Goal: Information Seeking & Learning: Learn about a topic

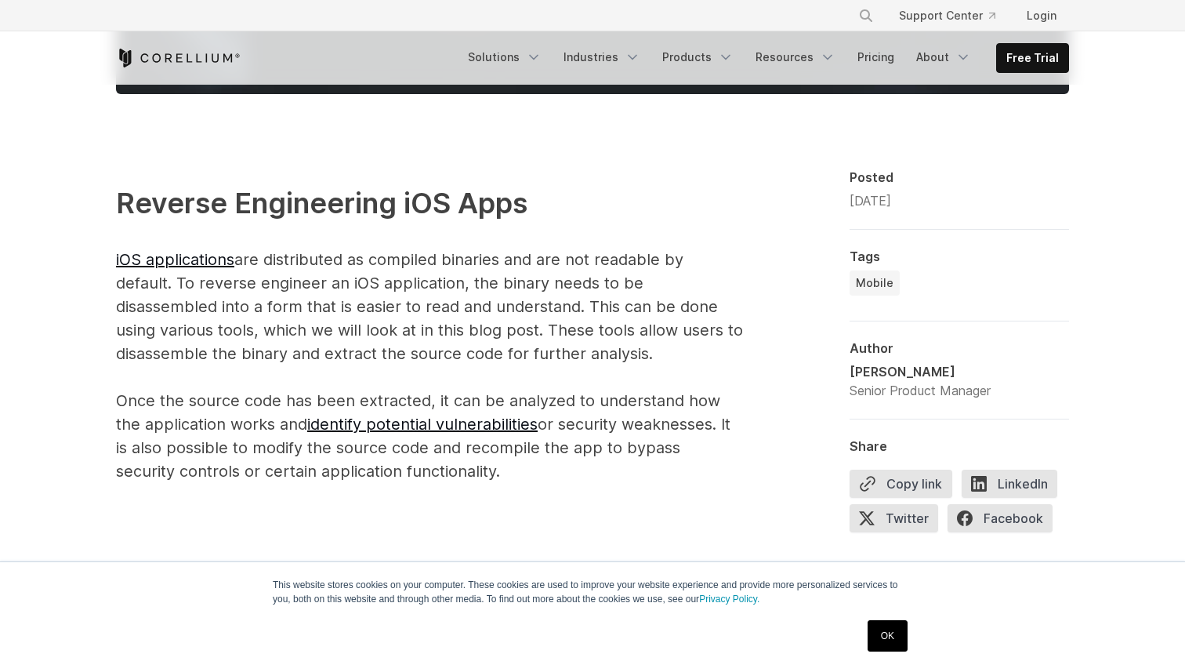
scroll to position [938, 0]
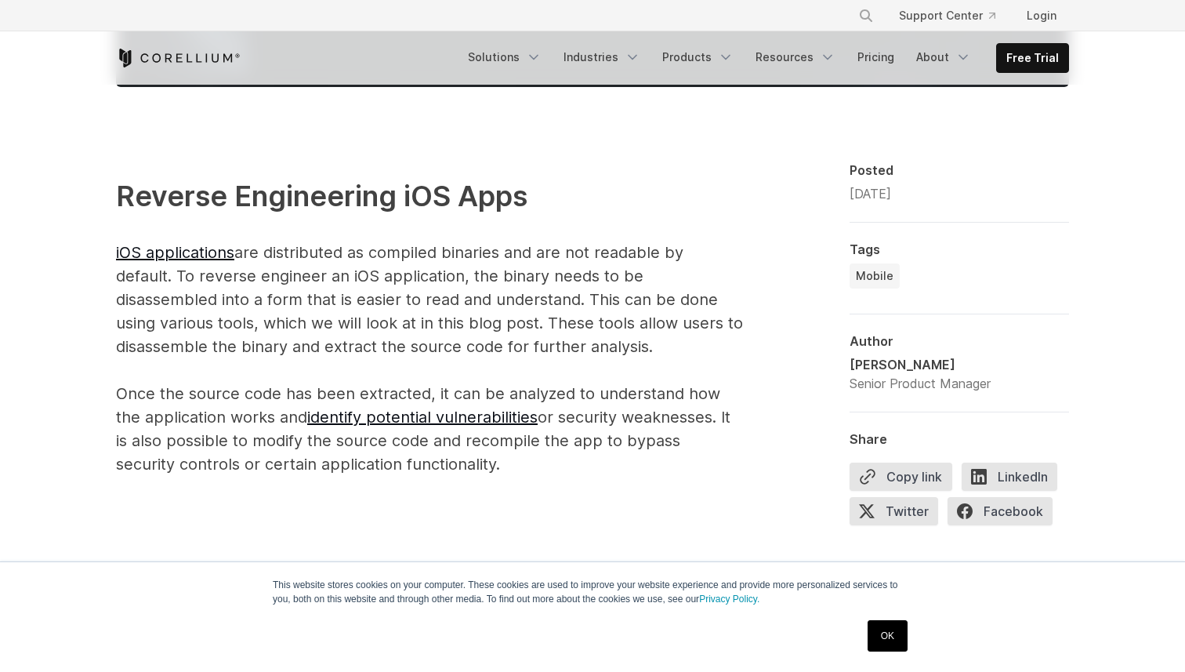
click at [372, 294] on p "Reverse Engineering iOS Apps iOS applications are distributed as compiled binar…" at bounding box center [429, 325] width 627 height 301
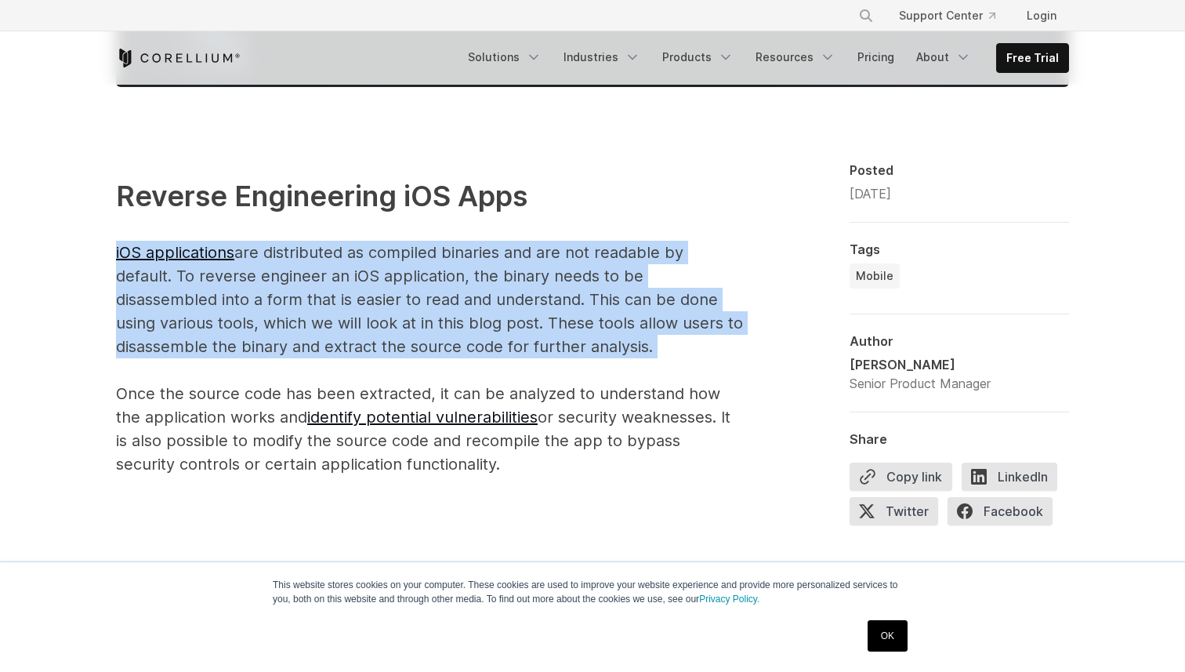
click at [372, 294] on p "Reverse Engineering iOS Apps iOS applications are distributed as compiled binar…" at bounding box center [429, 325] width 627 height 301
click at [407, 294] on p "Reverse Engineering iOS Apps iOS applications are distributed as compiled binar…" at bounding box center [429, 325] width 627 height 301
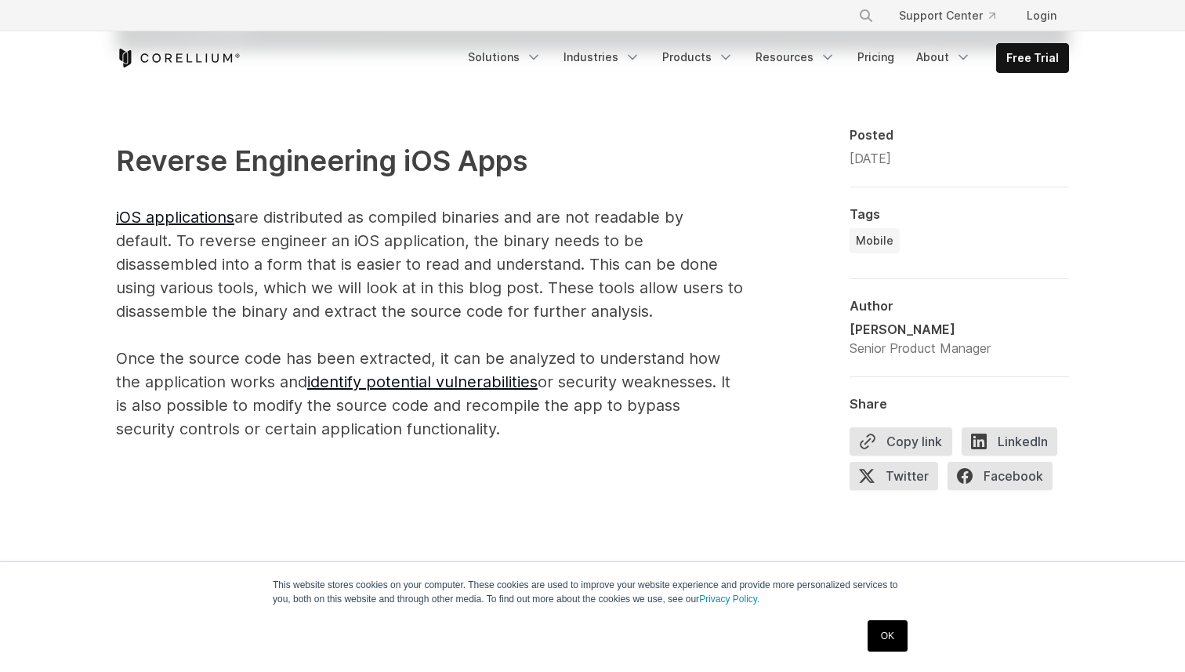
scroll to position [993, 0]
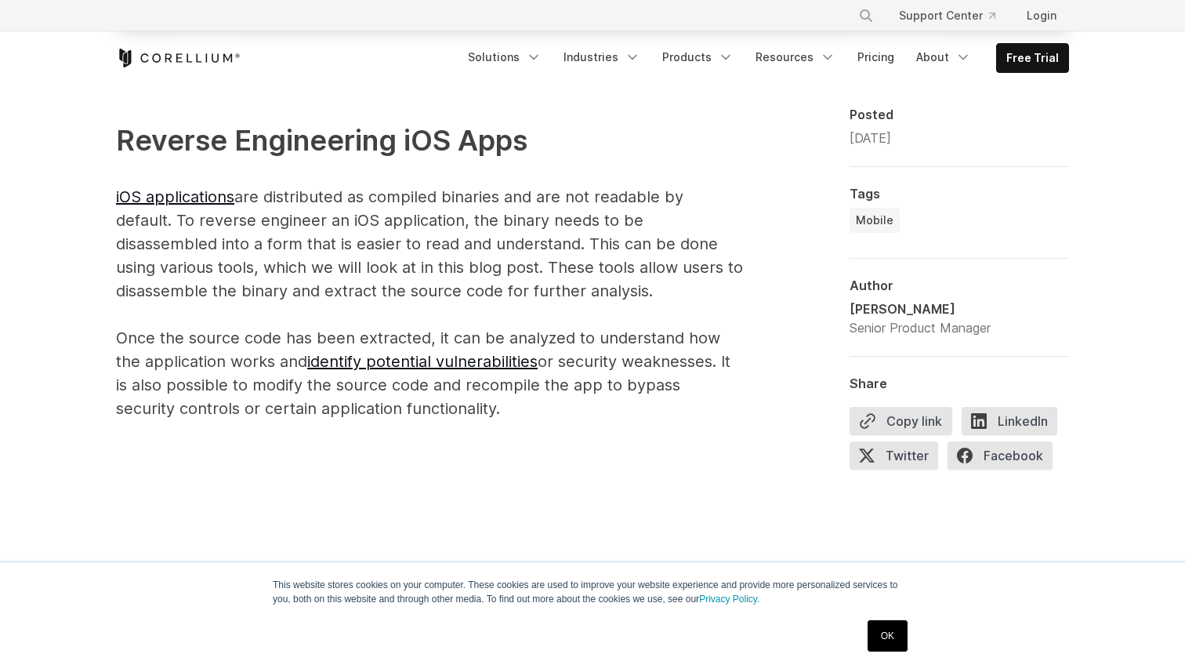
click at [390, 245] on p "Reverse Engineering iOS Apps iOS applications are distributed as compiled binar…" at bounding box center [429, 269] width 627 height 301
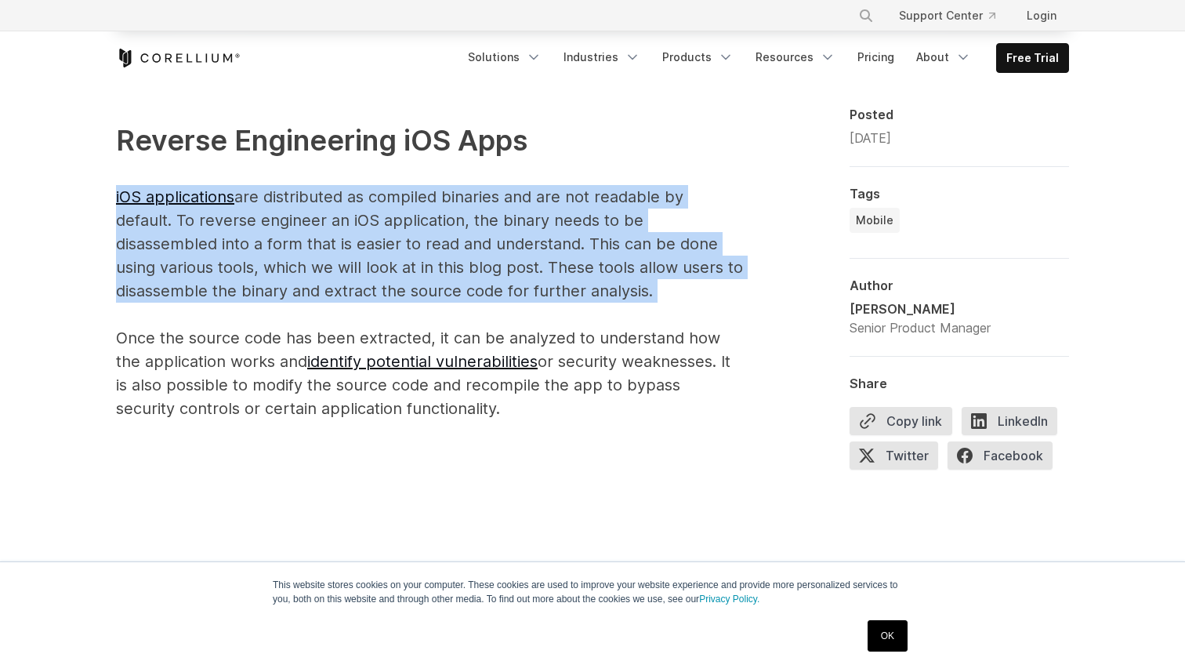
click at [390, 245] on p "Reverse Engineering iOS Apps iOS applications are distributed as compiled binar…" at bounding box center [429, 269] width 627 height 301
click at [415, 245] on p "Reverse Engineering iOS Apps iOS applications are distributed as compiled binar…" at bounding box center [429, 269] width 627 height 301
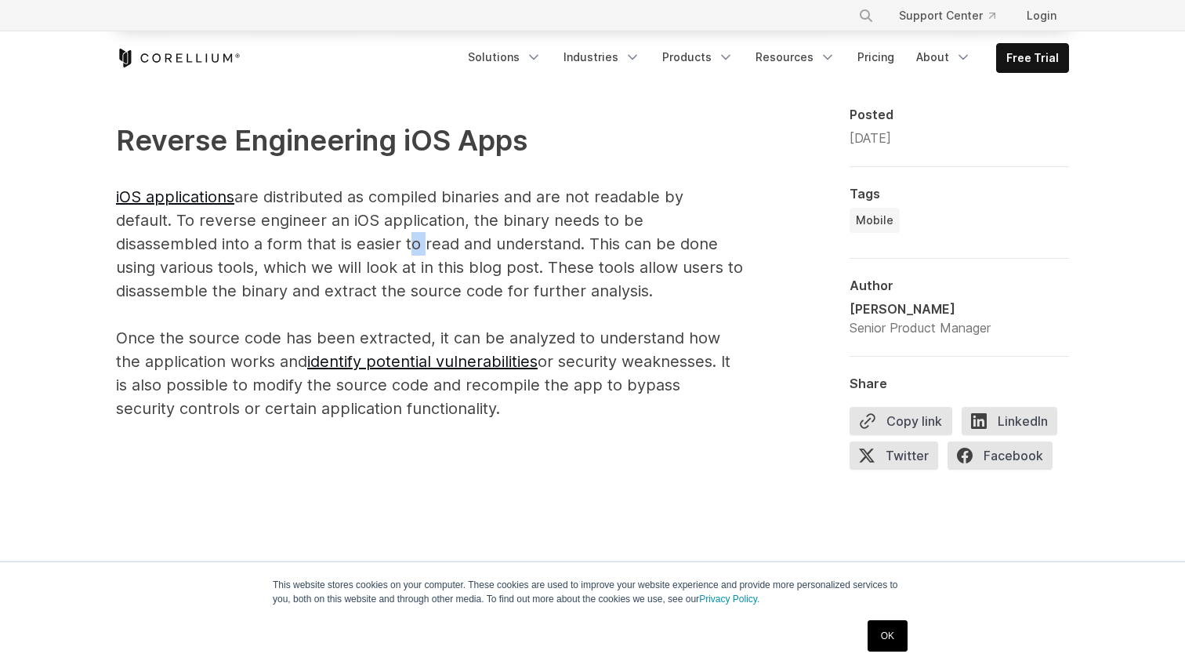
click at [415, 245] on p "Reverse Engineering iOS Apps iOS applications are distributed as compiled binar…" at bounding box center [429, 269] width 627 height 301
click at [439, 245] on p "Reverse Engineering iOS Apps iOS applications are distributed as compiled binar…" at bounding box center [429, 269] width 627 height 301
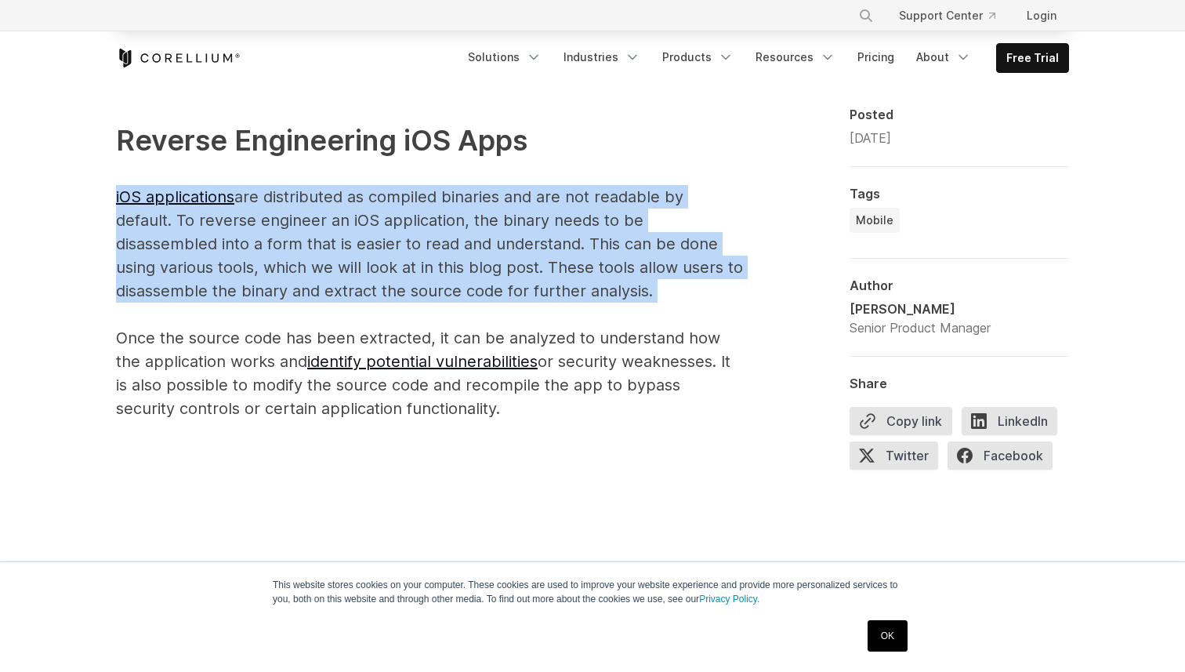
click at [439, 245] on p "Reverse Engineering iOS Apps iOS applications are distributed as compiled binar…" at bounding box center [429, 269] width 627 height 301
click at [462, 245] on p "Reverse Engineering iOS Apps iOS applications are distributed as compiled binar…" at bounding box center [429, 269] width 627 height 301
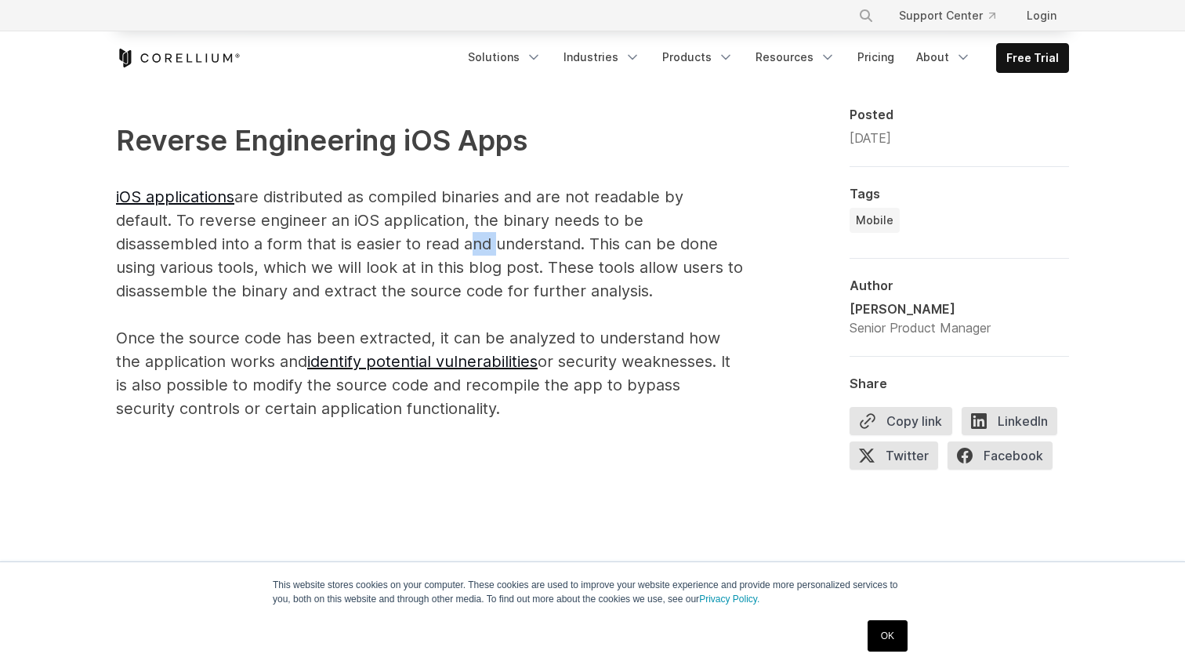
click at [462, 245] on p "Reverse Engineering iOS Apps iOS applications are distributed as compiled binar…" at bounding box center [429, 269] width 627 height 301
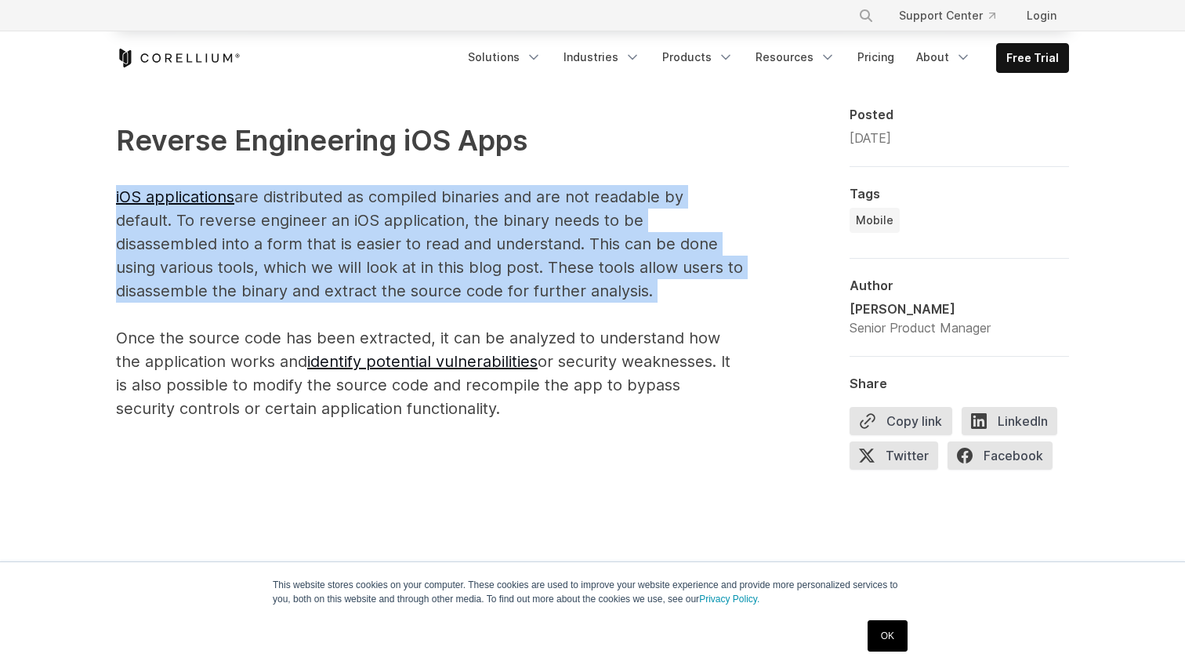
click at [462, 245] on p "Reverse Engineering iOS Apps iOS applications are distributed as compiled binar…" at bounding box center [429, 269] width 627 height 301
click at [411, 241] on p "Reverse Engineering iOS Apps iOS applications are distributed as compiled binar…" at bounding box center [429, 269] width 627 height 301
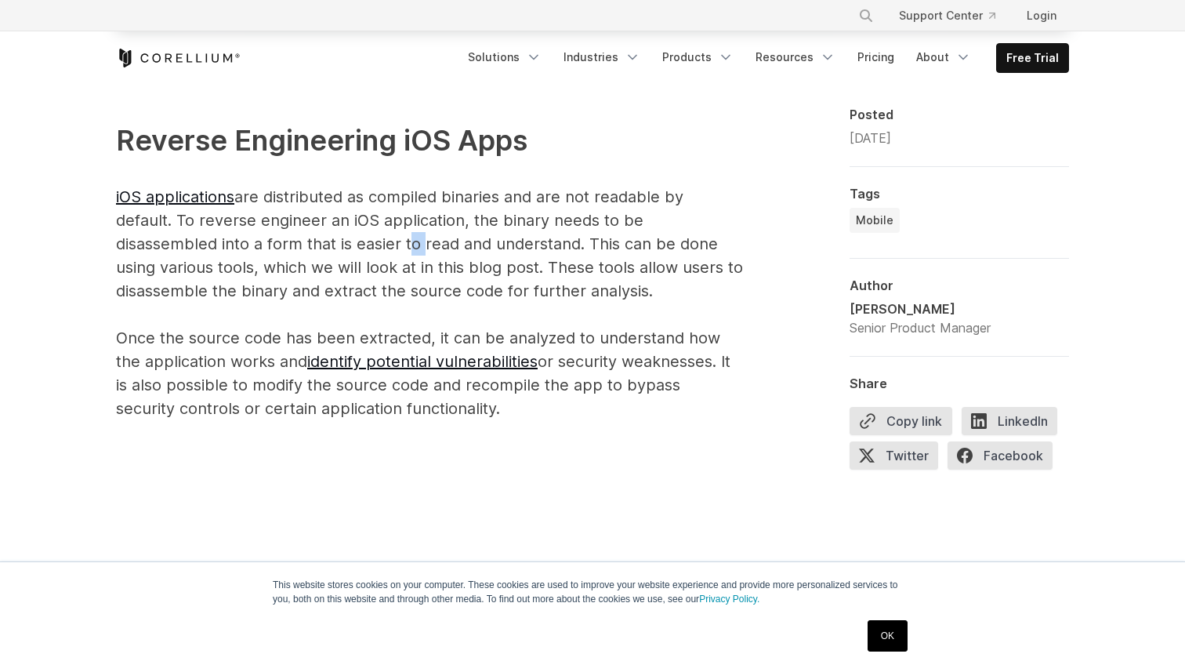
click at [411, 241] on p "Reverse Engineering iOS Apps iOS applications are distributed as compiled binar…" at bounding box center [429, 269] width 627 height 301
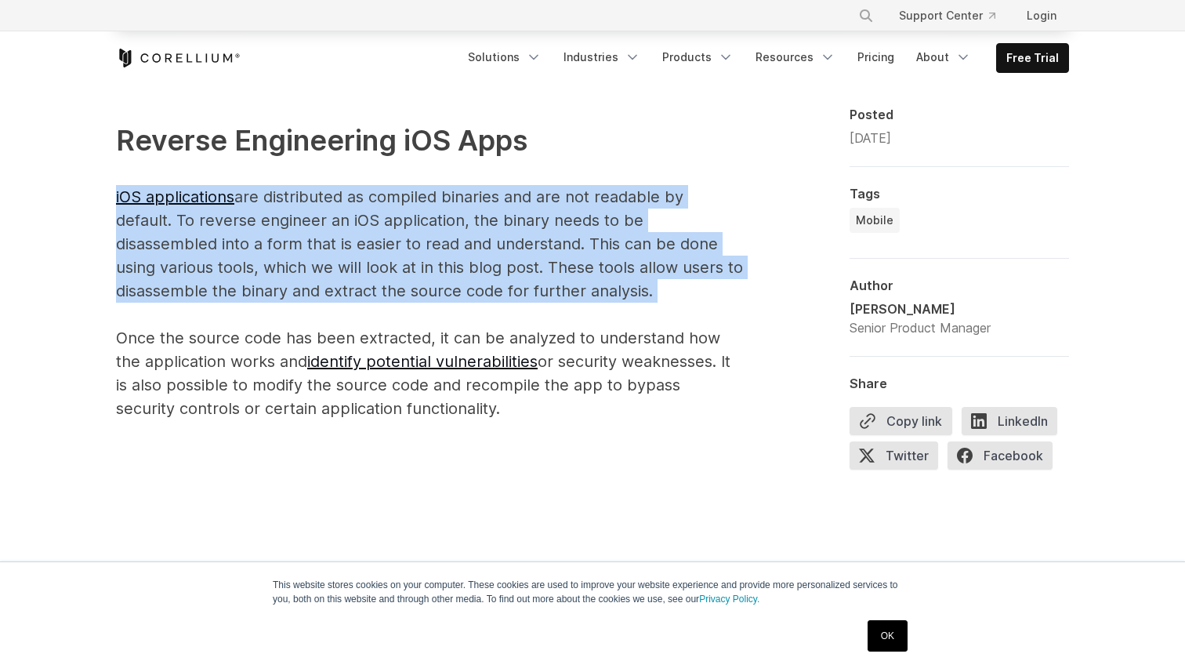
click at [411, 241] on p "Reverse Engineering iOS Apps iOS applications are distributed as compiled binar…" at bounding box center [429, 269] width 627 height 301
click at [437, 241] on p "Reverse Engineering iOS Apps iOS applications are distributed as compiled binar…" at bounding box center [429, 269] width 627 height 301
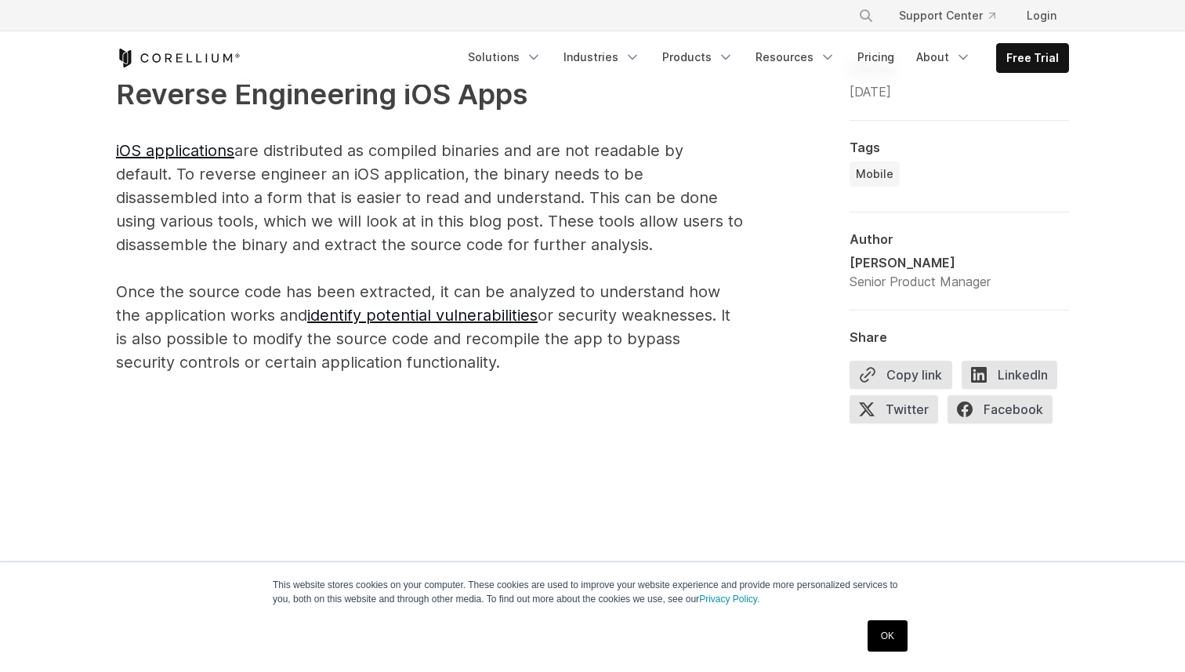
scroll to position [1047, 0]
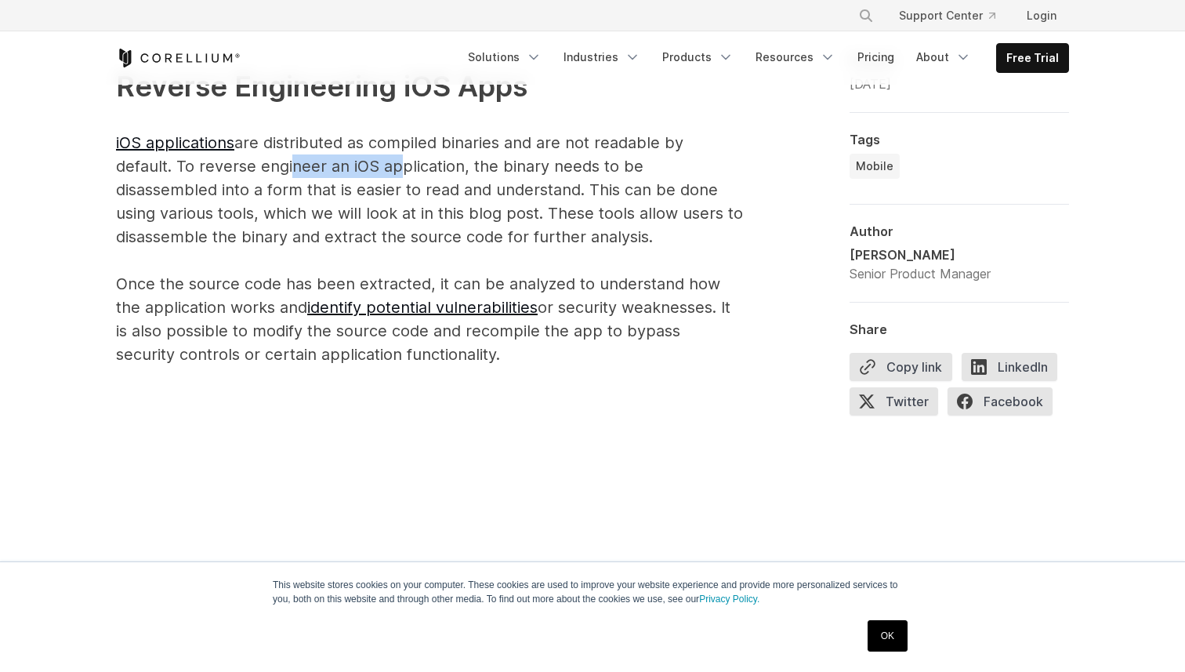
drag, startPoint x: 285, startPoint y: 169, endPoint x: 395, endPoint y: 175, distance: 110.7
click at [395, 175] on p "Reverse Engineering iOS Apps iOS applications are distributed as compiled binar…" at bounding box center [429, 215] width 627 height 301
click at [465, 190] on p "Reverse Engineering iOS Apps iOS applications are distributed as compiled binar…" at bounding box center [429, 215] width 627 height 301
drag, startPoint x: 220, startPoint y: 192, endPoint x: 365, endPoint y: 192, distance: 144.2
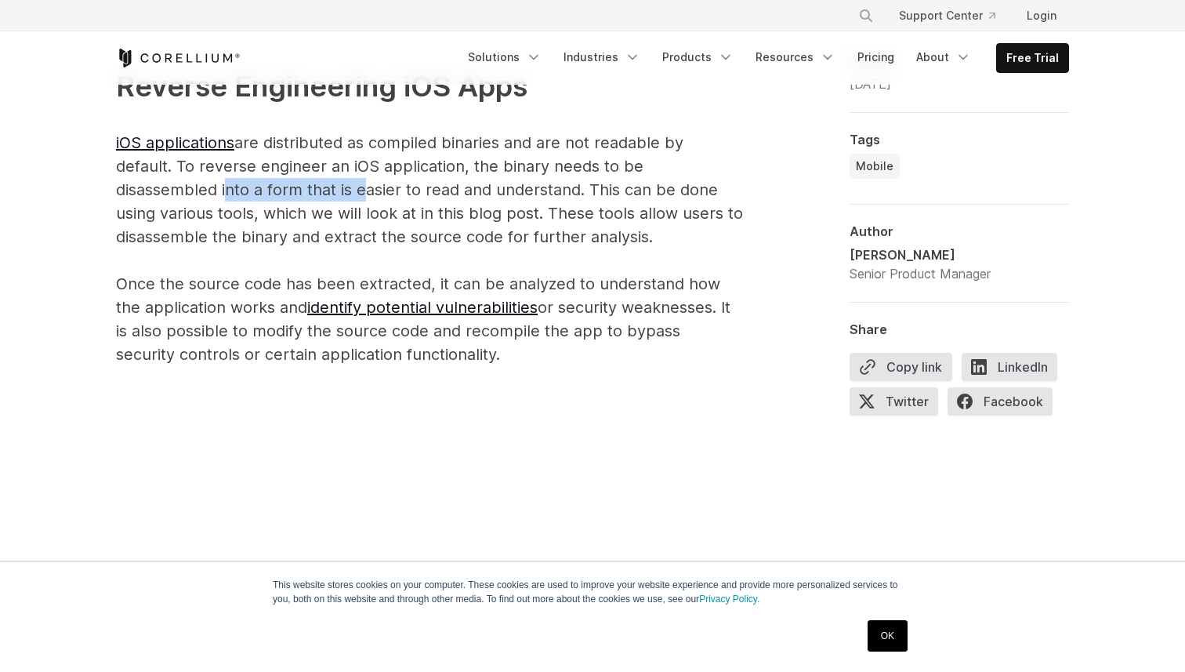
click at [365, 192] on p "Reverse Engineering iOS Apps iOS applications are distributed as compiled binar…" at bounding box center [429, 215] width 627 height 301
click at [405, 189] on p "Reverse Engineering iOS Apps iOS applications are distributed as compiled binar…" at bounding box center [429, 215] width 627 height 301
click at [451, 190] on p "Reverse Engineering iOS Apps iOS applications are distributed as compiled binar…" at bounding box center [429, 215] width 627 height 301
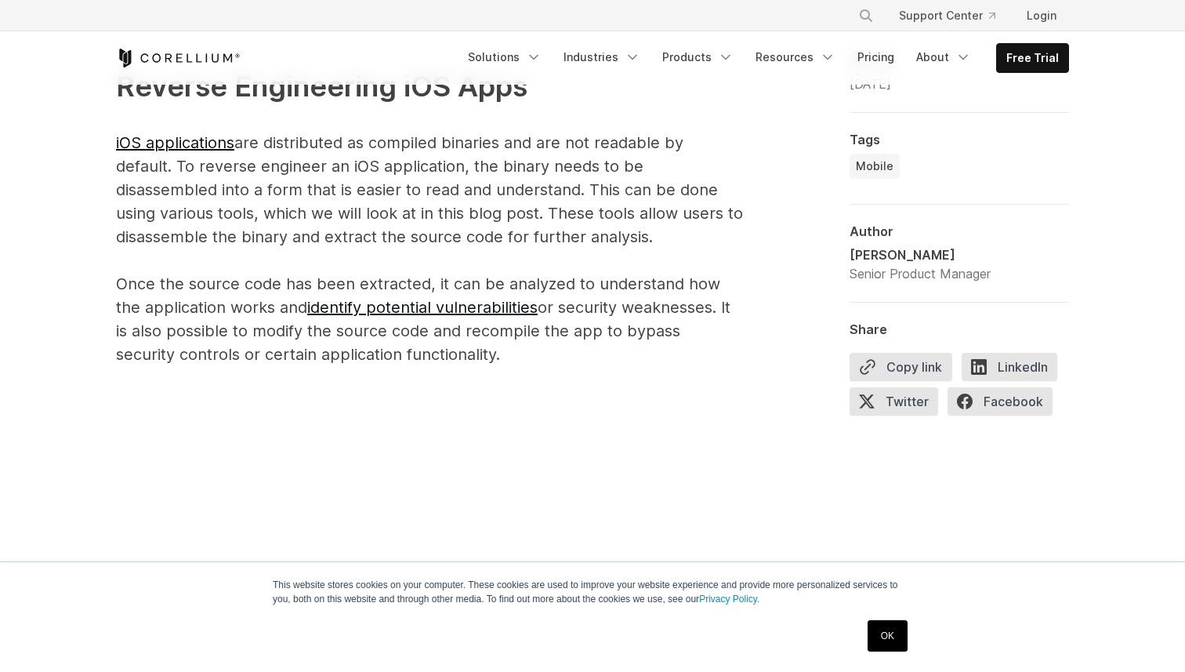
click at [515, 194] on p "Reverse Engineering iOS Apps iOS applications are distributed as compiled binar…" at bounding box center [429, 215] width 627 height 301
click at [406, 191] on p "Reverse Engineering iOS Apps iOS applications are distributed as compiled binar…" at bounding box center [429, 215] width 627 height 301
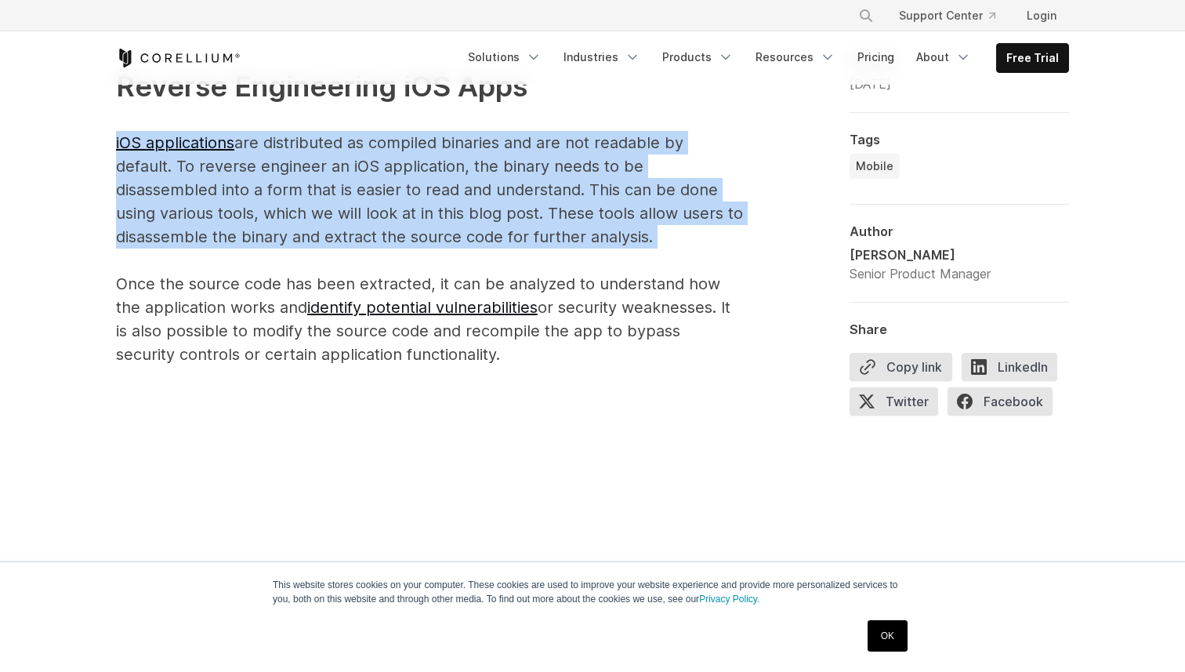
click at [406, 191] on p "Reverse Engineering iOS Apps iOS applications are distributed as compiled binar…" at bounding box center [429, 215] width 627 height 301
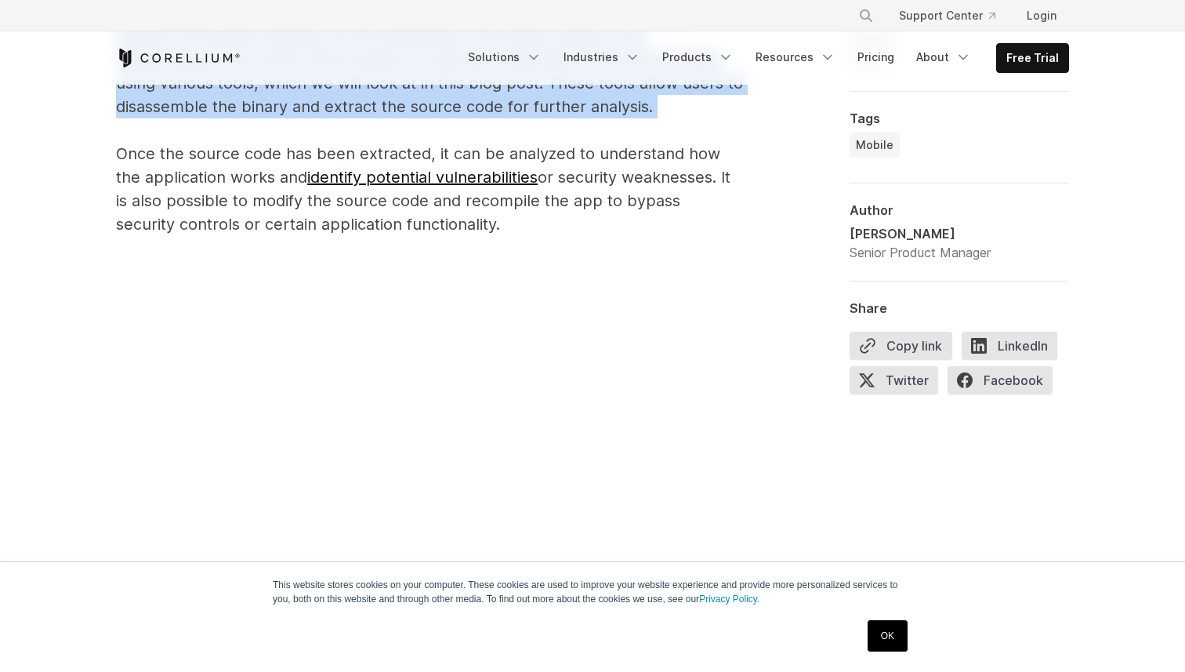
scroll to position [1172, 0]
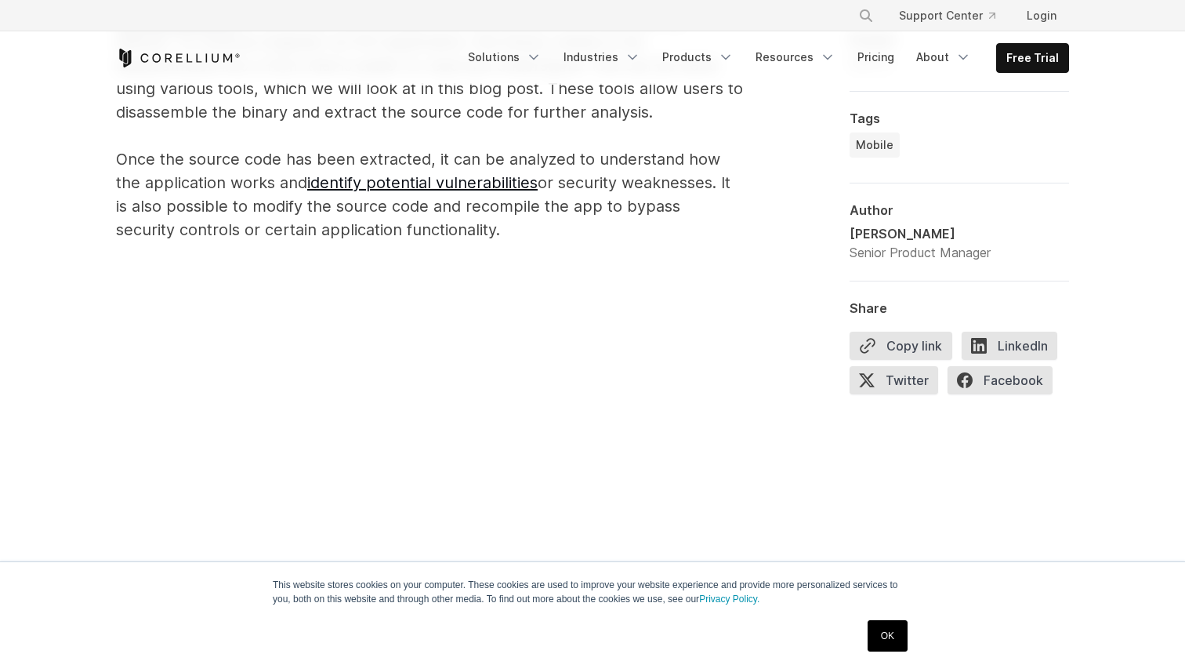
click at [372, 214] on p "Reverse Engineering iOS Apps iOS applications are distributed as compiled binar…" at bounding box center [429, 90] width 627 height 301
click at [393, 213] on p "Reverse Engineering iOS Apps iOS applications are distributed as compiled binar…" at bounding box center [429, 90] width 627 height 301
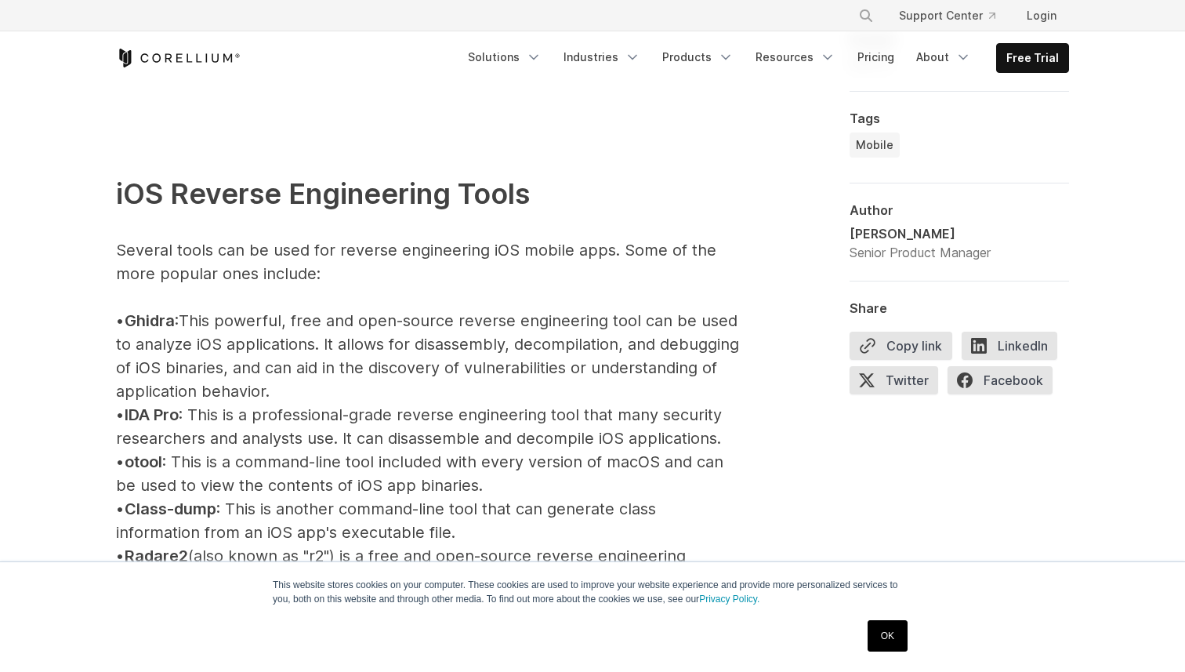
scroll to position [1714, 0]
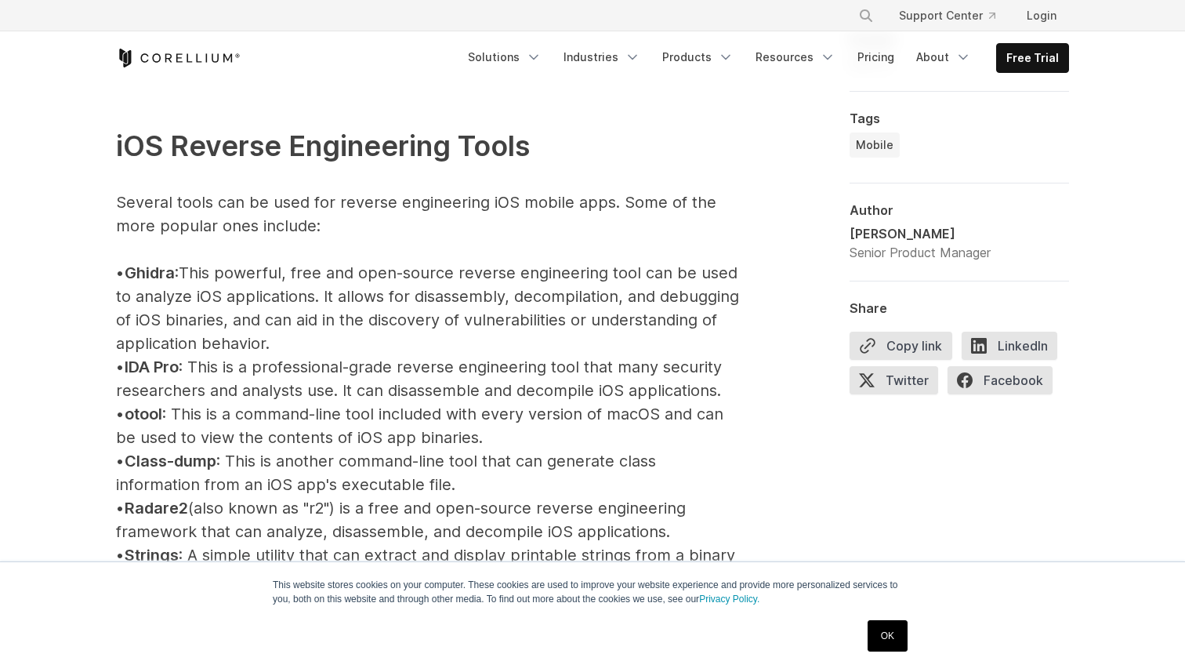
click at [396, 196] on p "iOS Reverse Engineering Tools Several tools can be used for reverse engineering…" at bounding box center [429, 602] width 627 height 1049
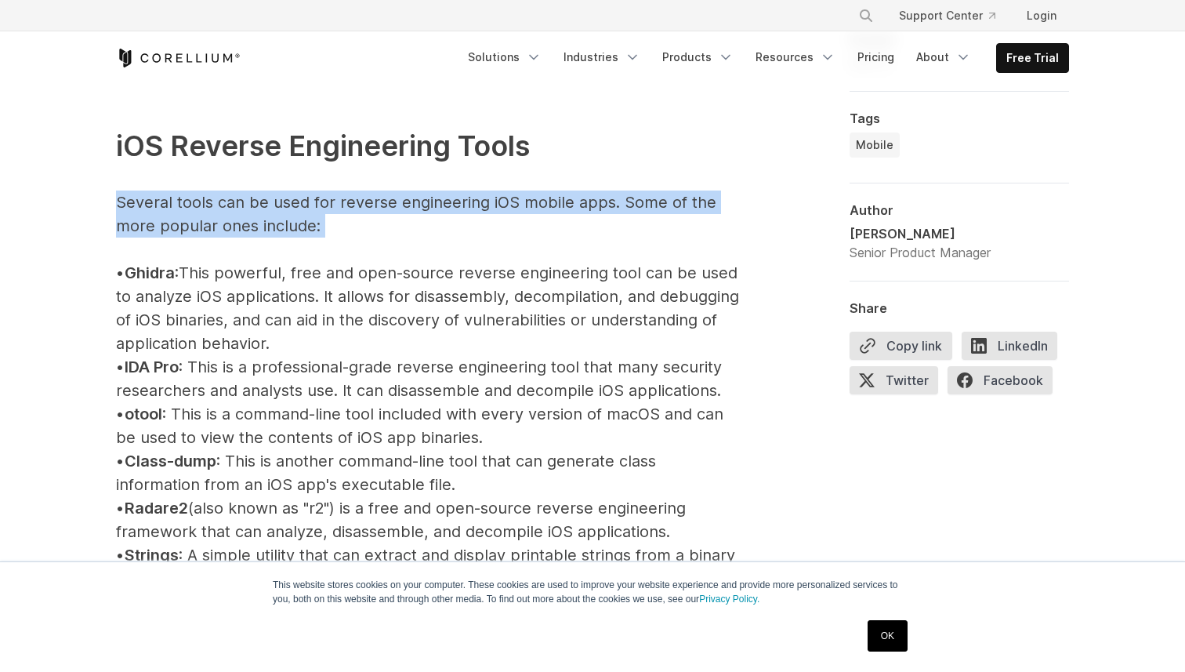
click at [396, 196] on p "iOS Reverse Engineering Tools Several tools can be used for reverse engineering…" at bounding box center [429, 602] width 627 height 1049
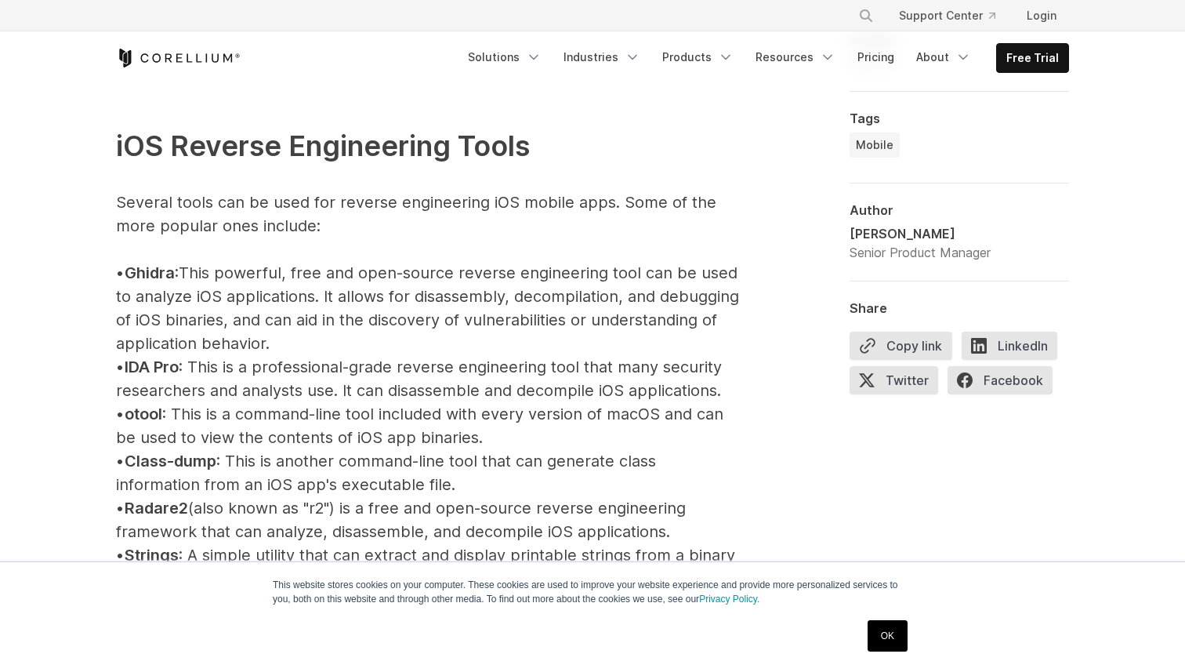
click at [363, 308] on p "iOS Reverse Engineering Tools Several tools can be used for reverse engineering…" at bounding box center [429, 602] width 627 height 1049
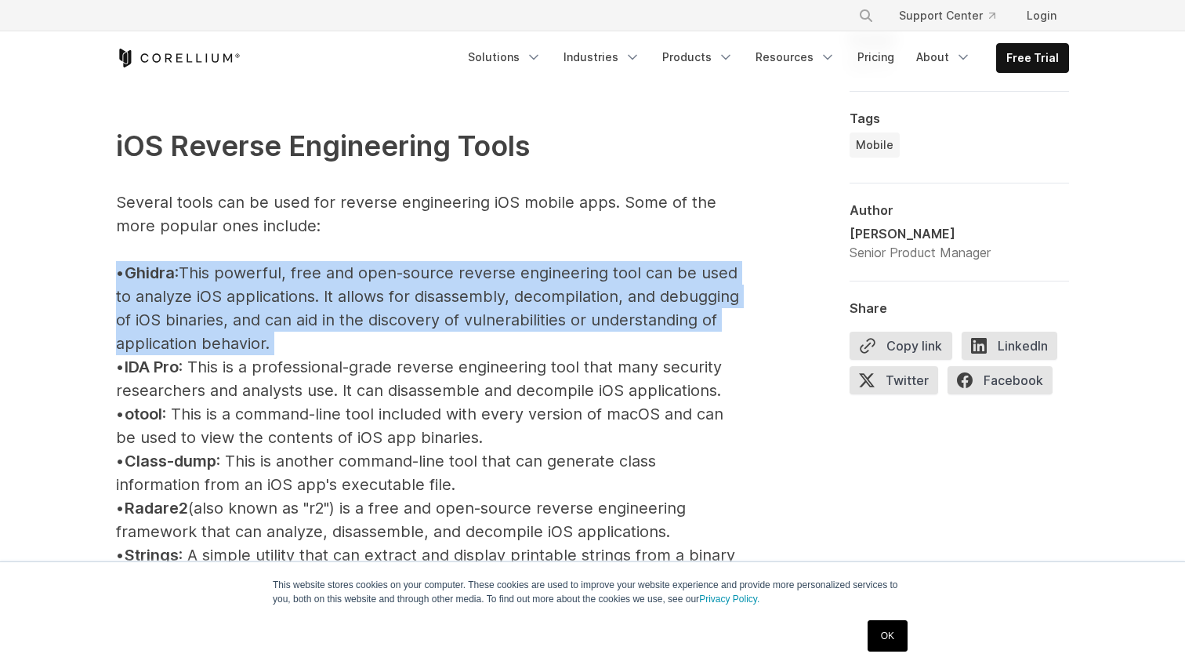
click at [363, 308] on p "iOS Reverse Engineering Tools Several tools can be used for reverse engineering…" at bounding box center [429, 602] width 627 height 1049
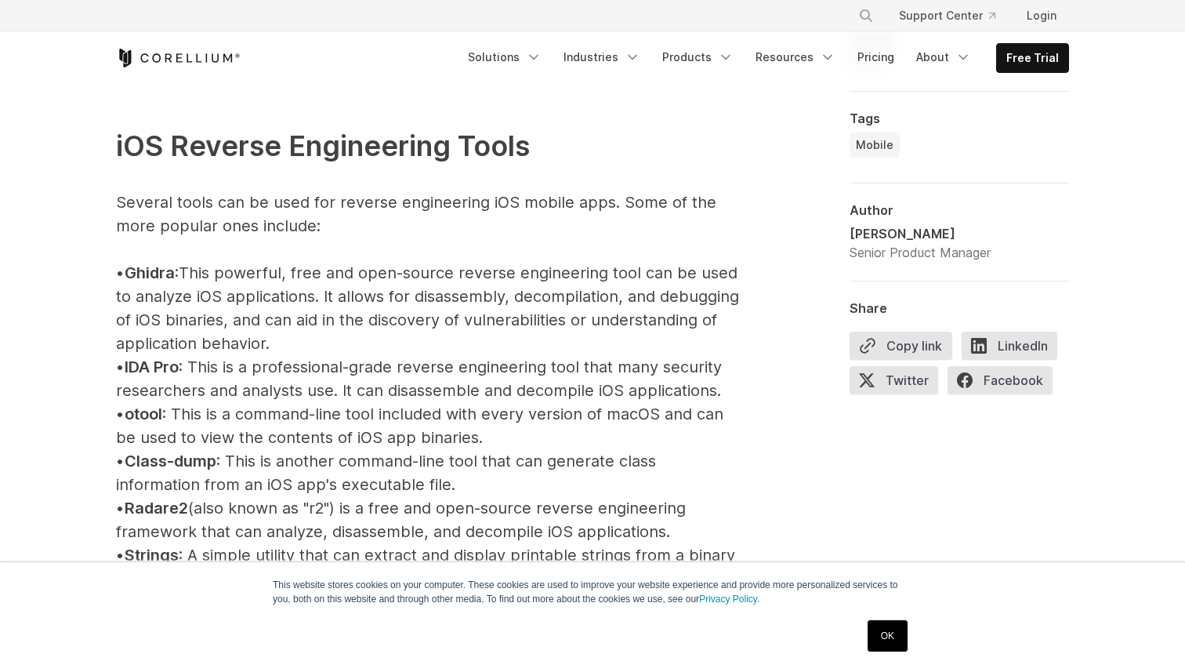
click at [336, 209] on p "iOS Reverse Engineering Tools Several tools can be used for reverse engineering…" at bounding box center [429, 602] width 627 height 1049
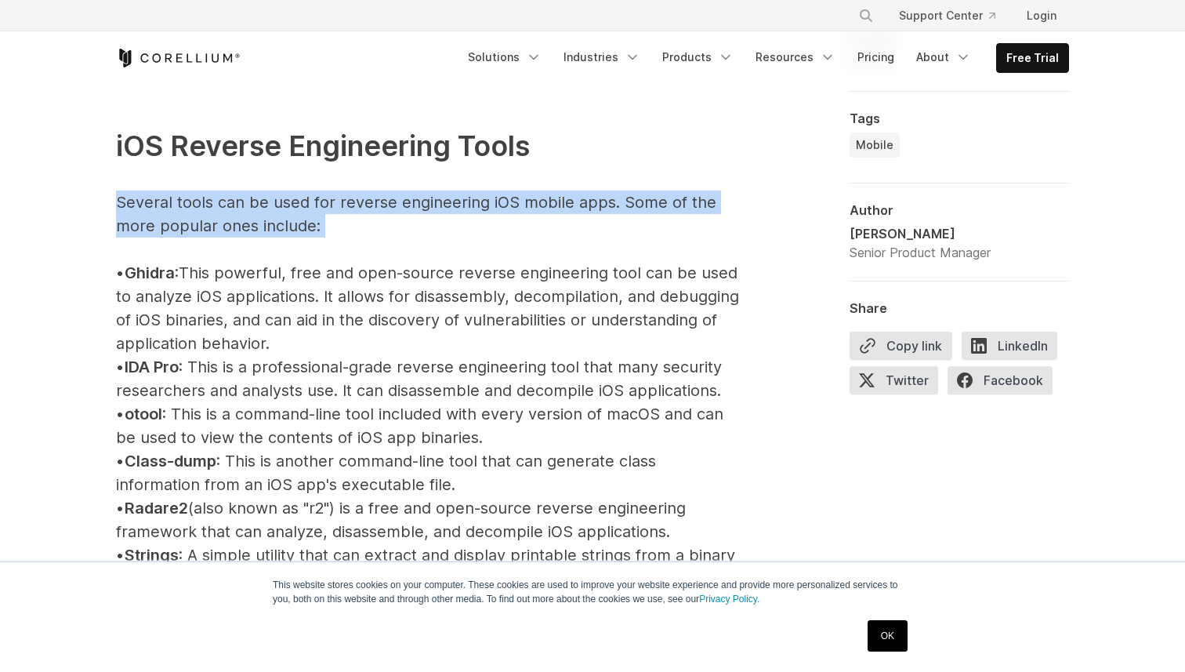
click at [336, 209] on p "iOS Reverse Engineering Tools Several tools can be used for reverse engineering…" at bounding box center [429, 602] width 627 height 1049
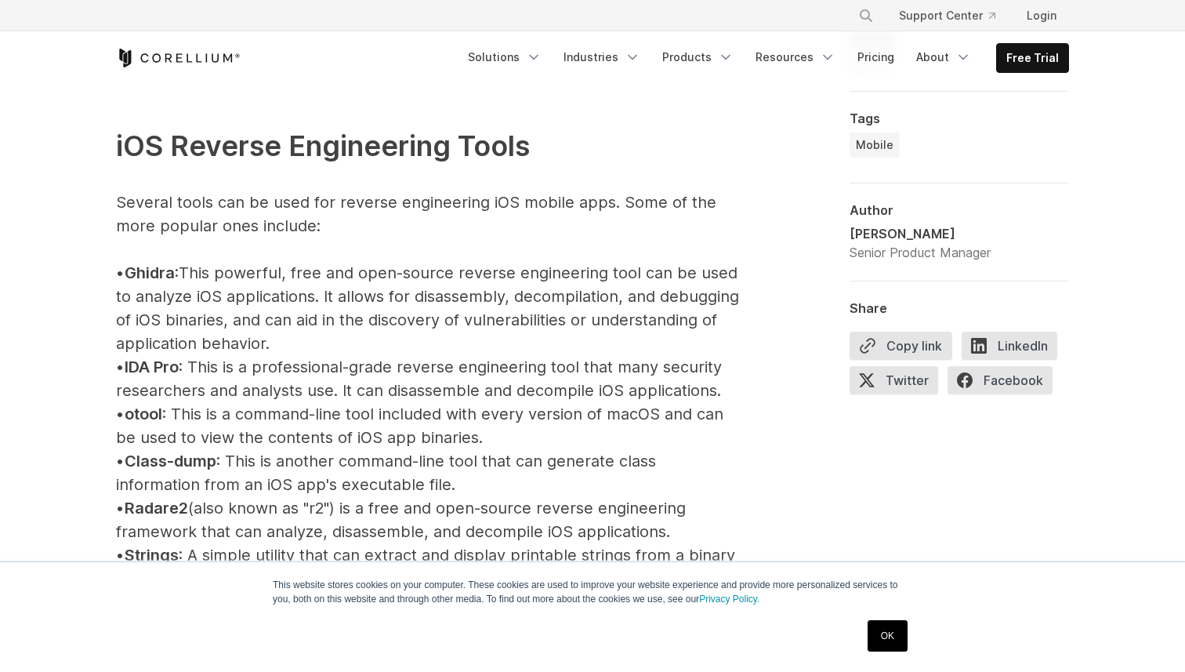
click at [314, 314] on p "iOS Reverse Engineering Tools Several tools can be used for reverse engineering…" at bounding box center [429, 602] width 627 height 1049
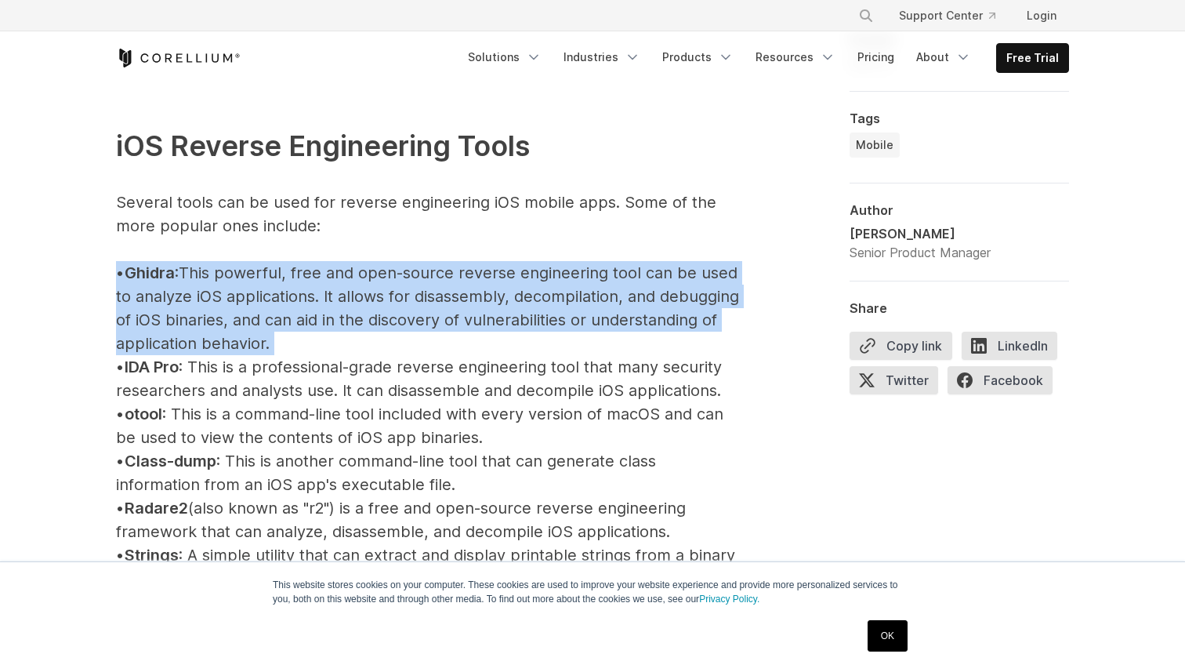
click at [314, 314] on p "iOS Reverse Engineering Tools Several tools can be used for reverse engineering…" at bounding box center [429, 602] width 627 height 1049
click at [330, 310] on p "iOS Reverse Engineering Tools Several tools can be used for reverse engineering…" at bounding box center [429, 602] width 627 height 1049
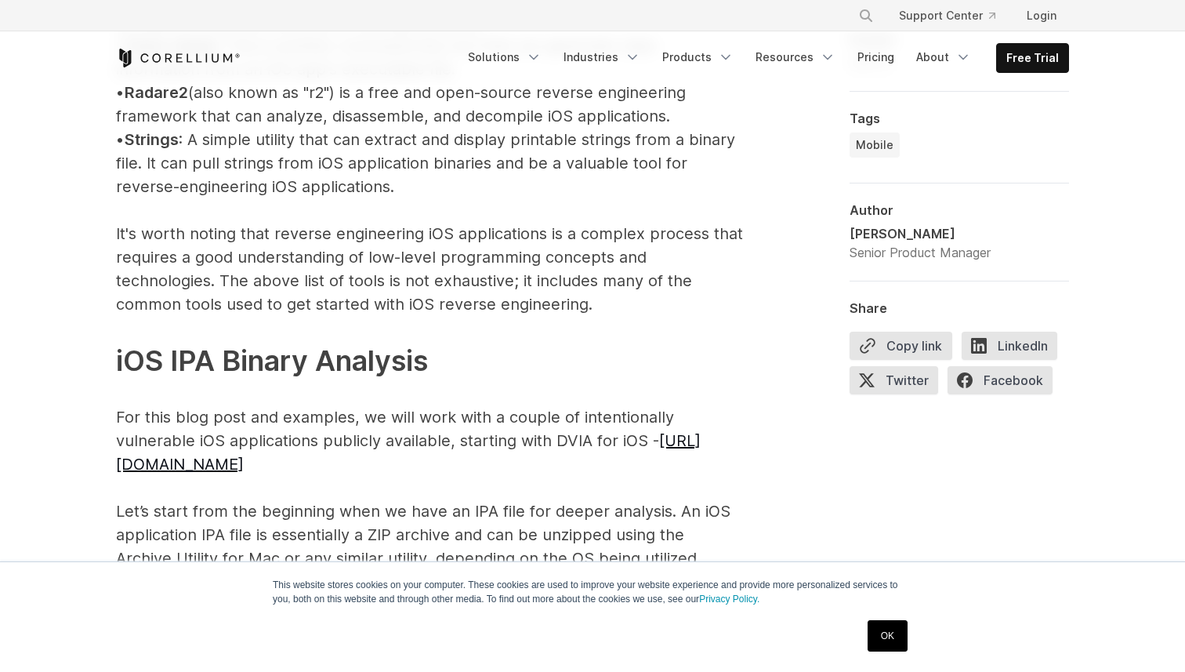
scroll to position [2131, 0]
drag, startPoint x: 264, startPoint y: 257, endPoint x: 387, endPoint y: 256, distance: 123.1
click at [387, 256] on p "iOS Reverse Engineering Tools Several tools can be used for reverse engineering…" at bounding box center [429, 185] width 627 height 1049
click at [447, 257] on p "iOS Reverse Engineering Tools Several tools can be used for reverse engineering…" at bounding box center [429, 185] width 627 height 1049
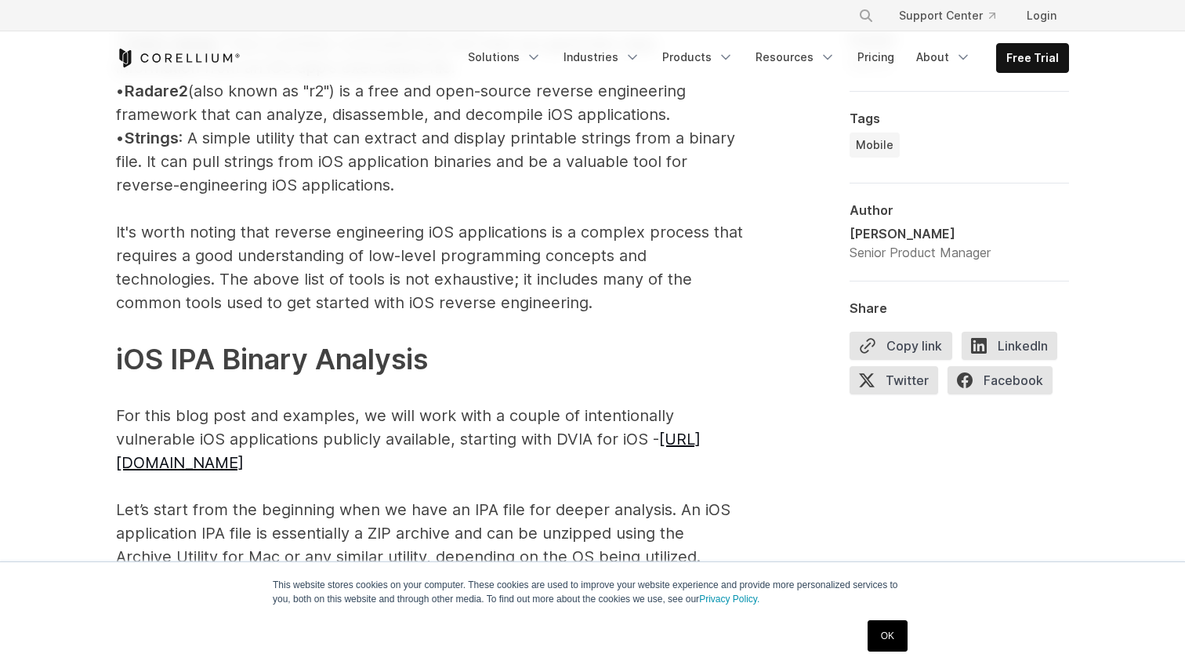
click at [359, 252] on p "iOS Reverse Engineering Tools Several tools can be used for reverse engineering…" at bounding box center [429, 185] width 627 height 1049
click at [406, 261] on p "iOS Reverse Engineering Tools Several tools can be used for reverse engineering…" at bounding box center [429, 185] width 627 height 1049
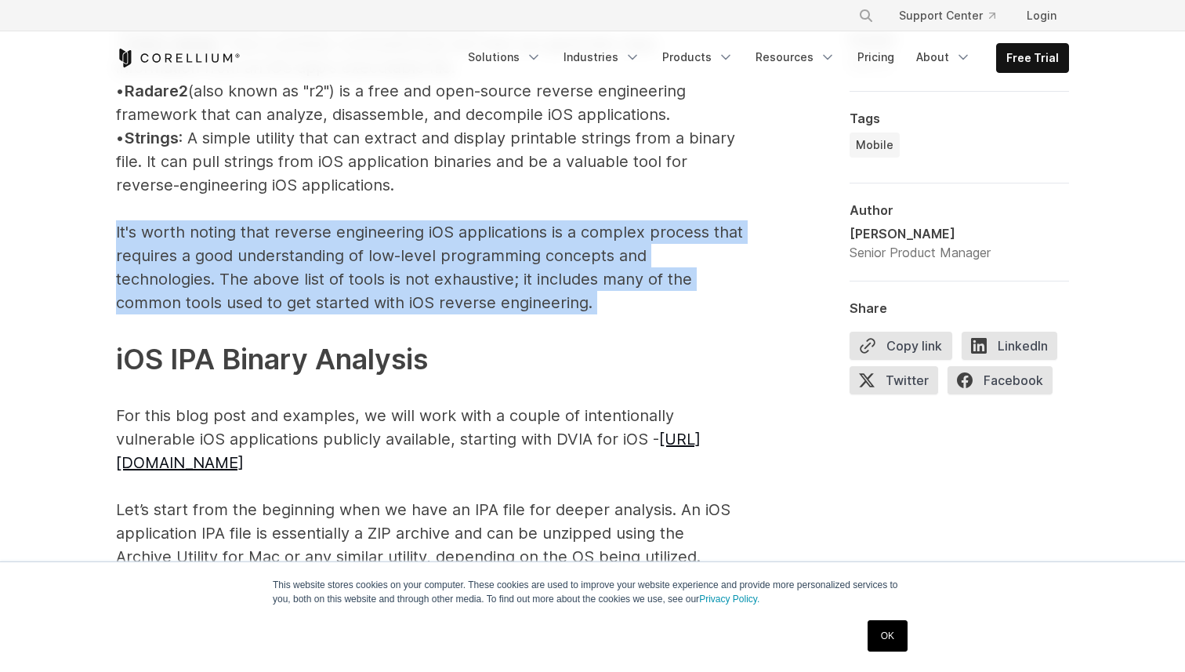
click at [406, 261] on p "iOS Reverse Engineering Tools Several tools can be used for reverse engineering…" at bounding box center [429, 185] width 627 height 1049
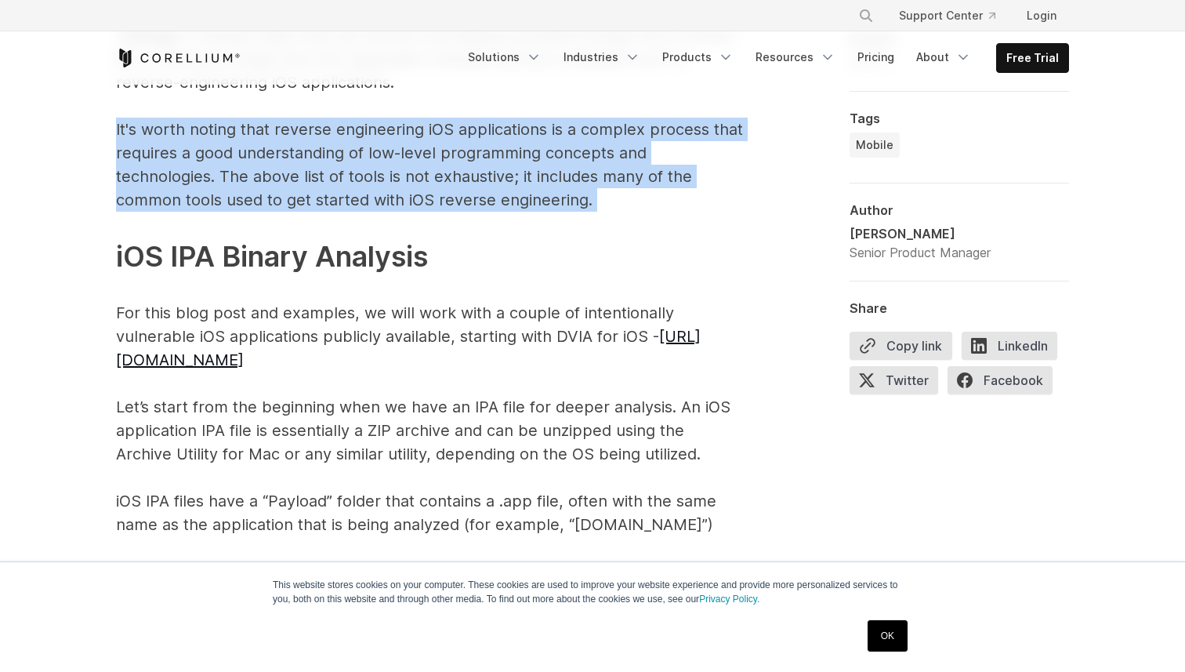
scroll to position [2241, 0]
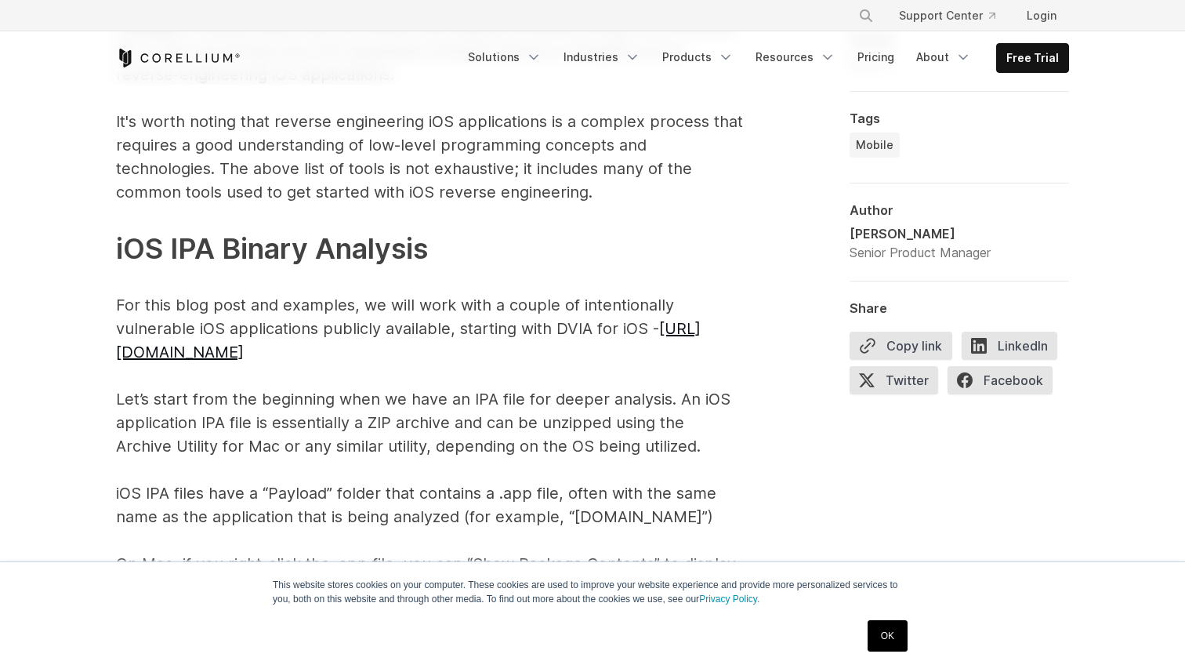
click at [368, 319] on p "iOS Reverse Engineering Tools Several tools can be used for reverse engineering…" at bounding box center [429, 74] width 627 height 1049
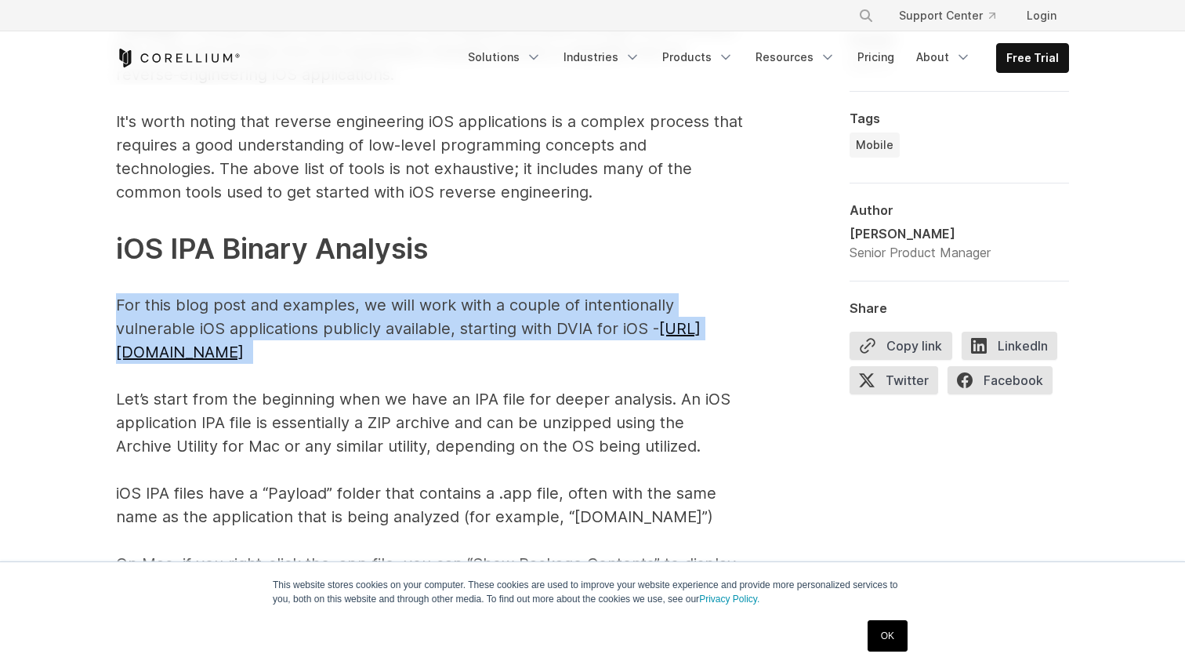
click at [368, 319] on p "iOS Reverse Engineering Tools Several tools can be used for reverse engineering…" at bounding box center [429, 74] width 627 height 1049
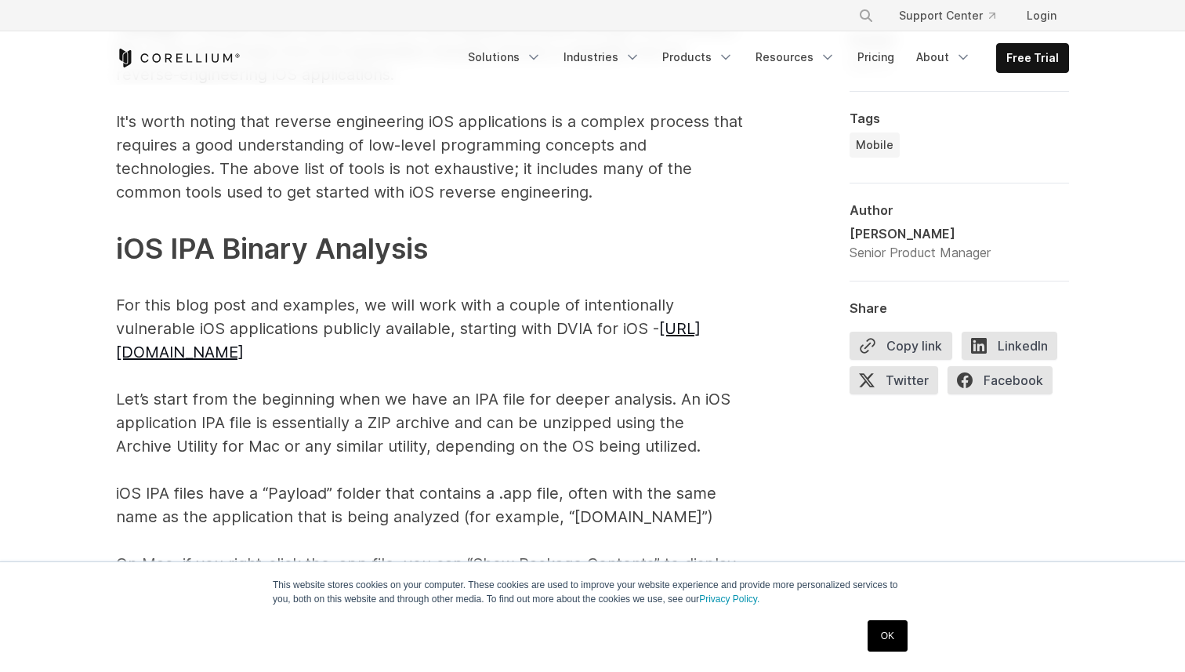
click at [372, 165] on p "iOS Reverse Engineering Tools Several tools can be used for reverse engineering…" at bounding box center [429, 74] width 627 height 1049
click at [400, 166] on p "iOS Reverse Engineering Tools Several tools can be used for reverse engineering…" at bounding box center [429, 74] width 627 height 1049
drag, startPoint x: 280, startPoint y: 165, endPoint x: 397, endPoint y: 169, distance: 116.8
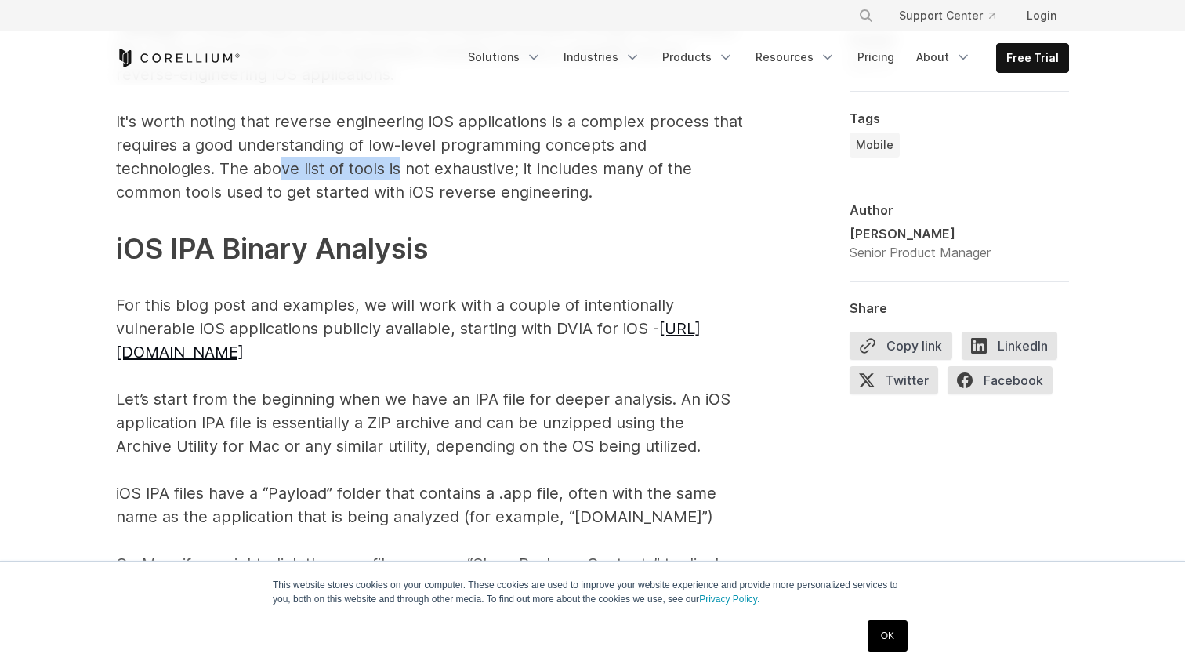
click at [397, 169] on p "iOS Reverse Engineering Tools Several tools can be used for reverse engineering…" at bounding box center [429, 74] width 627 height 1049
click at [457, 169] on p "iOS Reverse Engineering Tools Several tools can be used for reverse engineering…" at bounding box center [429, 74] width 627 height 1049
click at [510, 169] on p "iOS Reverse Engineering Tools Several tools can be used for reverse engineering…" at bounding box center [429, 74] width 627 height 1049
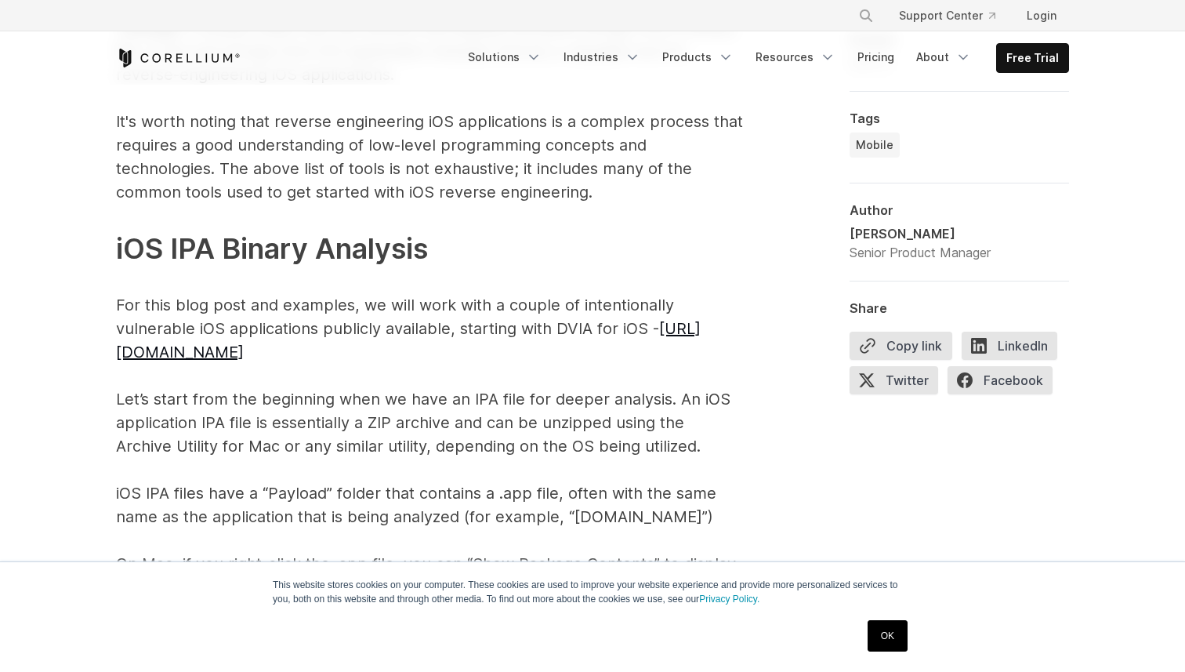
click at [562, 168] on p "iOS Reverse Engineering Tools Several tools can be used for reverse engineering…" at bounding box center [429, 74] width 627 height 1049
click at [539, 194] on p "iOS Reverse Engineering Tools Several tools can be used for reverse engineering…" at bounding box center [429, 74] width 627 height 1049
click at [459, 192] on p "iOS Reverse Engineering Tools Several tools can be used for reverse engineering…" at bounding box center [429, 74] width 627 height 1049
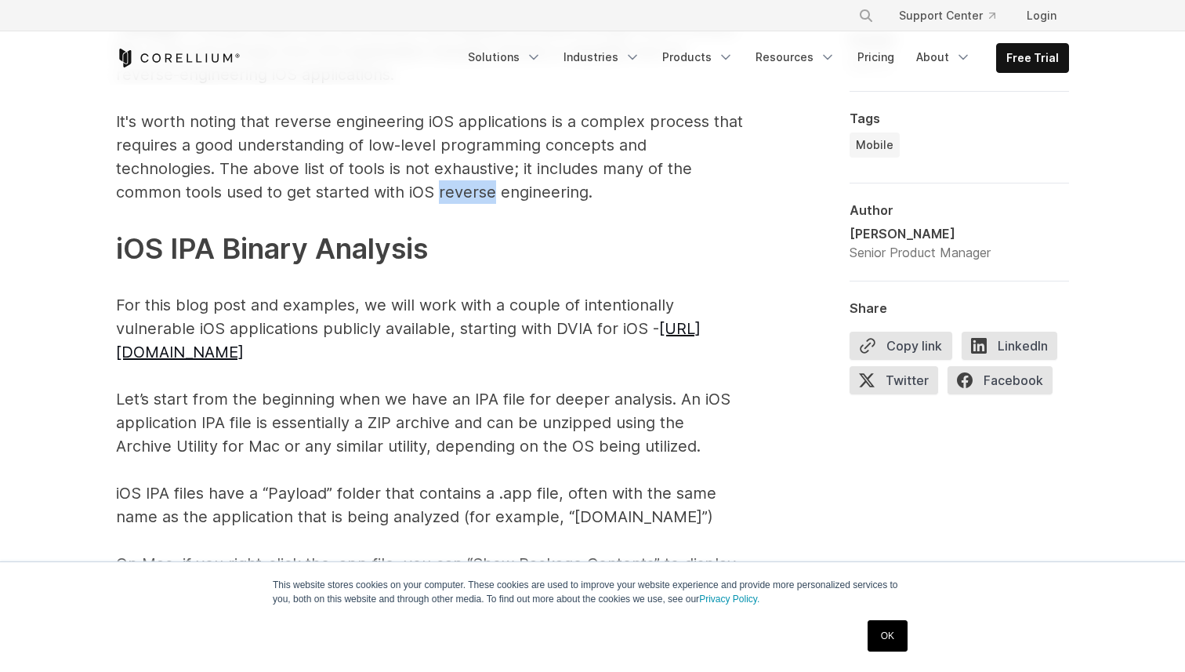
click at [459, 192] on p "iOS Reverse Engineering Tools Several tools can be used for reverse engineering…" at bounding box center [429, 74] width 627 height 1049
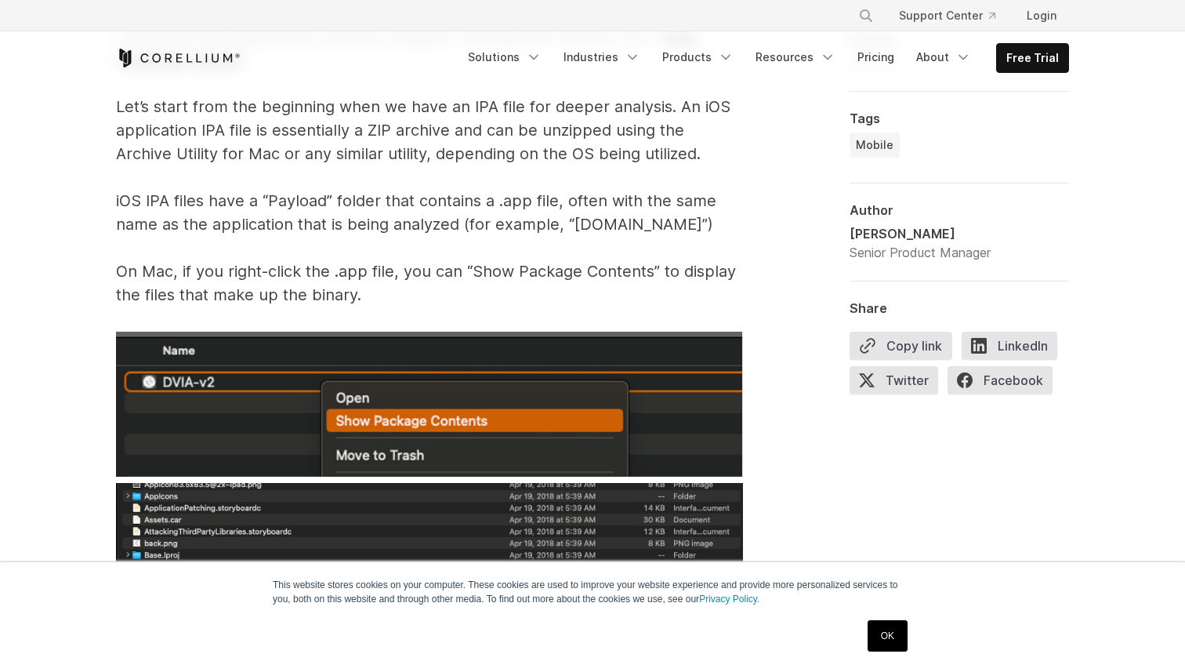
scroll to position [2538, 0]
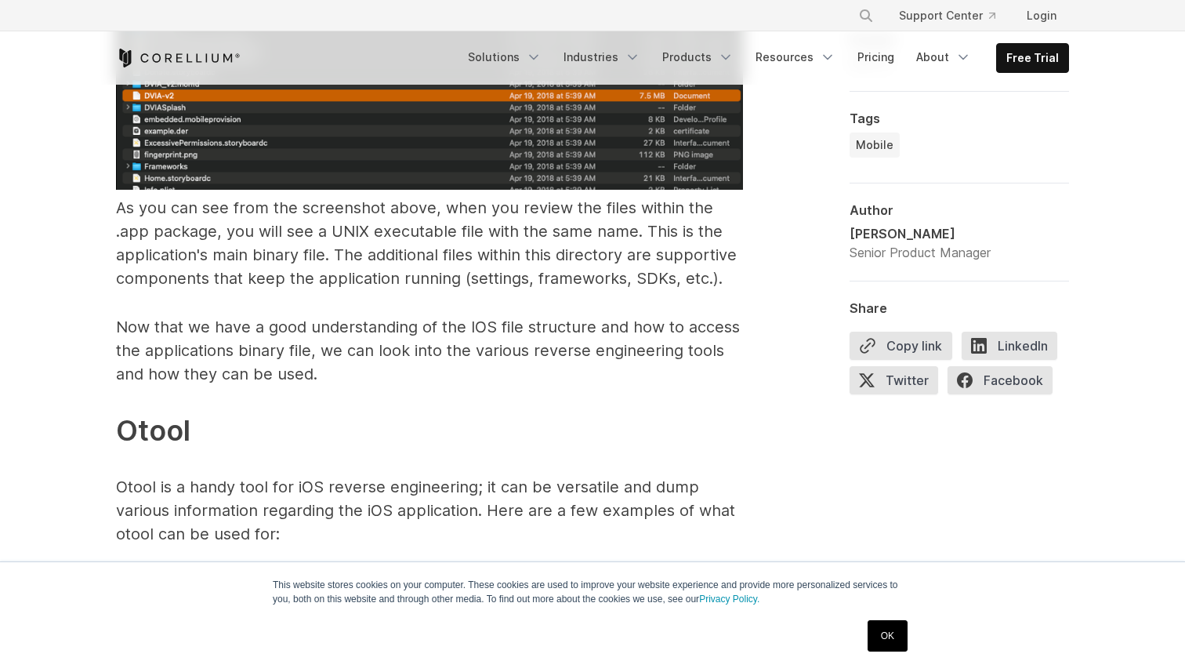
scroll to position [3067, 0]
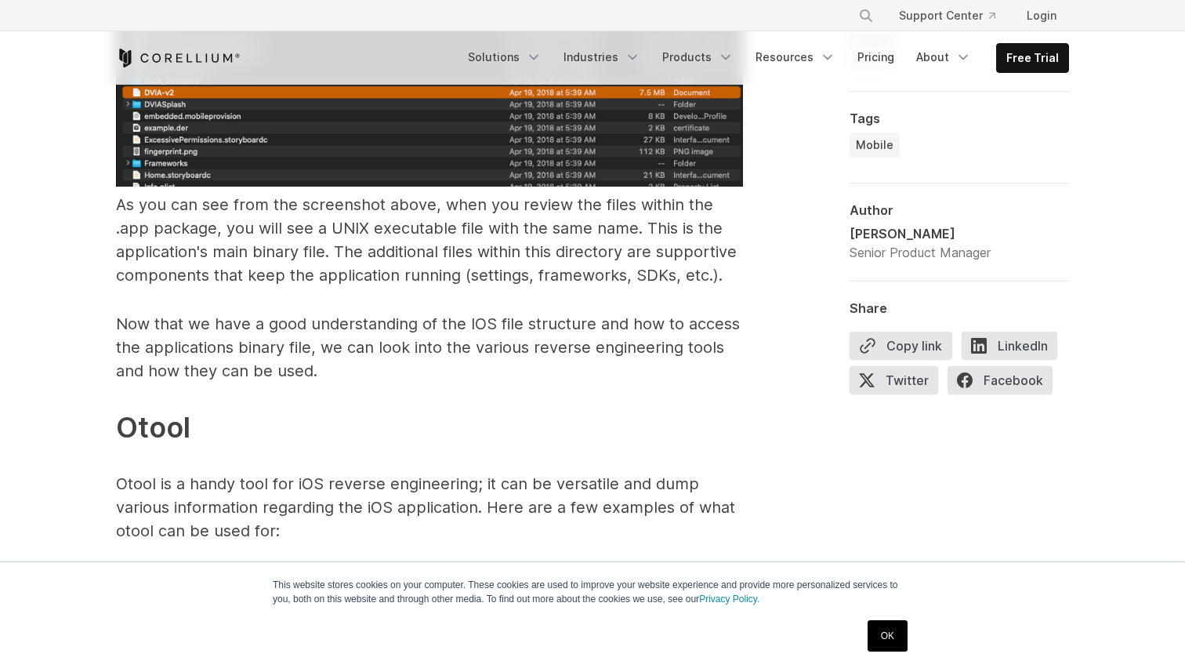
click at [397, 235] on span "As you can see from the screenshot above, when you review the files within the …" at bounding box center [426, 239] width 621 height 89
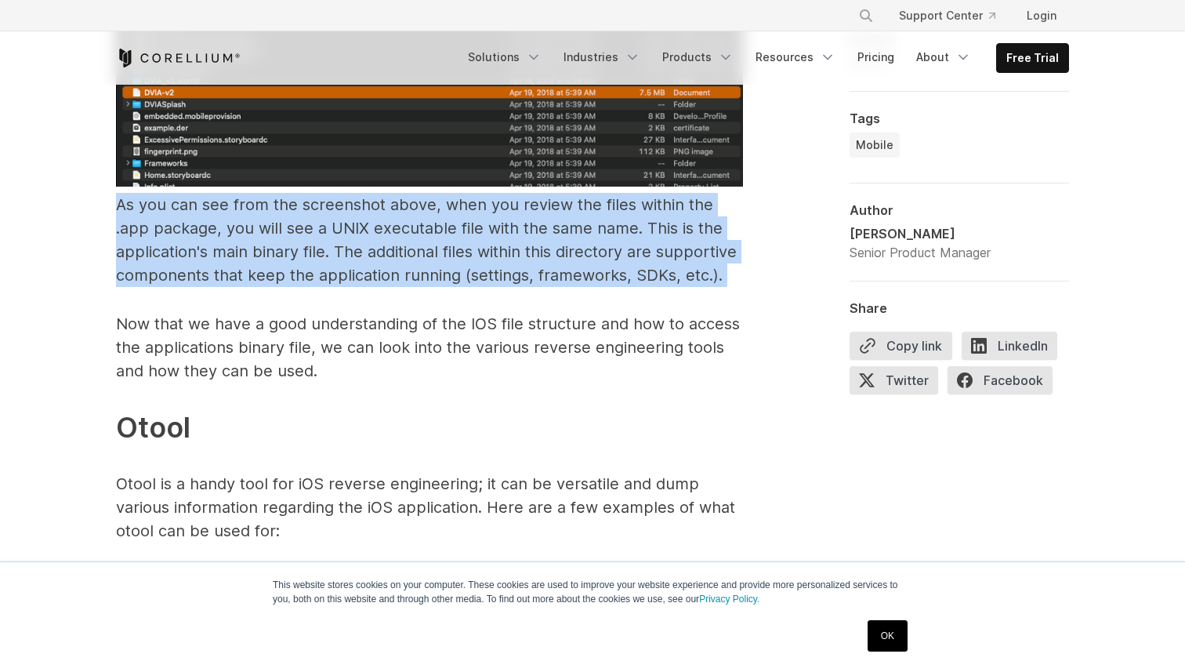
click at [397, 235] on span "As you can see from the screenshot above, when you review the files within the …" at bounding box center [426, 239] width 621 height 89
click at [416, 238] on p "As you can see from the screenshot above, when you review the files within the …" at bounding box center [429, 43] width 627 height 488
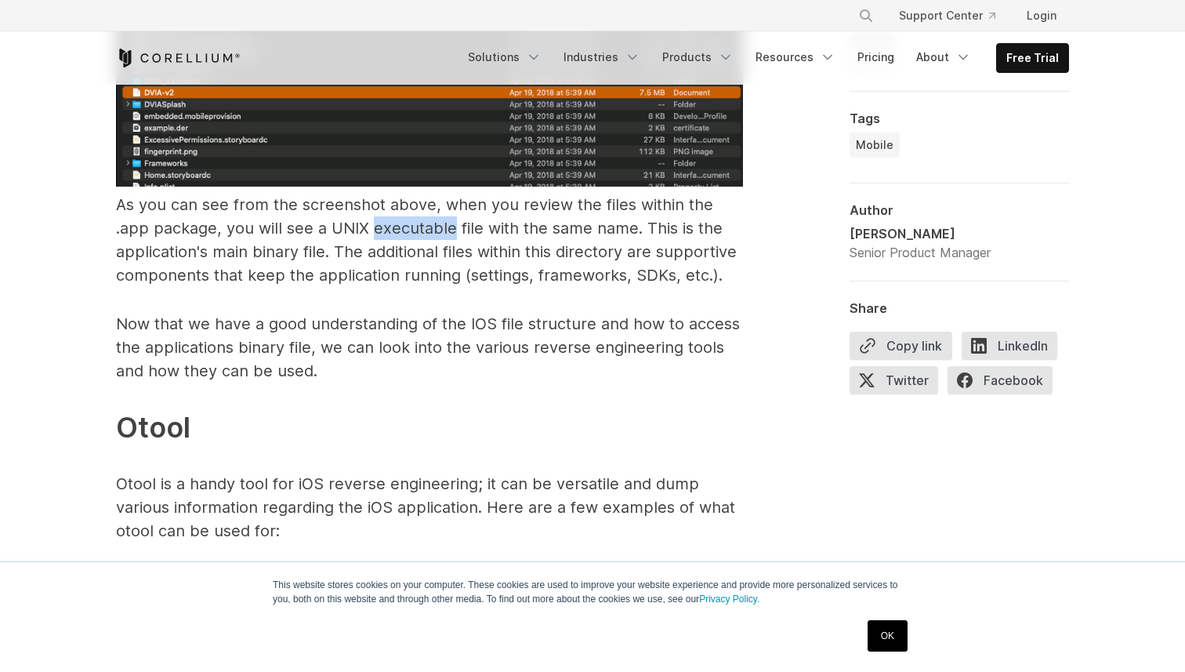
click at [416, 238] on p "As you can see from the screenshot above, when you review the files within the …" at bounding box center [429, 43] width 627 height 488
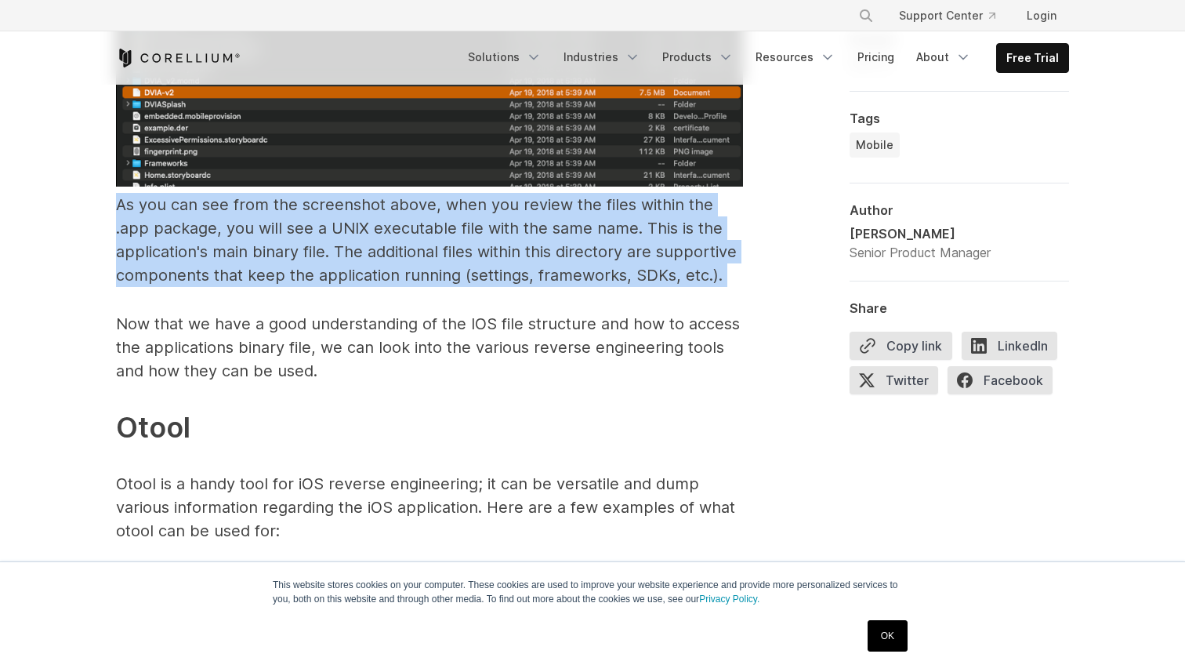
click at [416, 238] on p "As you can see from the screenshot above, when you review the files within the …" at bounding box center [429, 43] width 627 height 488
click at [432, 243] on span "As you can see from the screenshot above, when you review the files within the …" at bounding box center [426, 239] width 621 height 89
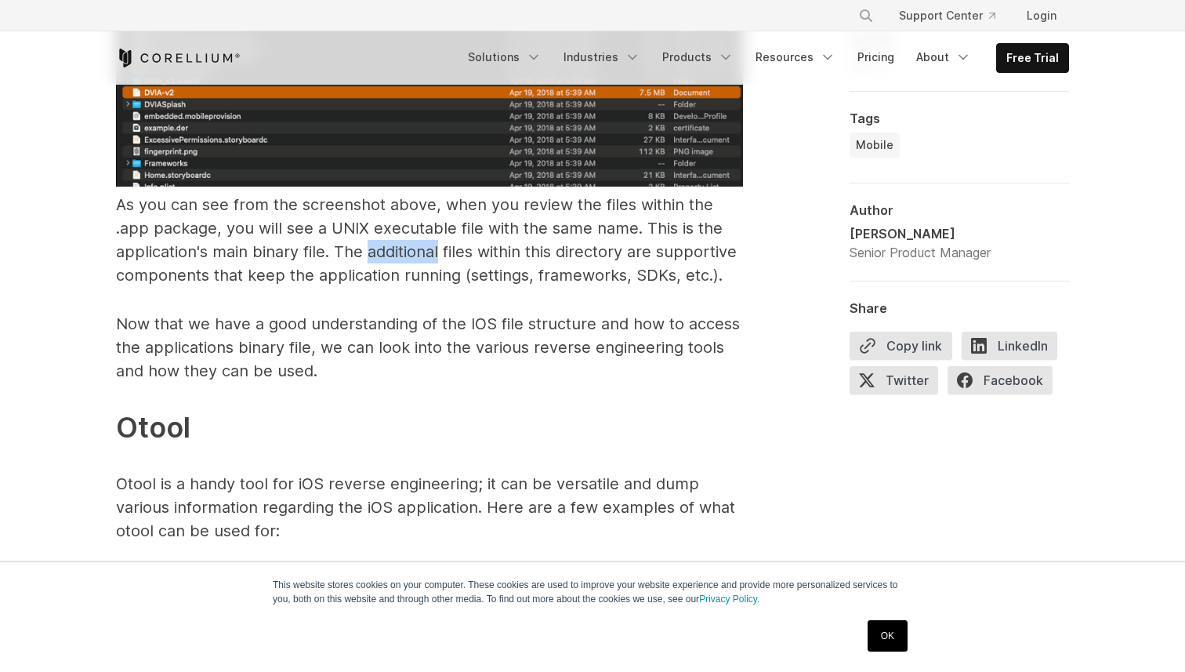
click at [432, 243] on span "As you can see from the screenshot above, when you review the files within the …" at bounding box center [426, 239] width 621 height 89
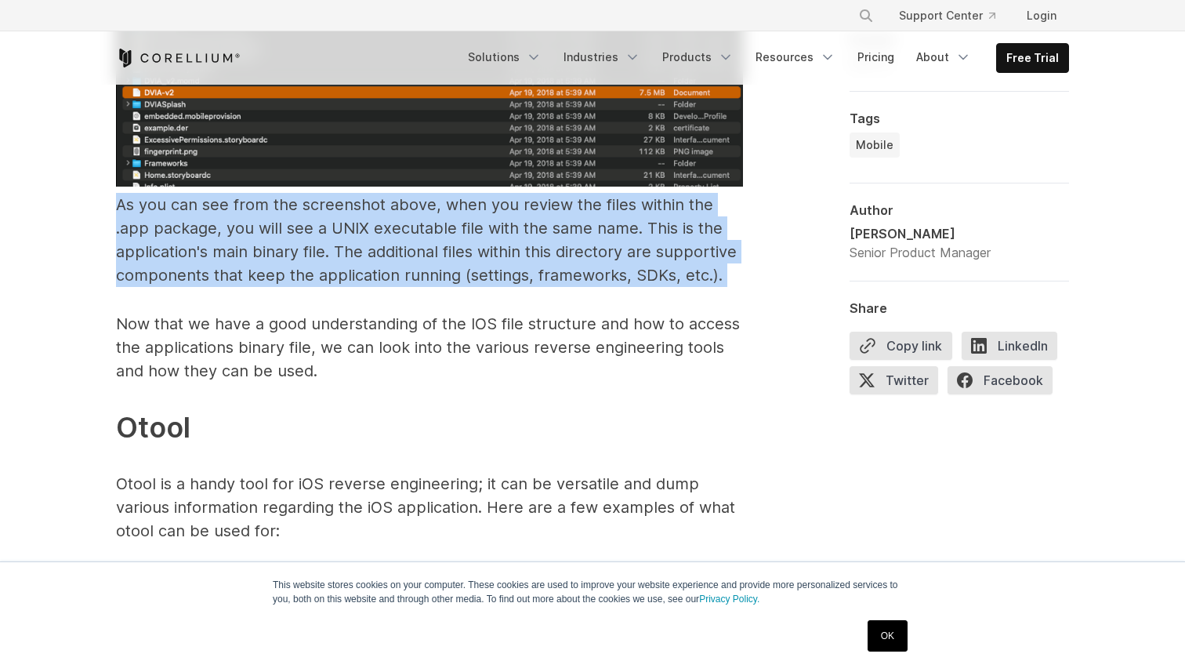
click at [432, 243] on span "As you can see from the screenshot above, when you review the files within the …" at bounding box center [426, 239] width 621 height 89
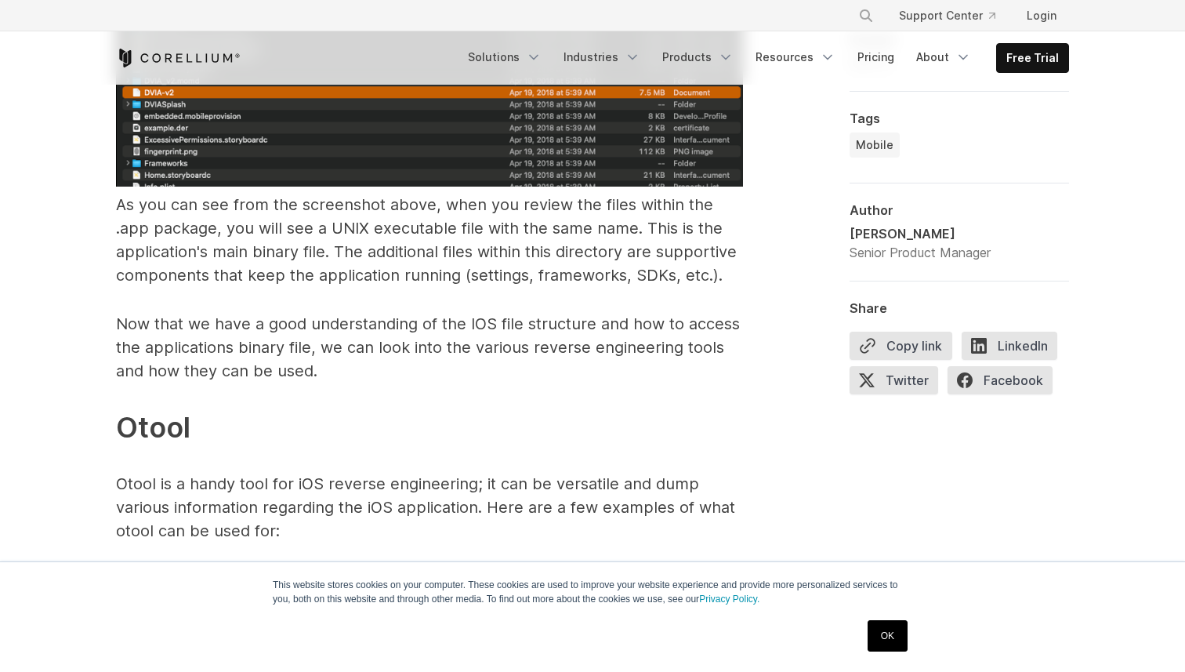
click at [412, 354] on p "Now that we have a good understanding of the IOS file structure and how to acce…" at bounding box center [429, 568] width 627 height 513
click at [403, 349] on p "Now that we have a good understanding of the IOS file structure and how to acce…" at bounding box center [429, 568] width 627 height 513
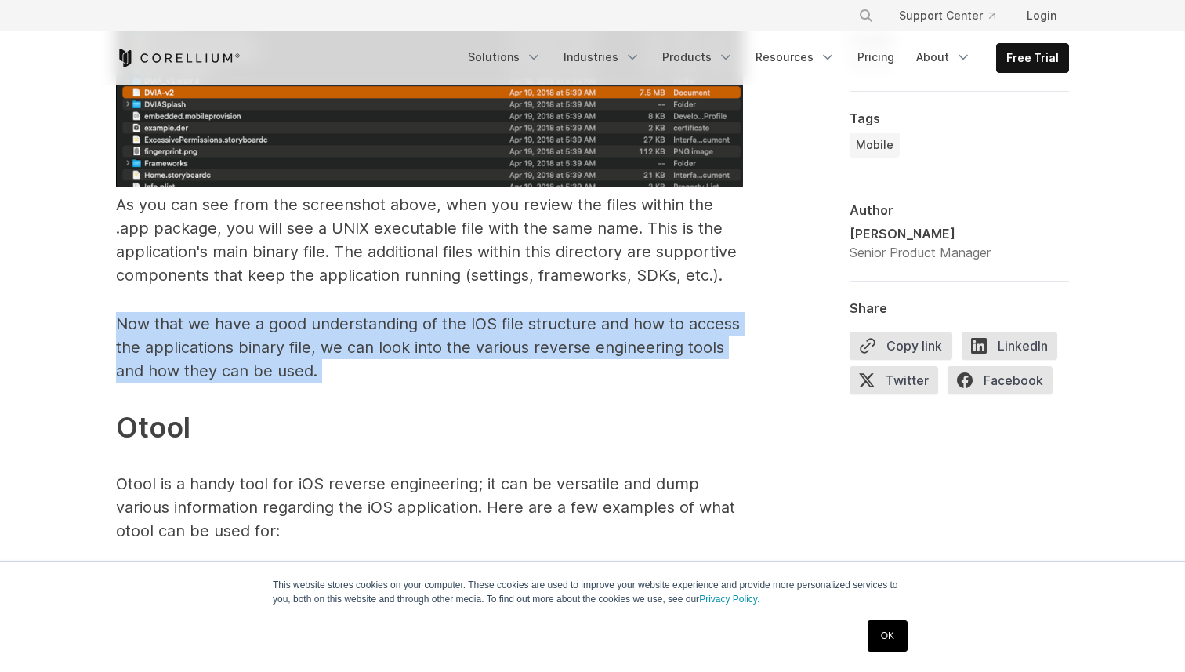
click at [403, 349] on p "Now that we have a good understanding of the IOS file structure and how to acce…" at bounding box center [429, 568] width 627 height 513
click at [423, 349] on p "Now that we have a good understanding of the IOS file structure and how to acce…" at bounding box center [429, 568] width 627 height 513
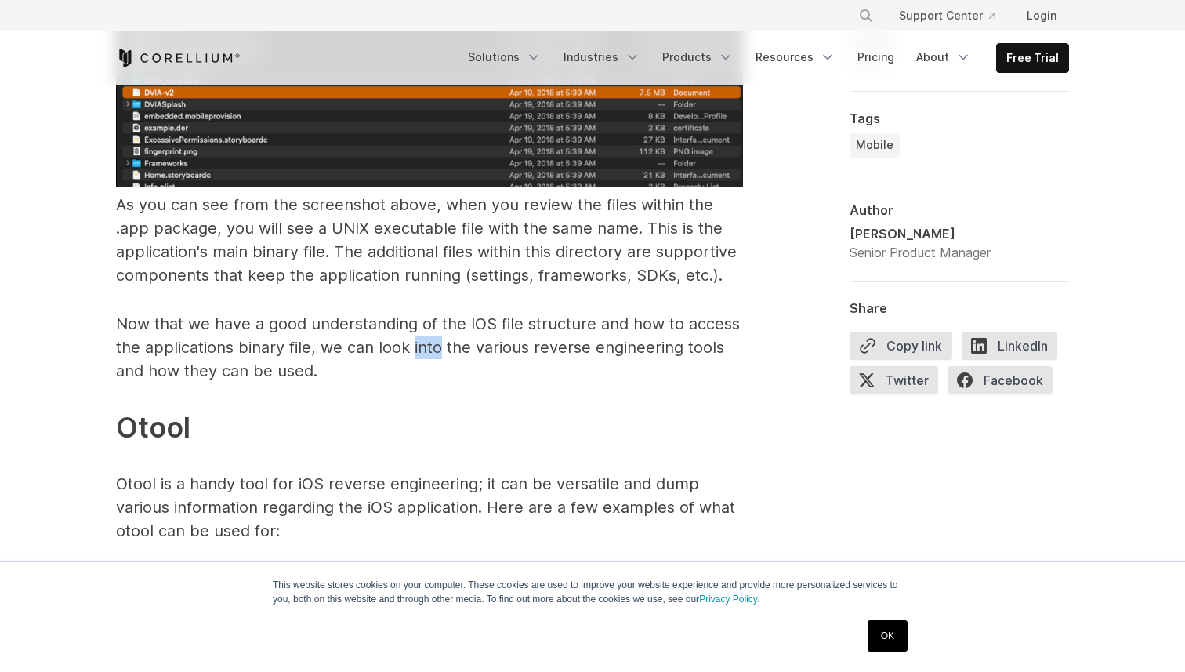
click at [423, 349] on p "Now that we have a good understanding of the IOS file structure and how to acce…" at bounding box center [429, 568] width 627 height 513
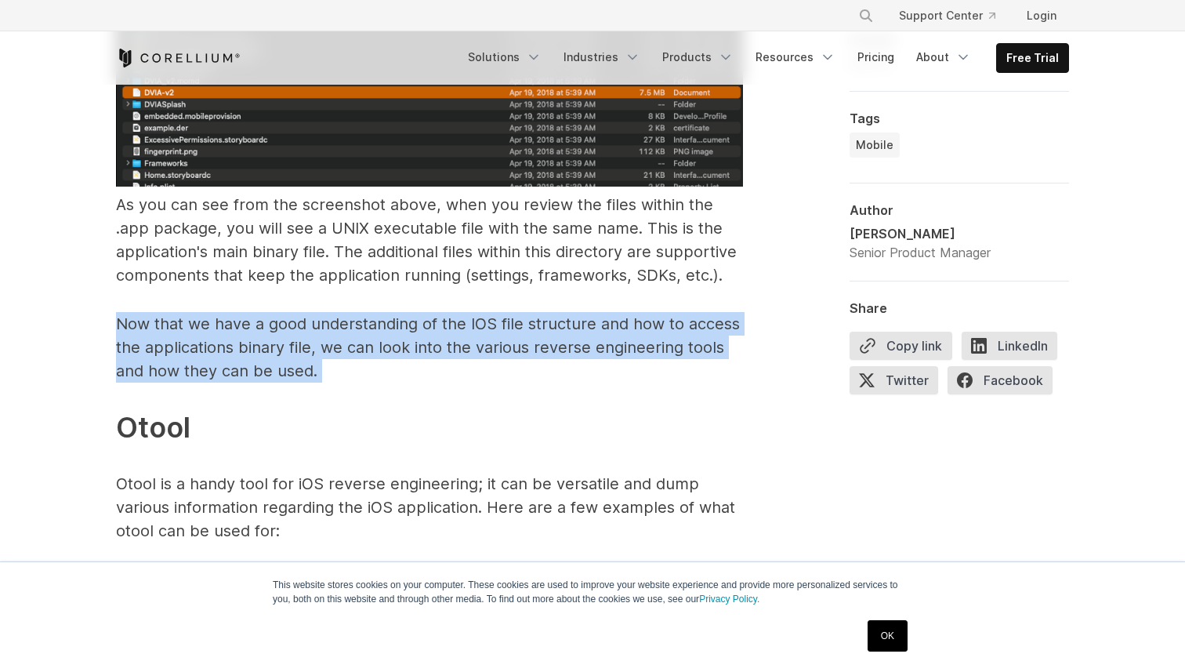
click at [423, 349] on p "Now that we have a good understanding of the IOS file structure and how to acce…" at bounding box center [429, 568] width 627 height 513
click at [430, 350] on p "Now that we have a good understanding of the IOS file structure and how to acce…" at bounding box center [429, 568] width 627 height 513
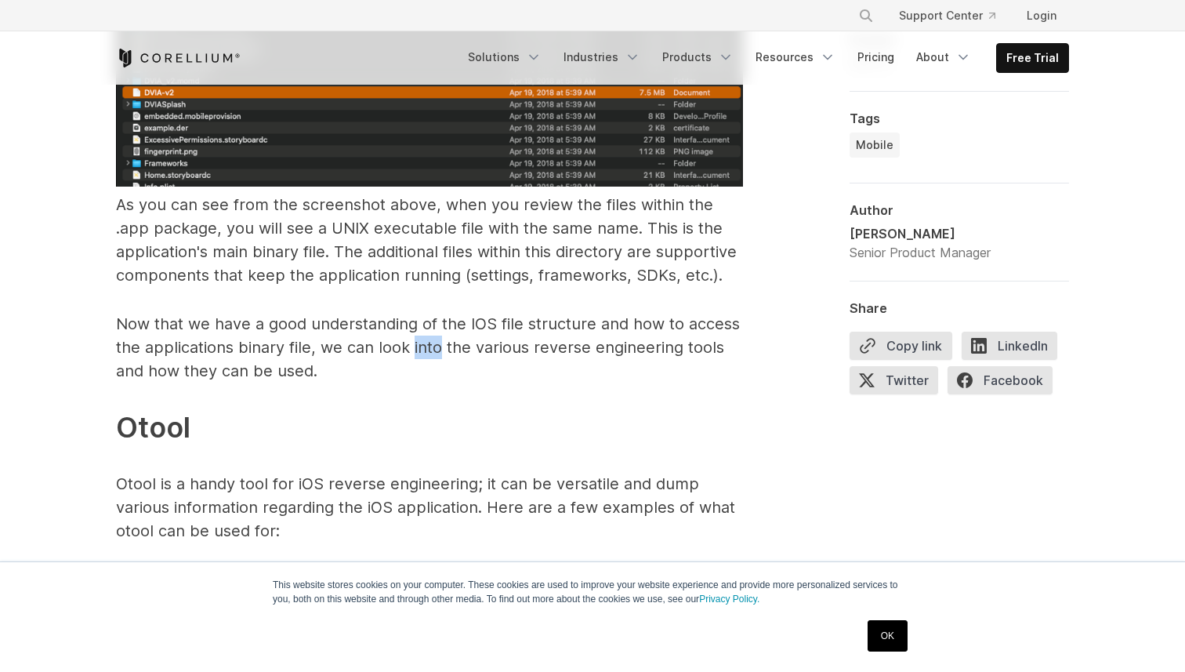
click at [430, 350] on p "Now that we have a good understanding of the IOS file structure and how to acce…" at bounding box center [429, 568] width 627 height 513
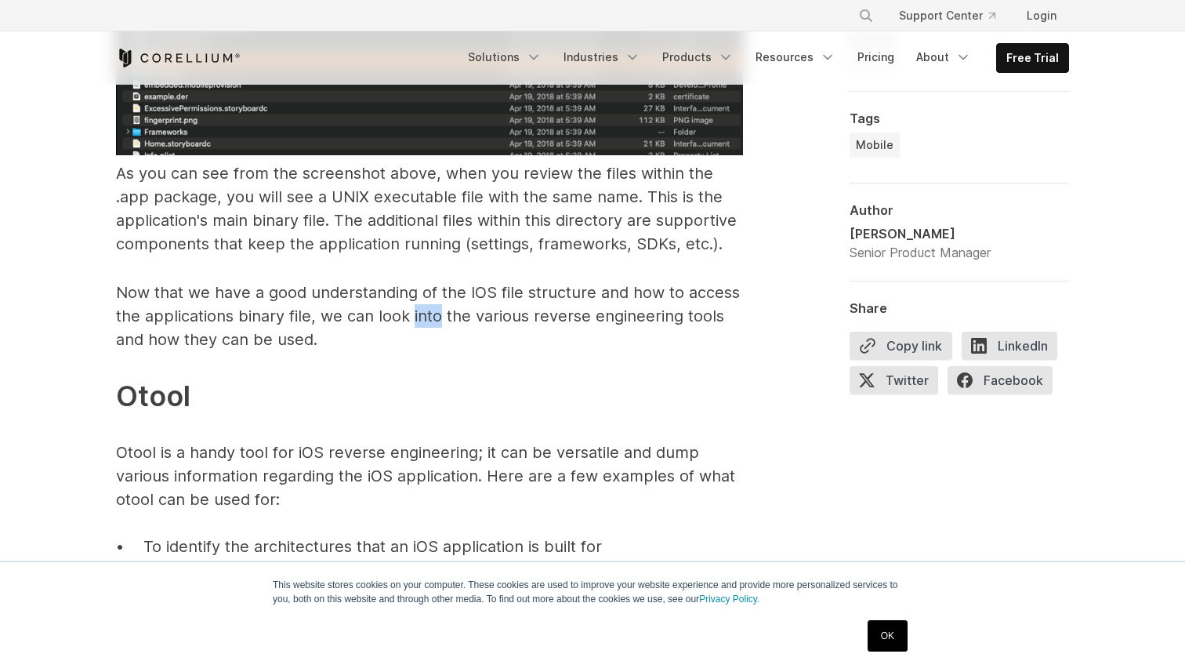
scroll to position [3108, 0]
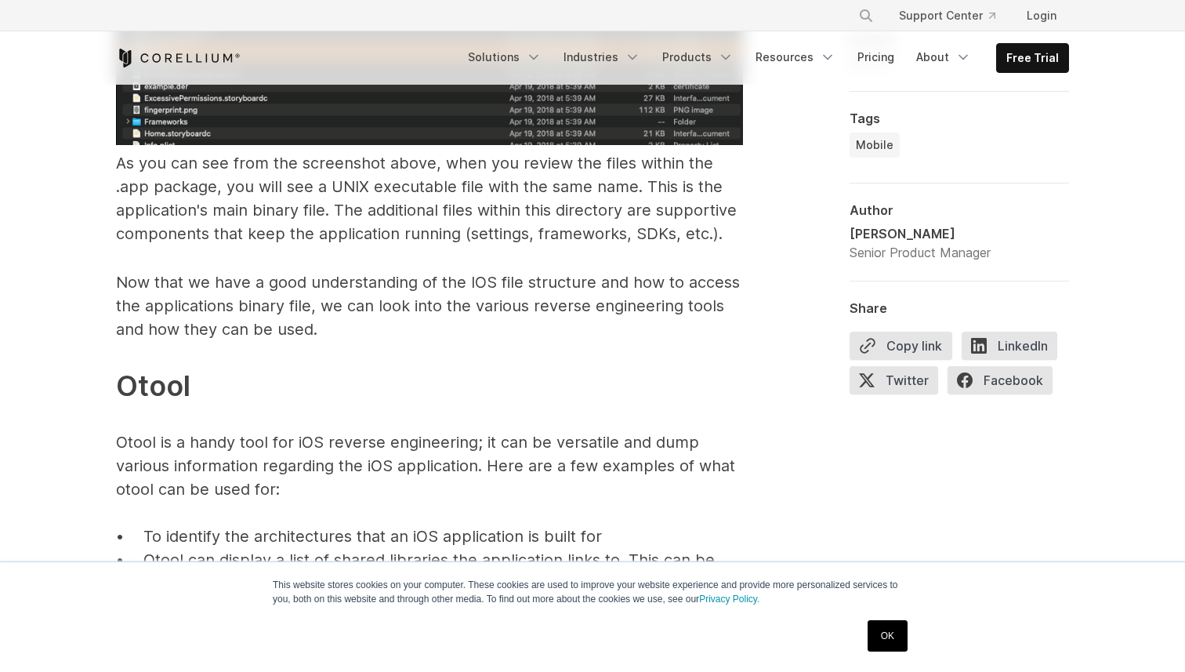
click at [423, 309] on p "Now that we have a good understanding of the IOS file structure and how to acce…" at bounding box center [429, 526] width 627 height 513
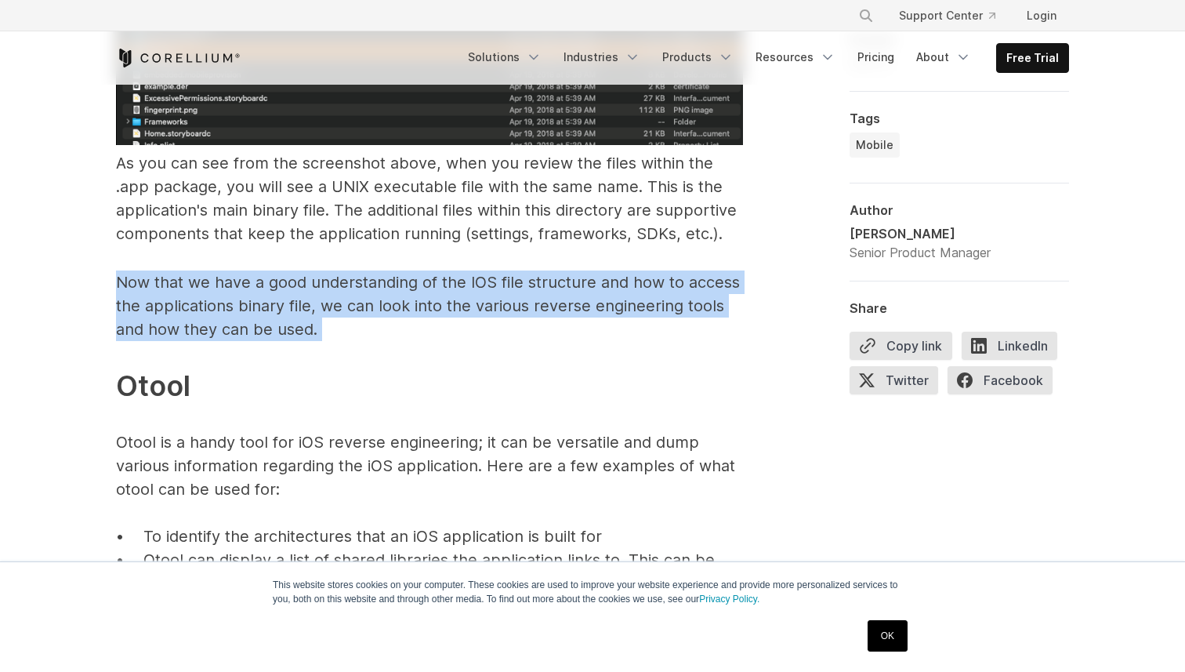
click at [423, 309] on p "Now that we have a good understanding of the IOS file structure and how to acce…" at bounding box center [429, 526] width 627 height 513
click at [433, 309] on p "Now that we have a good understanding of the IOS file structure and how to acce…" at bounding box center [429, 526] width 627 height 513
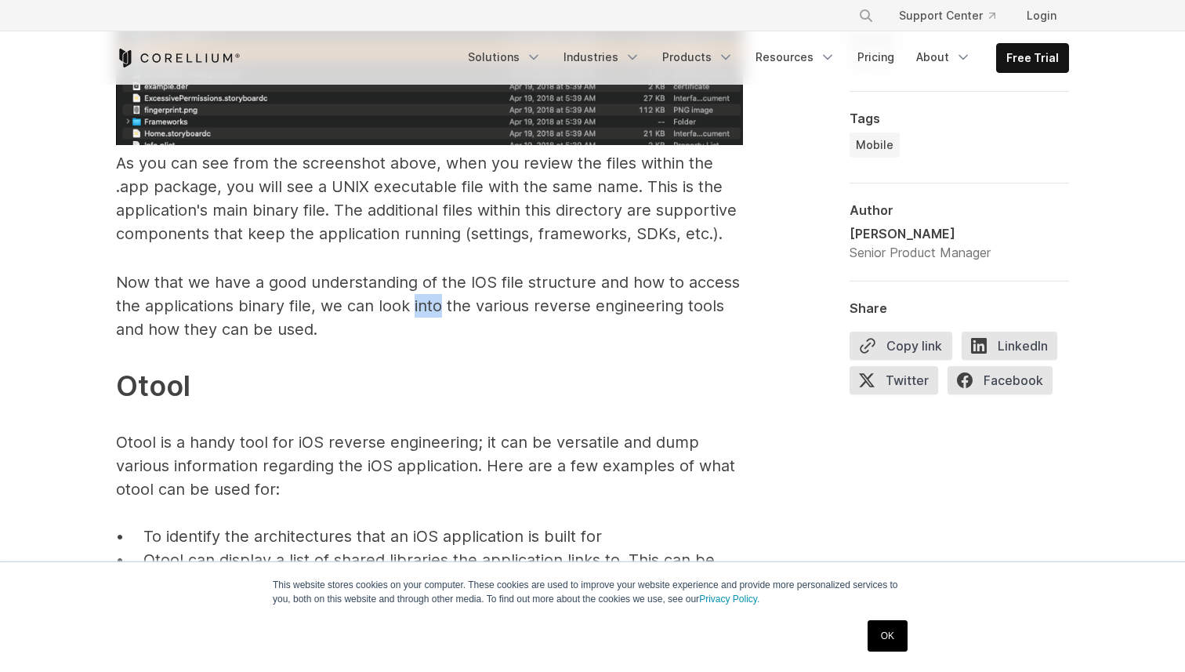
click at [433, 309] on p "Now that we have a good understanding of the IOS file structure and how to acce…" at bounding box center [429, 526] width 627 height 513
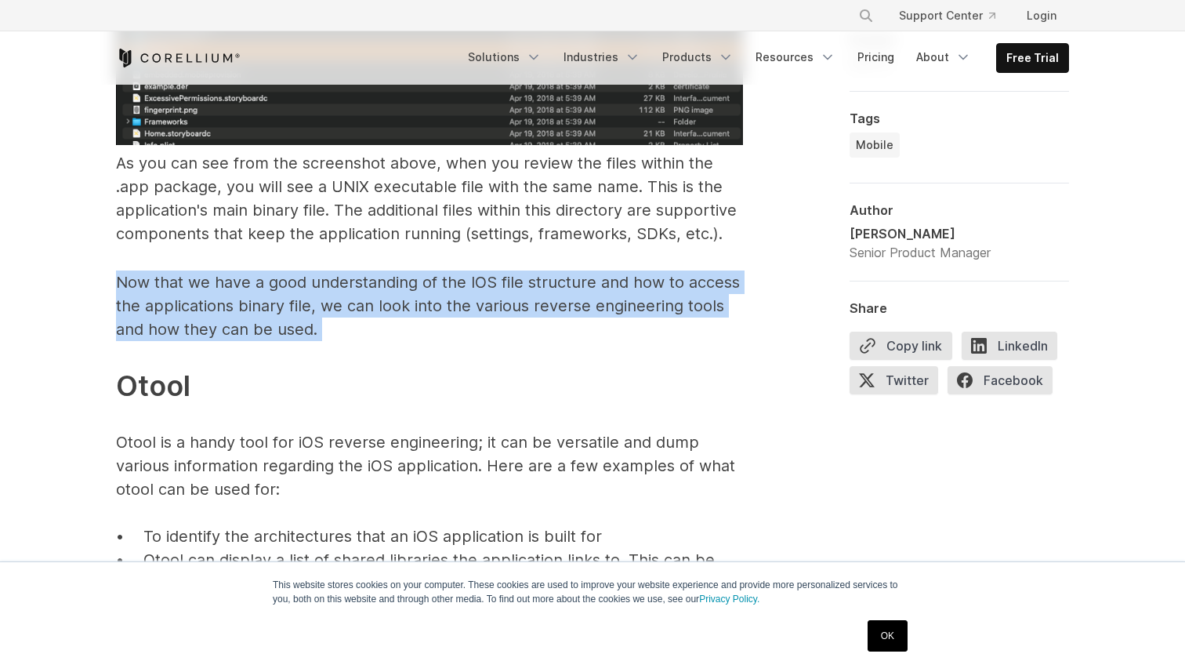
click at [433, 309] on p "Now that we have a good understanding of the IOS file structure and how to acce…" at bounding box center [429, 526] width 627 height 513
click at [457, 309] on p "Now that we have a good understanding of the IOS file structure and how to acce…" at bounding box center [429, 526] width 627 height 513
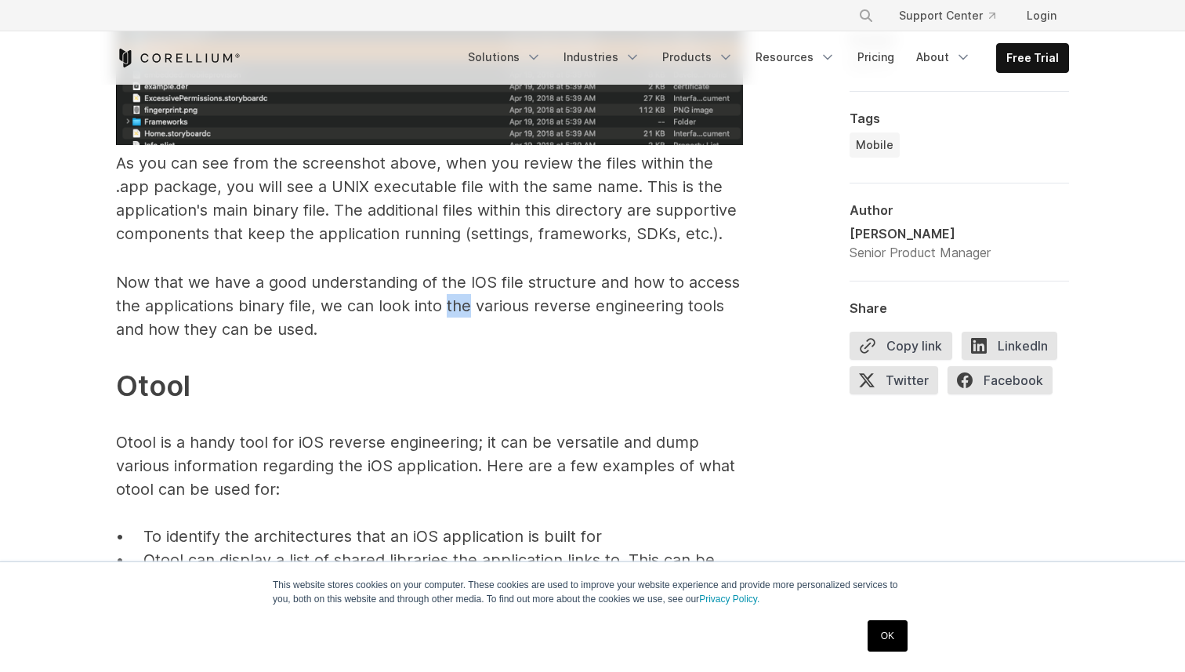
click at [457, 309] on p "Now that we have a good understanding of the IOS file structure and how to acce…" at bounding box center [429, 526] width 627 height 513
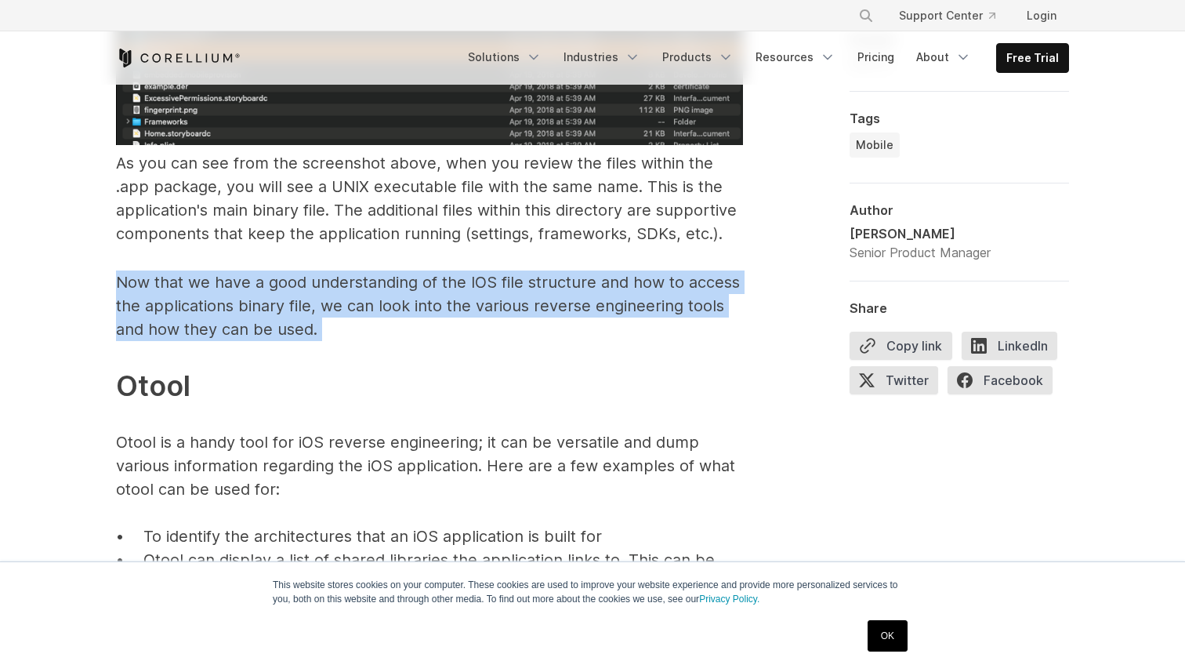
click at [457, 309] on p "Now that we have a good understanding of the IOS file structure and how to acce…" at bounding box center [429, 526] width 627 height 513
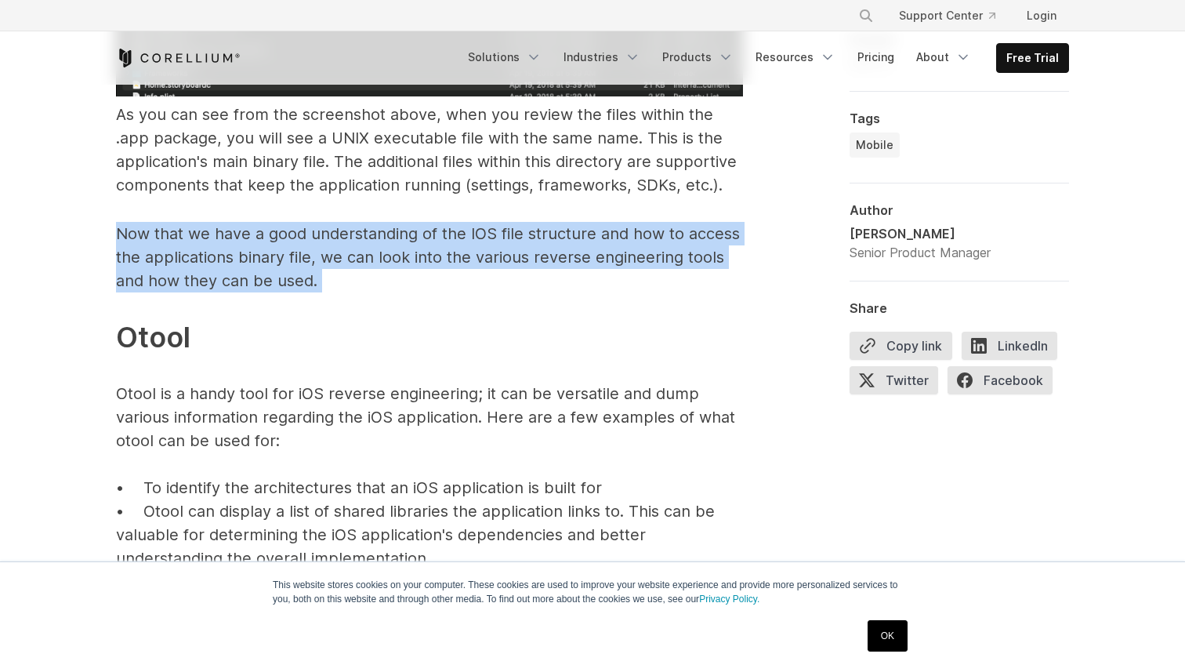
scroll to position [3162, 0]
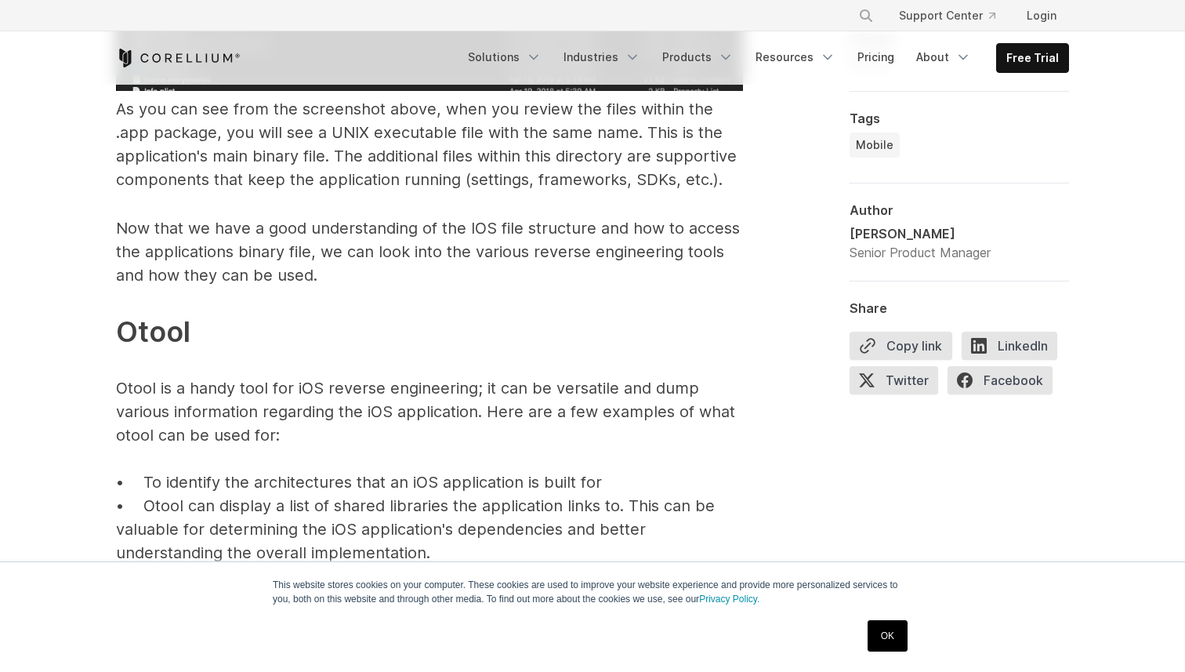
click at [408, 258] on p "Now that we have a good understanding of the IOS file structure and how to acce…" at bounding box center [429, 472] width 627 height 513
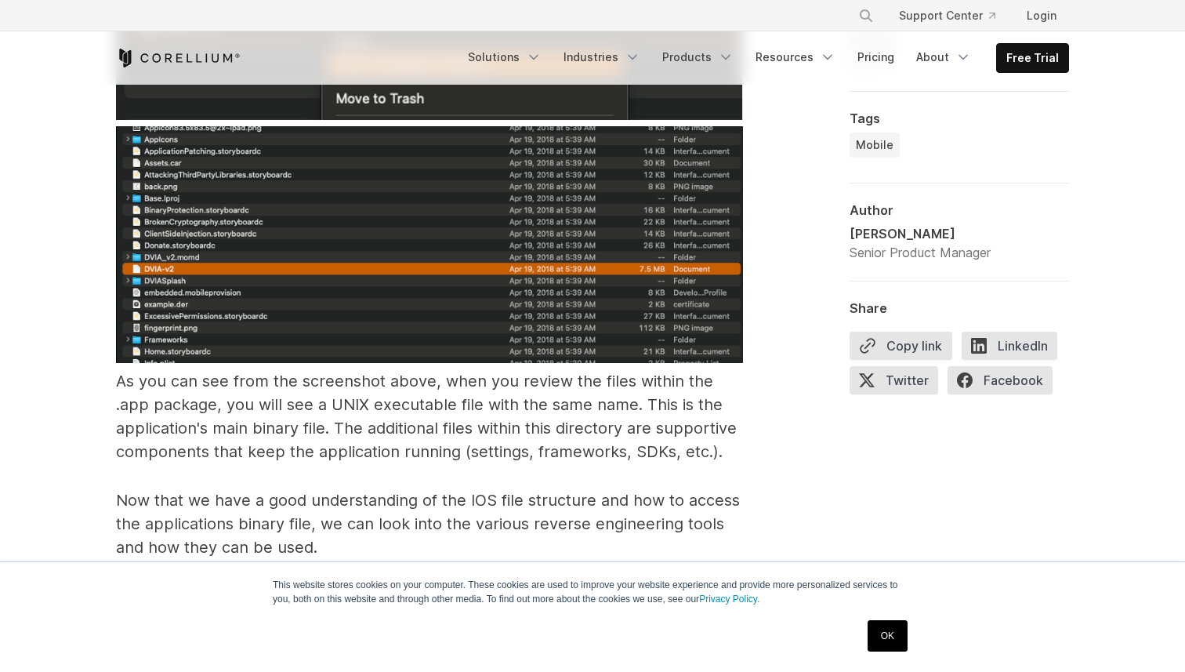
scroll to position [2889, 0]
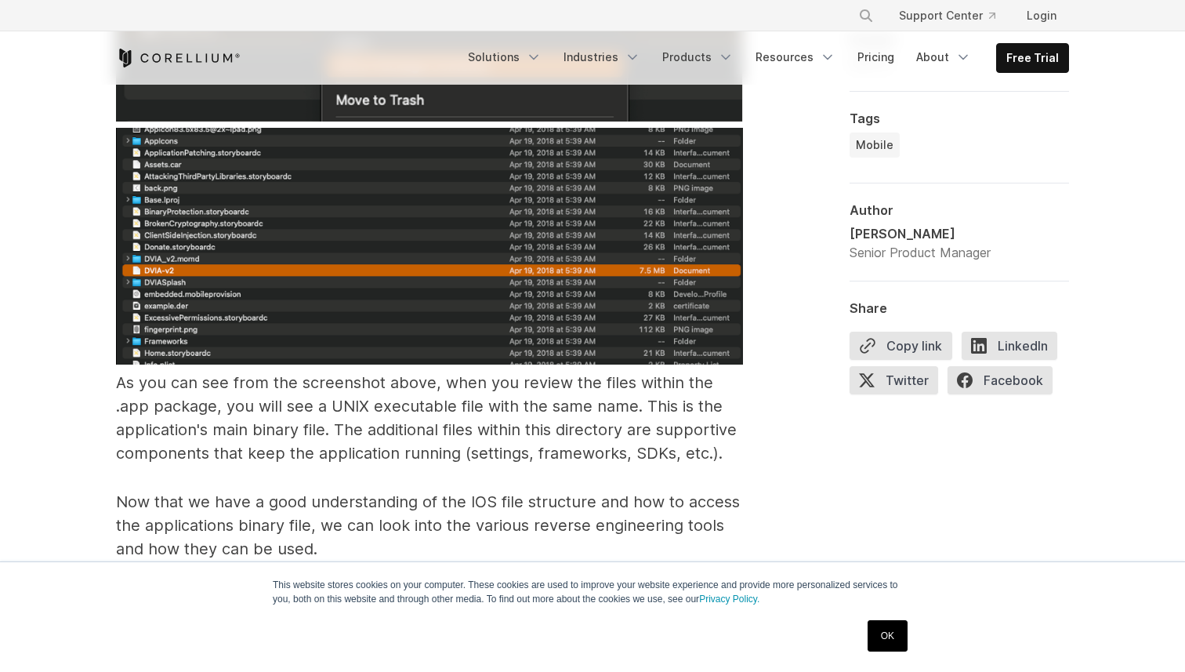
click at [396, 408] on span "As you can see from the screenshot above, when you review the files within the …" at bounding box center [426, 417] width 621 height 89
click at [423, 427] on span "As you can see from the screenshot above, when you review the files within the …" at bounding box center [426, 417] width 621 height 89
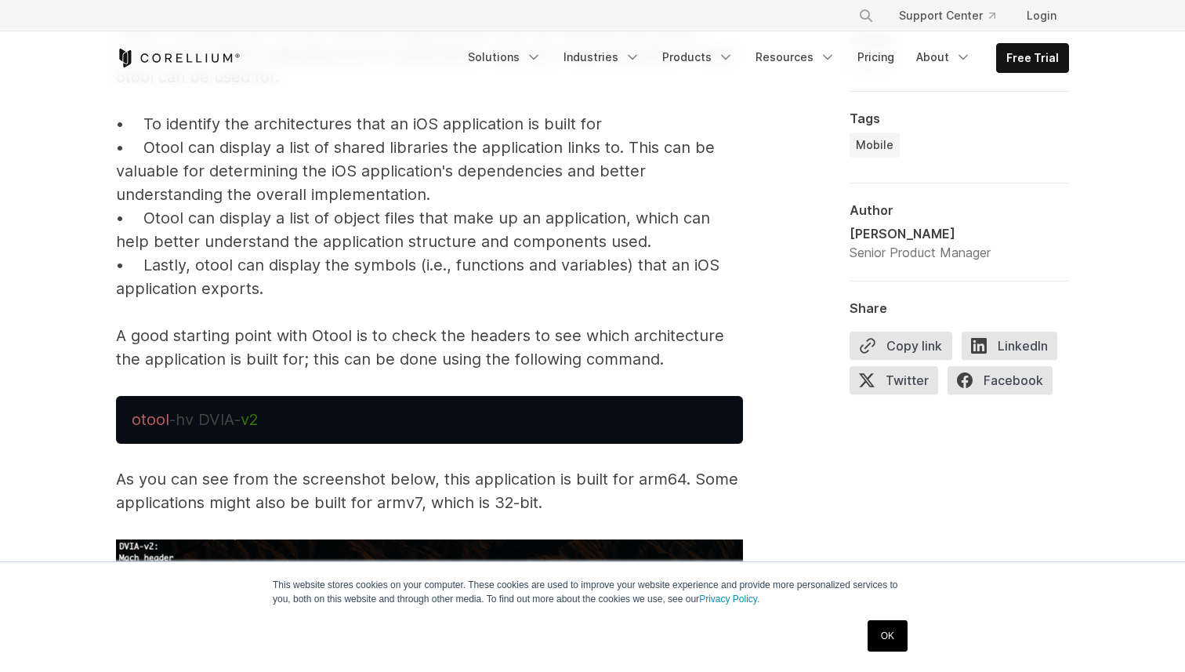
scroll to position [3531, 0]
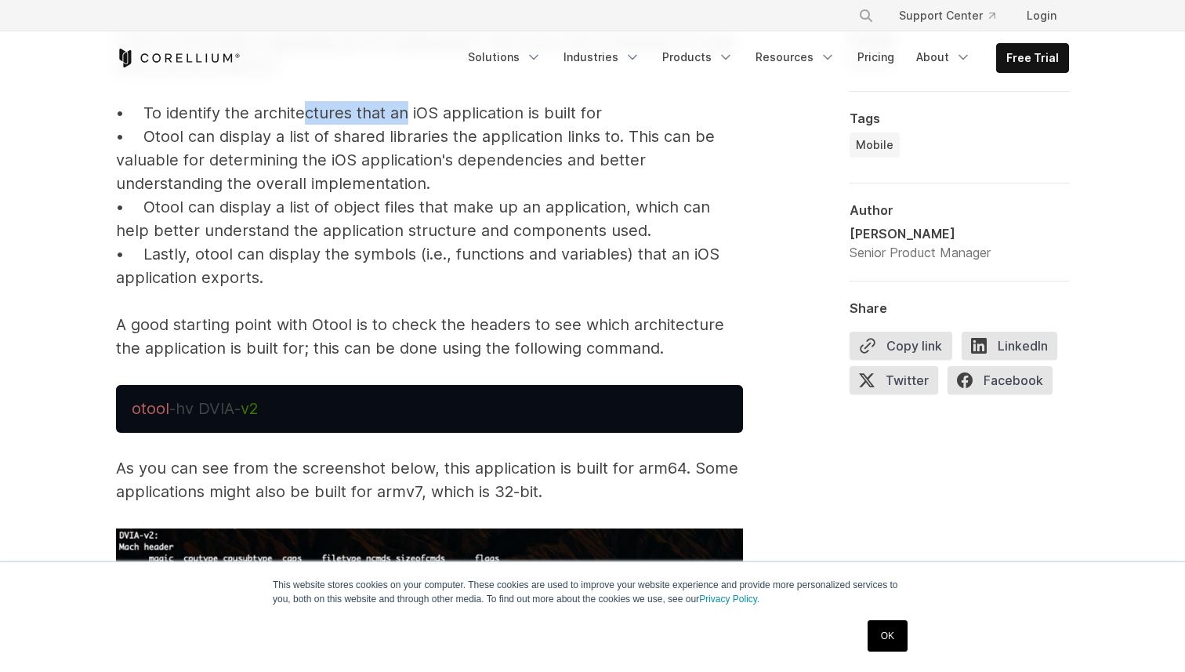
drag, startPoint x: 305, startPoint y: 112, endPoint x: 412, endPoint y: 111, distance: 107.4
click at [412, 111] on p "Now that we have a good understanding of the IOS file structure and how to acce…" at bounding box center [429, 103] width 627 height 513
click at [455, 112] on p "Now that we have a good understanding of the IOS file structure and how to acce…" at bounding box center [429, 103] width 627 height 513
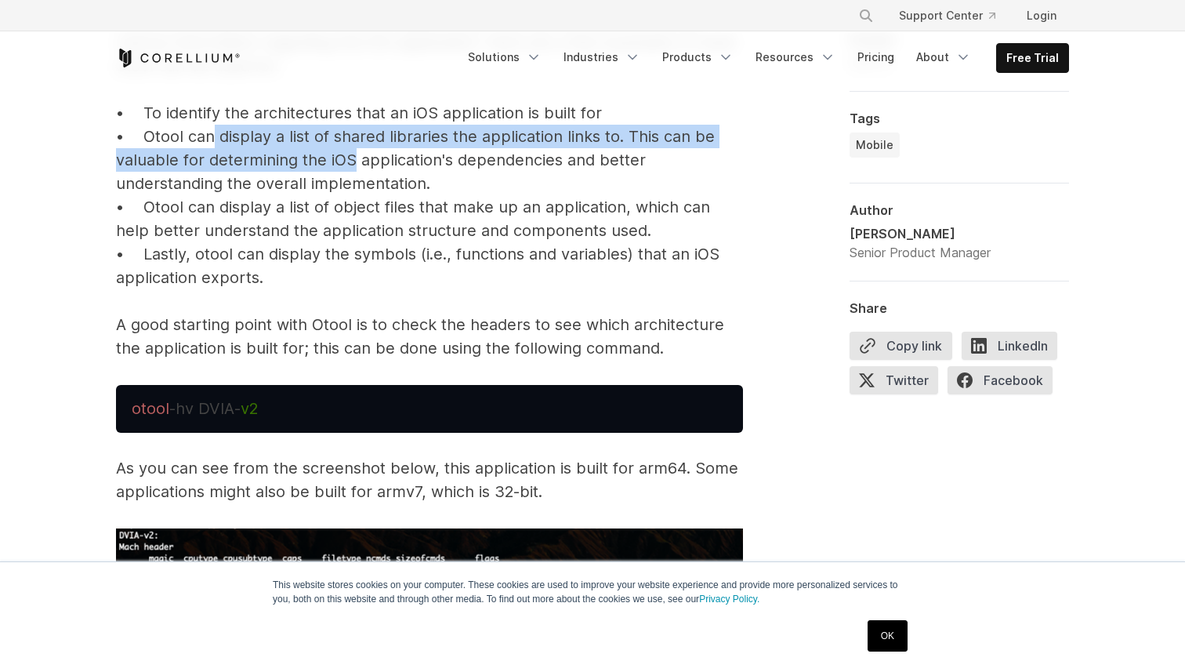
drag, startPoint x: 212, startPoint y: 140, endPoint x: 356, endPoint y: 155, distance: 144.3
click at [356, 155] on p "Now that we have a good understanding of the IOS file structure and how to acce…" at bounding box center [429, 103] width 627 height 513
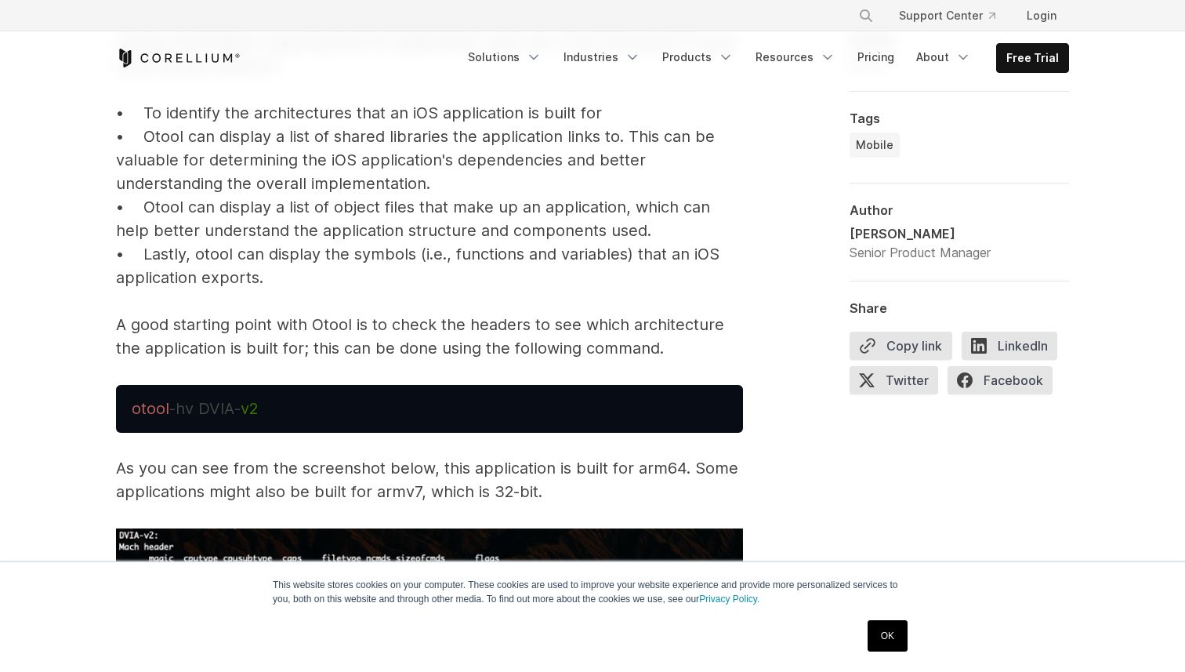
click at [398, 159] on p "Now that we have a good understanding of the IOS file structure and how to acce…" at bounding box center [429, 103] width 627 height 513
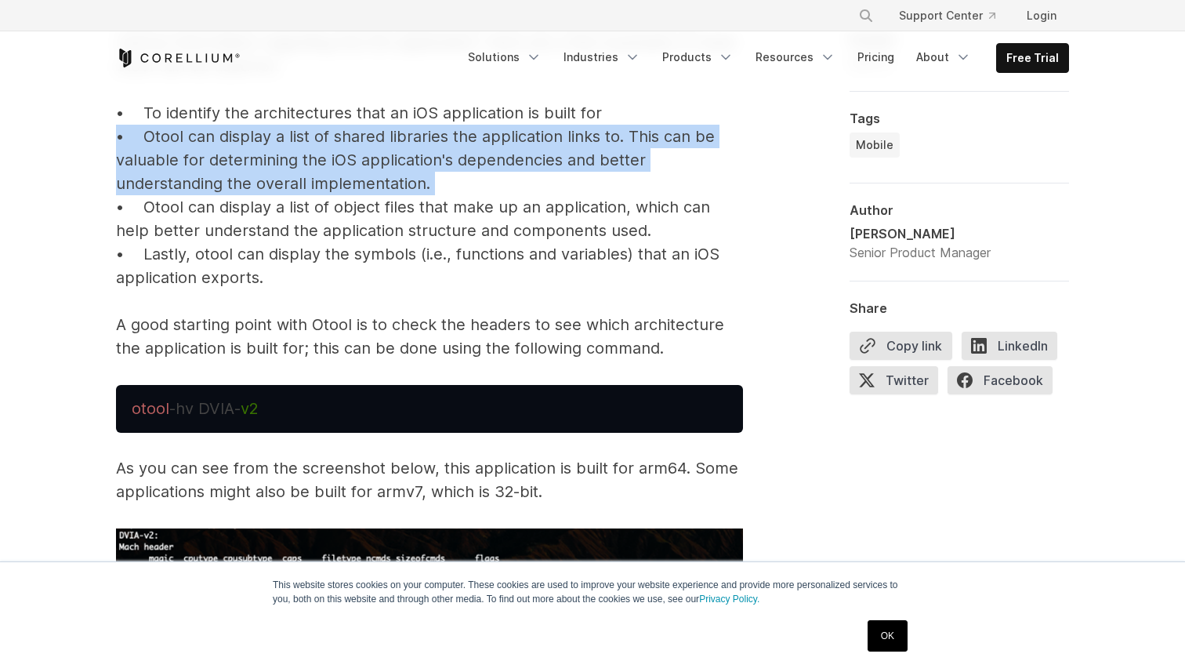
click at [398, 159] on p "Now that we have a good understanding of the IOS file structure and how to acce…" at bounding box center [429, 103] width 627 height 513
click at [384, 158] on p "Now that we have a good understanding of the IOS file structure and how to acce…" at bounding box center [429, 103] width 627 height 513
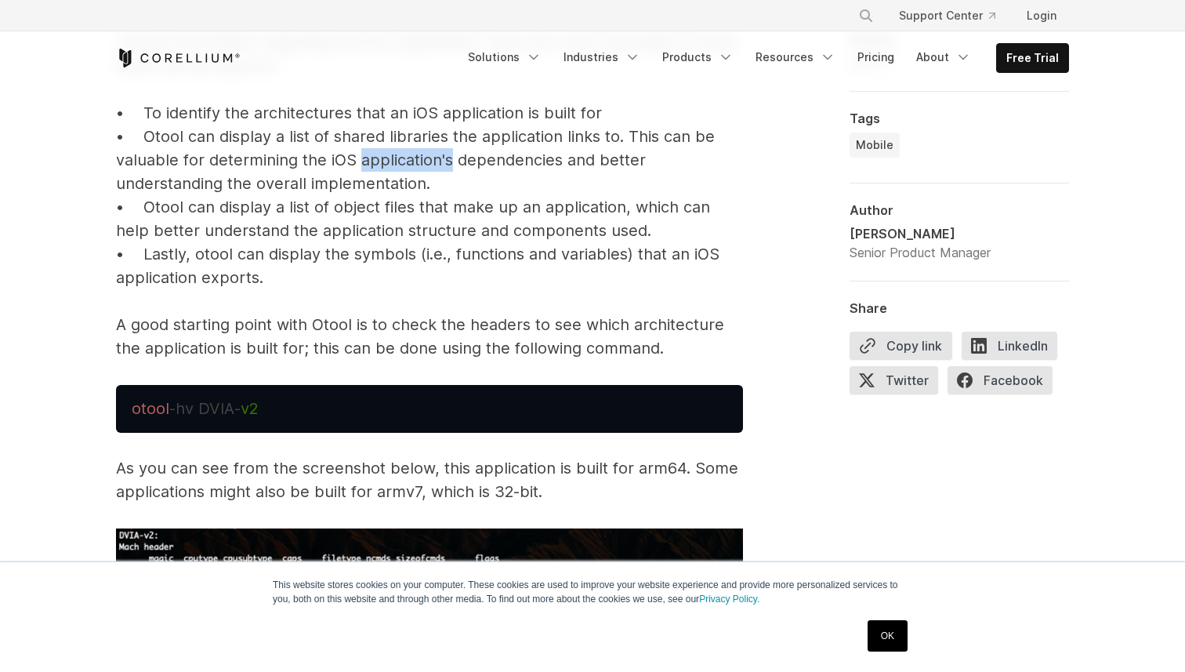
click at [384, 158] on p "Now that we have a good understanding of the IOS file structure and how to acce…" at bounding box center [429, 103] width 627 height 513
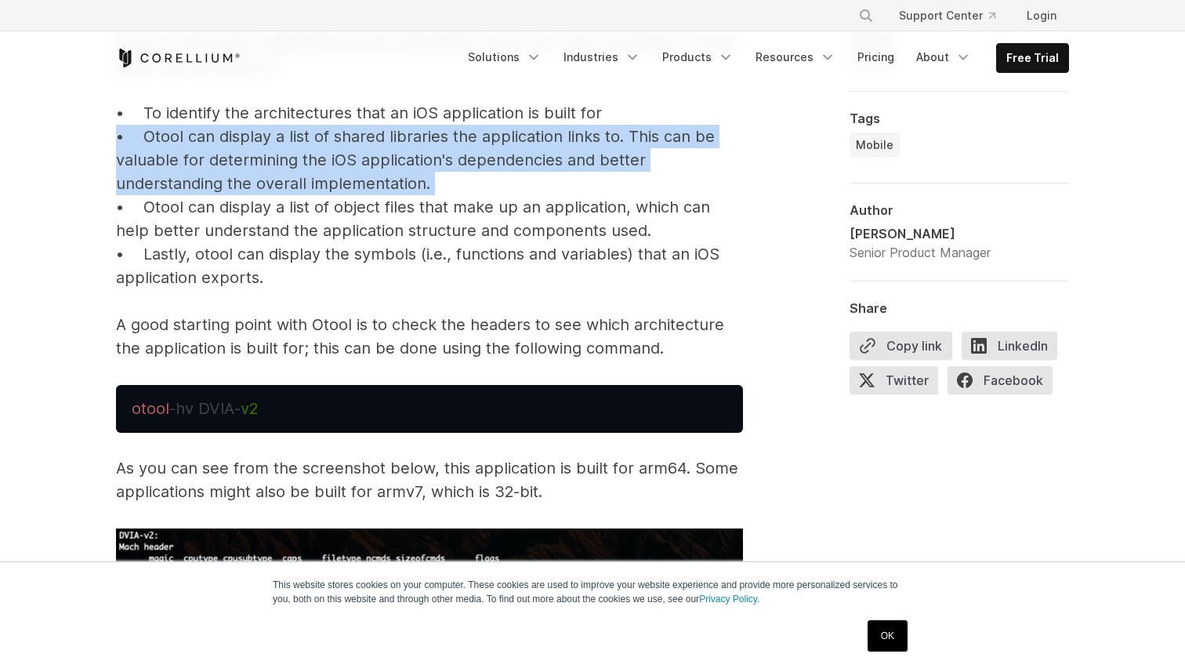
click at [384, 158] on p "Now that we have a good understanding of the IOS file structure and how to acce…" at bounding box center [429, 103] width 627 height 513
click at [394, 158] on p "Now that we have a good understanding of the IOS file structure and how to acce…" at bounding box center [429, 103] width 627 height 513
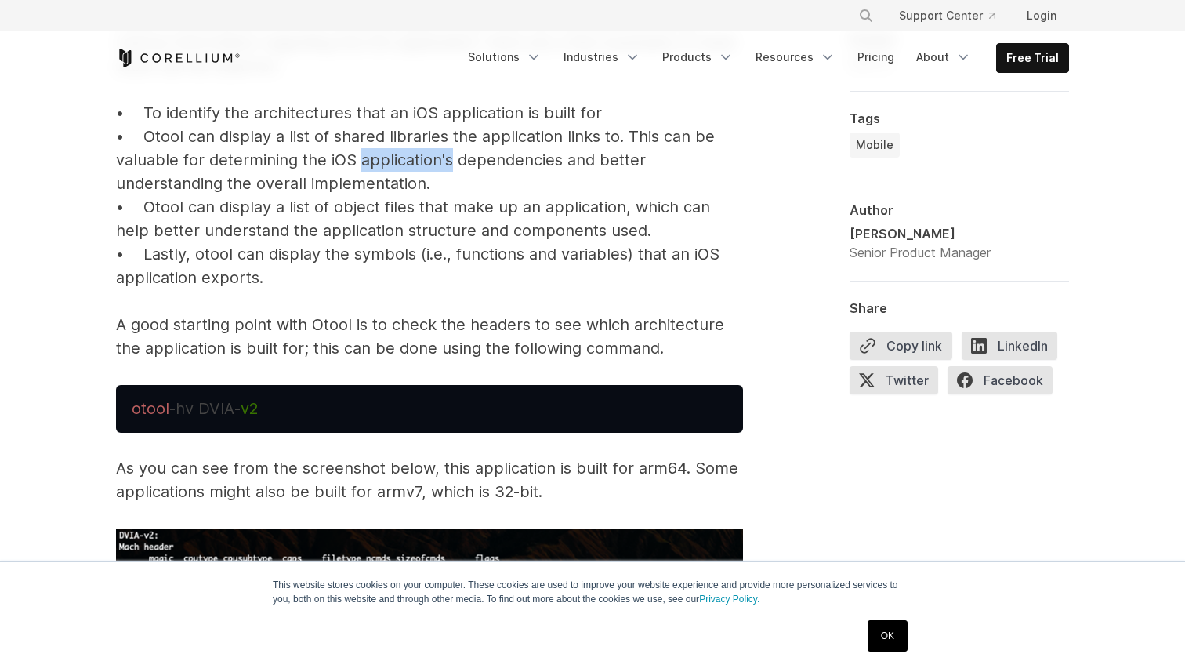
click at [394, 158] on p "Now that we have a good understanding of the IOS file structure and how to acce…" at bounding box center [429, 103] width 627 height 513
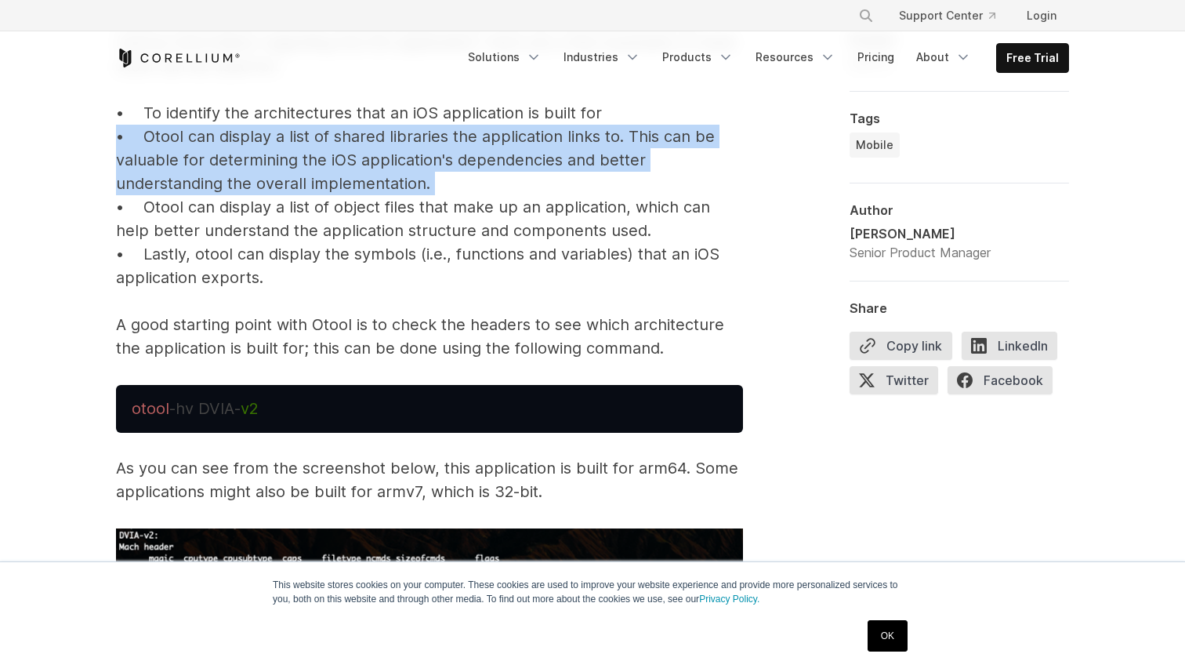
click at [394, 158] on p "Now that we have a good understanding of the IOS file structure and how to acce…" at bounding box center [429, 103] width 627 height 513
click at [365, 159] on p "Now that we have a good understanding of the IOS file structure and how to acce…" at bounding box center [429, 103] width 627 height 513
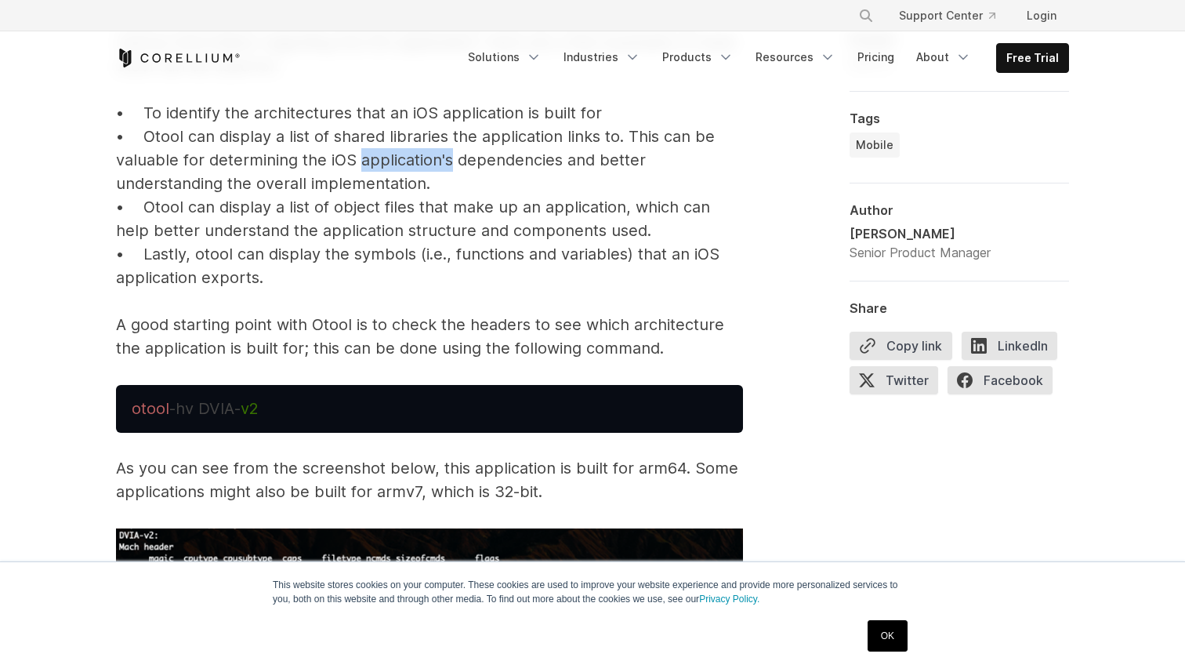
click at [365, 159] on p "Now that we have a good understanding of the IOS file structure and how to acce…" at bounding box center [429, 103] width 627 height 513
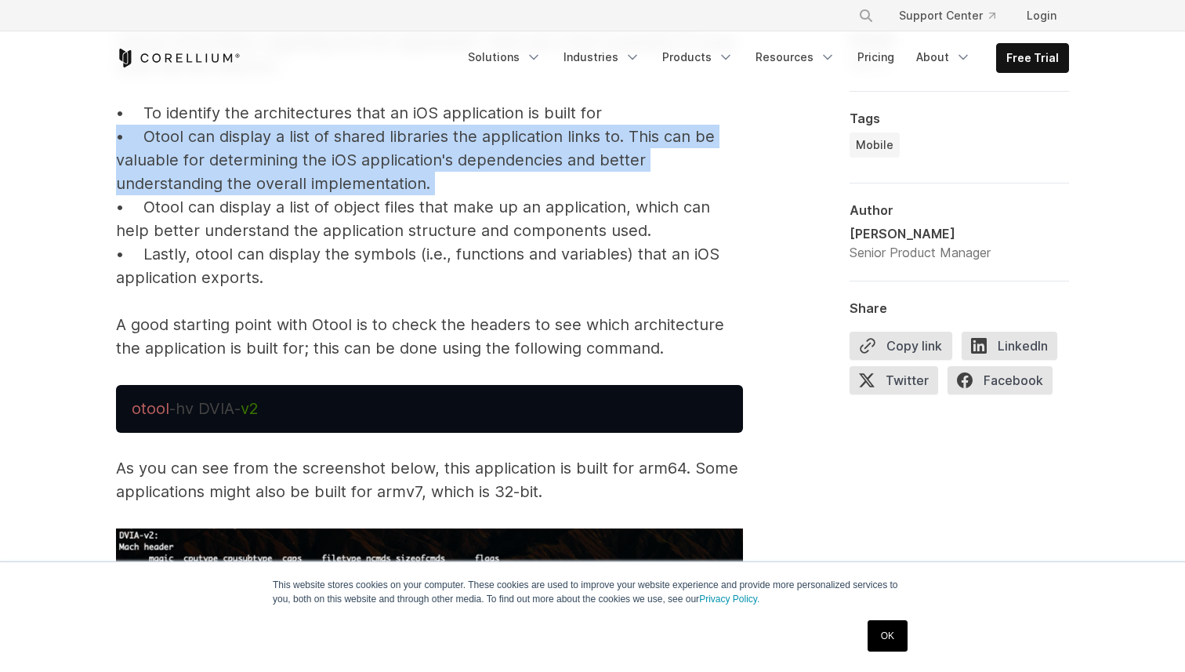
click at [365, 159] on p "Now that we have a good understanding of the IOS file structure and how to acce…" at bounding box center [429, 103] width 627 height 513
click at [386, 159] on p "Now that we have a good understanding of the IOS file structure and how to acce…" at bounding box center [429, 103] width 627 height 513
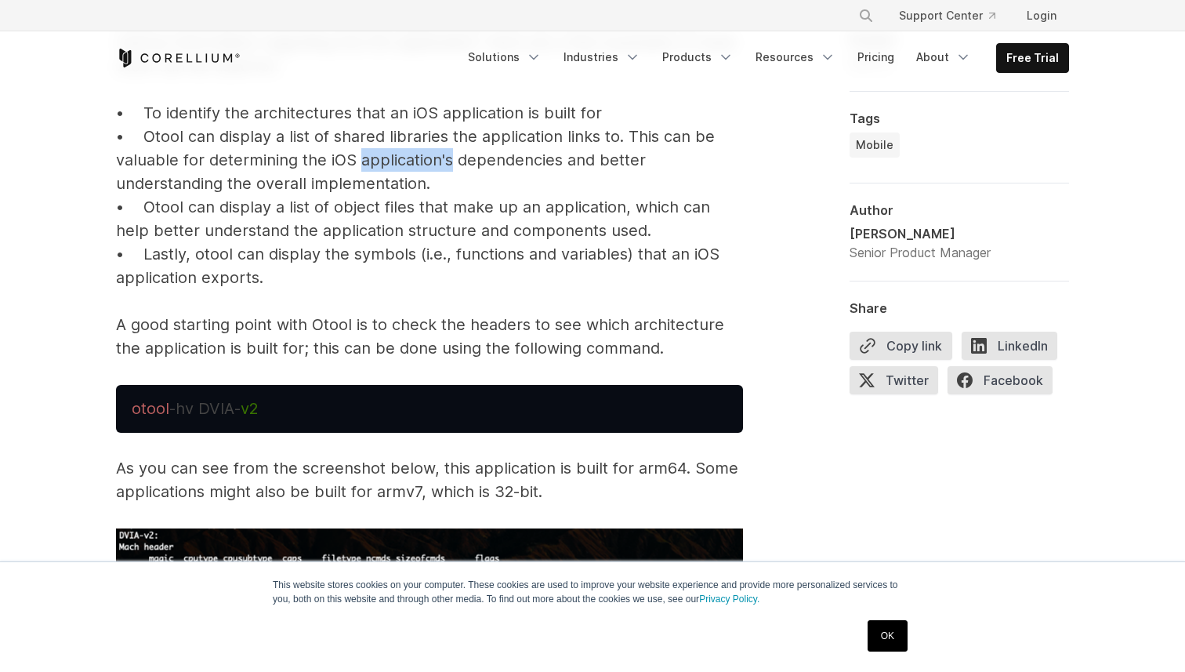
click at [386, 159] on p "Now that we have a good understanding of the IOS file structure and how to acce…" at bounding box center [429, 103] width 627 height 513
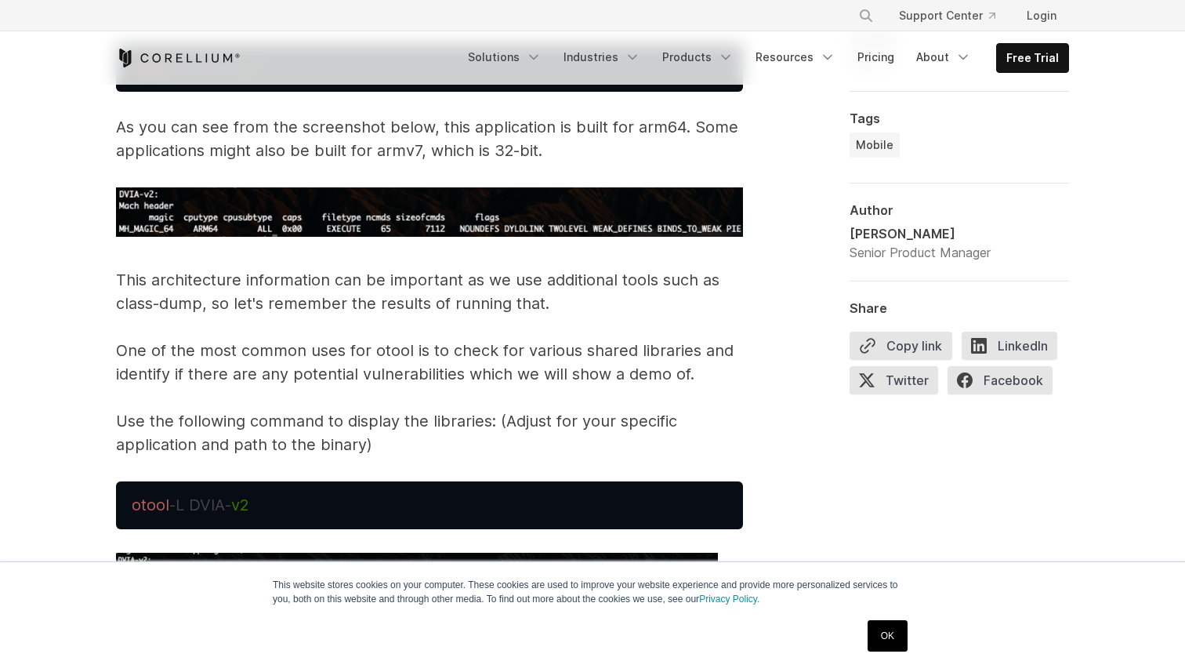
scroll to position [3882, 0]
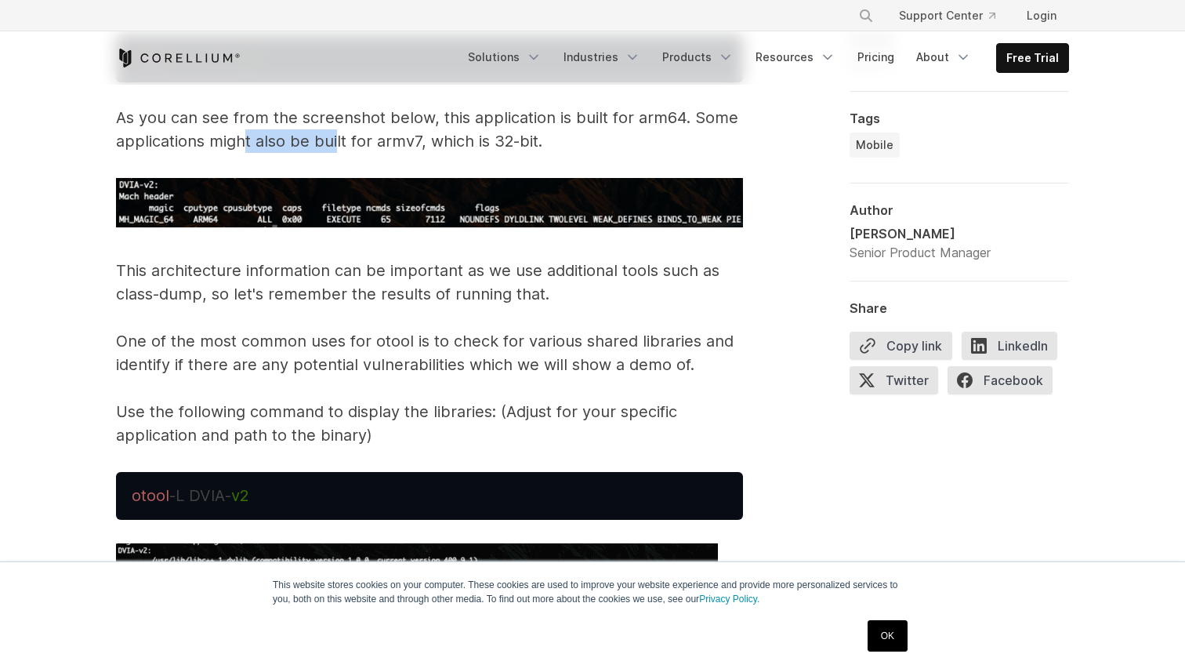
drag, startPoint x: 242, startPoint y: 140, endPoint x: 339, endPoint y: 140, distance: 97.2
click at [340, 140] on p "As you can see from the screenshot below, this application is built for arm64. …" at bounding box center [429, 129] width 627 height 47
click at [391, 142] on p "As you can see from the screenshot below, this application is built for arm64. …" at bounding box center [429, 129] width 627 height 47
click at [452, 142] on p "As you can see from the screenshot below, this application is built for arm64. …" at bounding box center [429, 129] width 627 height 47
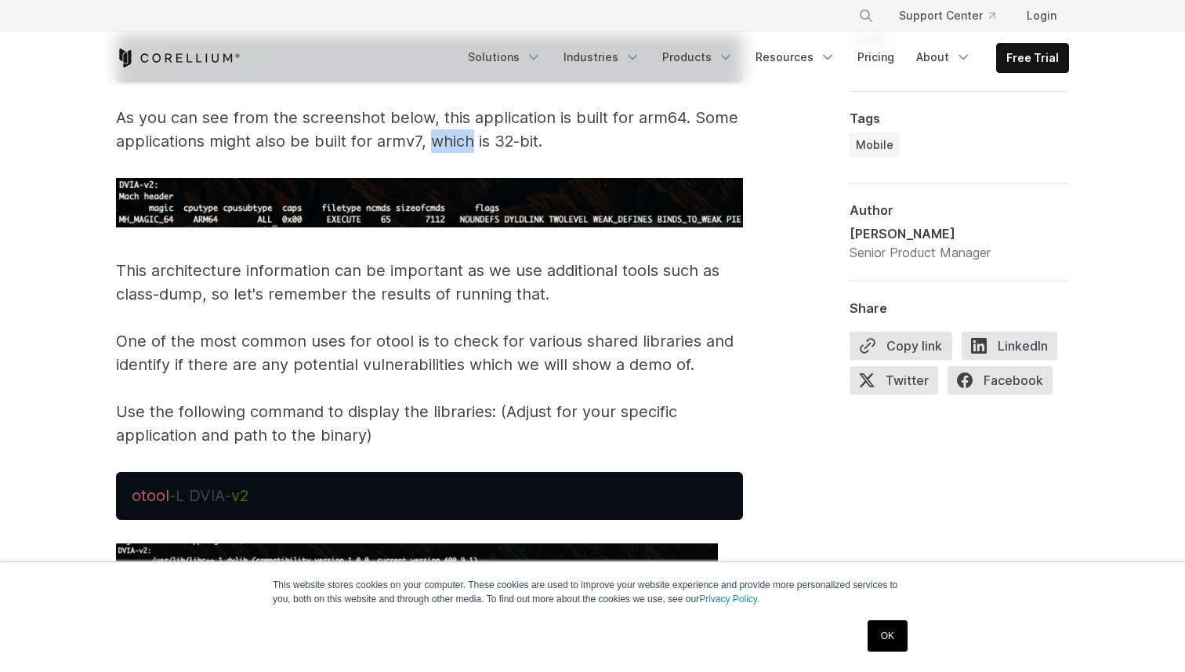
click at [452, 142] on p "As you can see from the screenshot below, this application is built for arm64. …" at bounding box center [429, 129] width 627 height 47
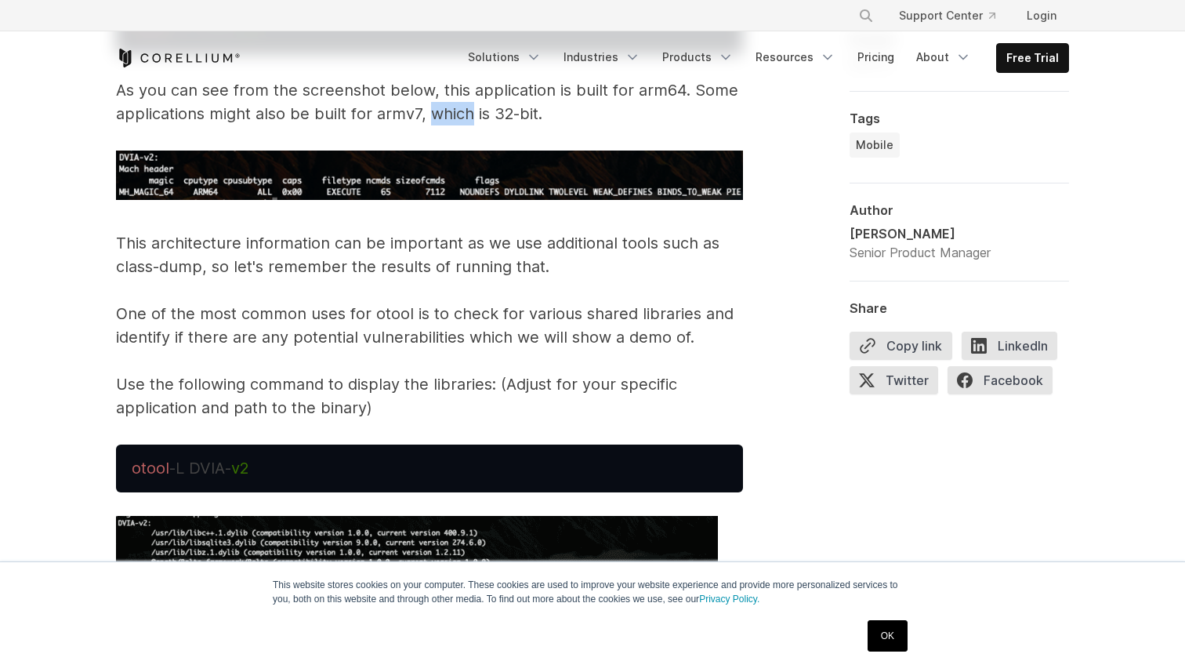
scroll to position [3908, 0]
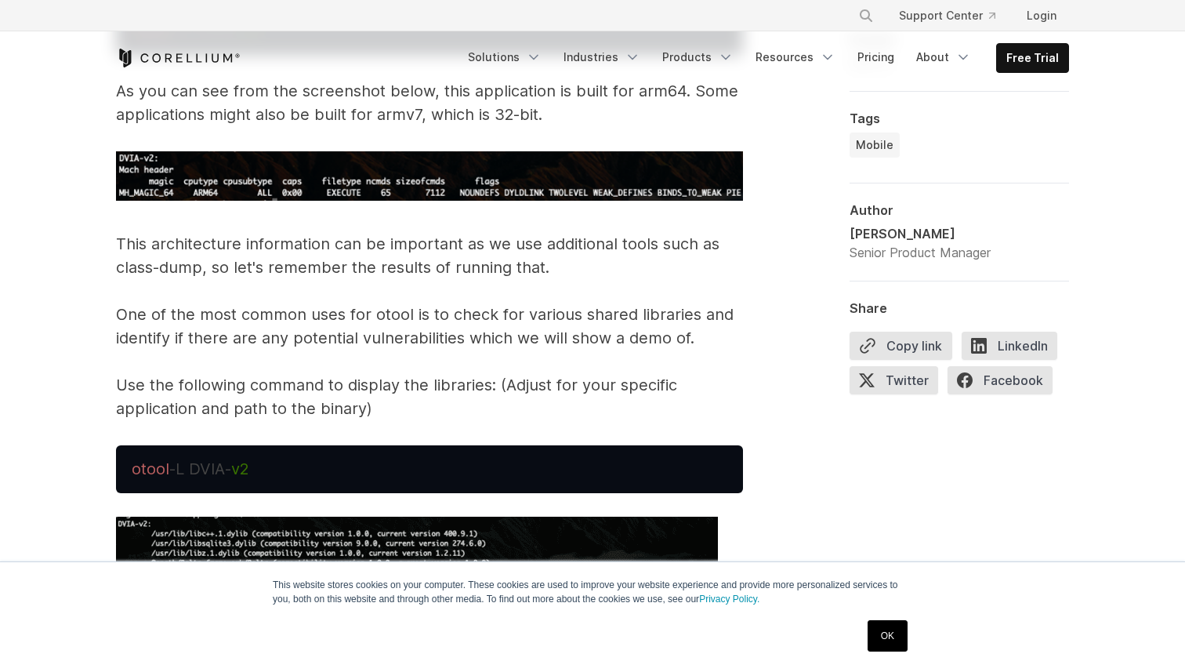
click at [502, 107] on p "As you can see from the screenshot below, this application is built for arm64. …" at bounding box center [429, 102] width 627 height 47
click at [525, 115] on p "As you can see from the screenshot below, this application is built for arm64. …" at bounding box center [429, 102] width 627 height 47
click at [530, 117] on p "As you can see from the screenshot below, this application is built for arm64. …" at bounding box center [429, 102] width 627 height 47
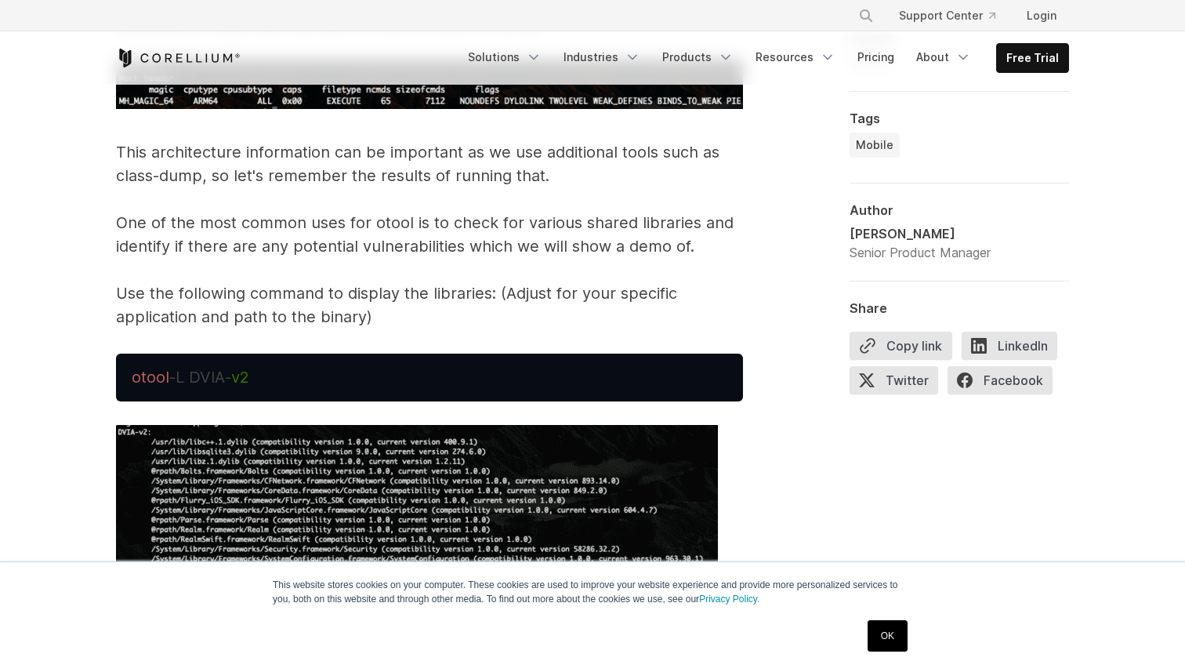
scroll to position [4001, 0]
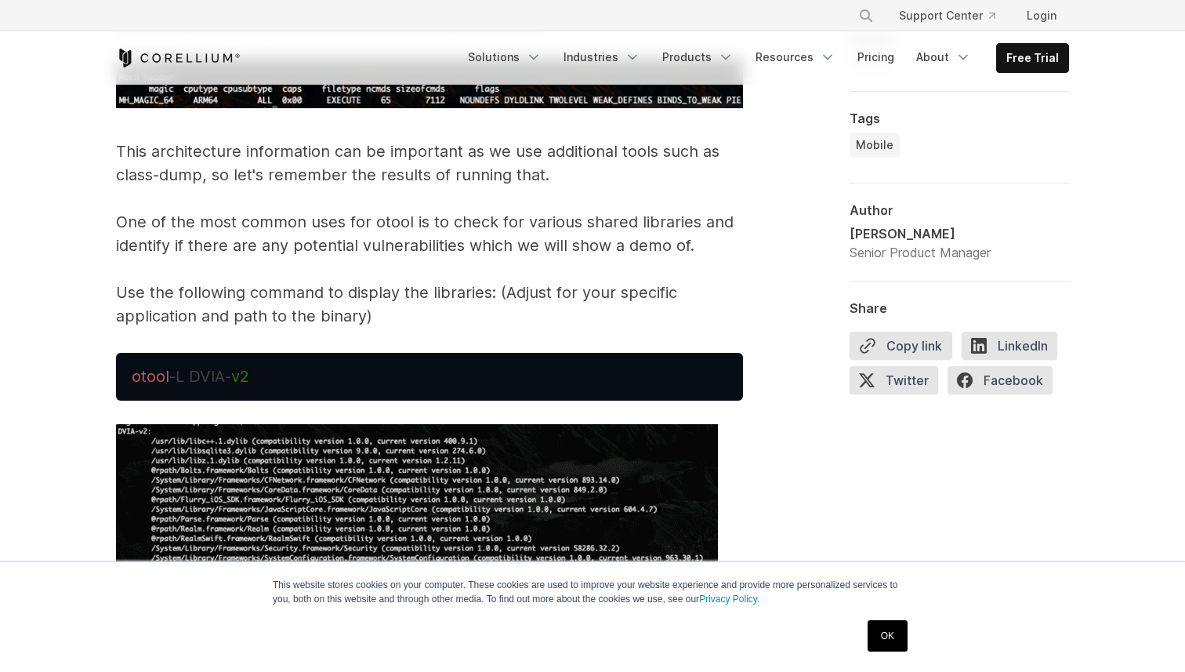
click at [310, 151] on p "This architecture information can be important as we use additional tools such …" at bounding box center [429, 234] width 627 height 188
click at [369, 151] on p "This architecture information can be important as we use additional tools such …" at bounding box center [429, 234] width 627 height 188
click at [412, 153] on p "This architecture information can be important as we use additional tools such …" at bounding box center [429, 234] width 627 height 188
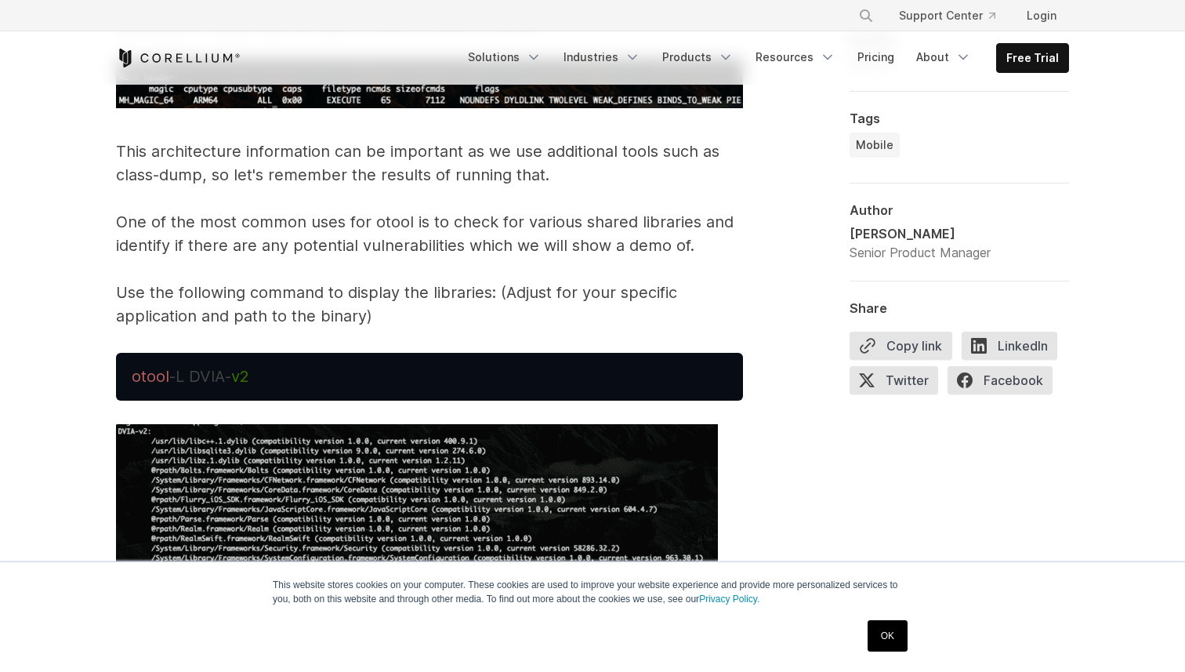
click at [452, 151] on p "This architecture information can be important as we use additional tools such …" at bounding box center [429, 234] width 627 height 188
click at [412, 152] on p "This architecture information can be important as we use additional tools such …" at bounding box center [429, 234] width 627 height 188
click at [469, 152] on p "This architecture information can be important as we use additional tools such …" at bounding box center [429, 234] width 627 height 188
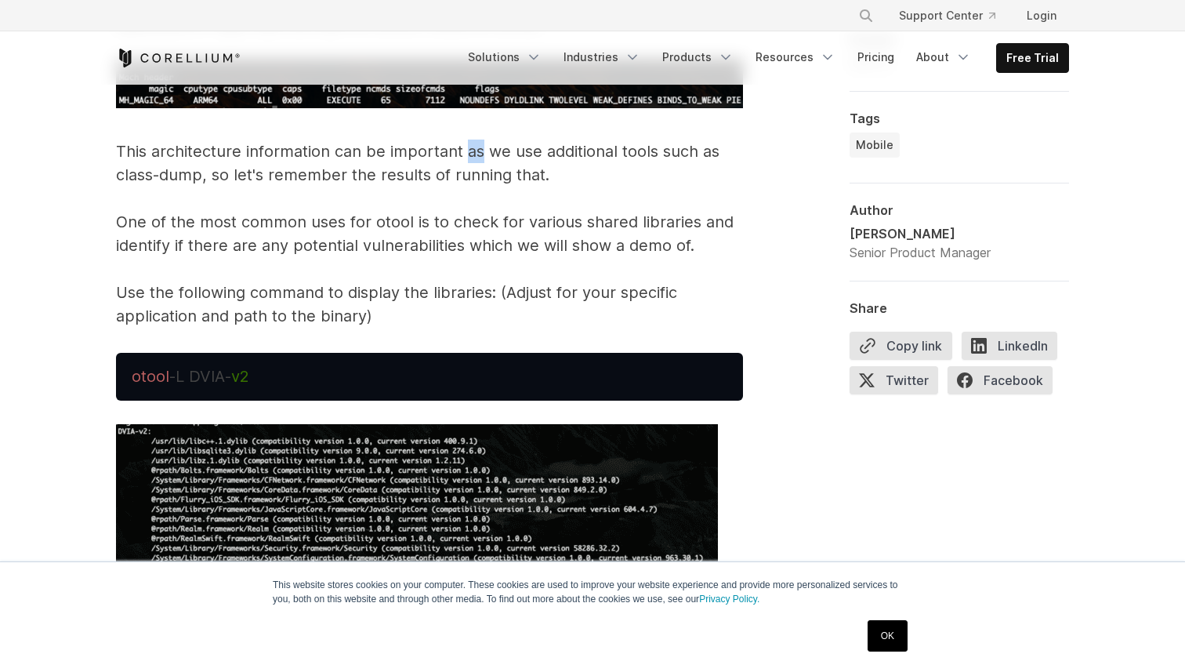
click at [469, 152] on p "This architecture information can be important as we use additional tools such …" at bounding box center [429, 234] width 627 height 188
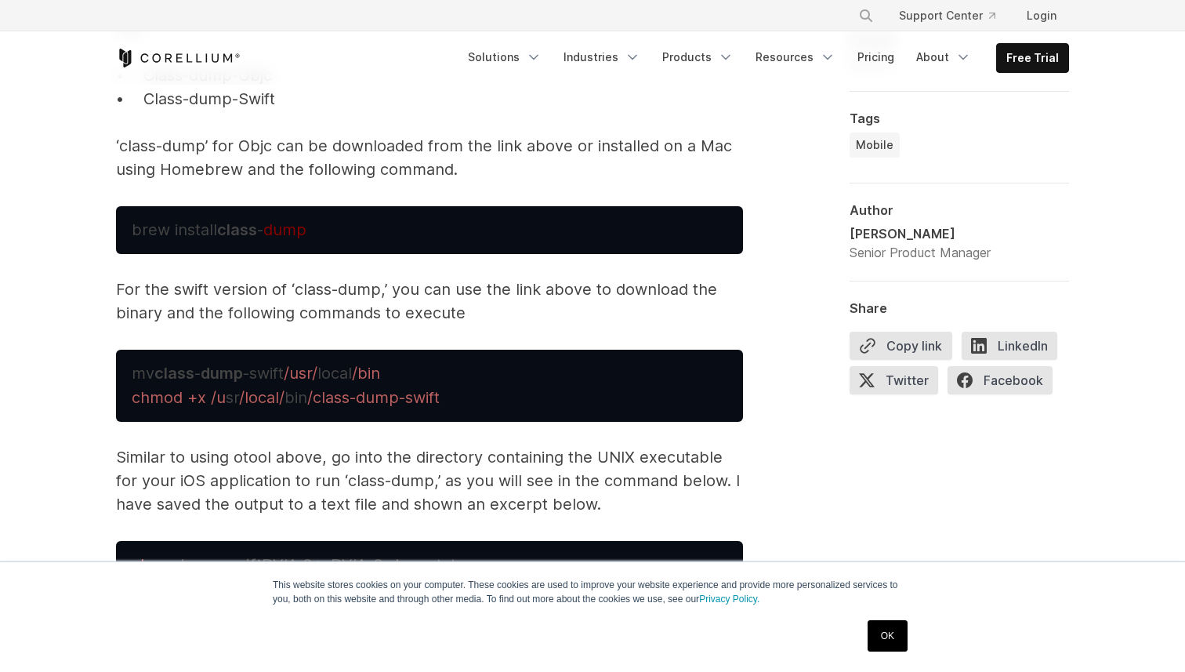
scroll to position [5392, 0]
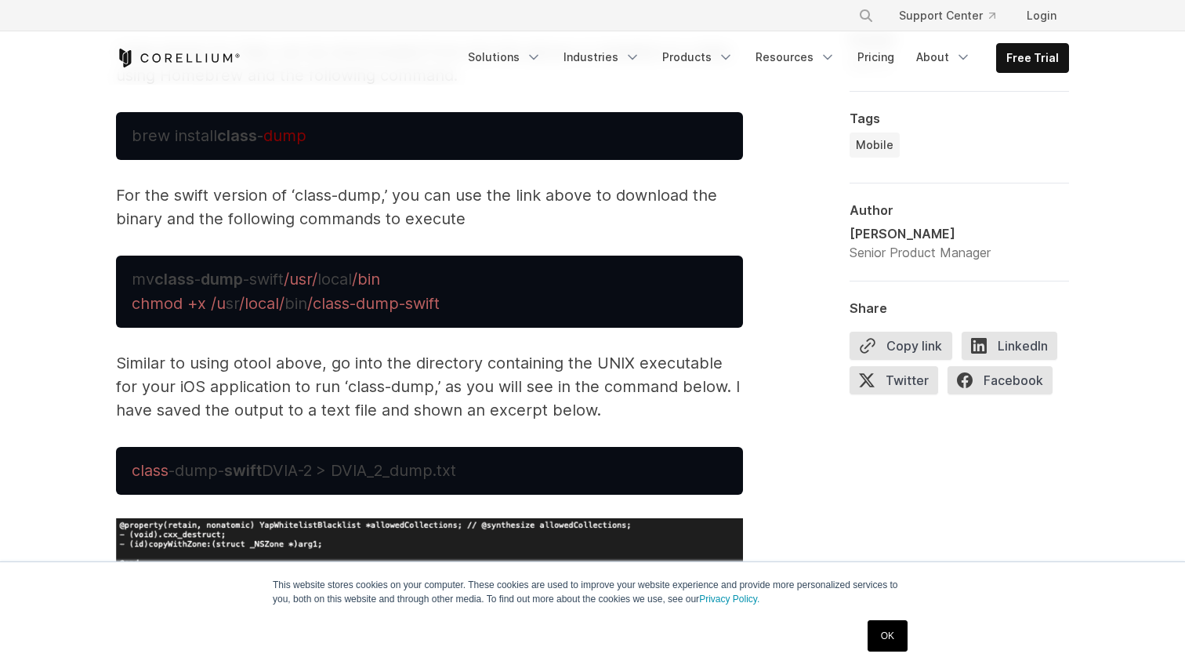
click at [377, 307] on span "/class-dump-swift" at bounding box center [373, 303] width 132 height 19
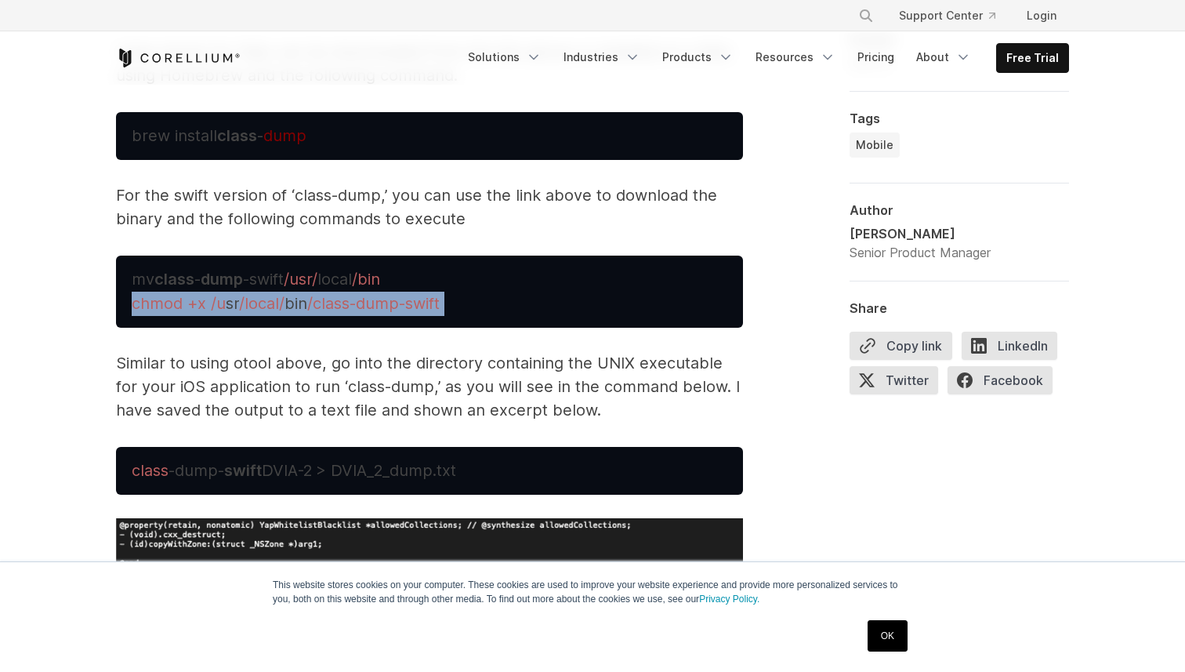
click at [377, 307] on span "/class-dump-swift" at bounding box center [373, 303] width 132 height 19
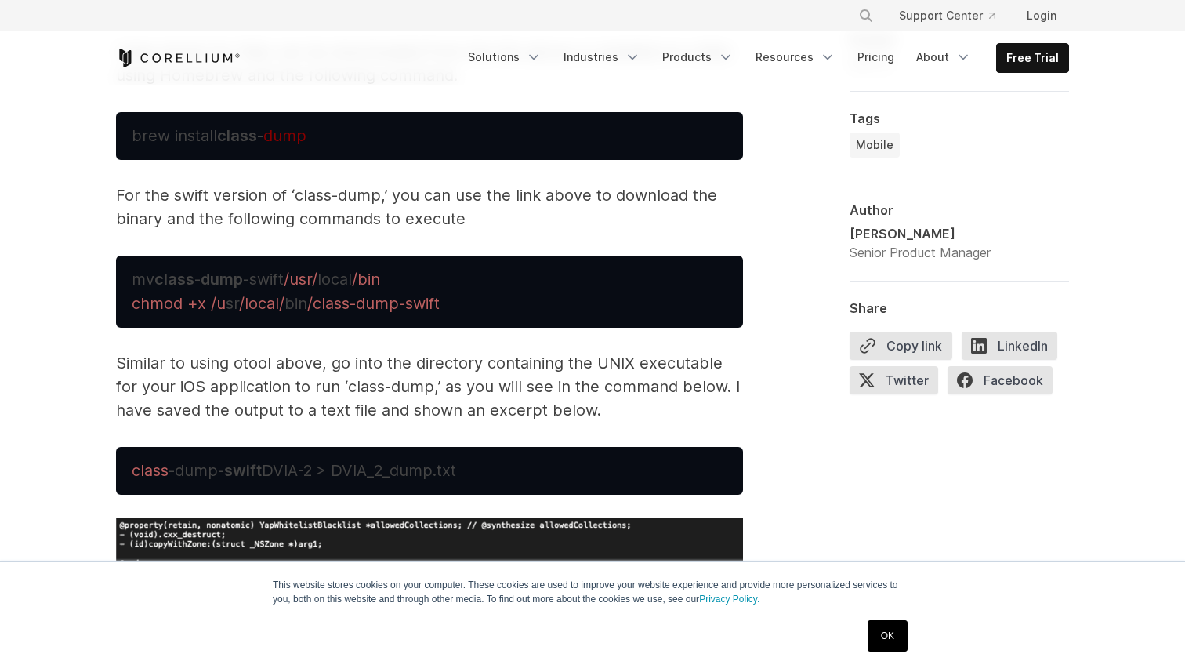
click at [376, 377] on p "Similar to using otool above, go into the directory containing the UNIX executa…" at bounding box center [429, 386] width 627 height 71
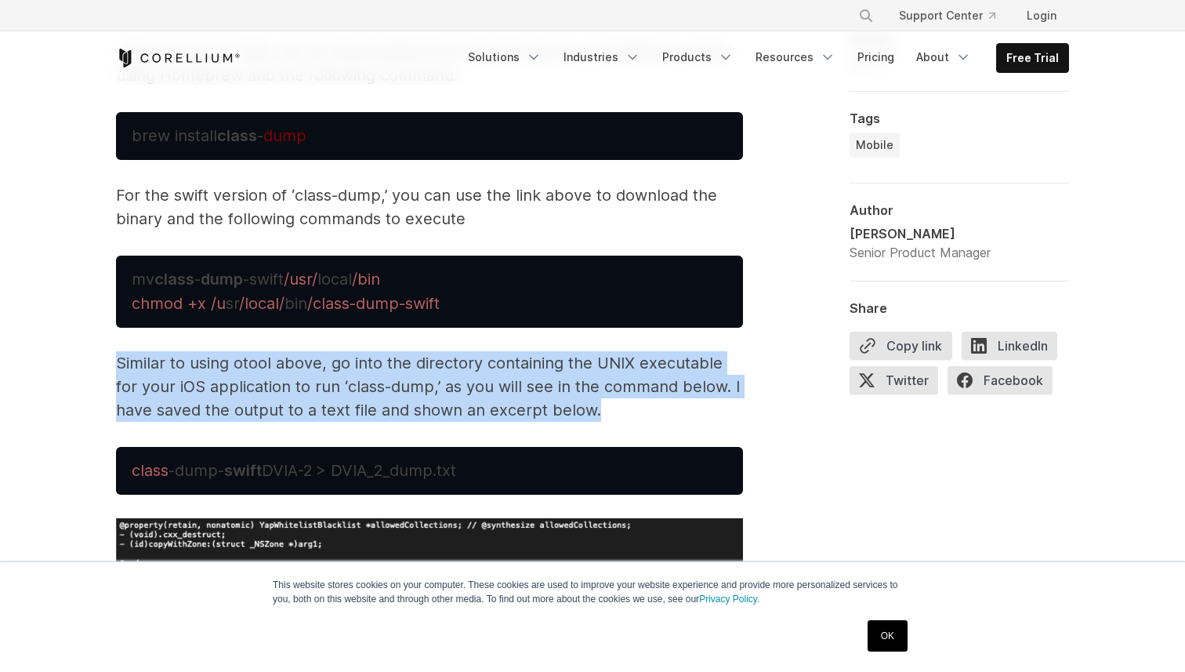
click at [376, 377] on p "Similar to using otool above, go into the directory containing the UNIX executa…" at bounding box center [429, 386] width 627 height 71
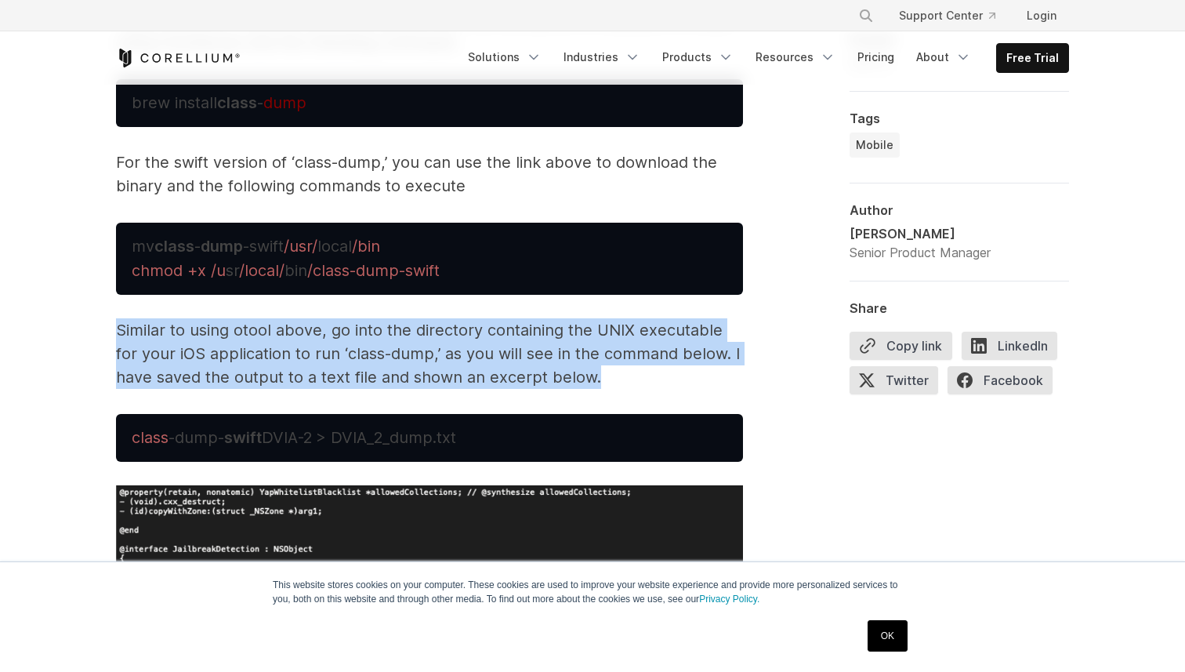
scroll to position [5442, 0]
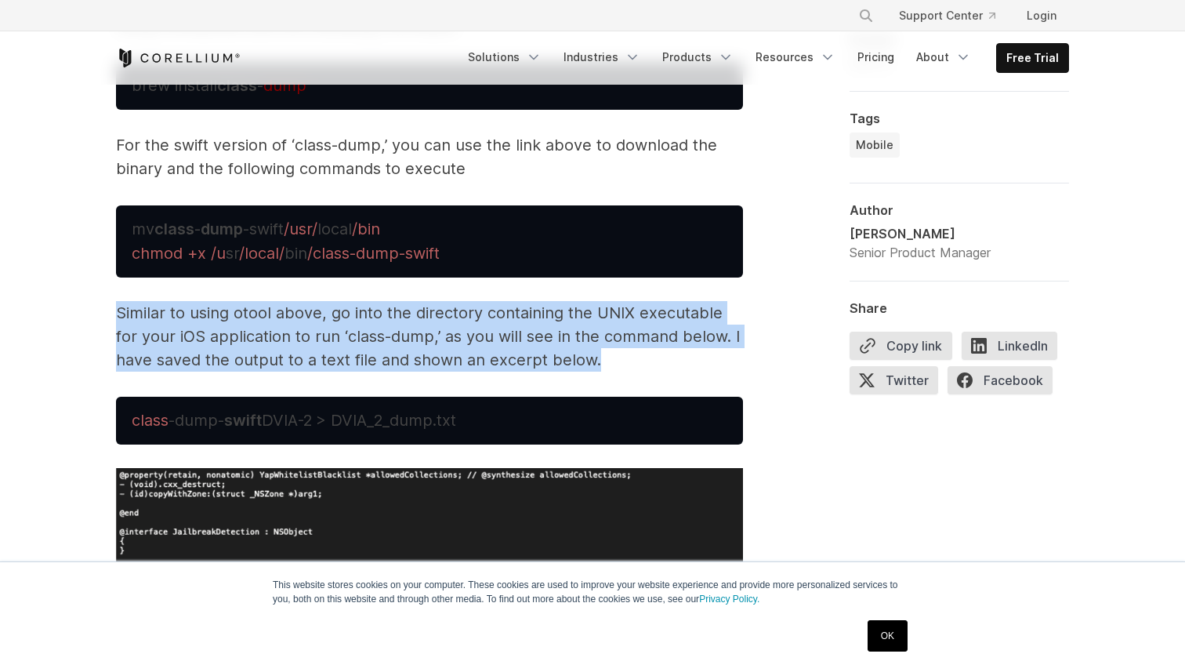
click at [386, 317] on p "Similar to using otool above, go into the directory containing the UNIX executa…" at bounding box center [429, 336] width 627 height 71
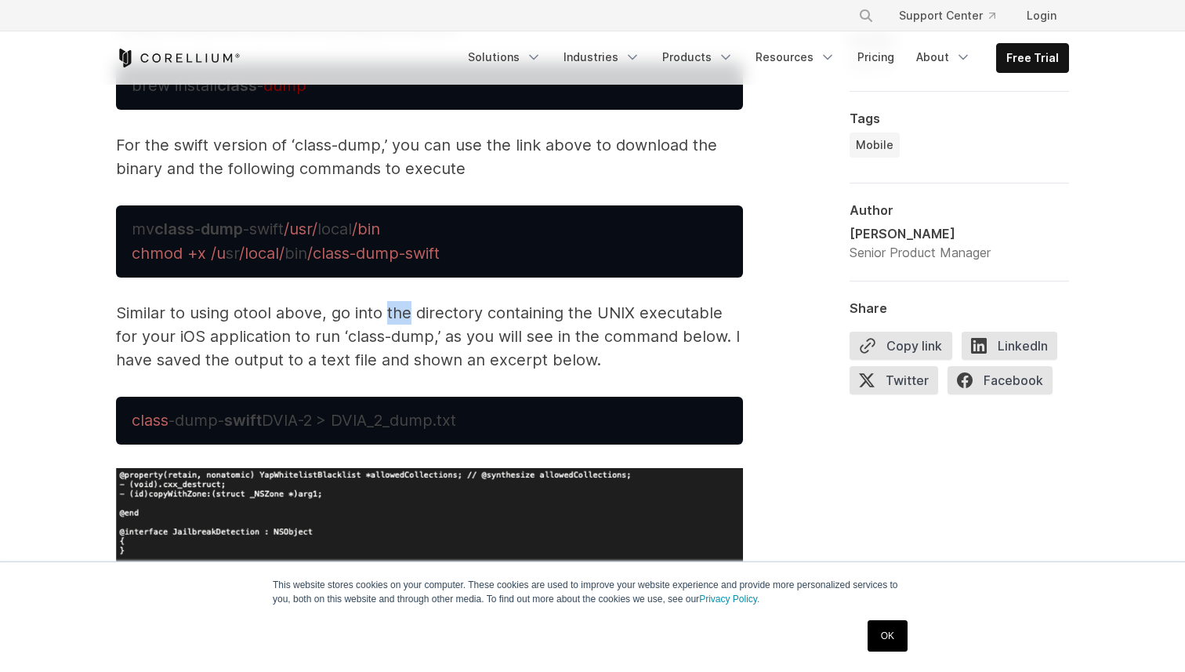
click at [386, 317] on p "Similar to using otool above, go into the directory containing the UNIX executa…" at bounding box center [429, 336] width 627 height 71
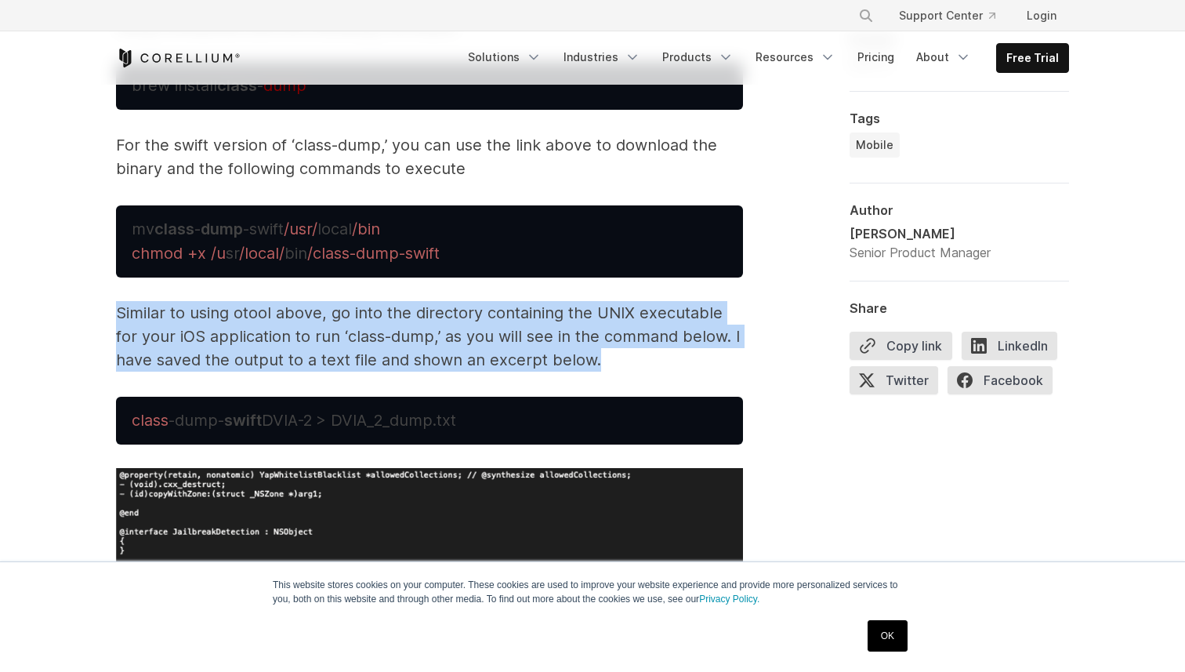
click at [386, 317] on p "Similar to using otool above, go into the directory containing the UNIX executa…" at bounding box center [429, 336] width 627 height 71
click at [394, 332] on p "Similar to using otool above, go into the directory containing the UNIX executa…" at bounding box center [429, 336] width 627 height 71
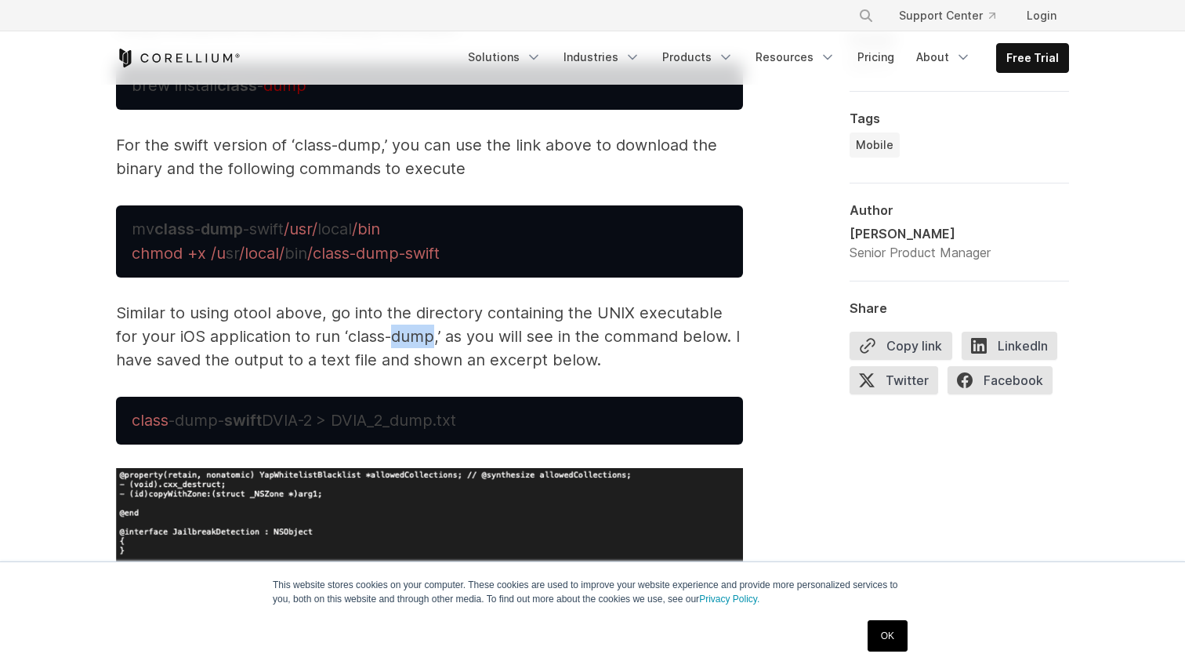
click at [394, 332] on p "Similar to using otool above, go into the directory containing the UNIX executa…" at bounding box center [429, 336] width 627 height 71
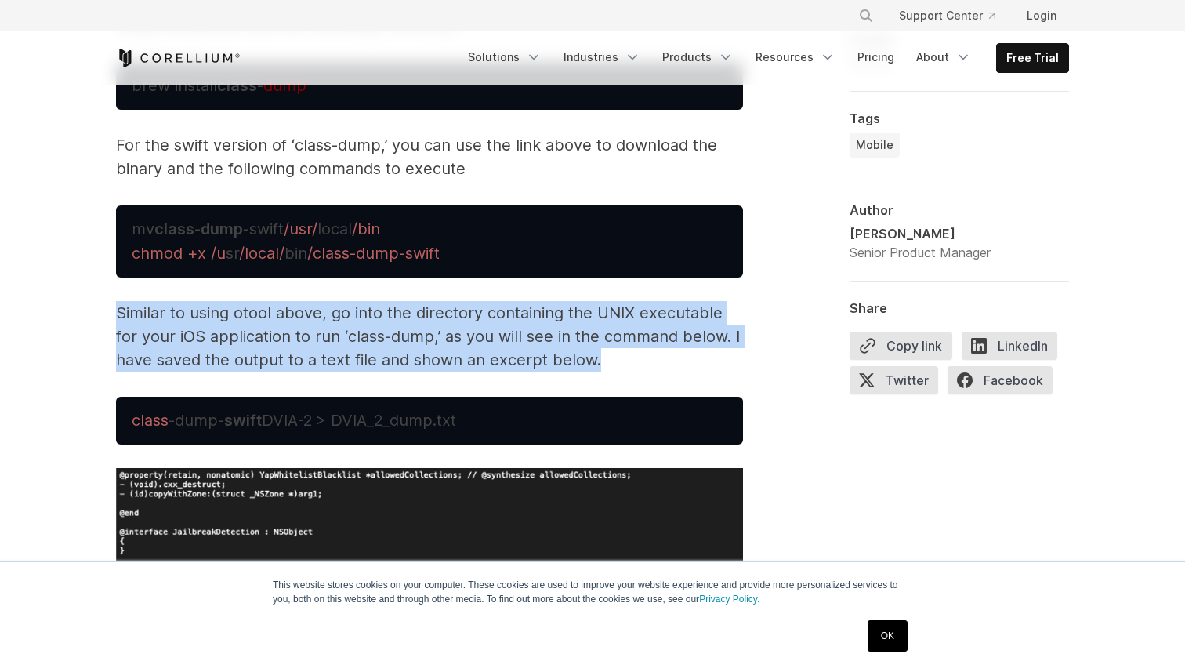
click at [394, 332] on p "Similar to using otool above, go into the directory containing the UNIX executa…" at bounding box center [429, 336] width 627 height 71
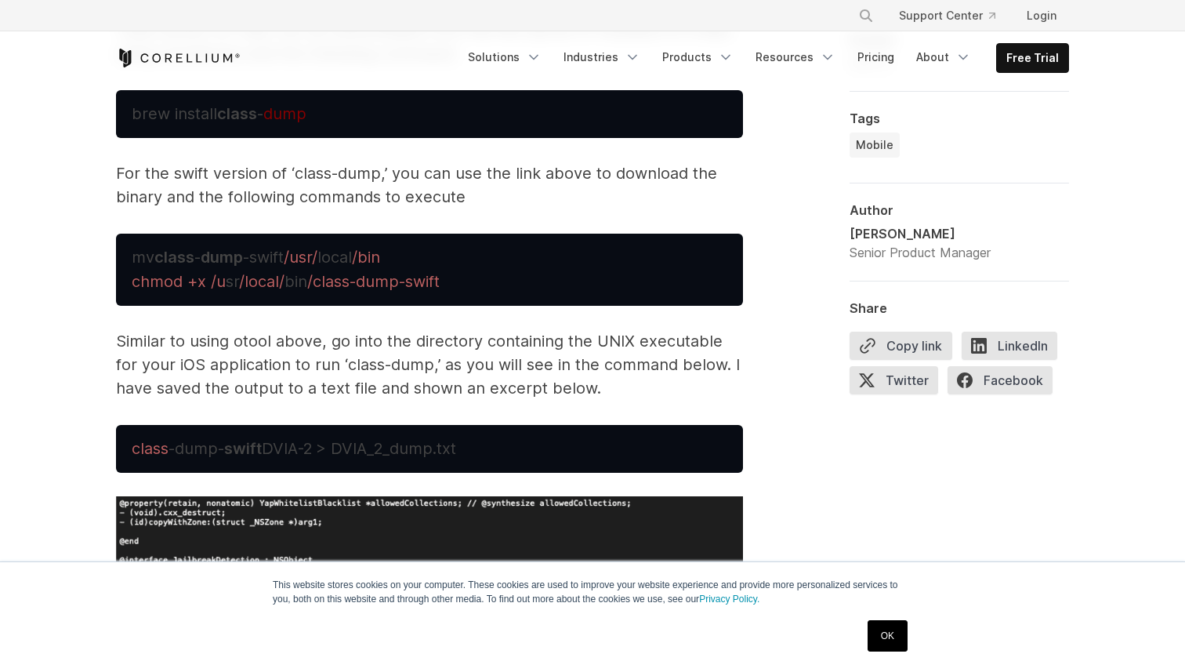
click at [389, 193] on p "For the swift version of ‘class-dump,’ you can use the link above to download t…" at bounding box center [429, 184] width 627 height 47
click at [375, 364] on p "Similar to using otool above, go into the directory containing the UNIX executa…" at bounding box center [429, 364] width 627 height 71
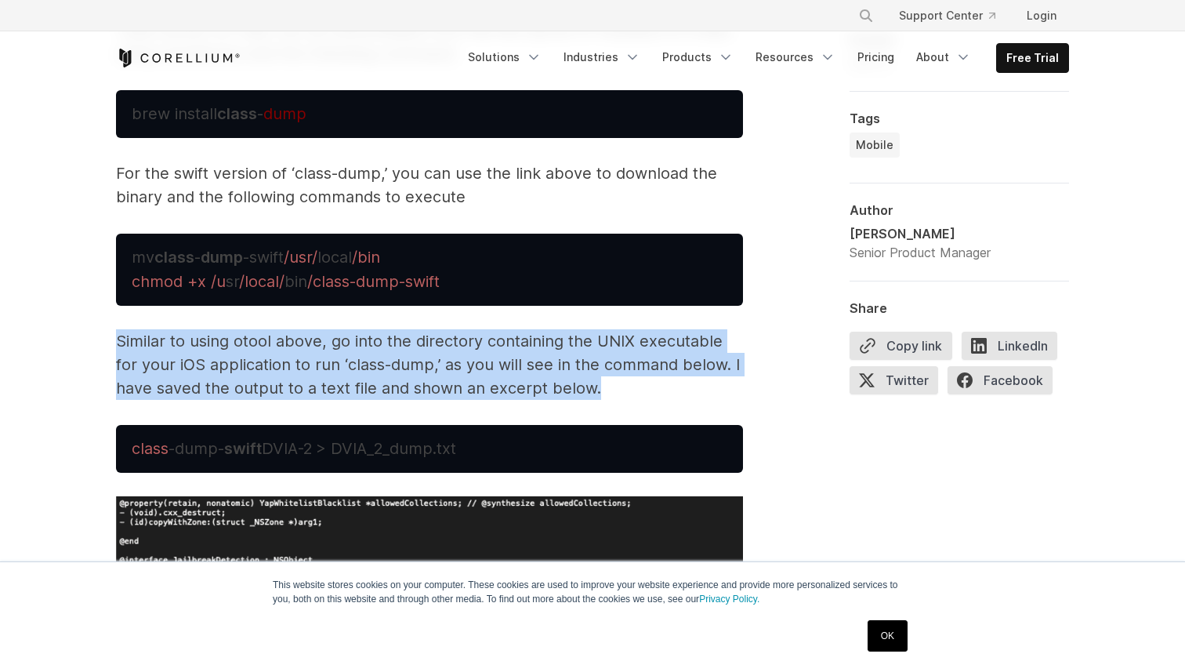
click at [375, 364] on p "Similar to using otool above, go into the directory containing the UNIX executa…" at bounding box center [429, 364] width 627 height 71
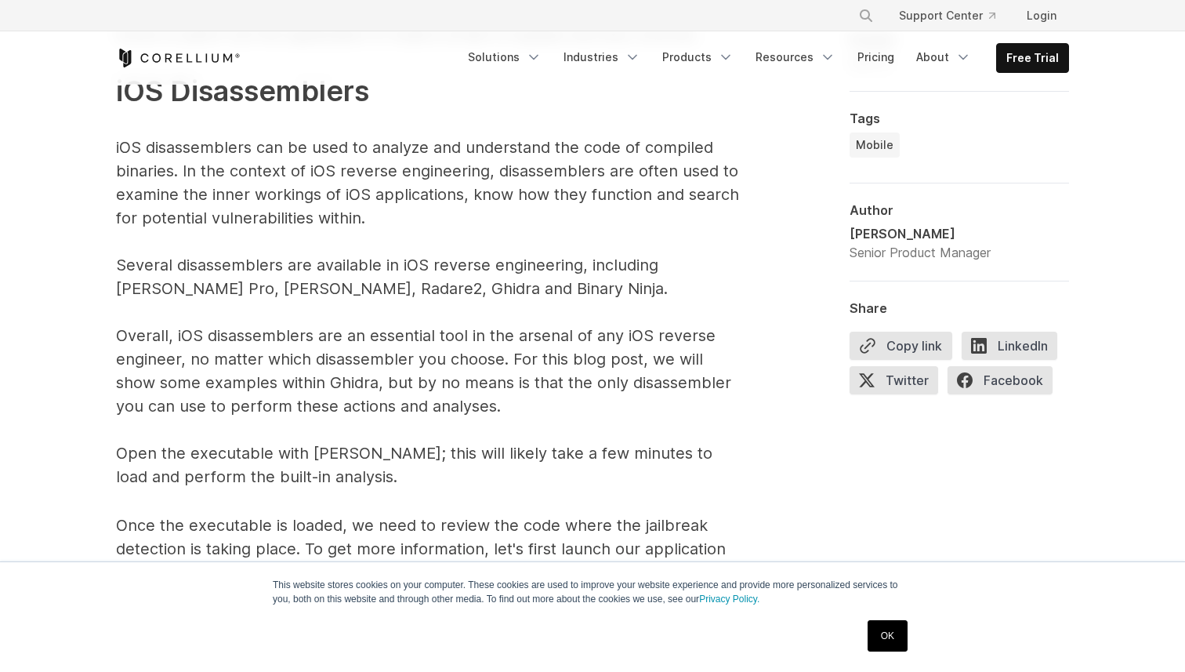
scroll to position [7474, 0]
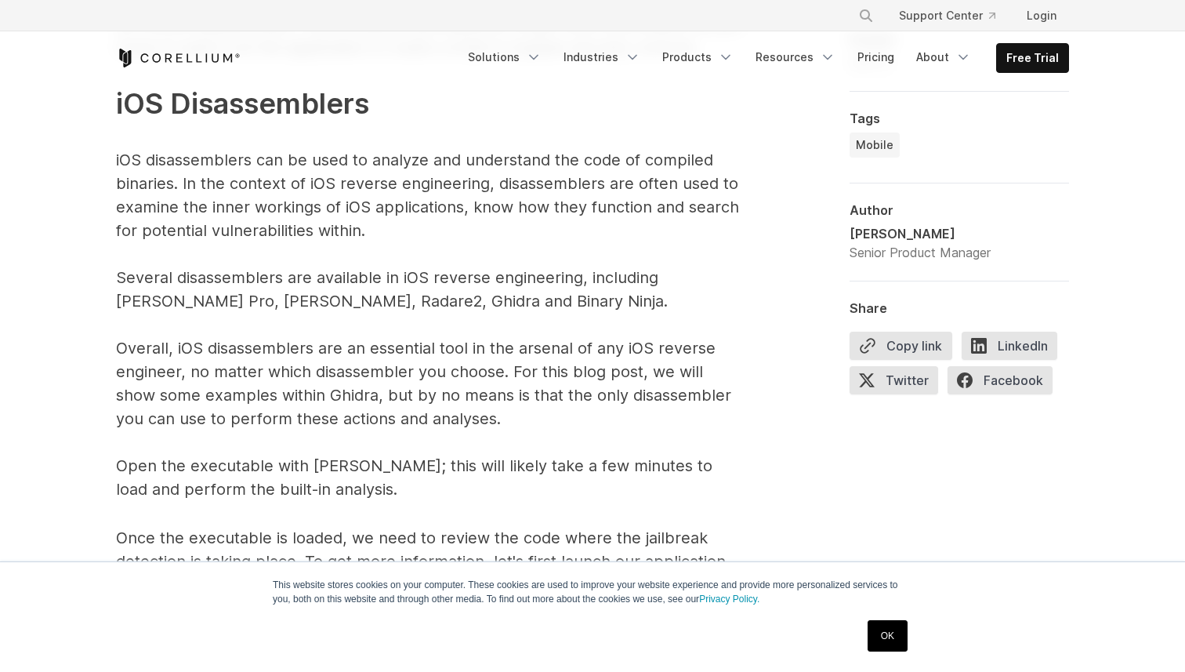
click at [352, 190] on p "The above command, as an example, will search for the word “jail” within the DV…" at bounding box center [429, 18] width 627 height 966
click at [378, 198] on p "The above command, as an example, will search for the word “jail” within the DV…" at bounding box center [429, 18] width 627 height 966
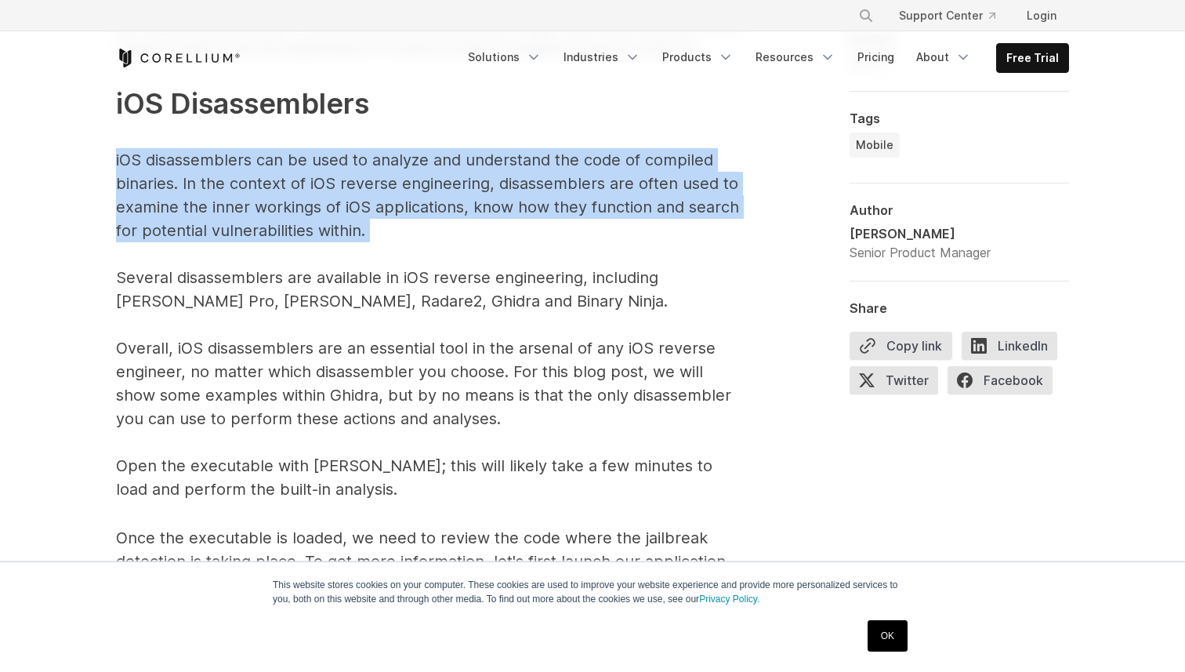
click at [378, 198] on p "The above command, as an example, will search for the word “jail” within the DV…" at bounding box center [429, 18] width 627 height 966
click at [348, 186] on p "The above command, as an example, will search for the word “jail” within the DV…" at bounding box center [429, 18] width 627 height 966
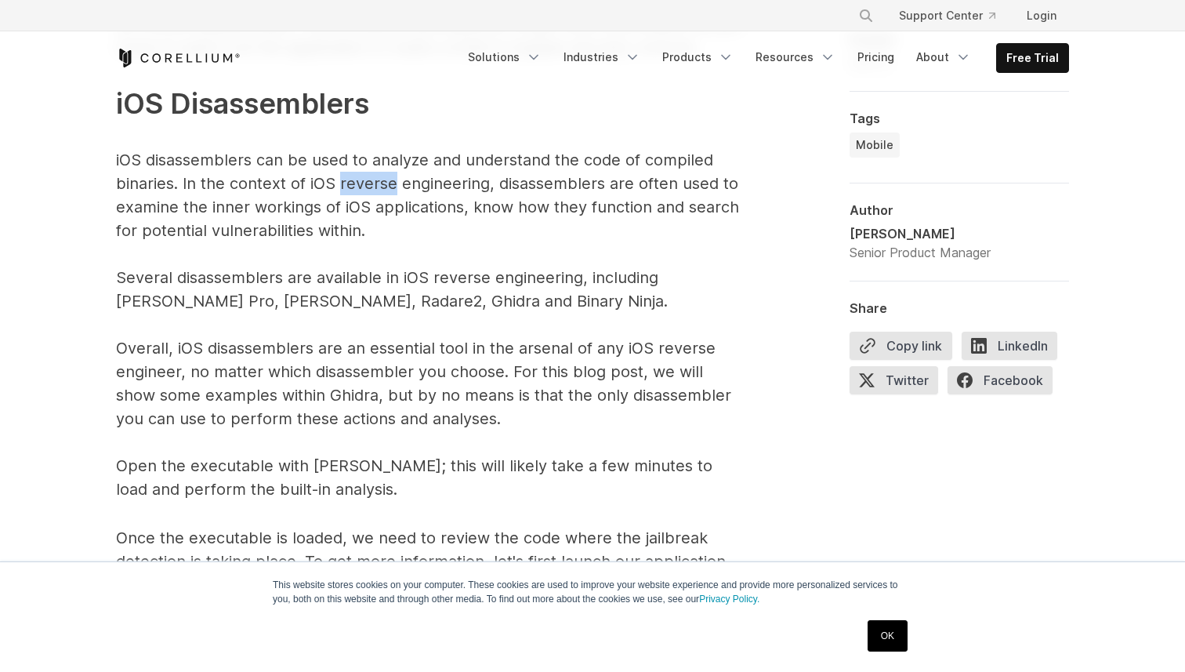
click at [348, 186] on p "The above command, as an example, will search for the word “jail” within the DV…" at bounding box center [429, 18] width 627 height 966
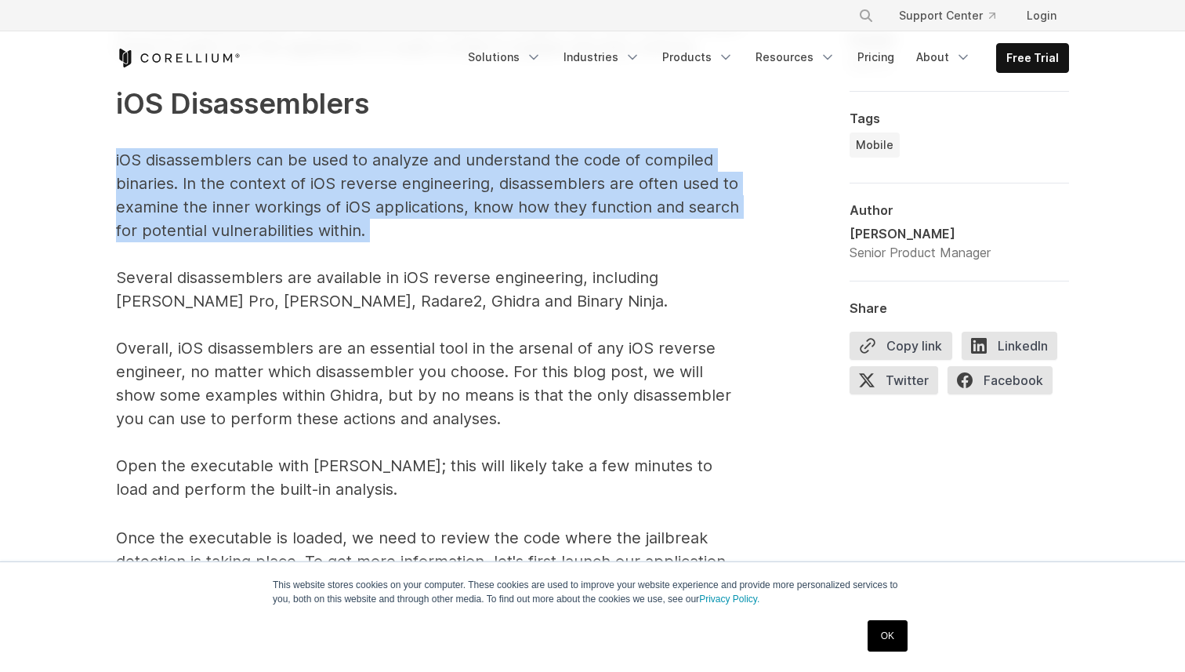
click at [348, 186] on p "The above command, as an example, will search for the word “jail” within the DV…" at bounding box center [429, 18] width 627 height 966
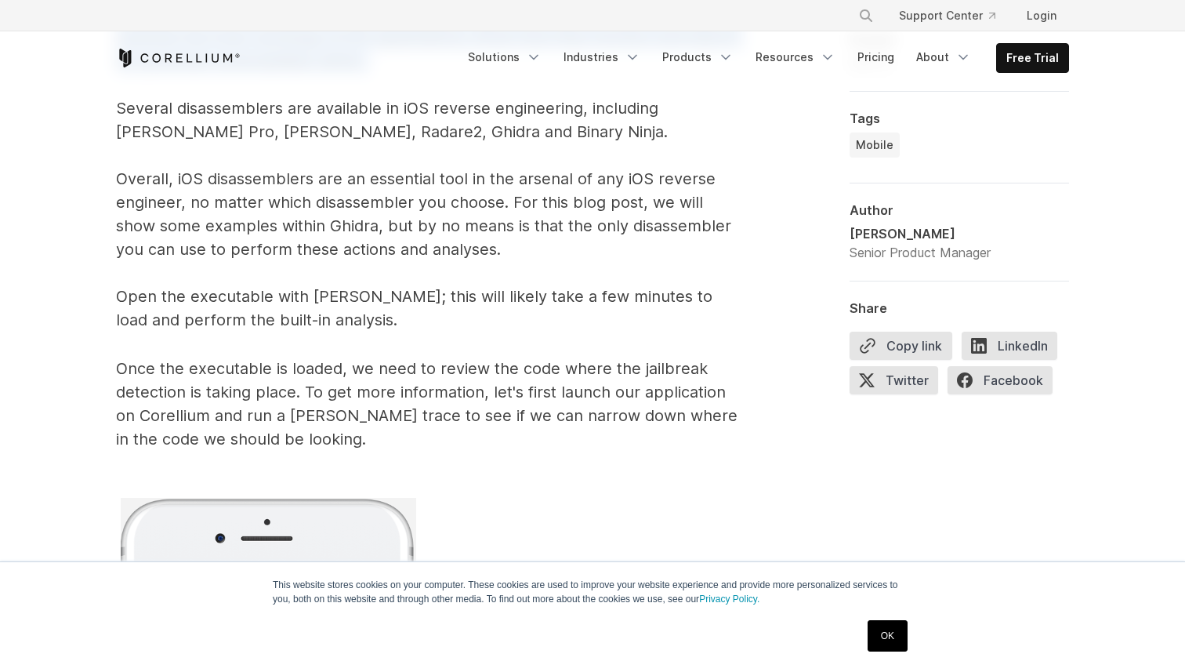
scroll to position [7656, 0]
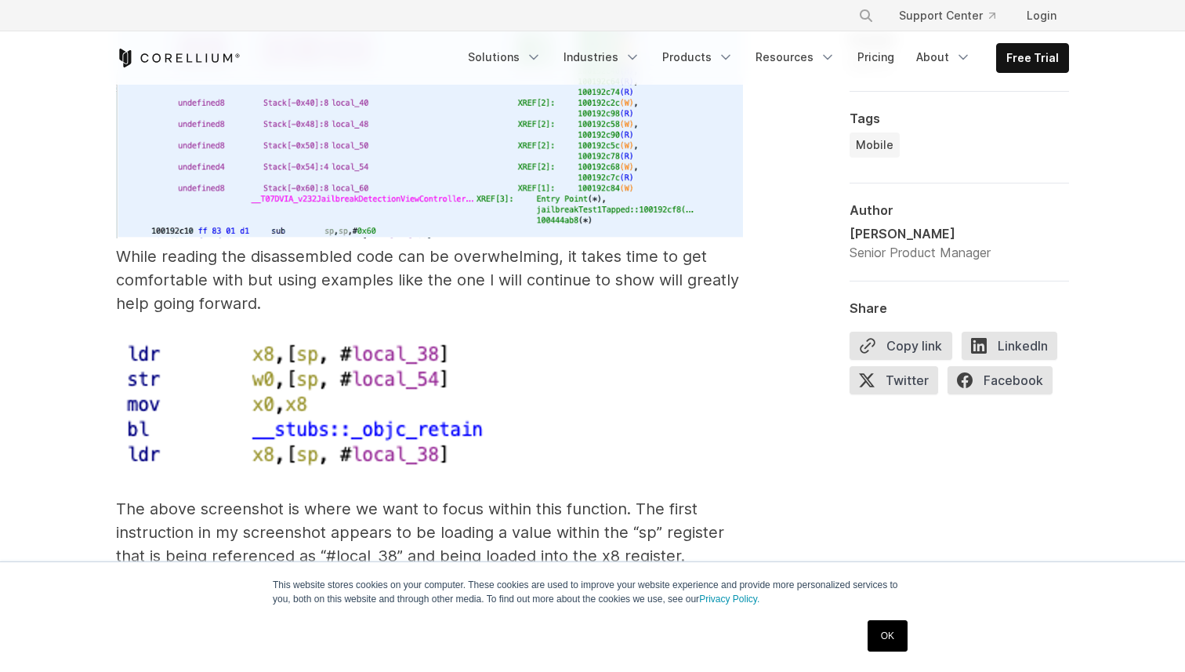
scroll to position [9410, 0]
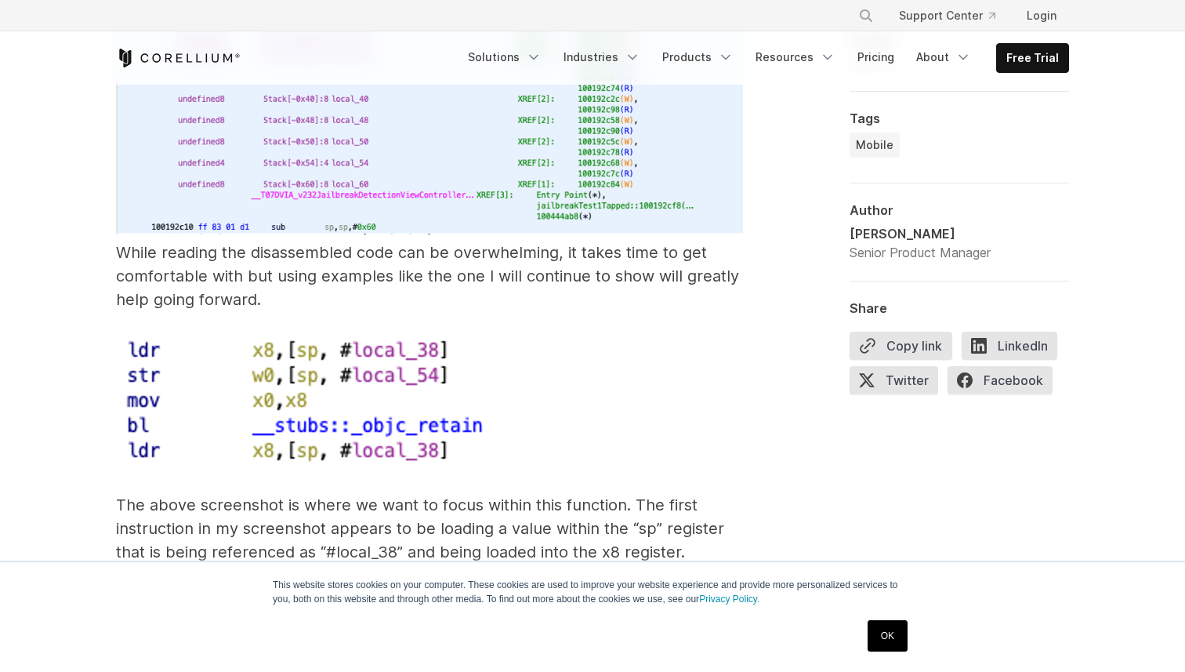
click at [351, 273] on p "While reading the disassembled code can be overwhelming, it takes time to get c…" at bounding box center [429, 466] width 627 height 1090
click at [379, 273] on p "While reading the disassembled code can be overwhelming, it takes time to get c…" at bounding box center [429, 466] width 627 height 1090
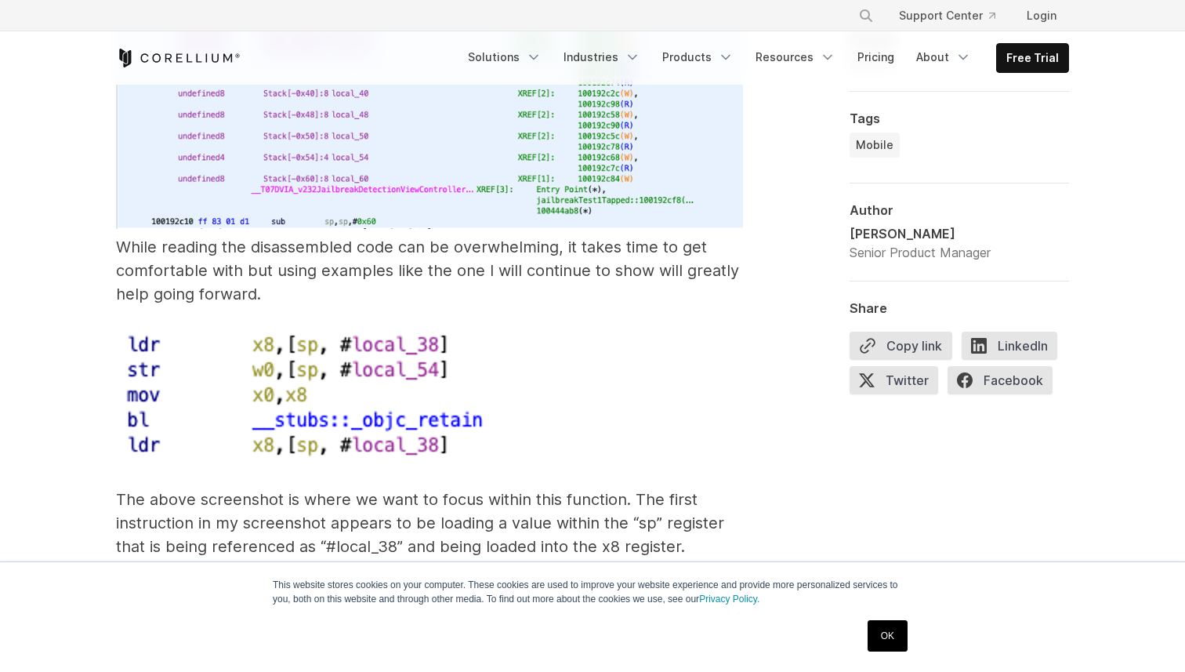
scroll to position [9414, 0]
click at [331, 249] on p "While reading the disassembled code can be overwhelming, it takes time to get c…" at bounding box center [429, 462] width 627 height 1090
click at [372, 249] on p "While reading the disassembled code can be overwhelming, it takes time to get c…" at bounding box center [429, 462] width 627 height 1090
click at [371, 264] on p "While reading the disassembled code can be overwhelming, it takes time to get c…" at bounding box center [429, 462] width 627 height 1090
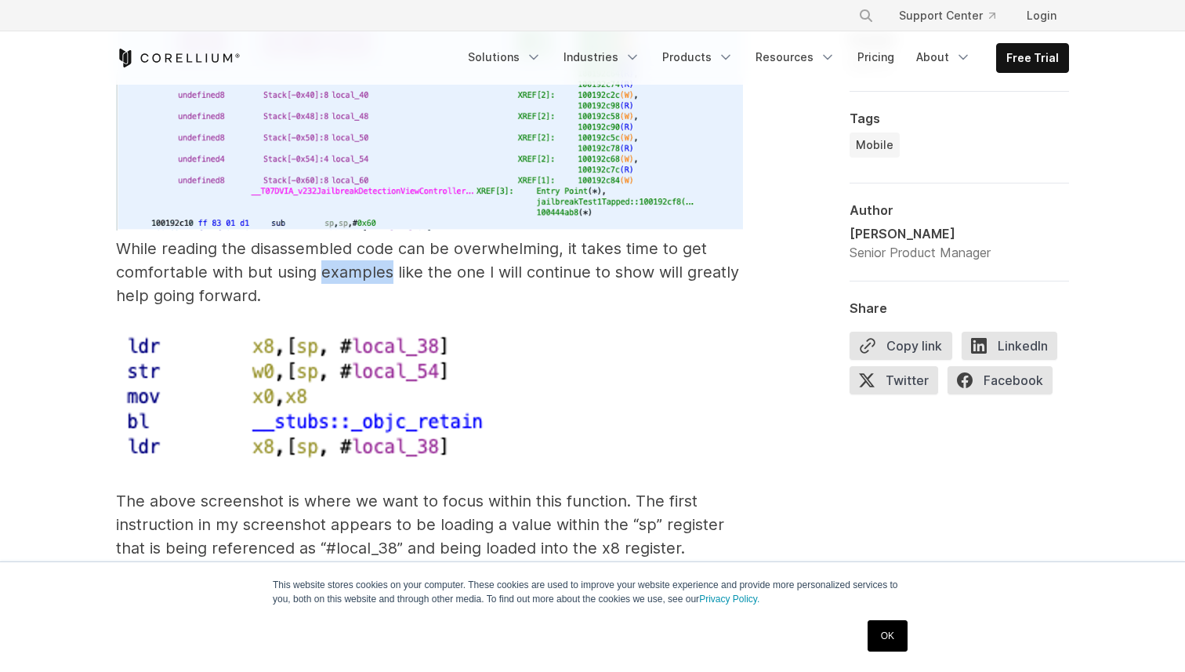
click at [371, 264] on p "While reading the disassembled code can be overwhelming, it takes time to get c…" at bounding box center [429, 462] width 627 height 1090
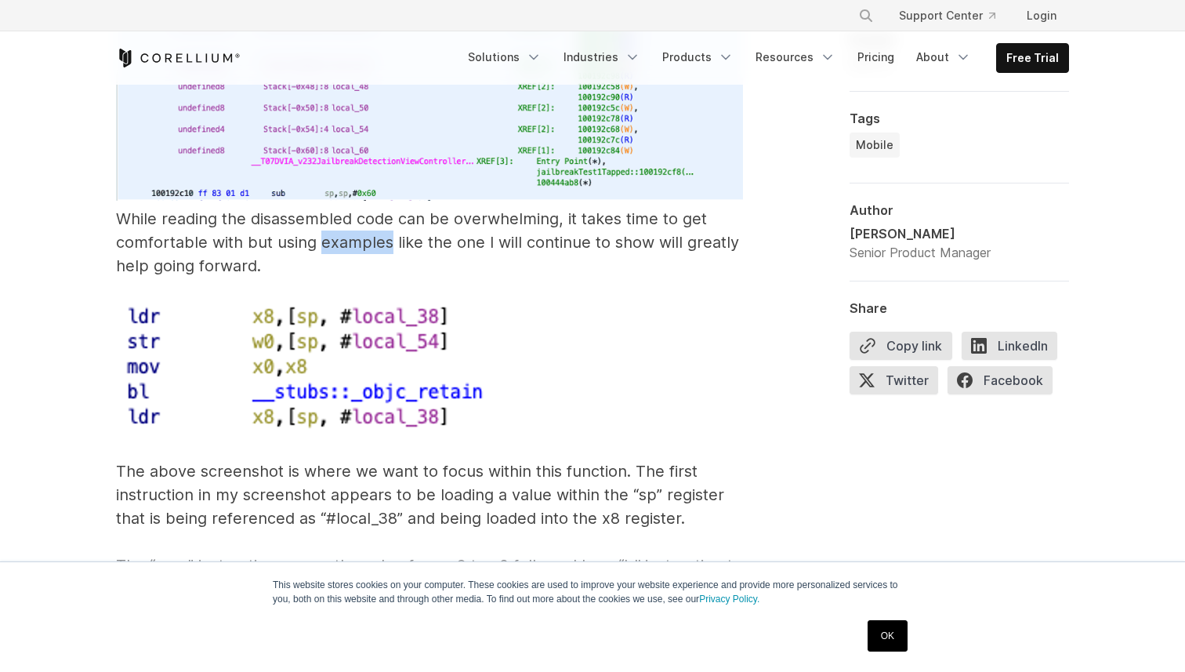
scroll to position [9450, 0]
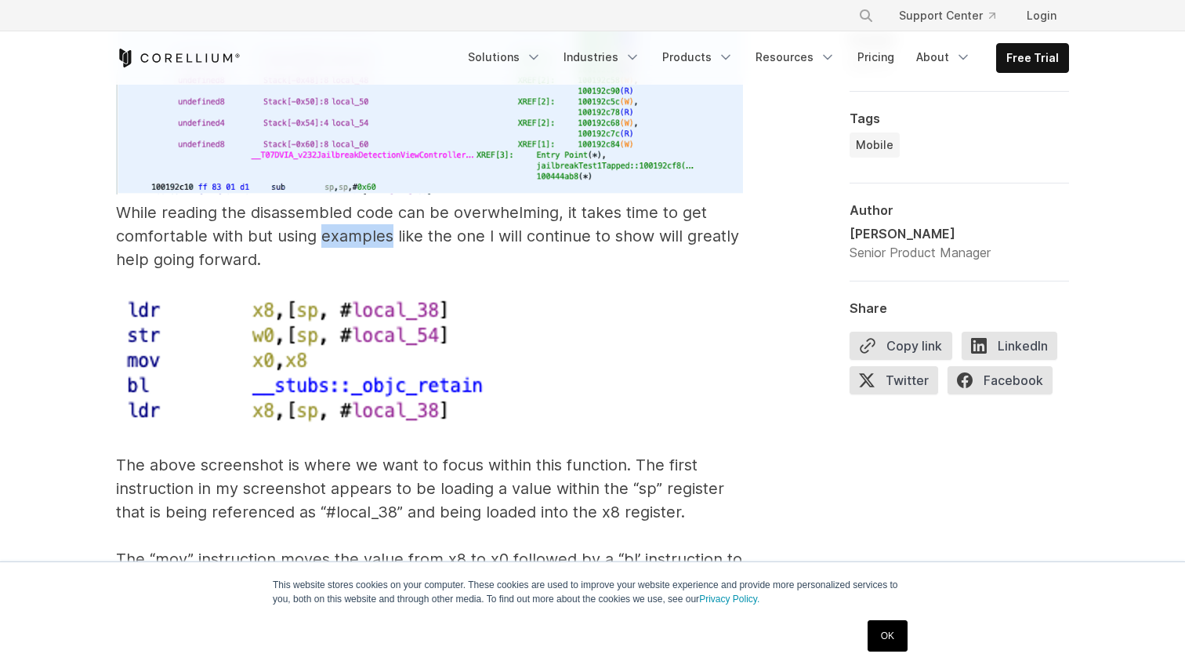
click at [380, 240] on p "While reading the disassembled code can be overwhelming, it takes time to get c…" at bounding box center [429, 426] width 627 height 1090
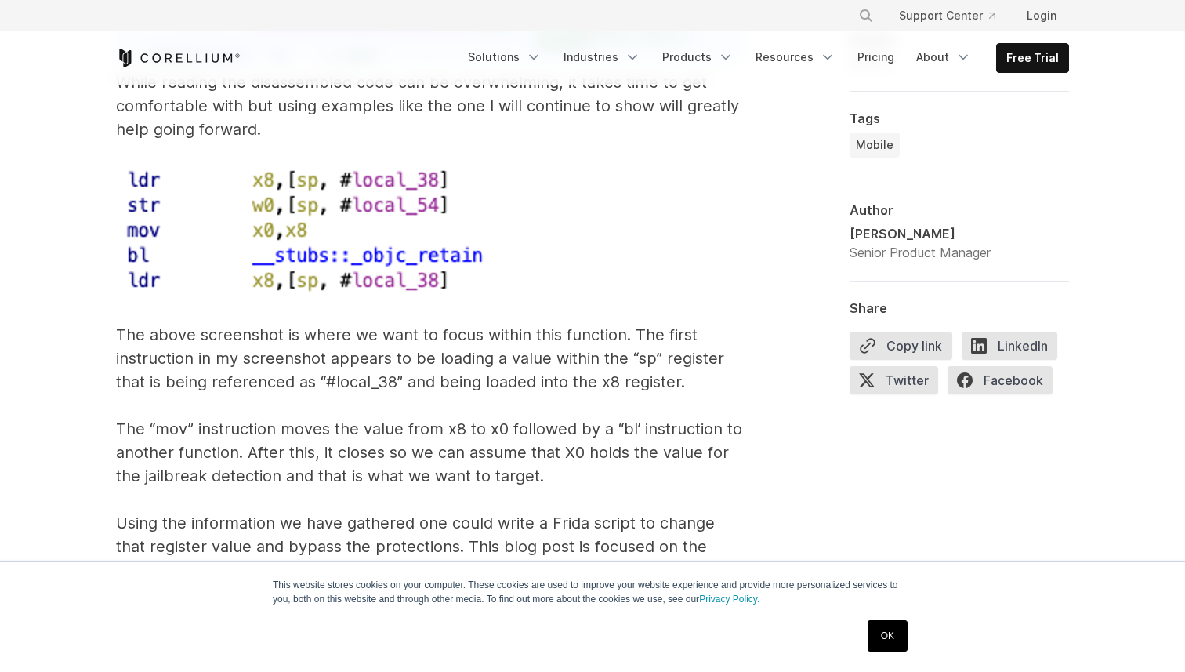
scroll to position [9596, 0]
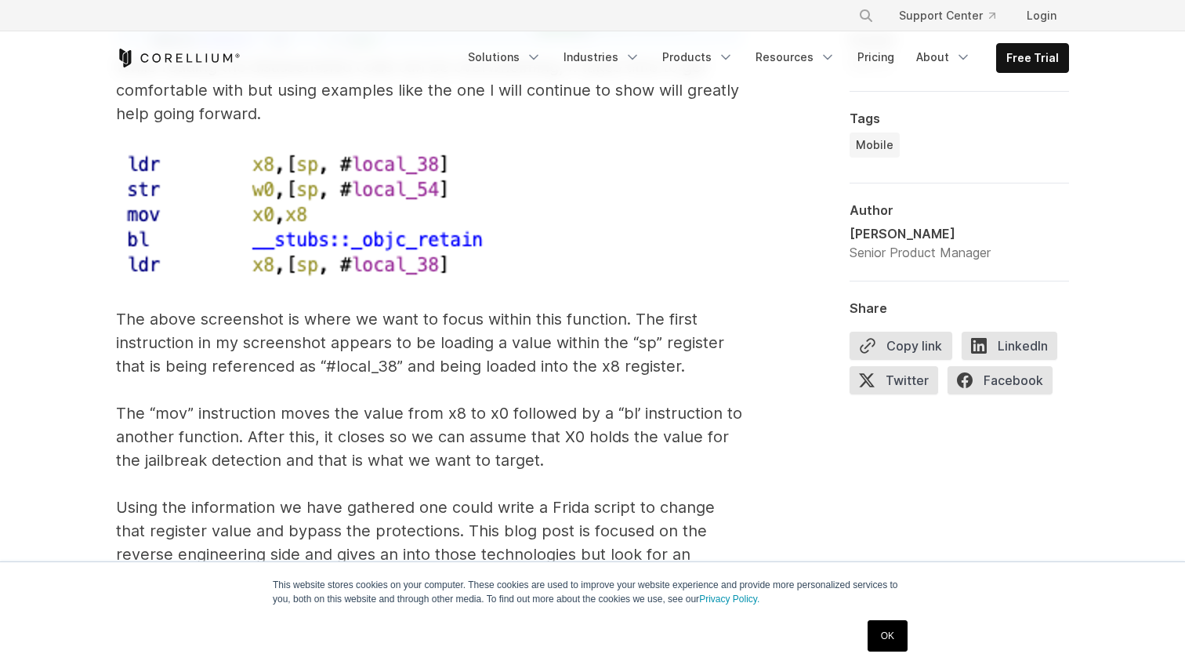
click at [365, 339] on p "While reading the disassembled code can be overwhelming, it takes time to get c…" at bounding box center [429, 280] width 627 height 1090
click at [372, 343] on p "While reading the disassembled code can be overwhelming, it takes time to get c…" at bounding box center [429, 280] width 627 height 1090
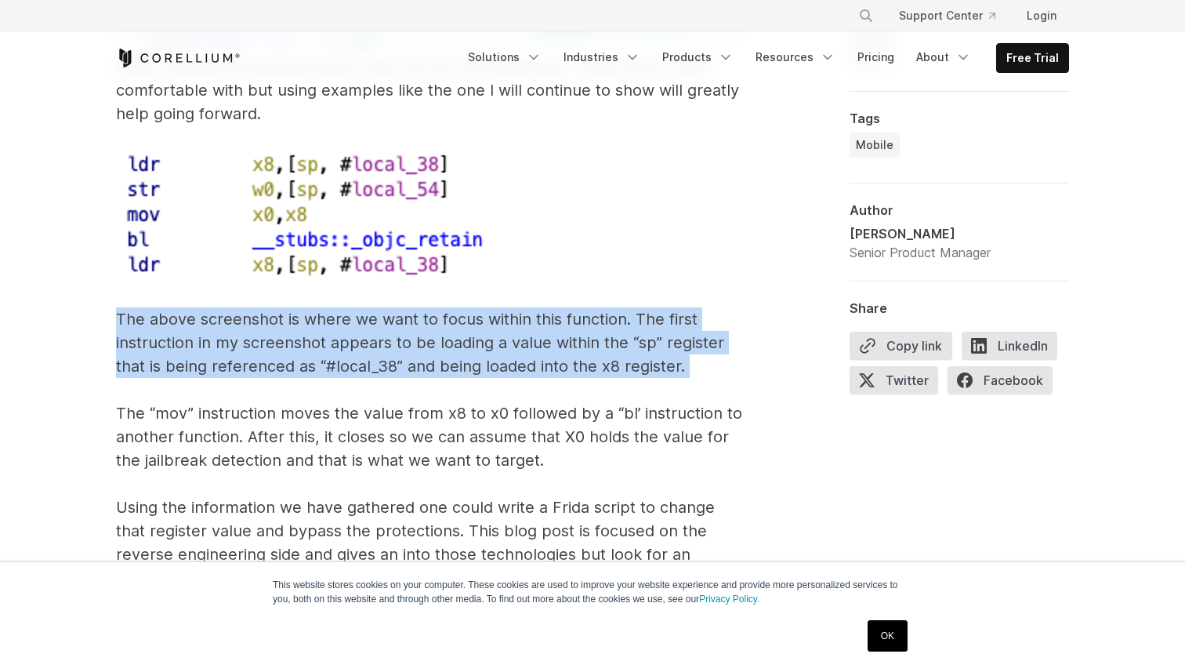
click at [372, 343] on p "While reading the disassembled code can be overwhelming, it takes time to get c…" at bounding box center [429, 280] width 627 height 1090
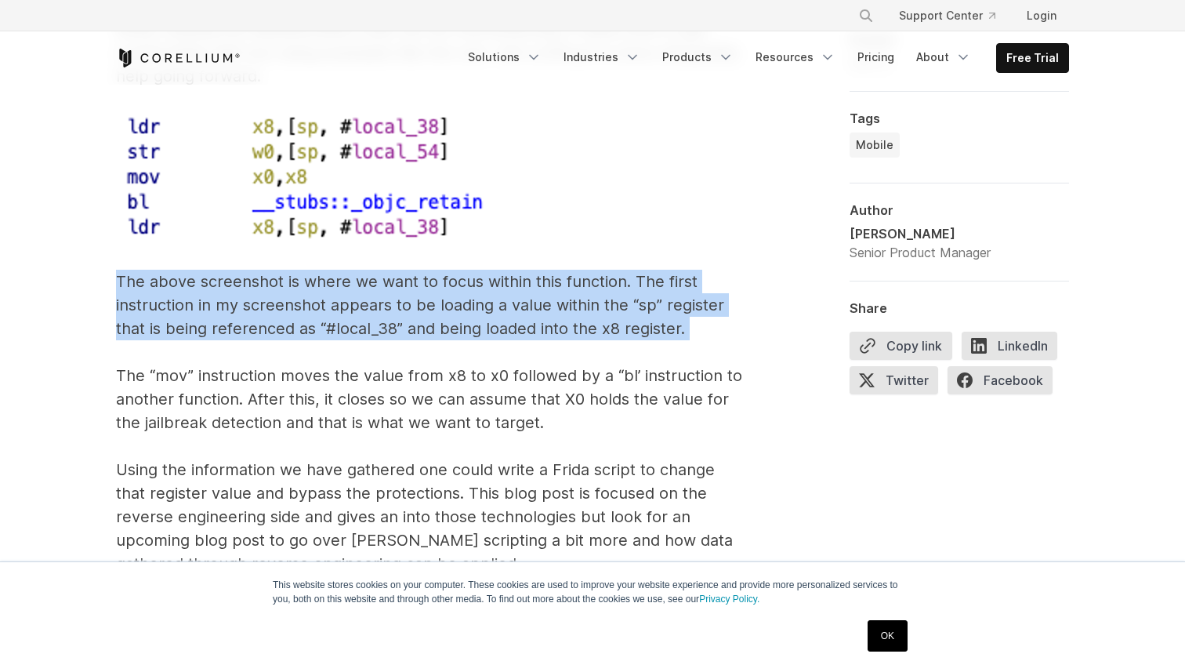
scroll to position [9636, 0]
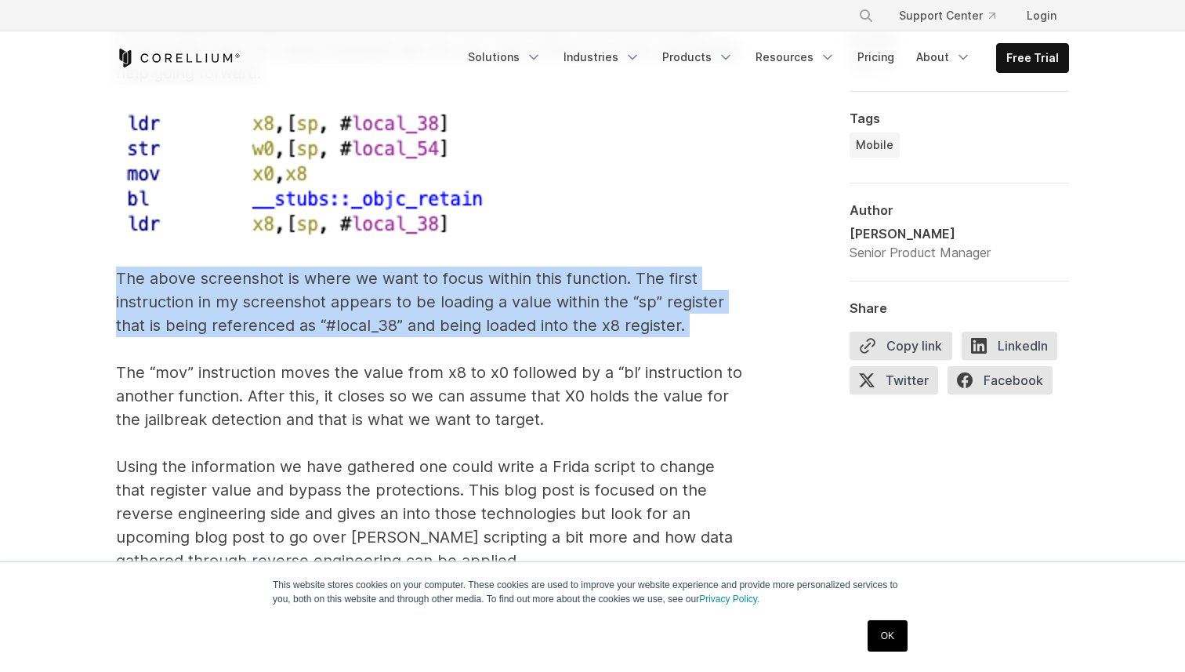
click at [372, 303] on p "While reading the disassembled code can be overwhelming, it takes time to get c…" at bounding box center [429, 239] width 627 height 1090
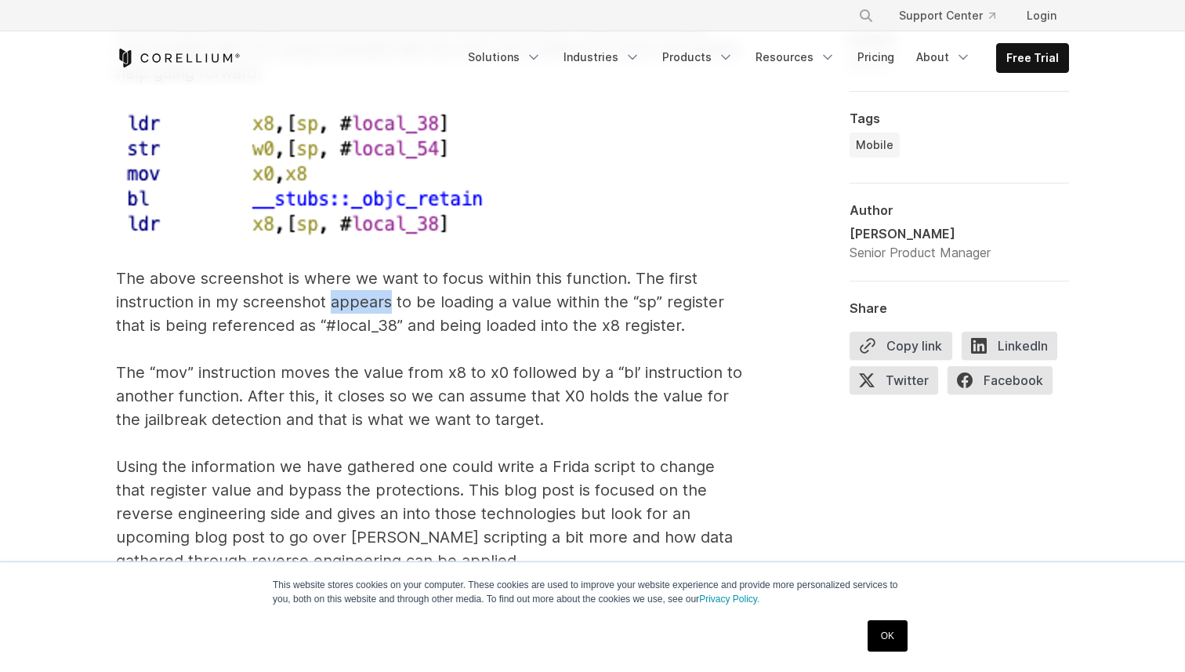
click at [372, 303] on p "While reading the disassembled code can be overwhelming, it takes time to get c…" at bounding box center [429, 239] width 627 height 1090
click at [385, 303] on p "While reading the disassembled code can be overwhelming, it takes time to get c…" at bounding box center [429, 239] width 627 height 1090
click at [399, 300] on p "While reading the disassembled code can be overwhelming, it takes time to get c…" at bounding box center [429, 239] width 627 height 1090
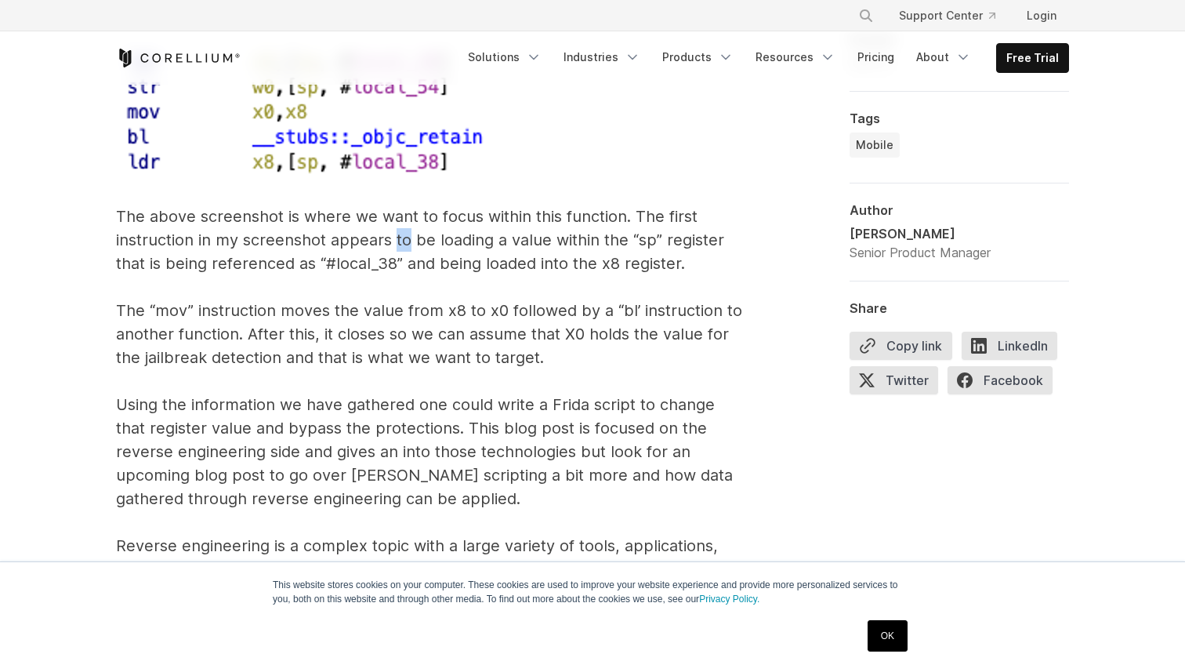
scroll to position [9697, 0]
click at [393, 336] on p "While reading the disassembled code can be overwhelming, it takes time to get c…" at bounding box center [429, 179] width 627 height 1090
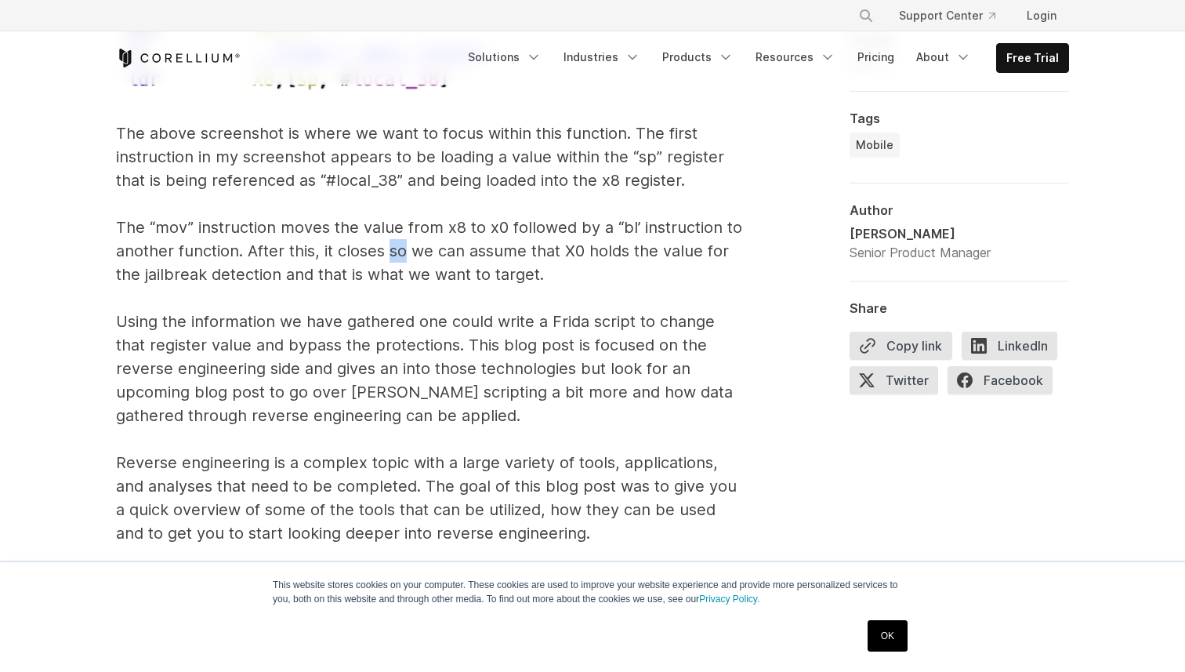
scroll to position [9785, 0]
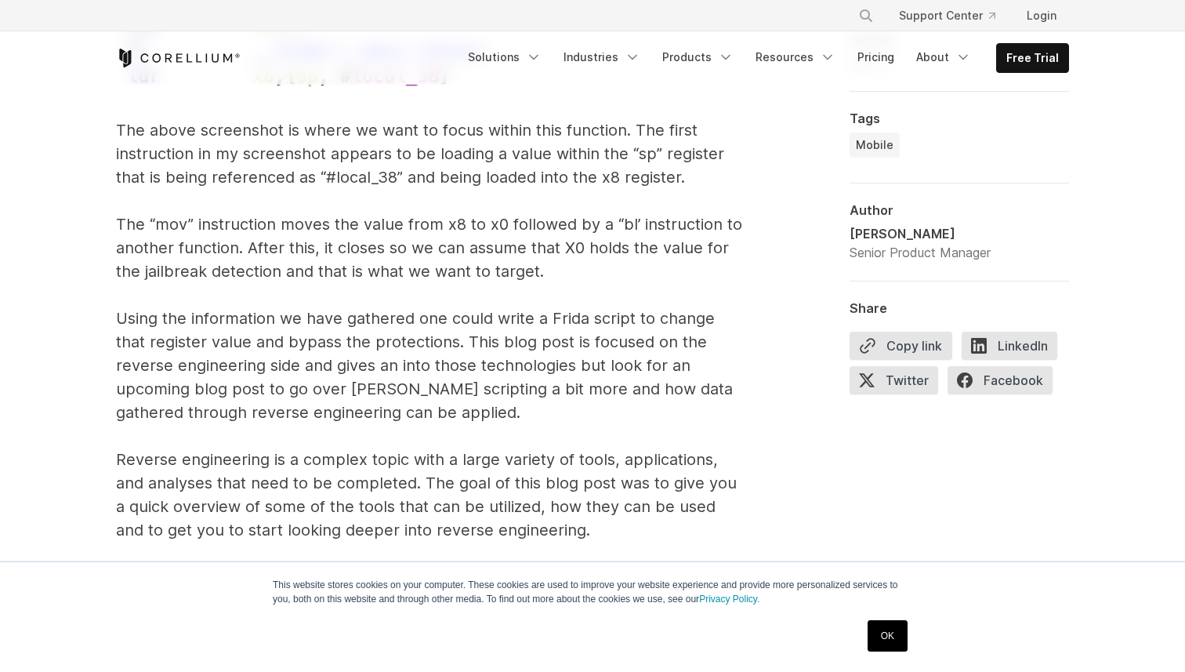
click at [346, 368] on p "While reading the disassembled code can be overwhelming, it takes time to get c…" at bounding box center [429, 91] width 627 height 1090
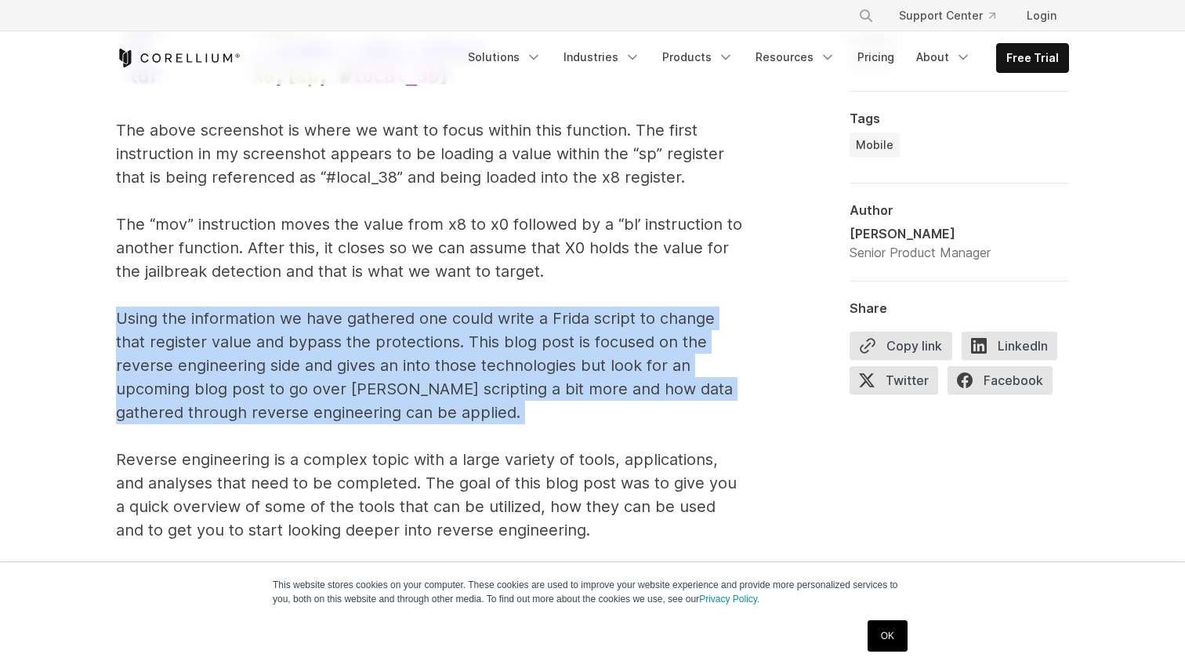
click at [346, 368] on p "While reading the disassembled code can be overwhelming, it takes time to get c…" at bounding box center [429, 91] width 627 height 1090
click at [364, 368] on p "While reading the disassembled code can be overwhelming, it takes time to get c…" at bounding box center [429, 91] width 627 height 1090
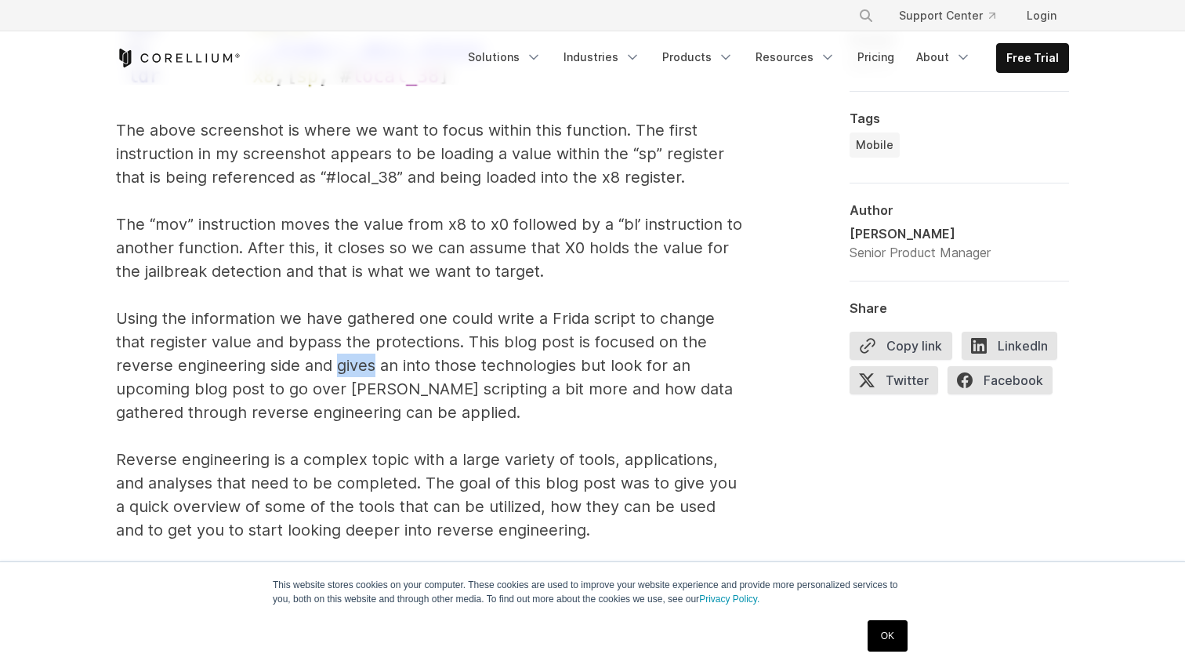
click at [364, 368] on p "While reading the disassembled code can be overwhelming, it takes time to get c…" at bounding box center [429, 91] width 627 height 1090
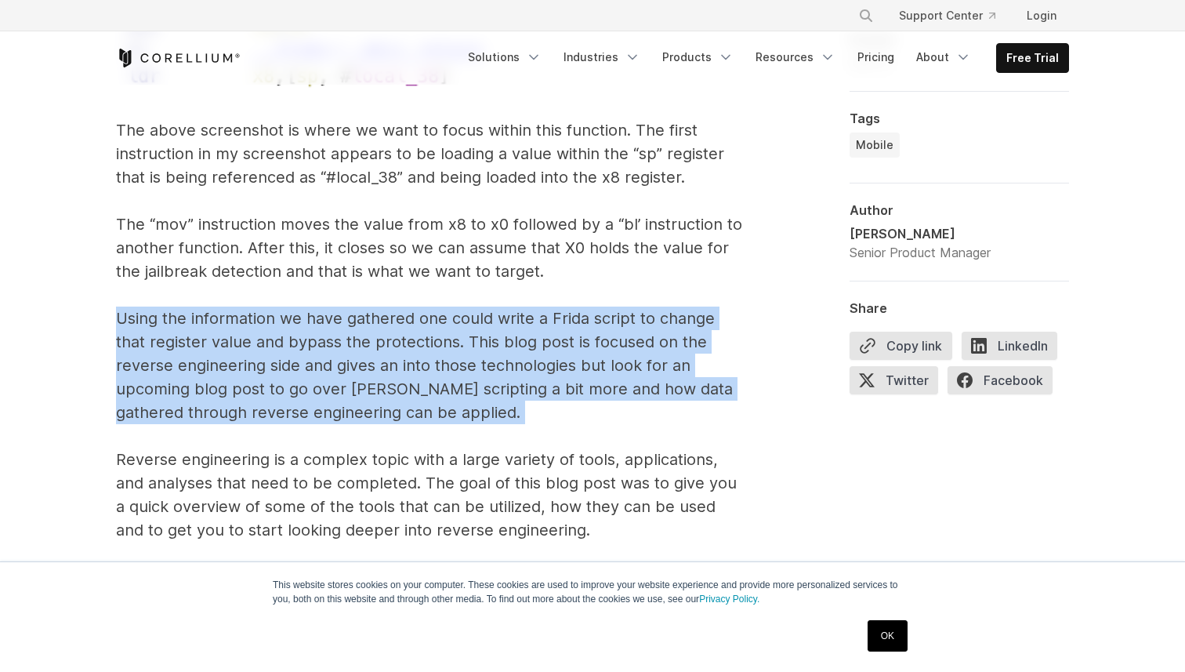
click at [364, 368] on p "While reading the disassembled code can be overwhelming, it takes time to get c…" at bounding box center [429, 91] width 627 height 1090
click at [389, 372] on p "While reading the disassembled code can be overwhelming, it takes time to get c…" at bounding box center [429, 91] width 627 height 1090
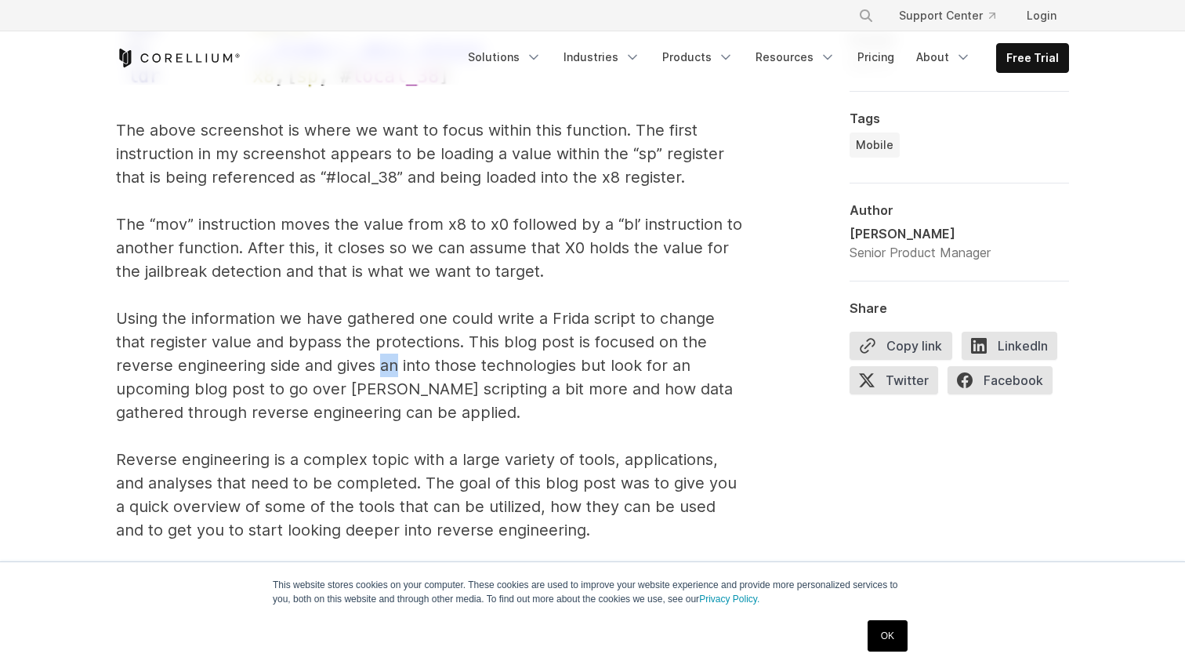
click at [389, 372] on p "While reading the disassembled code can be overwhelming, it takes time to get c…" at bounding box center [429, 91] width 627 height 1090
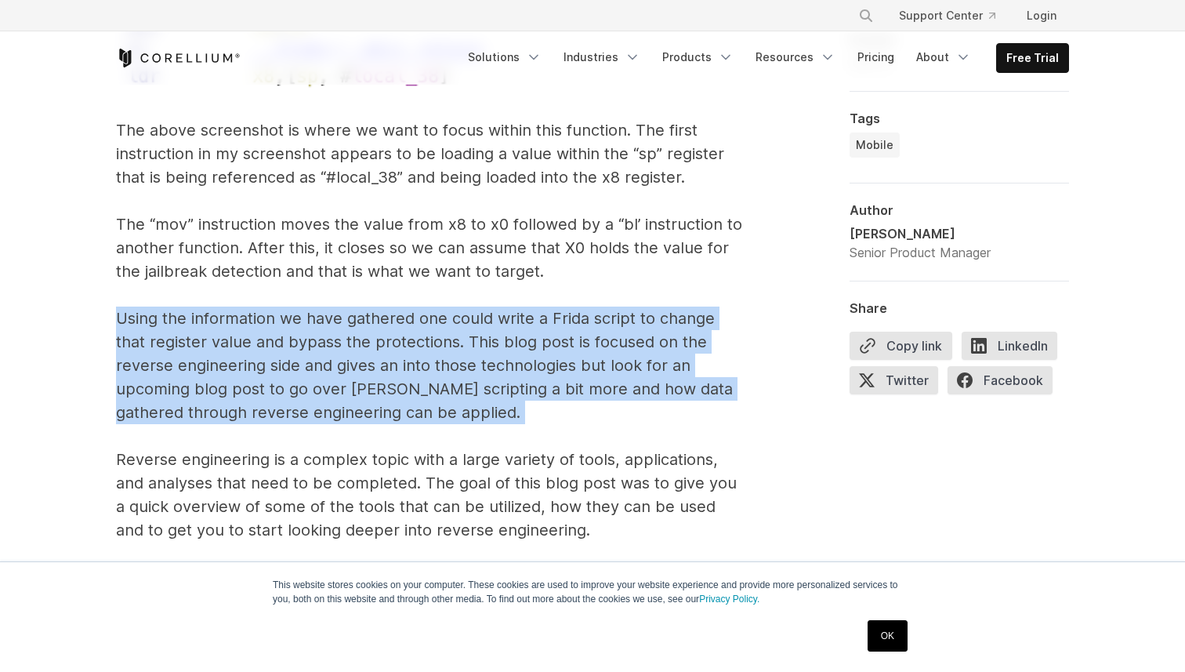
click at [389, 372] on p "While reading the disassembled code can be overwhelming, it takes time to get c…" at bounding box center [429, 91] width 627 height 1090
click at [350, 360] on p "While reading the disassembled code can be overwhelming, it takes time to get c…" at bounding box center [429, 91] width 627 height 1090
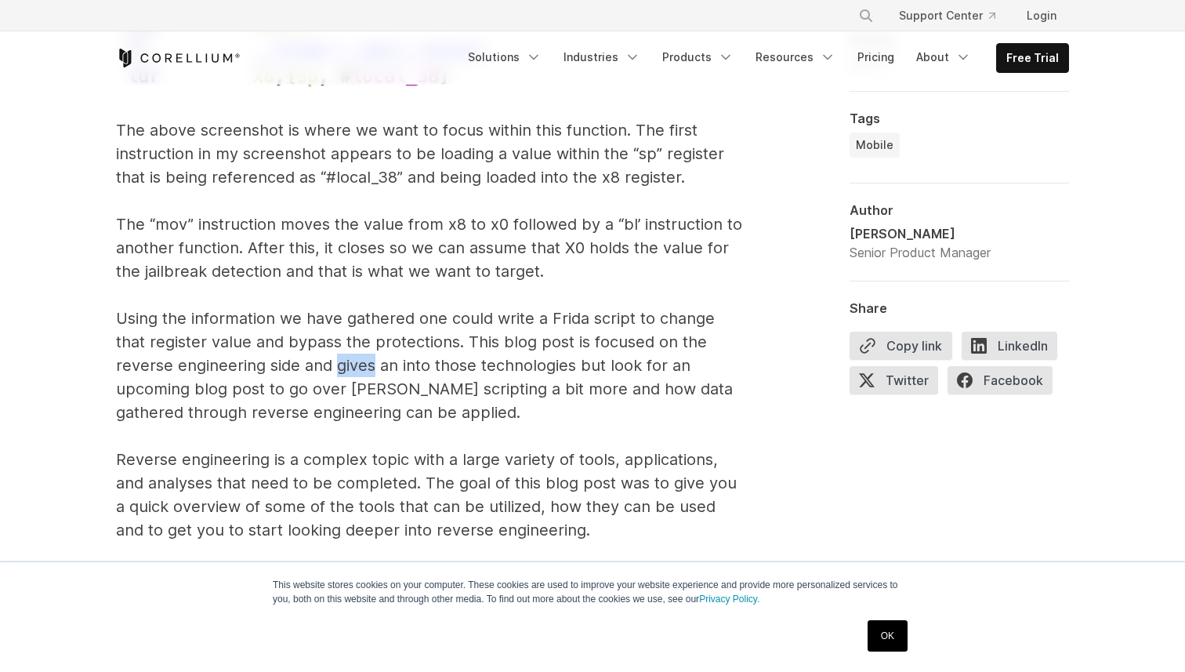
click at [350, 360] on p "While reading the disassembled code can be overwhelming, it takes time to get c…" at bounding box center [429, 91] width 627 height 1090
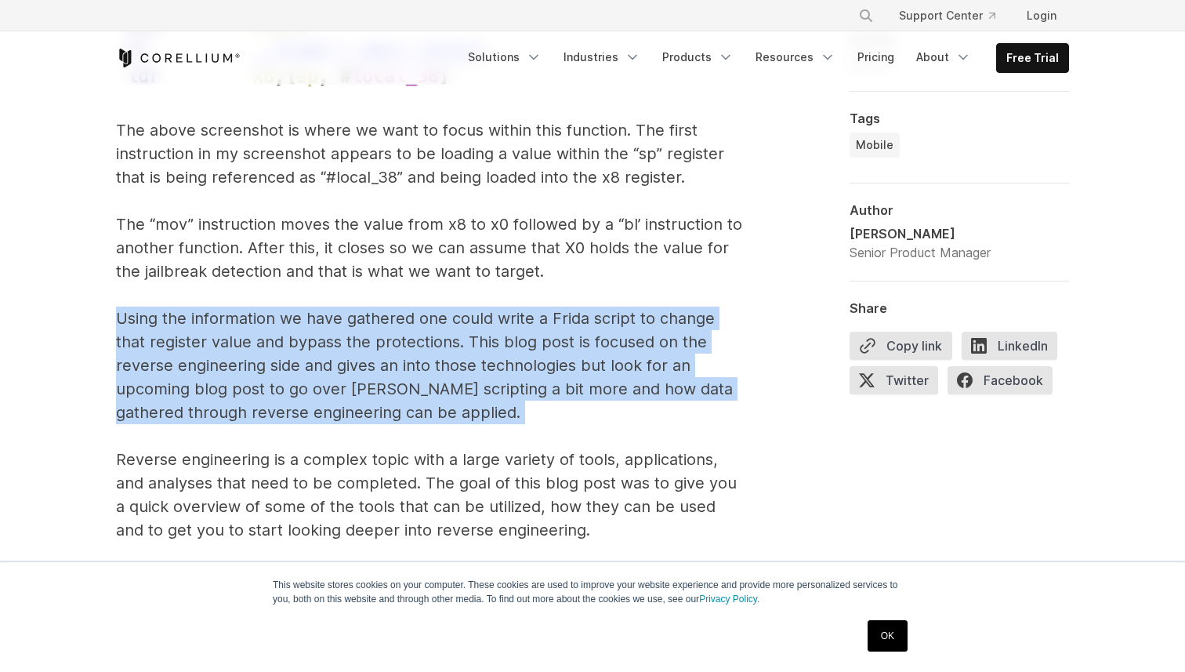
click at [350, 360] on p "While reading the disassembled code can be overwhelming, it takes time to get c…" at bounding box center [429, 91] width 627 height 1090
click at [371, 361] on p "While reading the disassembled code can be overwhelming, it takes time to get c…" at bounding box center [429, 91] width 627 height 1090
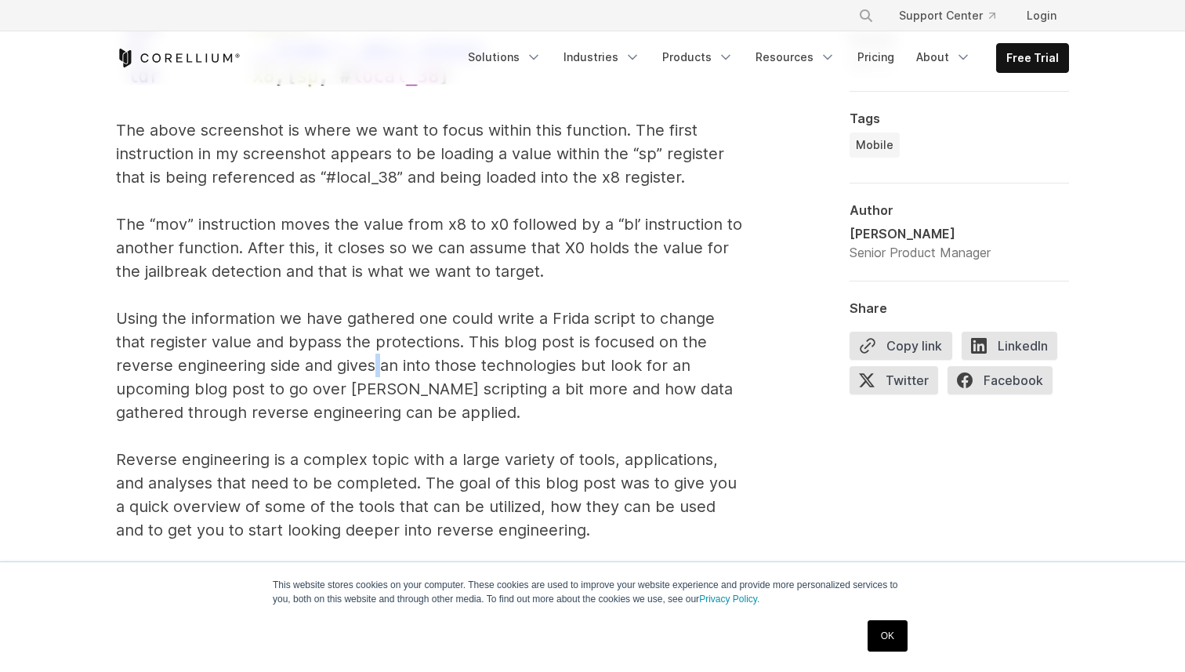
click at [371, 361] on p "While reading the disassembled code can be overwhelming, it takes time to get c…" at bounding box center [429, 91] width 627 height 1090
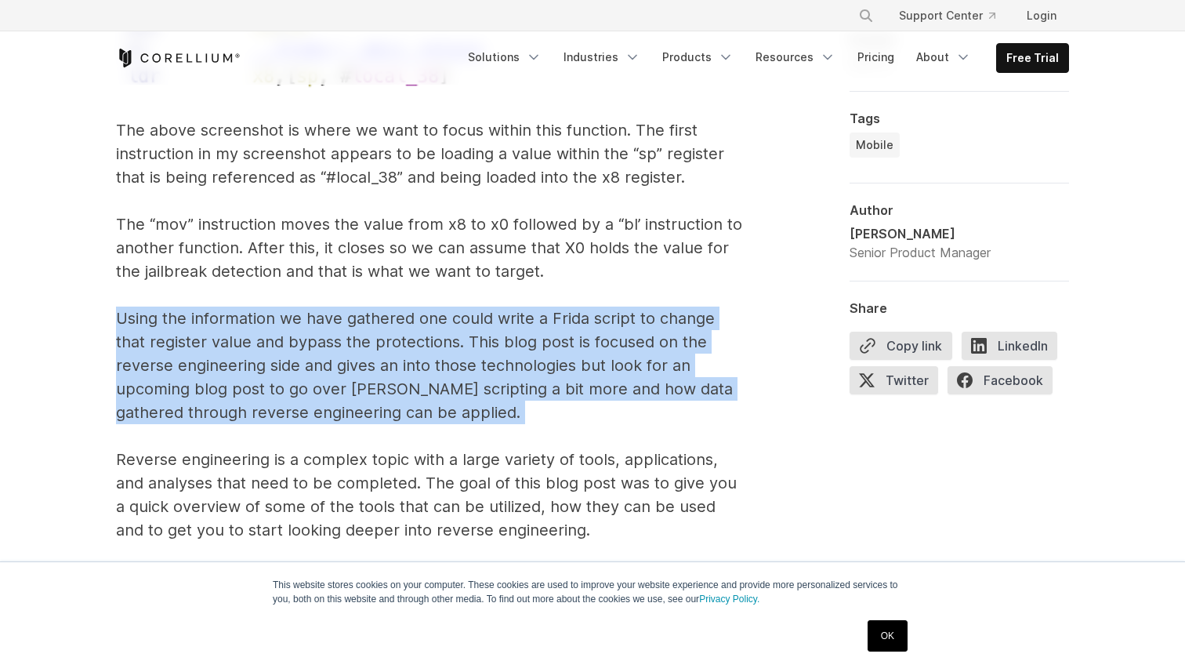
click at [371, 361] on p "While reading the disassembled code can be overwhelming, it takes time to get c…" at bounding box center [429, 91] width 627 height 1090
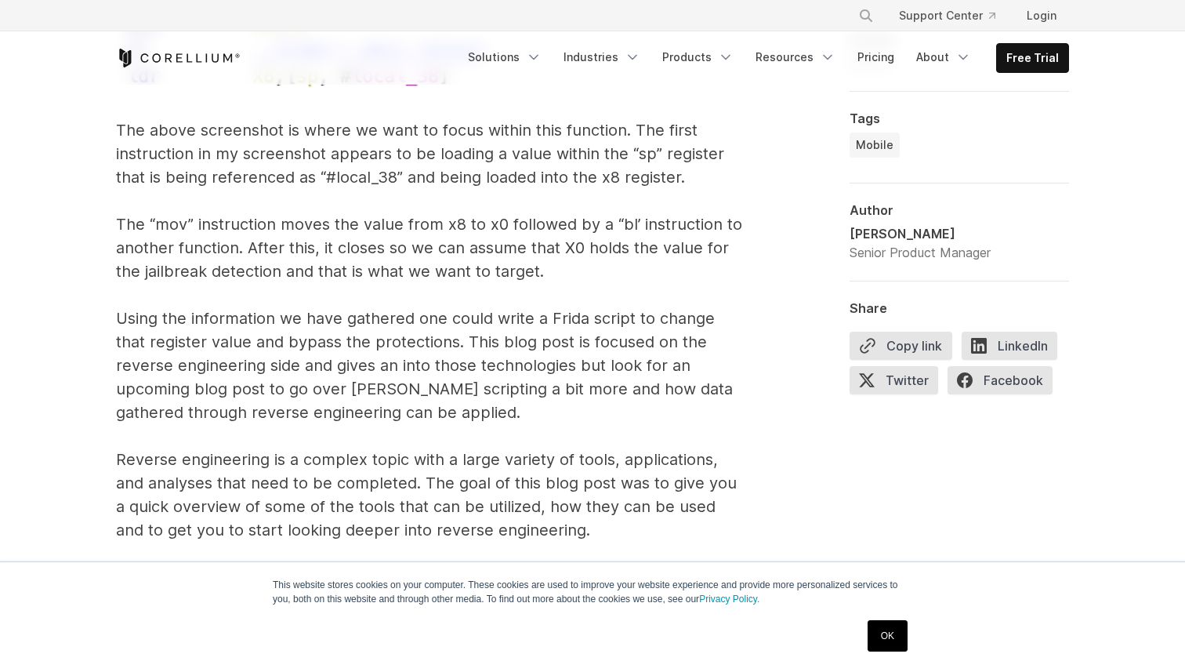
click at [396, 354] on p "While reading the disassembled code can be overwhelming, it takes time to get c…" at bounding box center [429, 91] width 627 height 1090
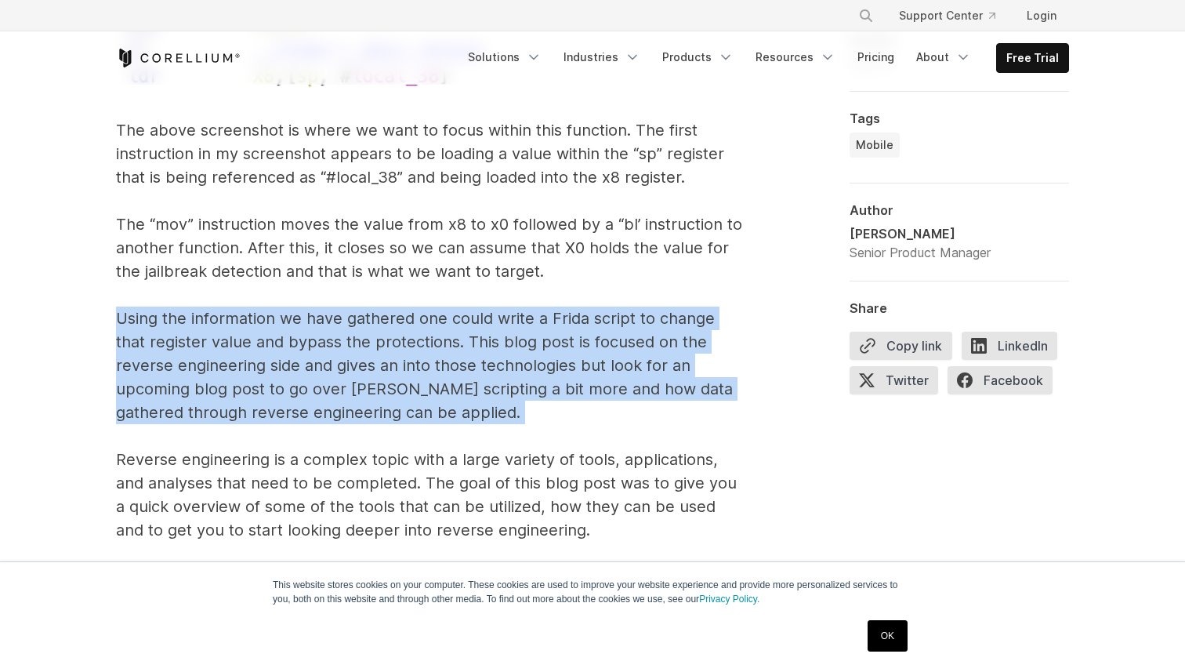
click at [396, 354] on p "While reading the disassembled code can be overwhelming, it takes time to get c…" at bounding box center [429, 91] width 627 height 1090
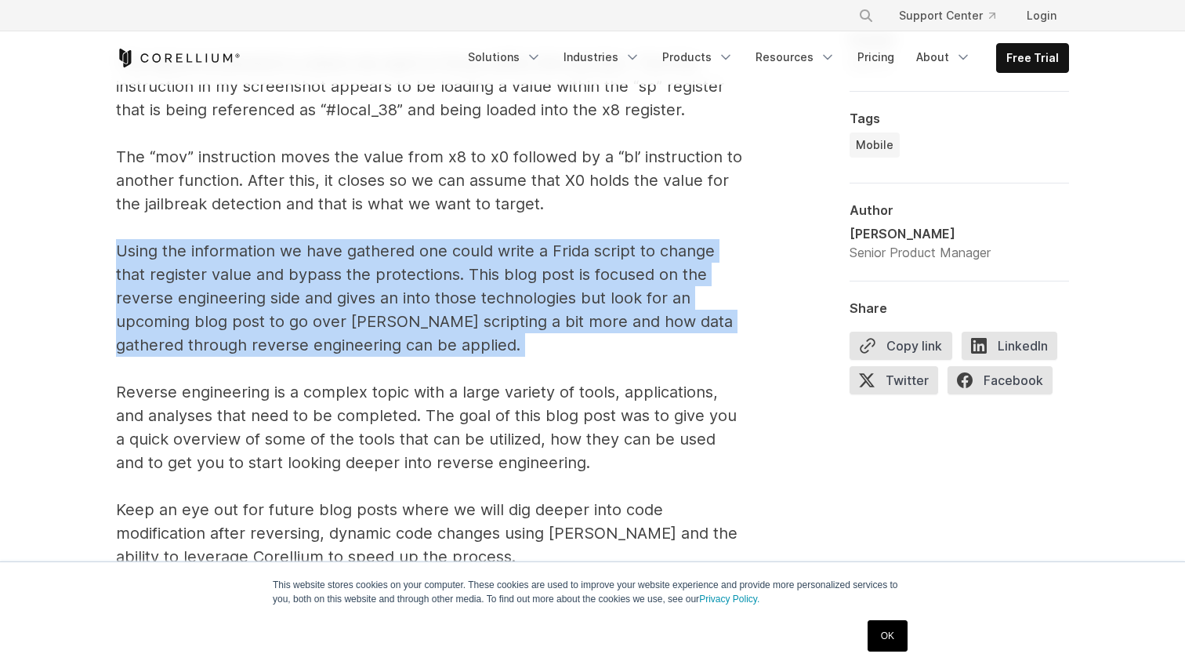
scroll to position [9865, 0]
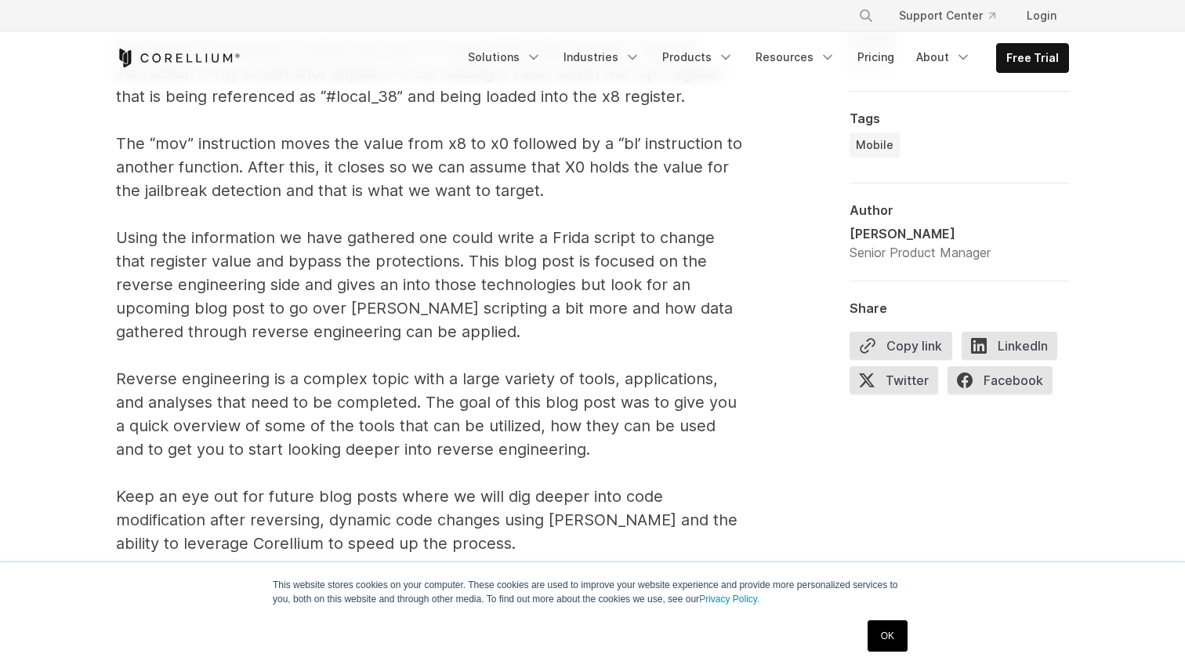
click at [394, 397] on p "While reading the disassembled code can be overwhelming, it takes time to get c…" at bounding box center [429, 10] width 627 height 1090
click at [406, 417] on p "While reading the disassembled code can be overwhelming, it takes time to get c…" at bounding box center [429, 10] width 627 height 1090
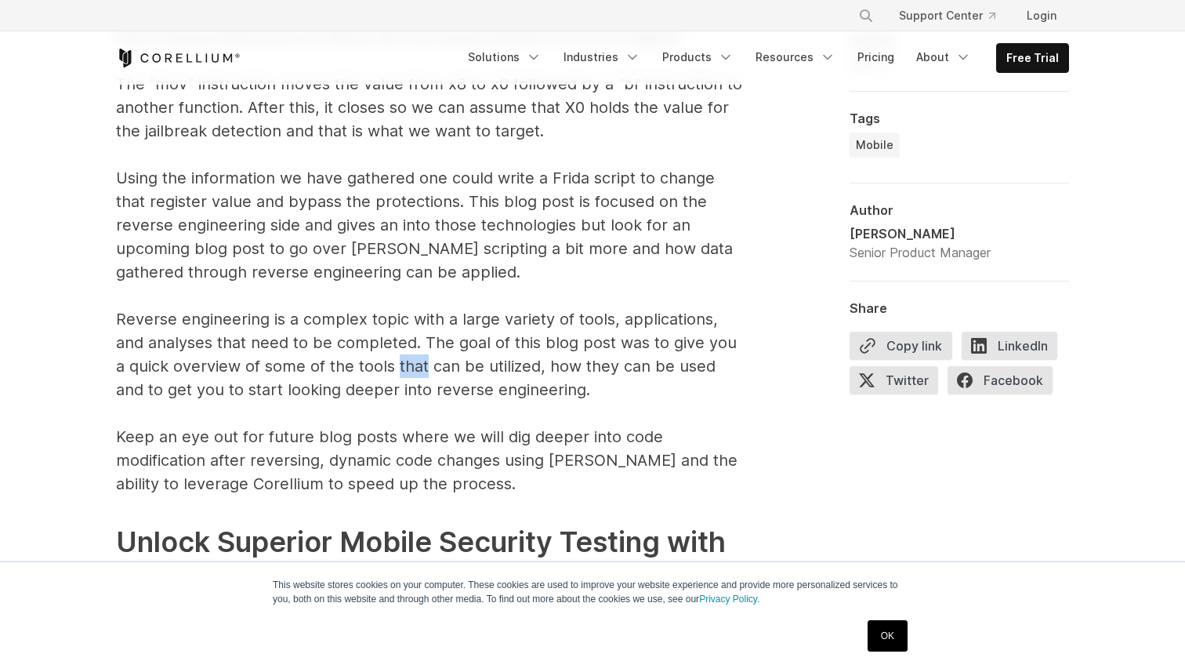
scroll to position [9935, 0]
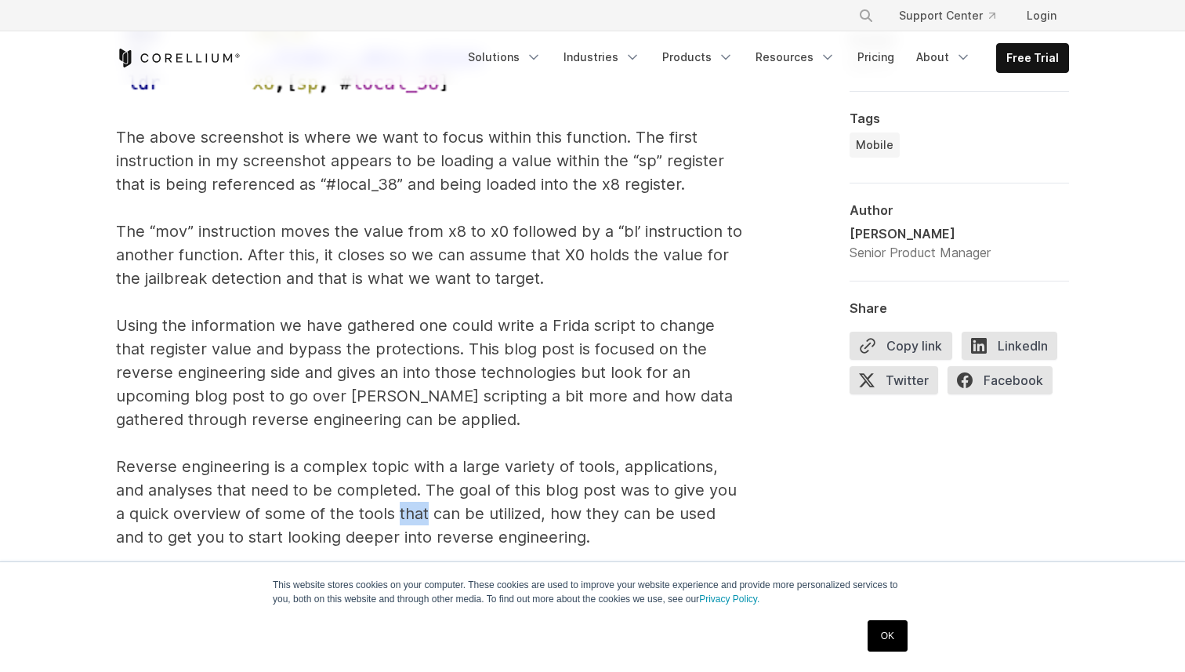
scroll to position [9779, 0]
click at [381, 375] on p "While reading the disassembled code can be overwhelming, it takes time to get c…" at bounding box center [429, 97] width 627 height 1090
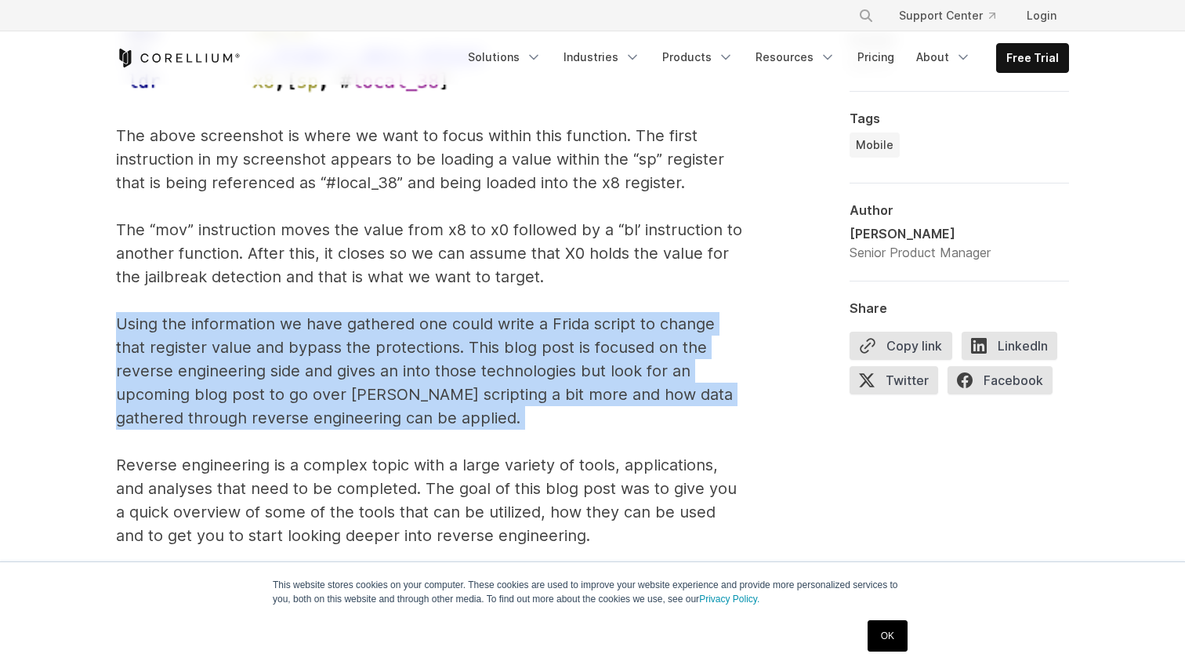
click at [381, 375] on p "While reading the disassembled code can be overwhelming, it takes time to get c…" at bounding box center [429, 97] width 627 height 1090
click at [426, 361] on p "While reading the disassembled code can be overwhelming, it takes time to get c…" at bounding box center [429, 97] width 627 height 1090
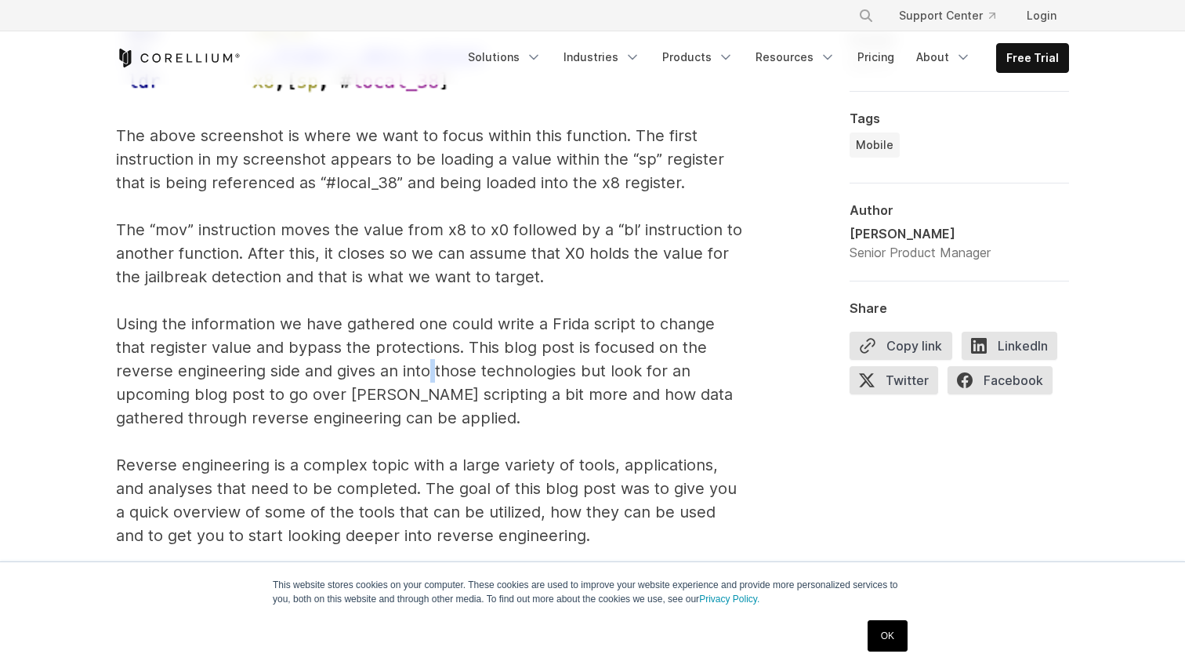
click at [426, 361] on p "While reading the disassembled code can be overwhelming, it takes time to get c…" at bounding box center [429, 97] width 627 height 1090
click at [388, 355] on p "While reading the disassembled code can be overwhelming, it takes time to get c…" at bounding box center [429, 97] width 627 height 1090
click at [416, 361] on p "While reading the disassembled code can be overwhelming, it takes time to get c…" at bounding box center [429, 97] width 627 height 1090
click at [363, 366] on p "While reading the disassembled code can be overwhelming, it takes time to get c…" at bounding box center [429, 97] width 627 height 1090
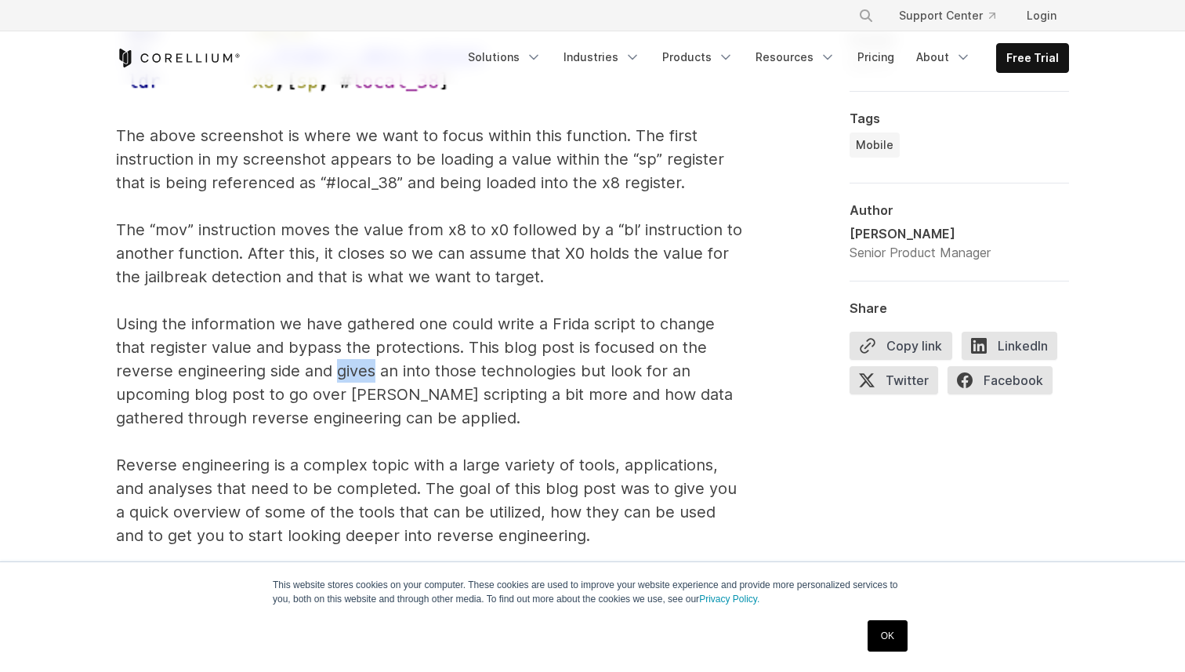
click at [363, 366] on p "While reading the disassembled code can be overwhelming, it takes time to get c…" at bounding box center [429, 97] width 627 height 1090
click at [385, 368] on p "While reading the disassembled code can be overwhelming, it takes time to get c…" at bounding box center [429, 97] width 627 height 1090
click at [407, 375] on p "While reading the disassembled code can be overwhelming, it takes time to get c…" at bounding box center [429, 97] width 627 height 1090
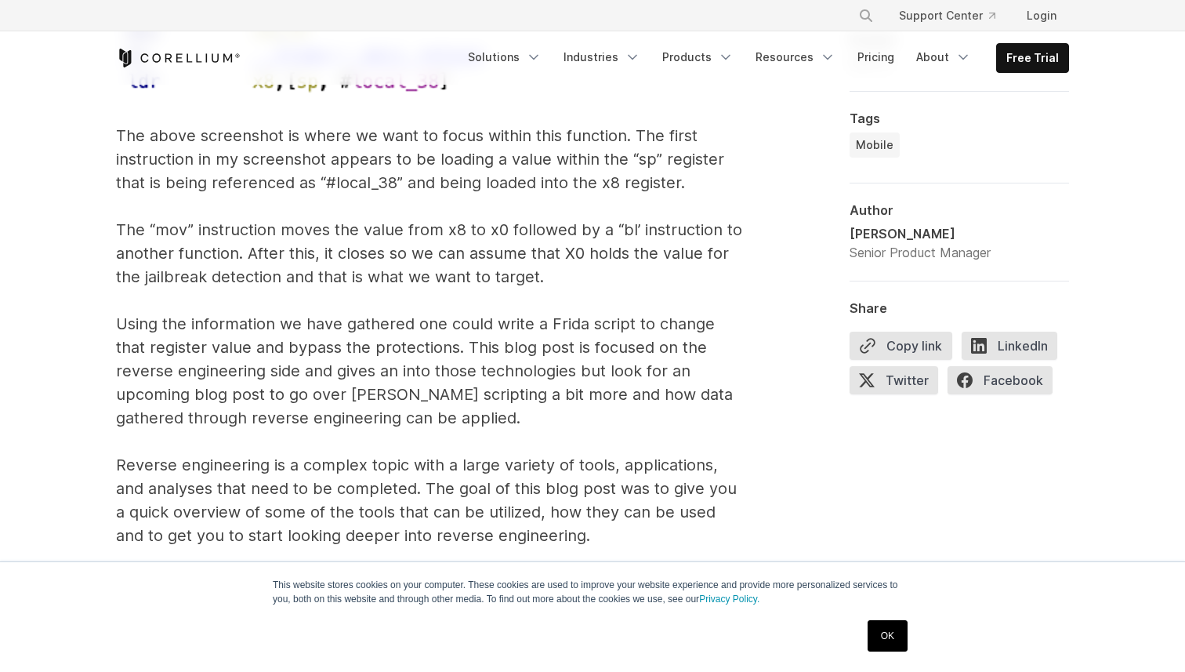
click at [423, 373] on p "While reading the disassembled code can be overwhelming, it takes time to get c…" at bounding box center [429, 97] width 627 height 1090
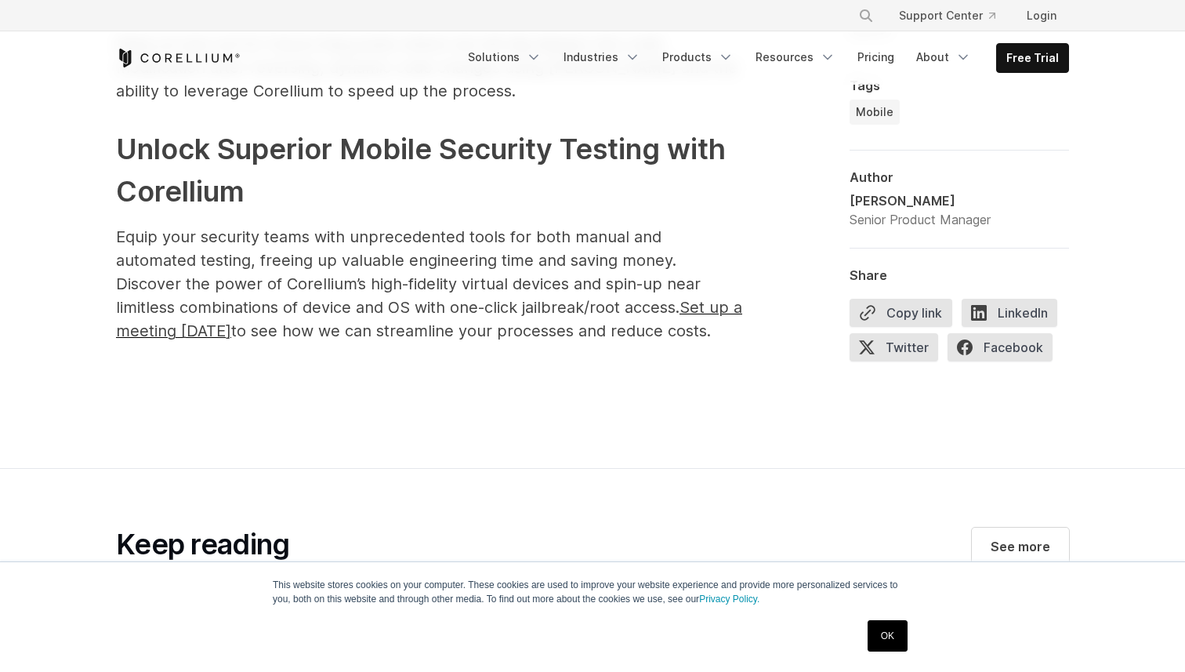
scroll to position [10351, 0]
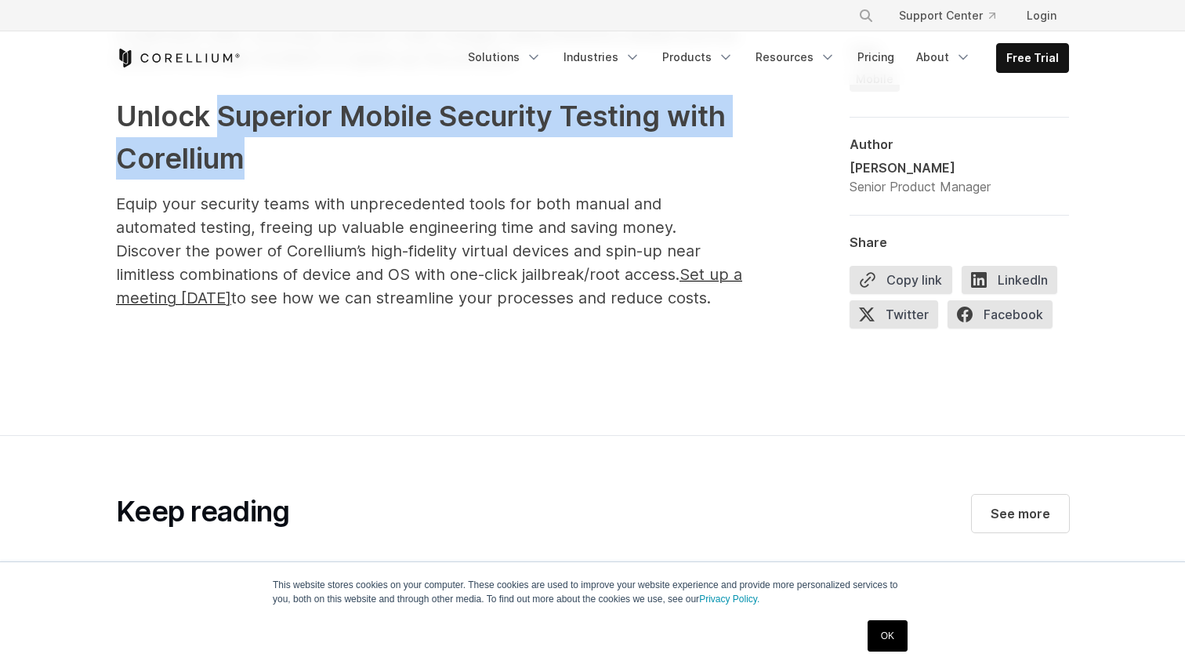
drag, startPoint x: 223, startPoint y: 114, endPoint x: 277, endPoint y: 141, distance: 60.3
click at [277, 141] on h2 "Unlock Superior Mobile Security Testing with Corellium" at bounding box center [429, 137] width 627 height 85
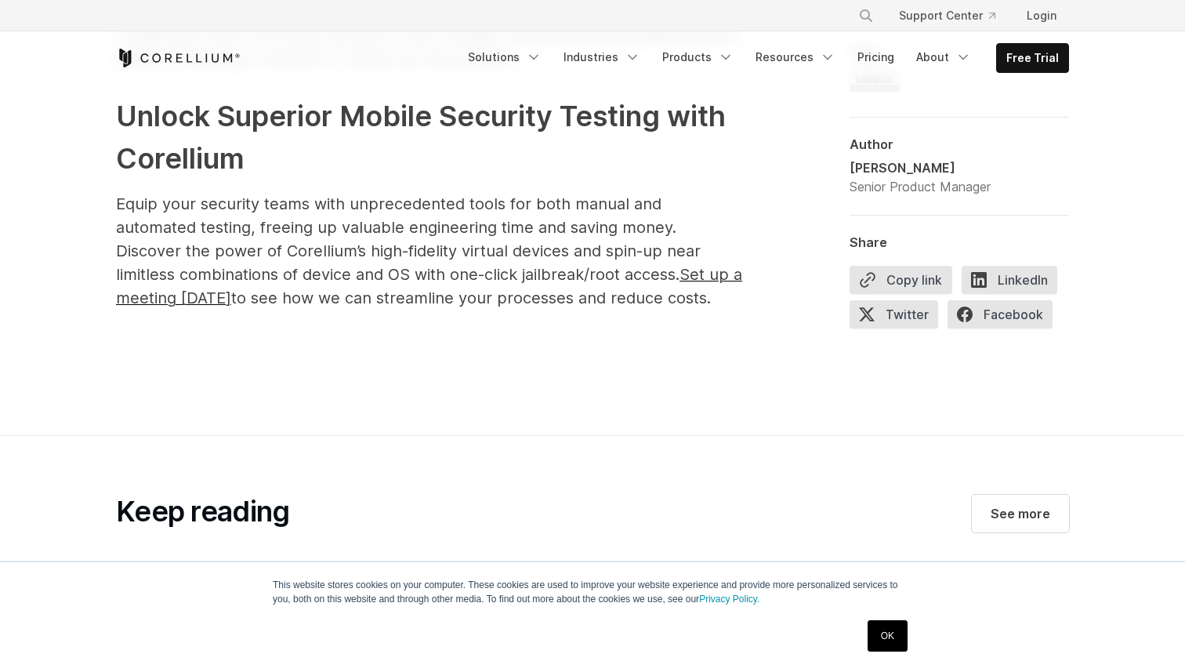
click at [314, 227] on span "Equip your security teams with unprecedented tools for both manual and automate…" at bounding box center [429, 250] width 626 height 113
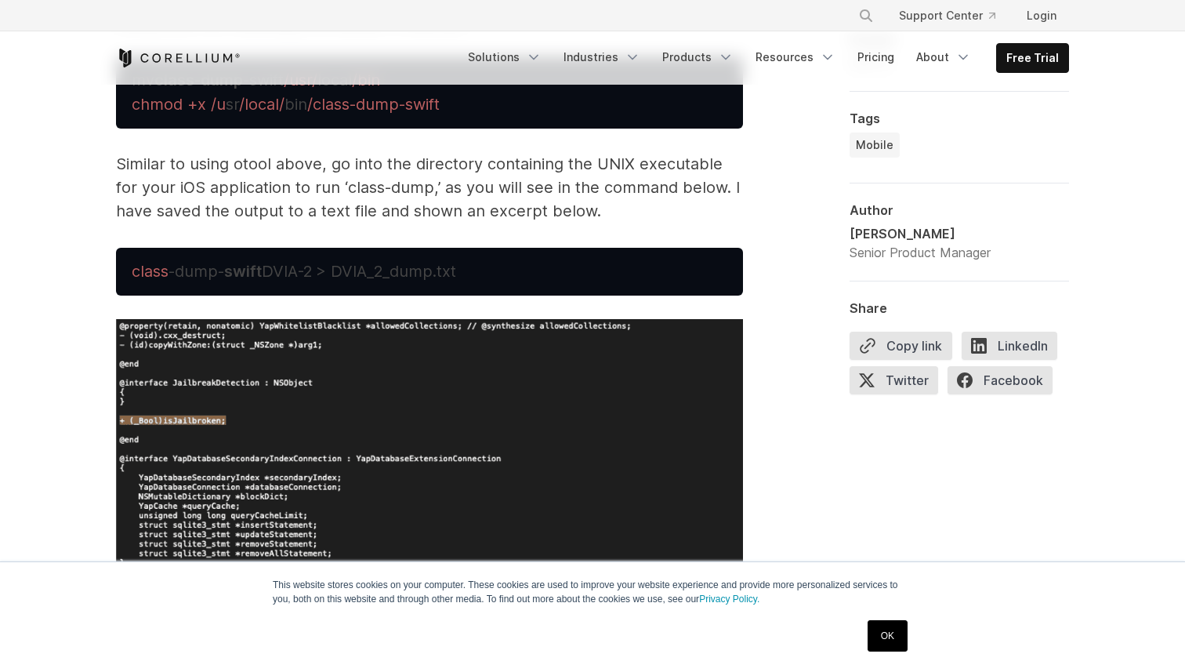
scroll to position [5590, 0]
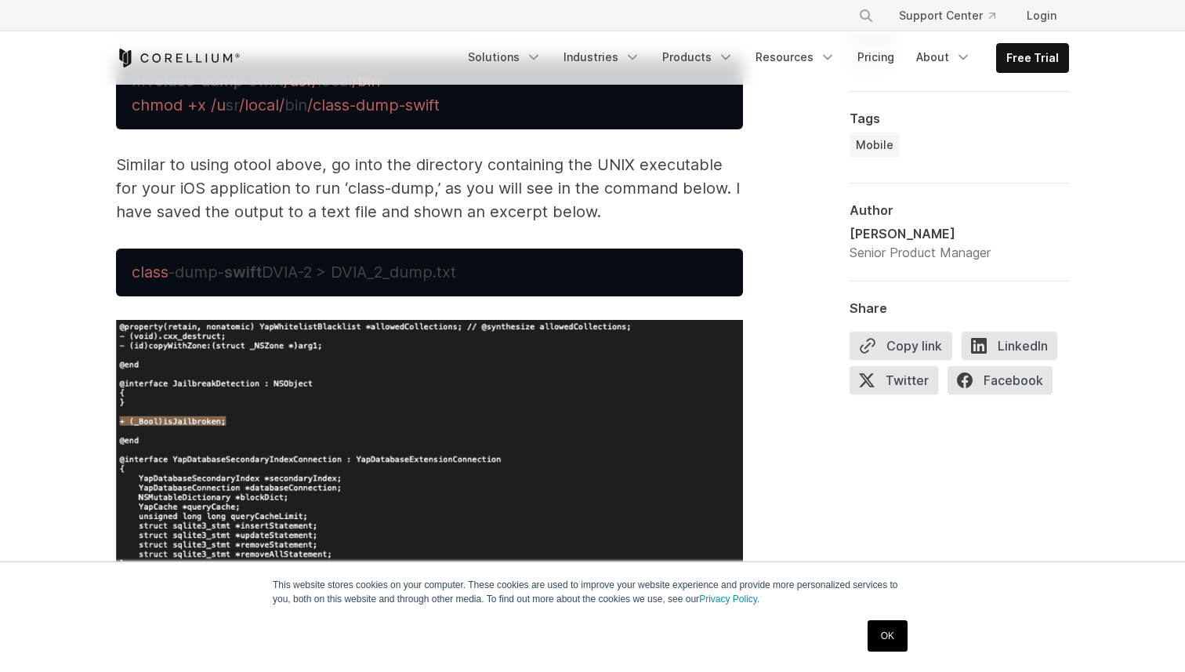
click at [405, 185] on p "Similar to using otool above, go into the directory containing the UNIX executa…" at bounding box center [429, 188] width 627 height 71
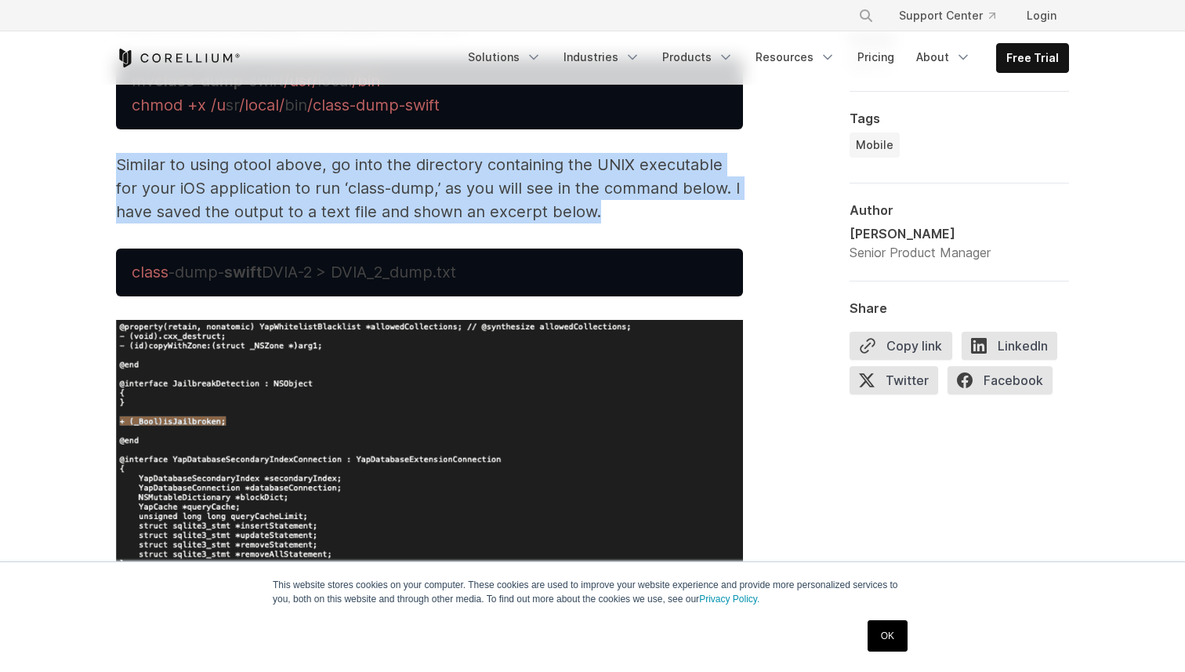
click at [405, 185] on p "Similar to using otool above, go into the directory containing the UNIX executa…" at bounding box center [429, 188] width 627 height 71
click at [423, 185] on p "Similar to using otool above, go into the directory containing the UNIX executa…" at bounding box center [429, 188] width 627 height 71
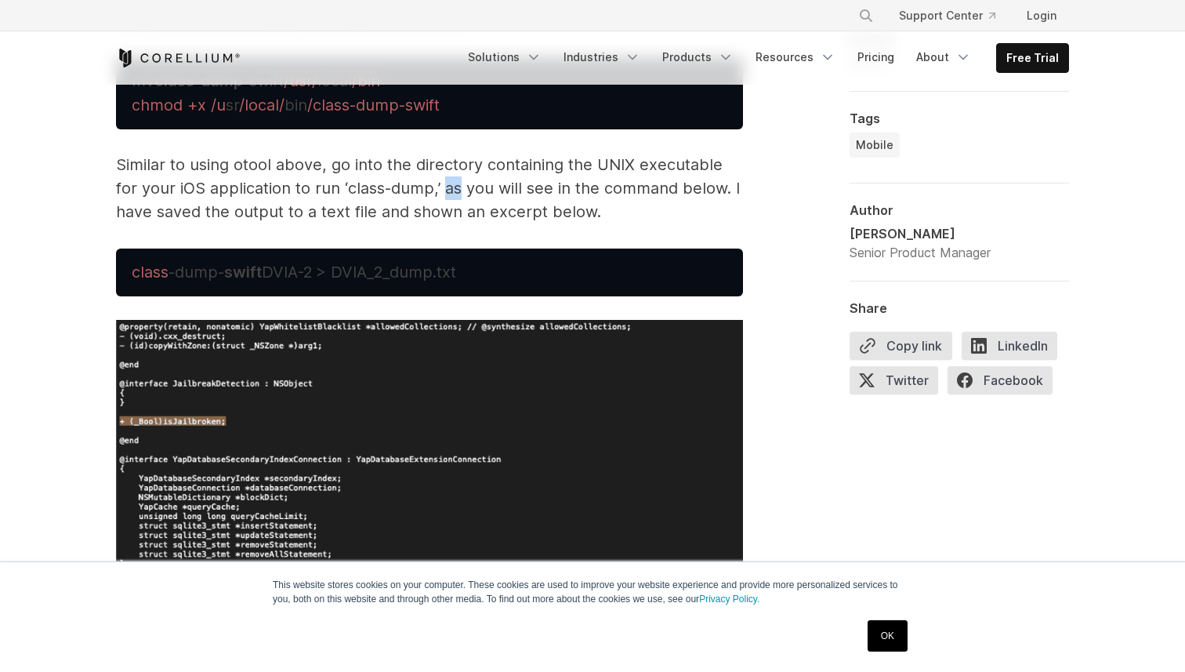
click at [423, 185] on p "Similar to using otool above, go into the directory containing the UNIX executa…" at bounding box center [429, 188] width 627 height 71
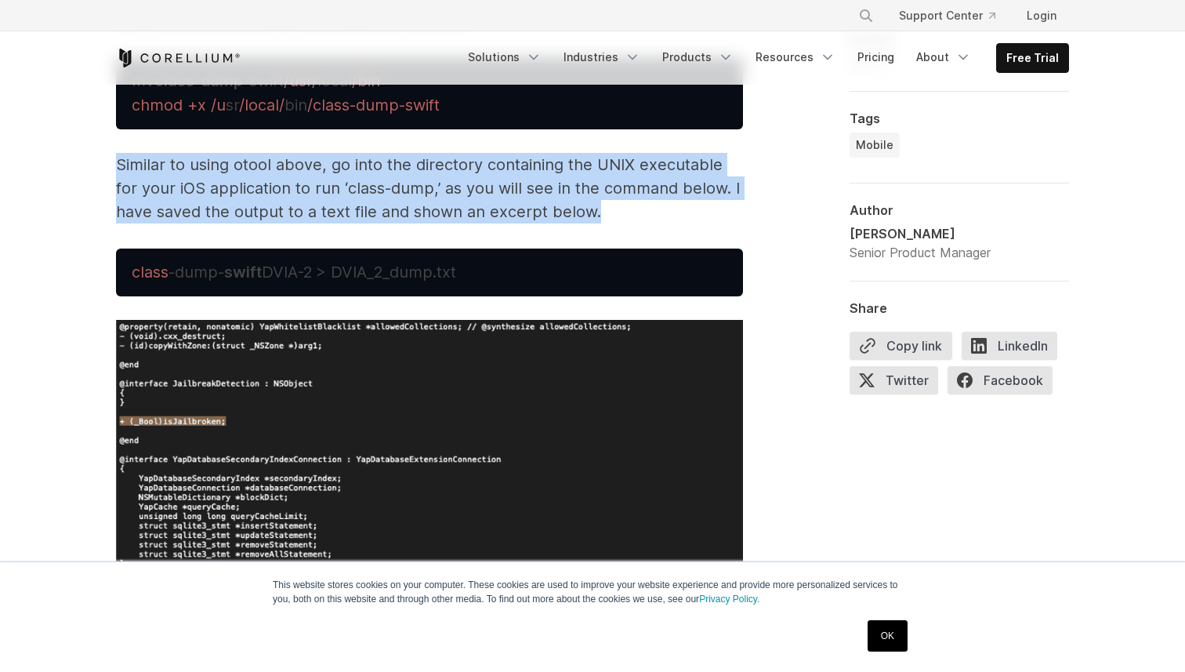
click at [423, 185] on p "Similar to using otool above, go into the directory containing the UNIX executa…" at bounding box center [429, 188] width 627 height 71
click at [407, 183] on p "Similar to using otool above, go into the directory containing the UNIX executa…" at bounding box center [429, 188] width 627 height 71
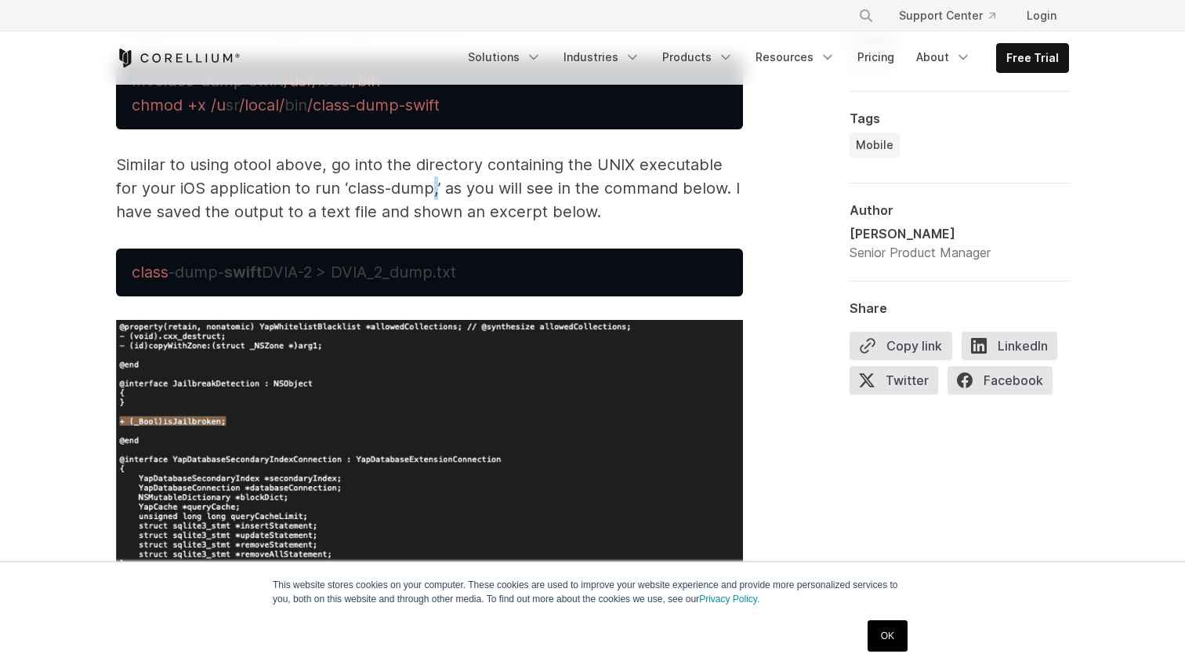
click at [407, 183] on p "Similar to using otool above, go into the directory containing the UNIX executa…" at bounding box center [429, 188] width 627 height 71
click at [426, 186] on p "Similar to using otool above, go into the directory containing the UNIX executa…" at bounding box center [429, 188] width 627 height 71
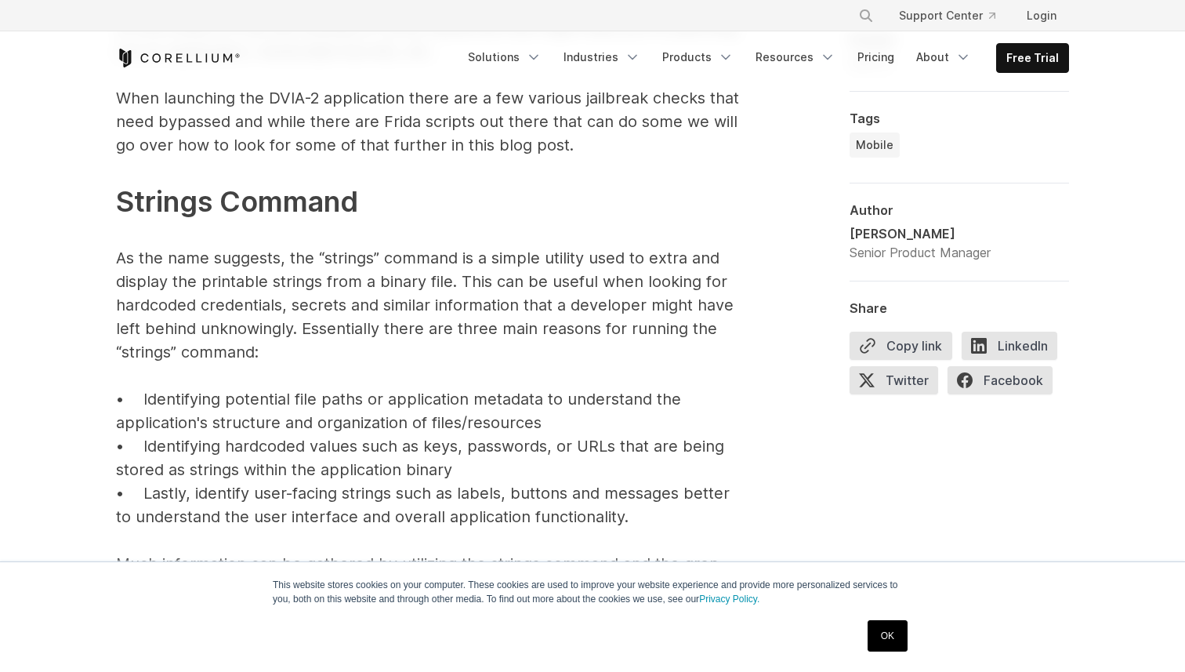
scroll to position [6375, 0]
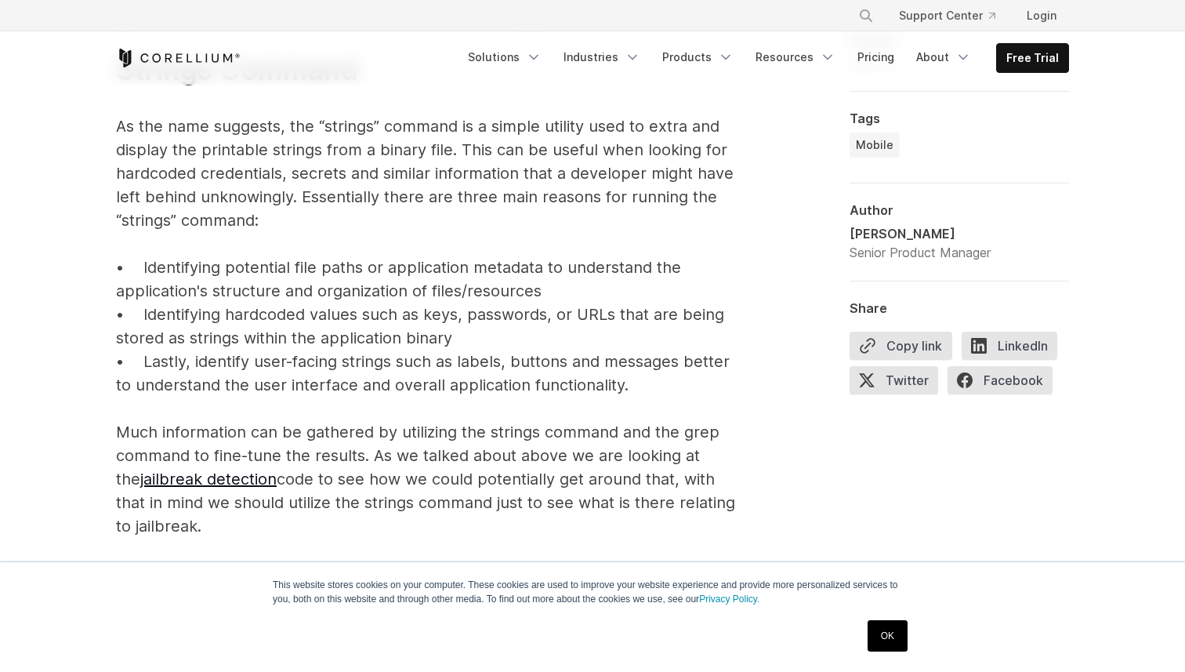
drag, startPoint x: 230, startPoint y: 267, endPoint x: 378, endPoint y: 279, distance: 148.6
click at [378, 279] on p "Within the output, you will see the classes, methods and even instance variable…" at bounding box center [429, 35] width 627 height 1003
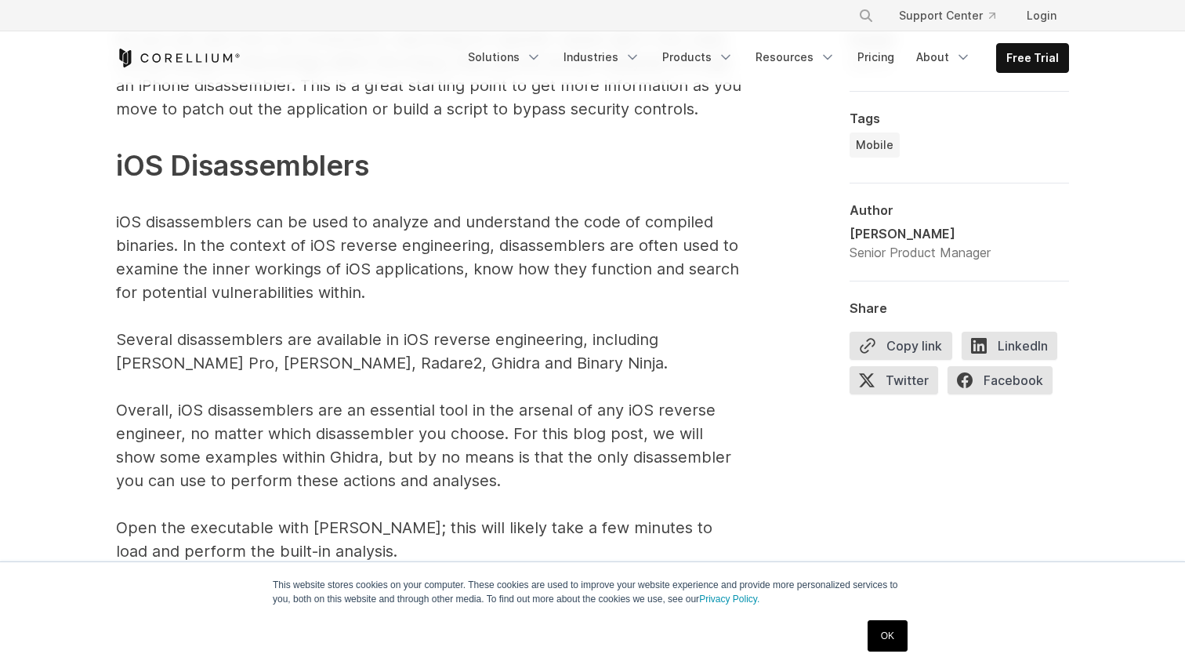
scroll to position [7419, 0]
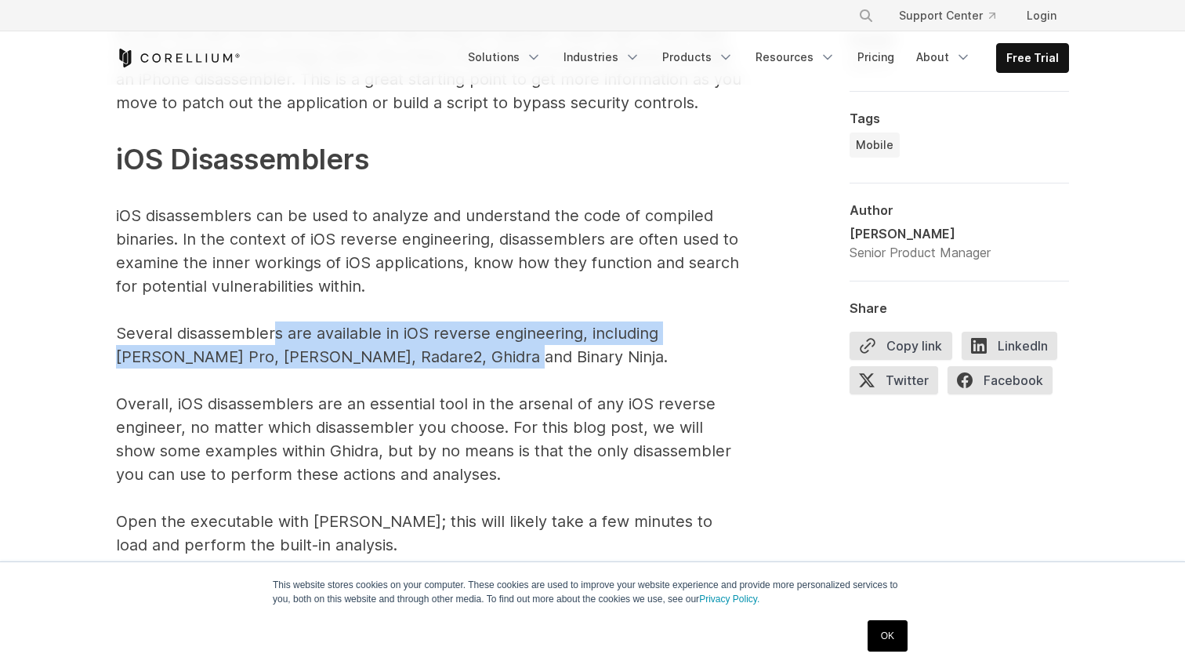
drag, startPoint x: 271, startPoint y: 334, endPoint x: 430, endPoint y: 363, distance: 161.0
click at [428, 363] on p "The above command, as an example, will search for the word “jail” within the DV…" at bounding box center [429, 74] width 627 height 966
click at [348, 357] on p "The above command, as an example, will search for the word “jail” within the DV…" at bounding box center [429, 74] width 627 height 966
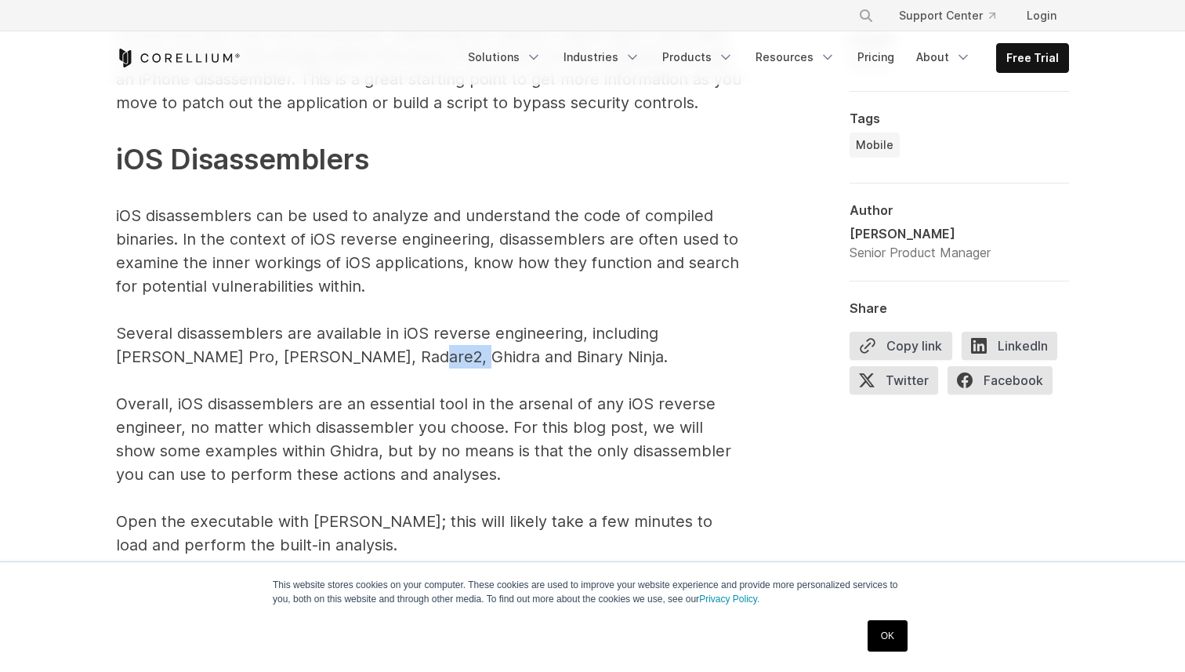
click at [348, 357] on p "The above command, as an example, will search for the word “jail” within the DV…" at bounding box center [429, 74] width 627 height 966
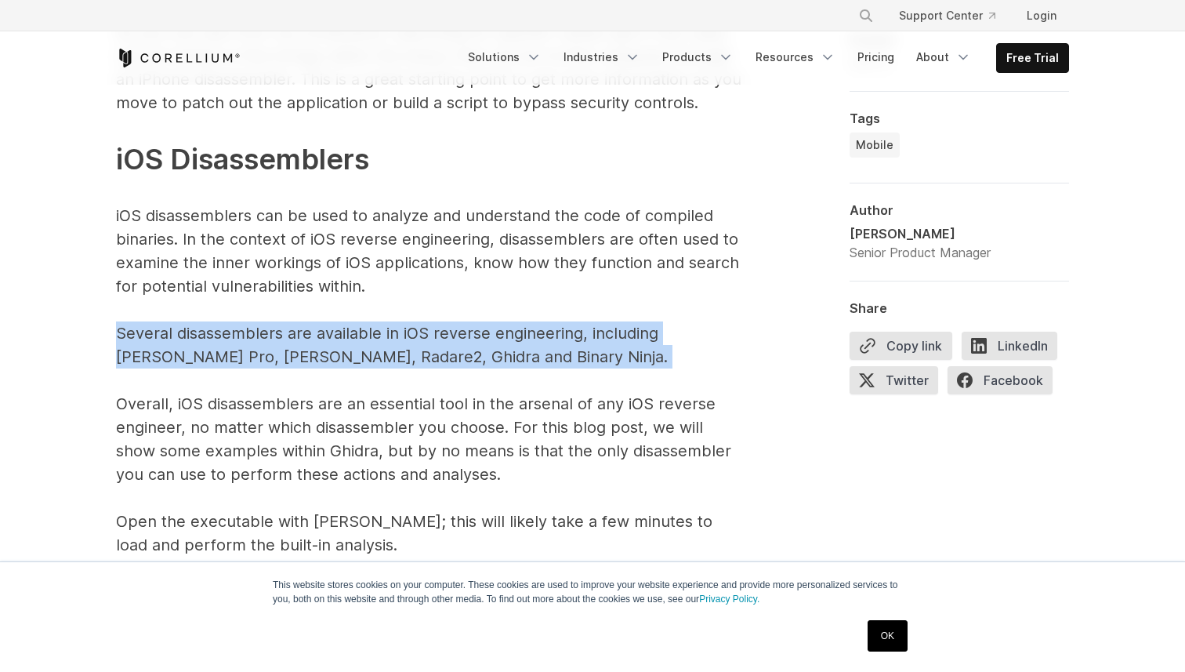
click at [348, 357] on p "The above command, as an example, will search for the word “jail” within the DV…" at bounding box center [429, 74] width 627 height 966
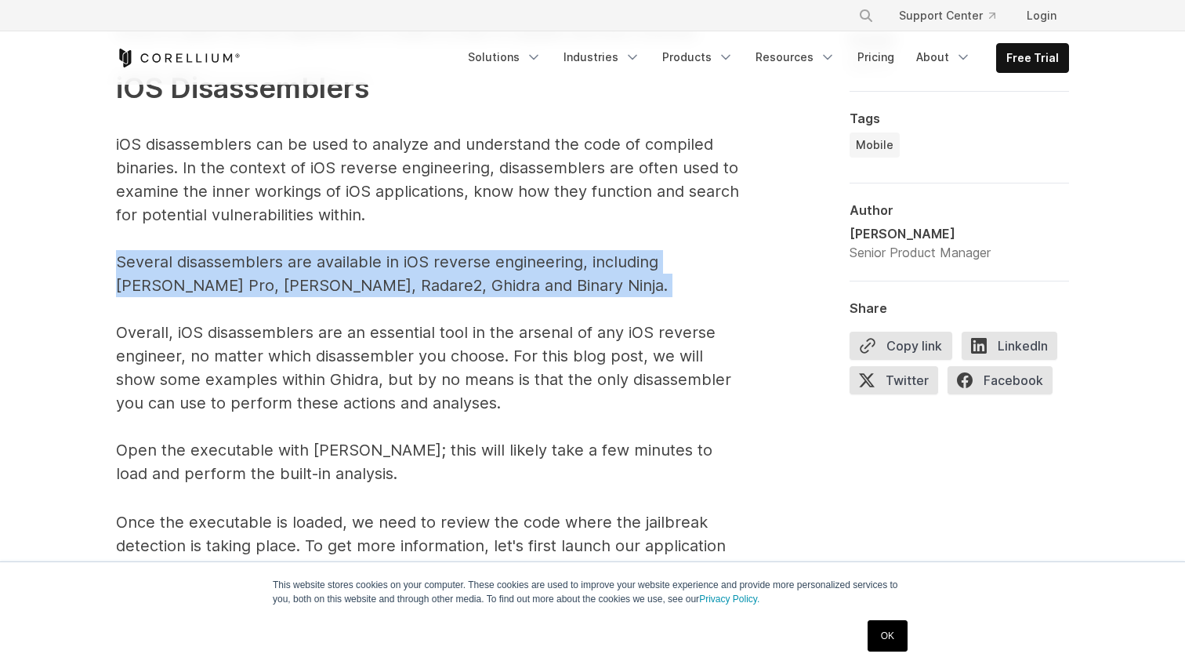
scroll to position [7498, 0]
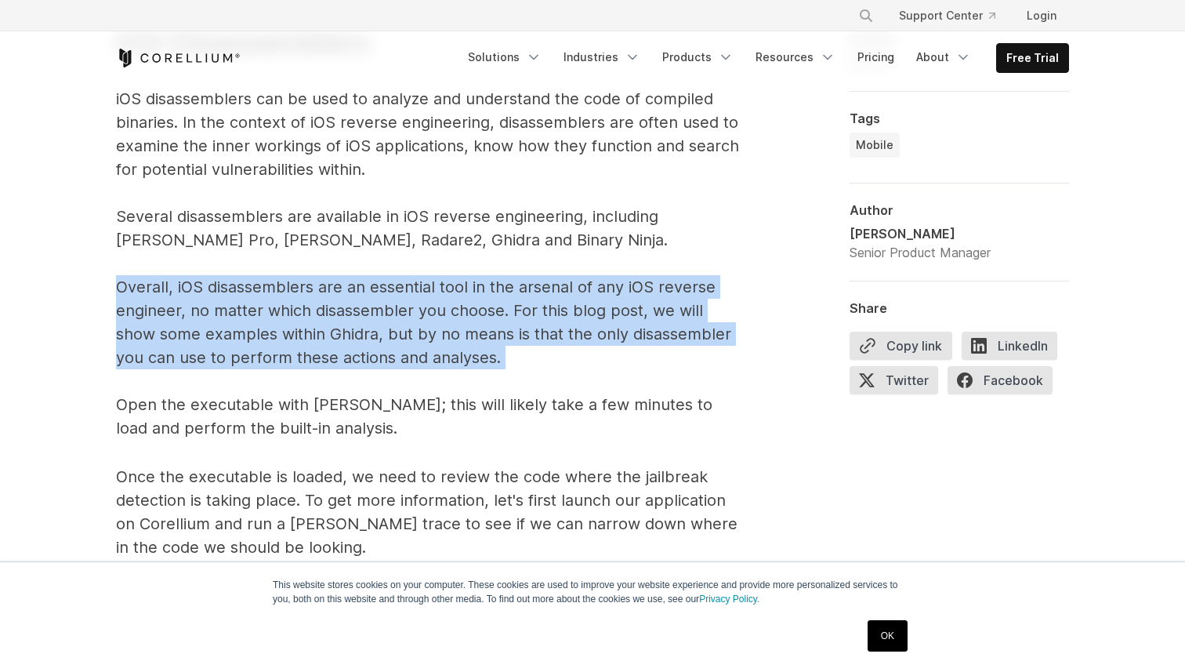
scroll to position [7551, 0]
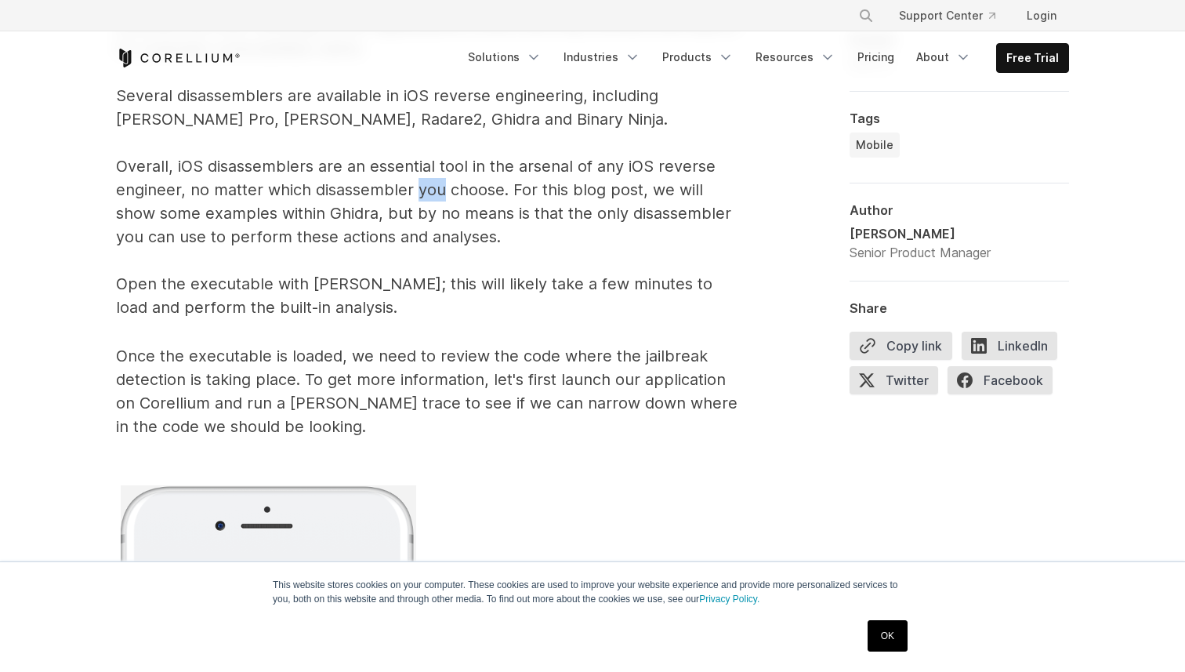
scroll to position [7659, 0]
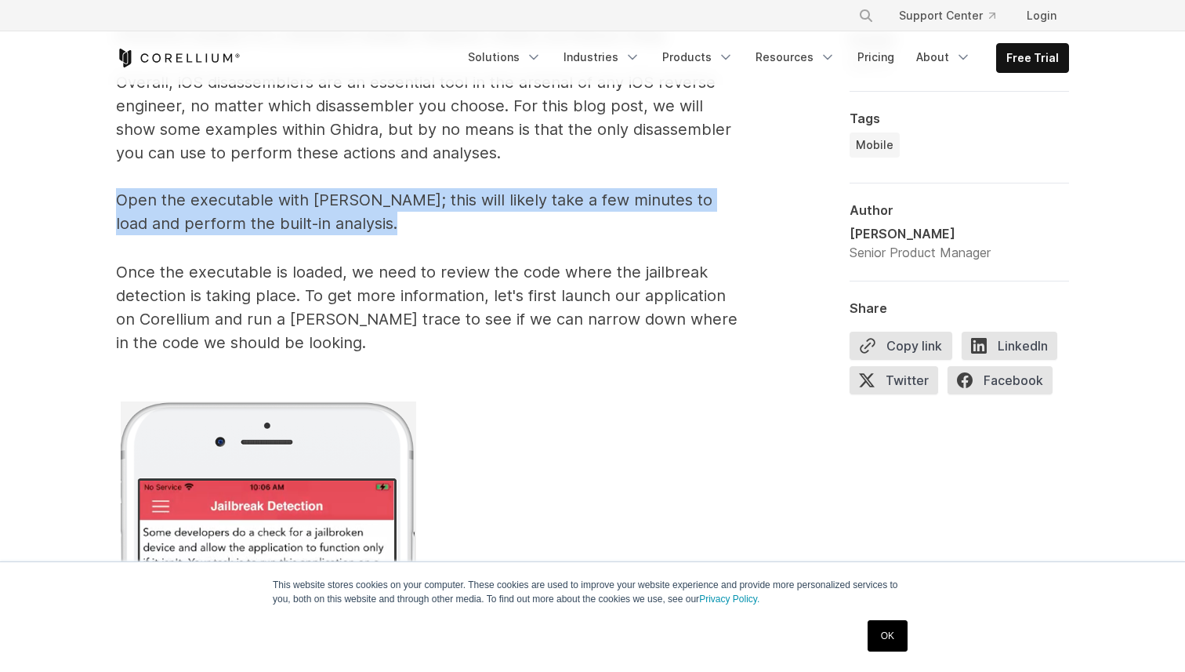
scroll to position [7750, 0]
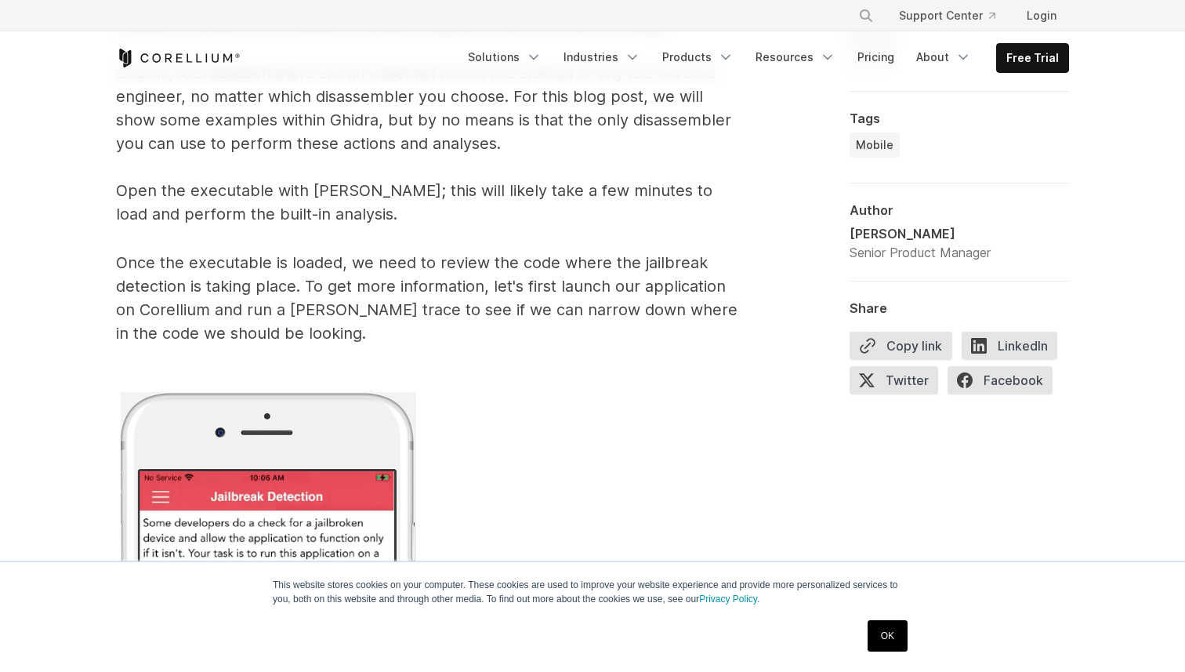
click at [419, 287] on span "Once the executable is loaded, we need to review the code where the jailbreak d…" at bounding box center [427, 297] width 622 height 89
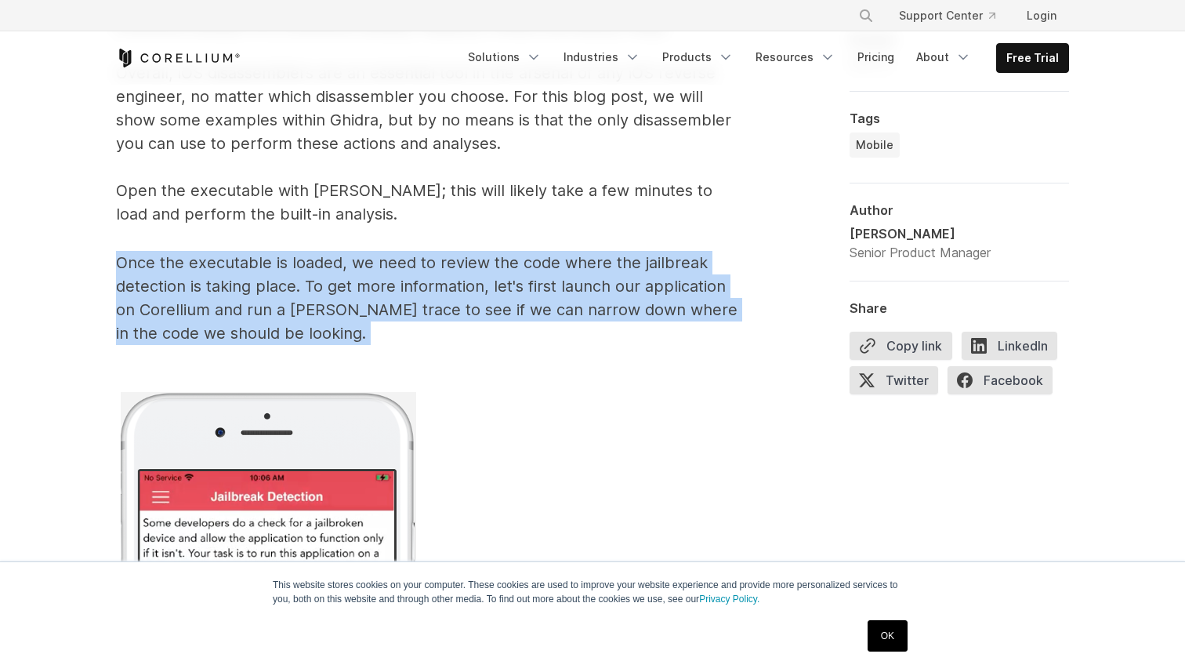
click at [419, 287] on span "Once the executable is loaded, we need to review the code where the jailbreak d…" at bounding box center [427, 297] width 622 height 89
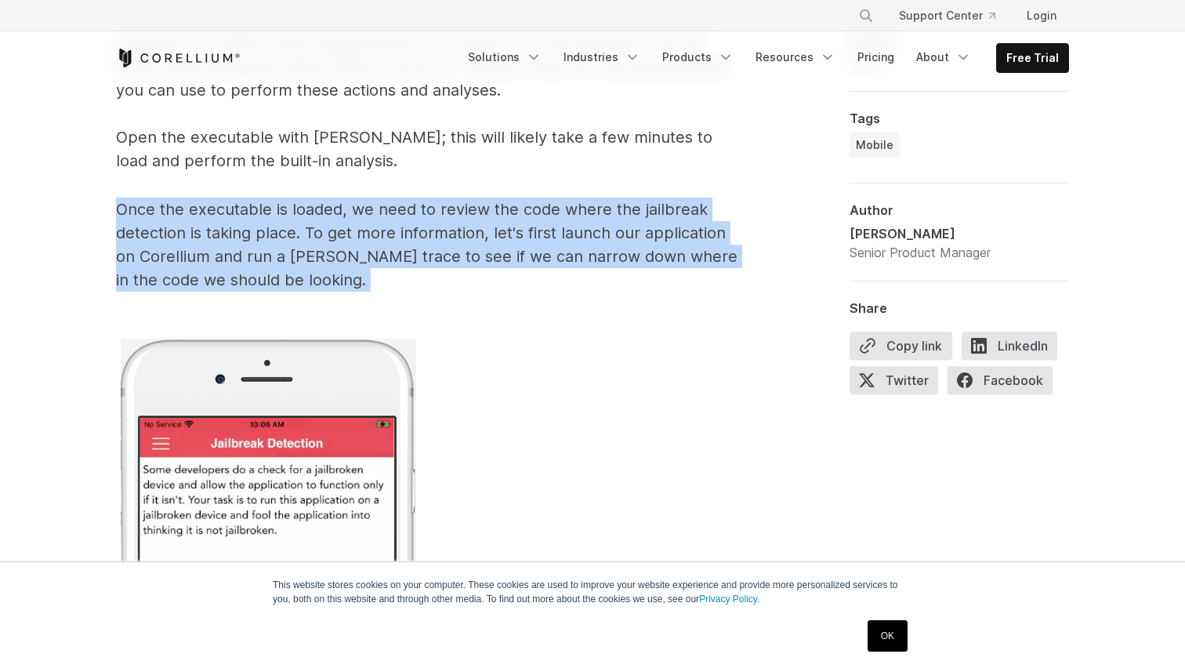
scroll to position [7804, 0]
click at [398, 234] on span "Once the executable is loaded, we need to review the code where the jailbreak d…" at bounding box center [427, 242] width 622 height 89
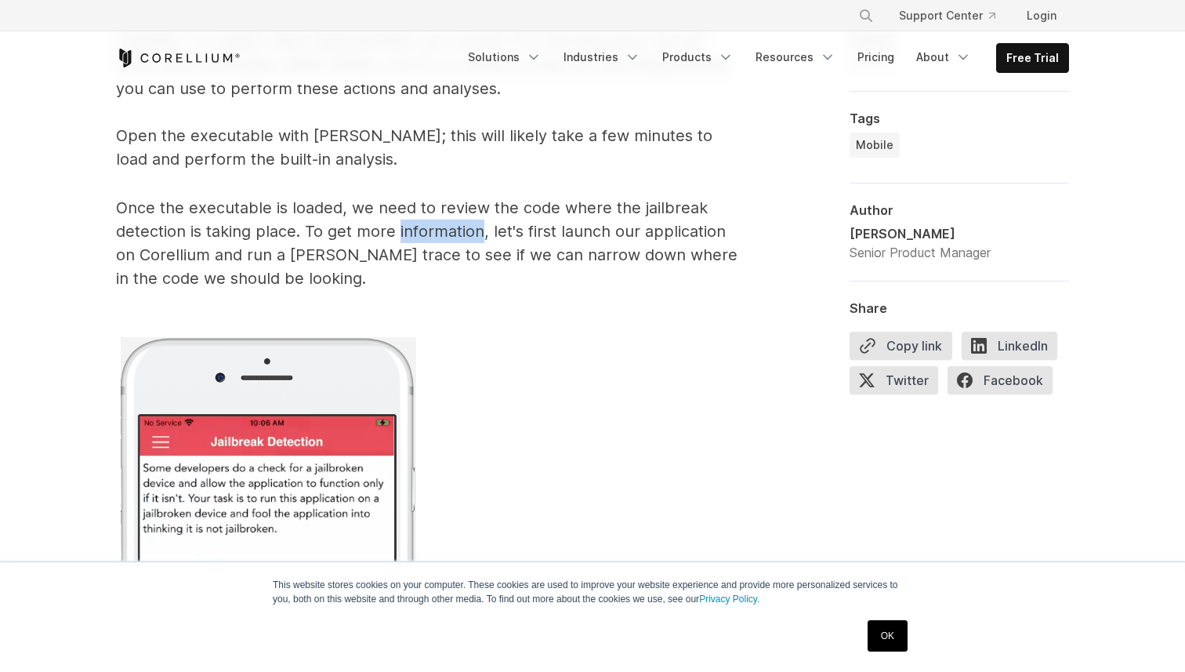
click at [398, 234] on span "Once the executable is loaded, we need to review the code where the jailbreak d…" at bounding box center [427, 242] width 622 height 89
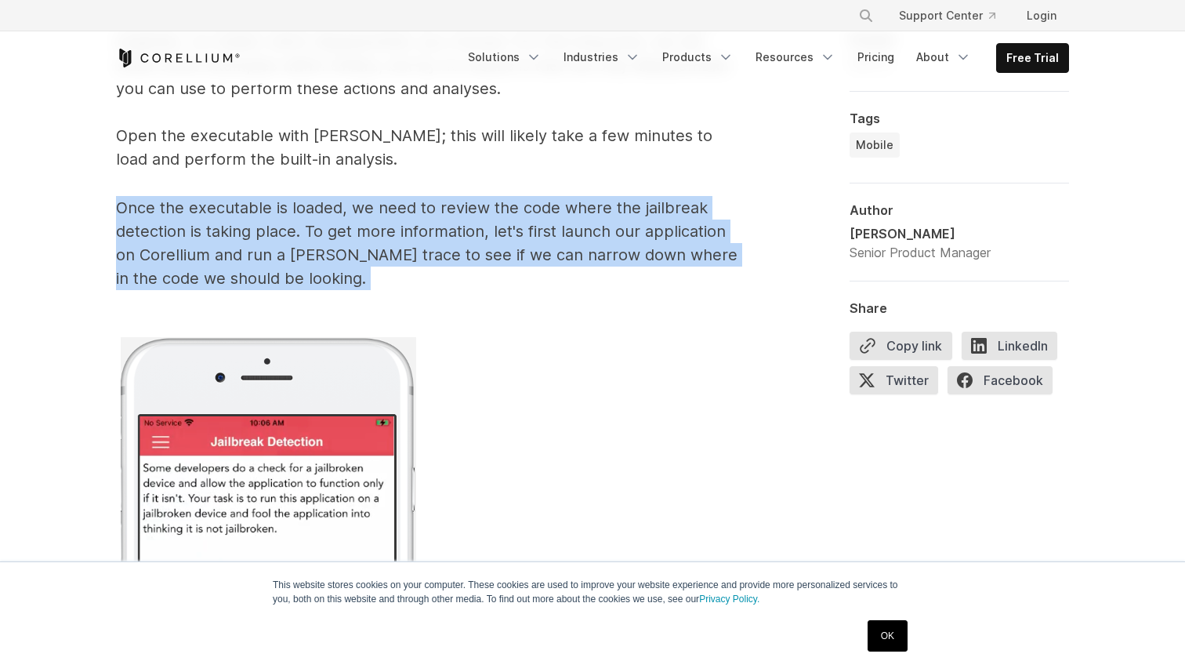
click at [398, 234] on span "Once the executable is loaded, we need to review the code where the jailbreak d…" at bounding box center [427, 242] width 622 height 89
click at [417, 234] on span "Once the executable is loaded, we need to review the code where the jailbreak d…" at bounding box center [427, 242] width 622 height 89
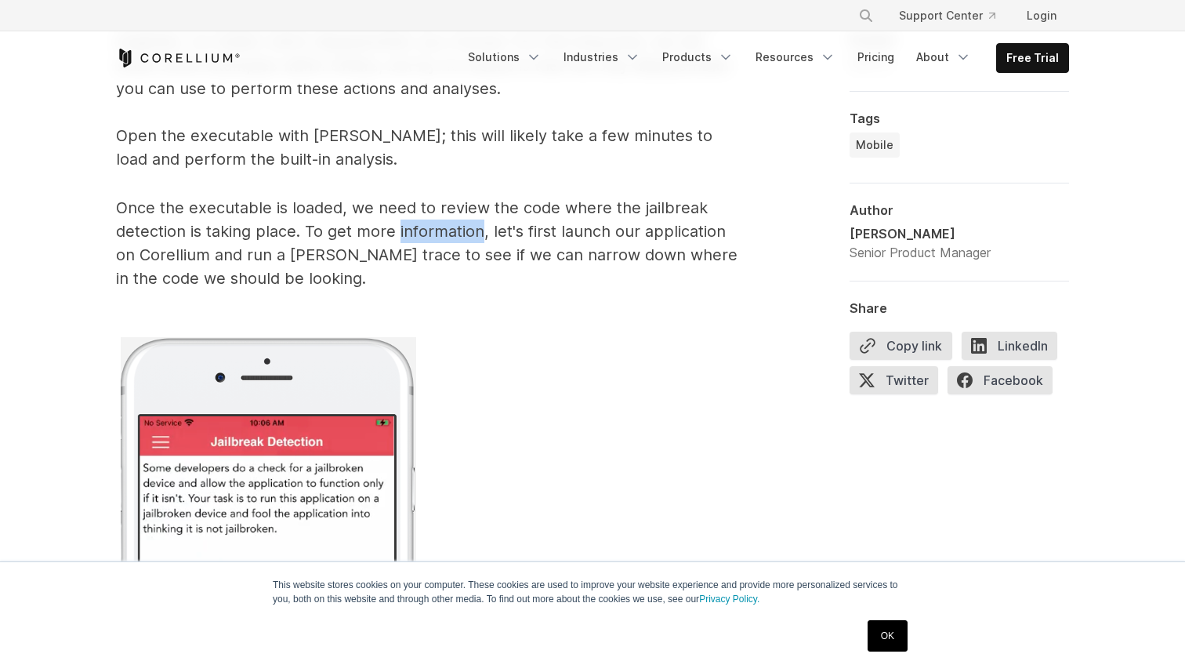
click at [417, 234] on span "Once the executable is loaded, we need to review the code where the jailbreak d…" at bounding box center [427, 242] width 622 height 89
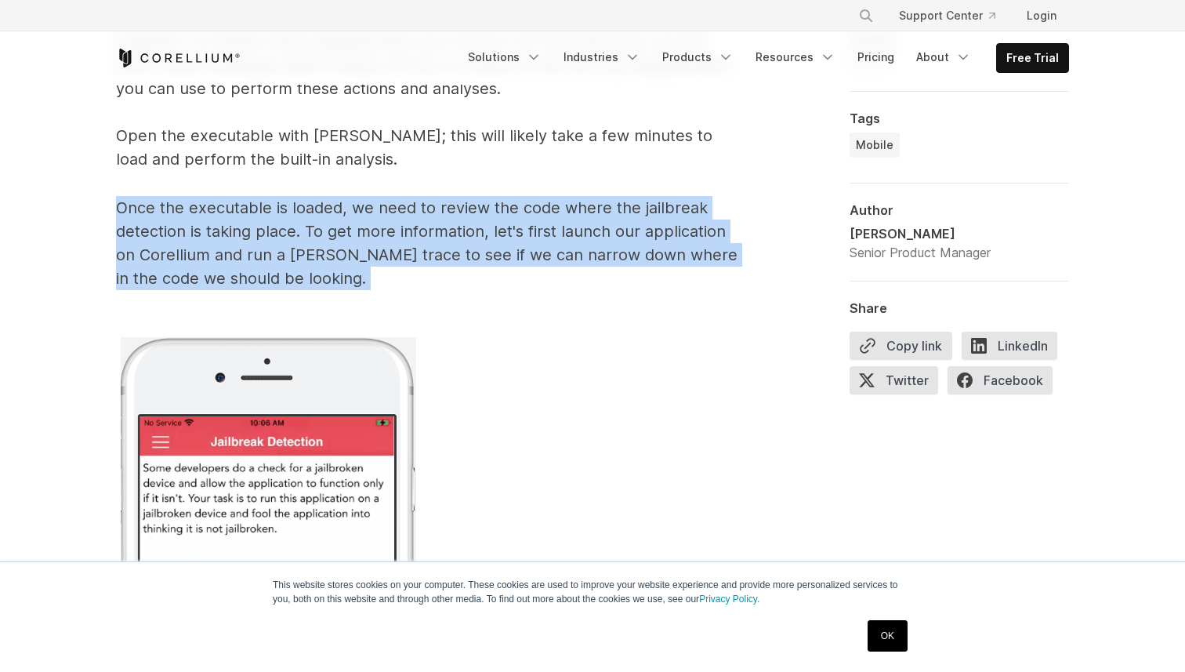
click at [417, 234] on span "Once the executable is loaded, we need to review the code where the jailbreak d…" at bounding box center [427, 242] width 622 height 89
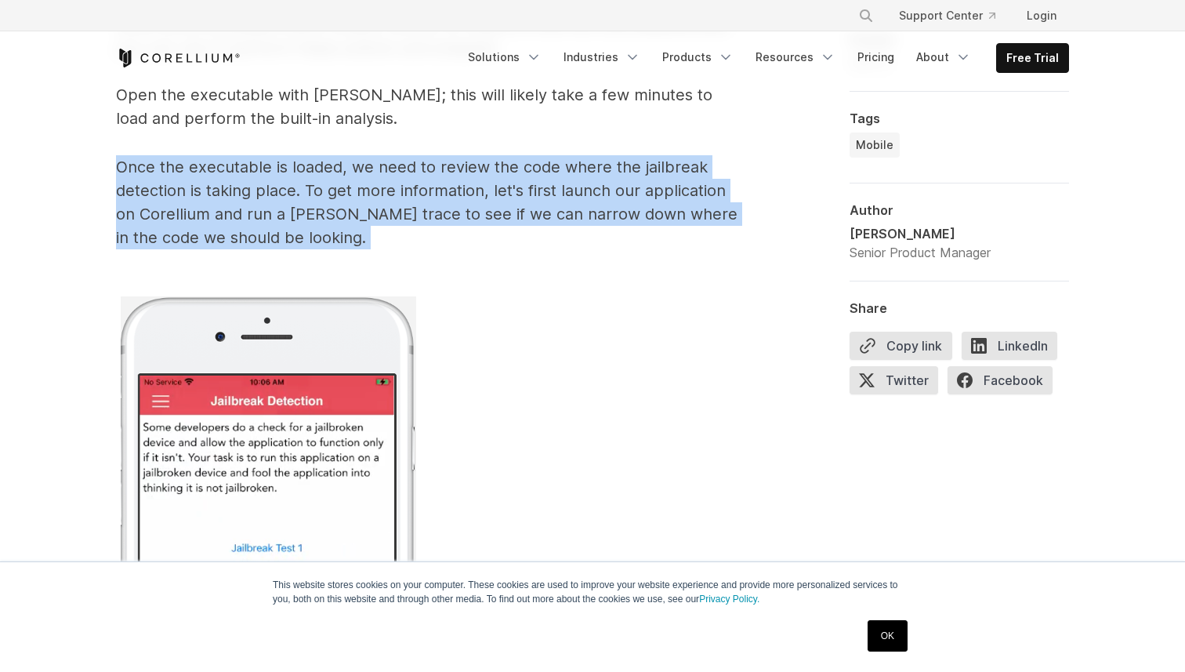
click at [410, 197] on span "Once the executable is loaded, we need to review the code where the jailbreak d…" at bounding box center [427, 202] width 622 height 89
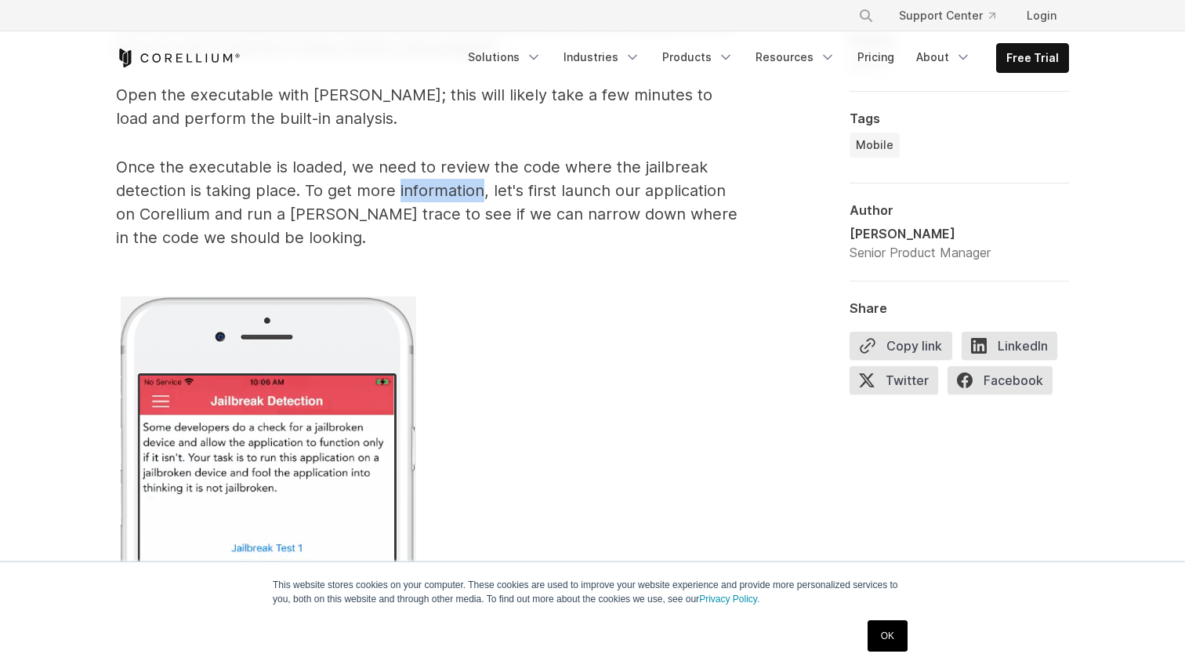
click at [410, 197] on span "Once the executable is loaded, we need to review the code where the jailbreak d…" at bounding box center [427, 202] width 622 height 89
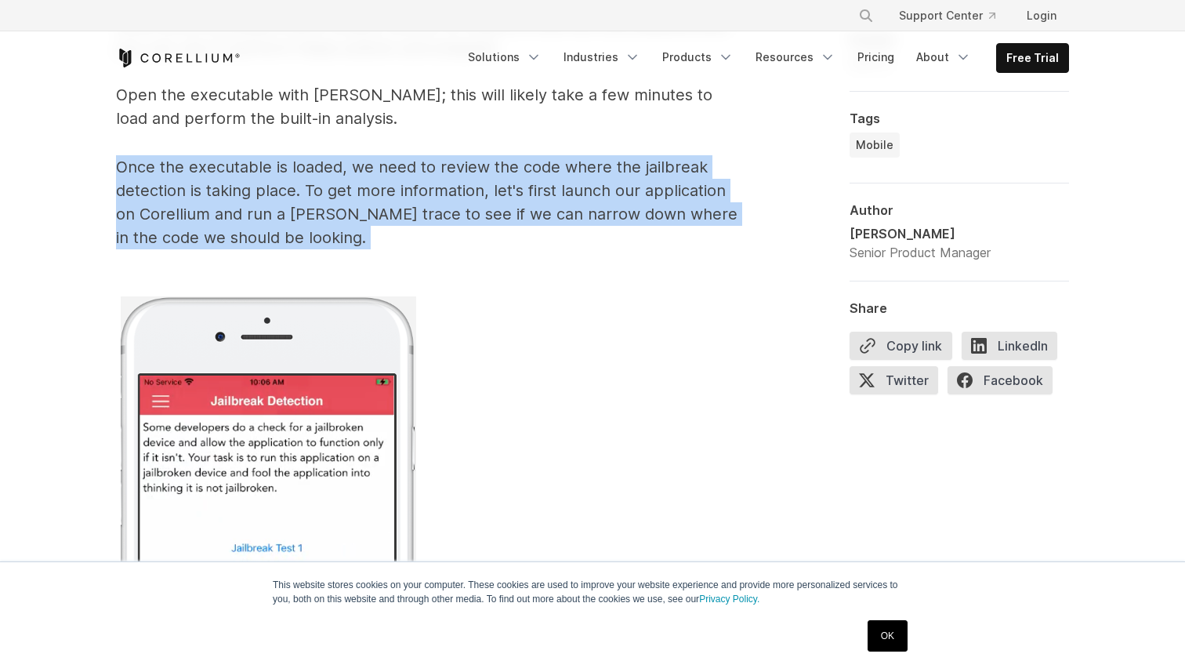
click at [410, 197] on span "Once the executable is loaded, we need to review the code where the jailbreak d…" at bounding box center [427, 202] width 622 height 89
click at [426, 197] on span "Once the executable is loaded, we need to review the code where the jailbreak d…" at bounding box center [427, 202] width 622 height 89
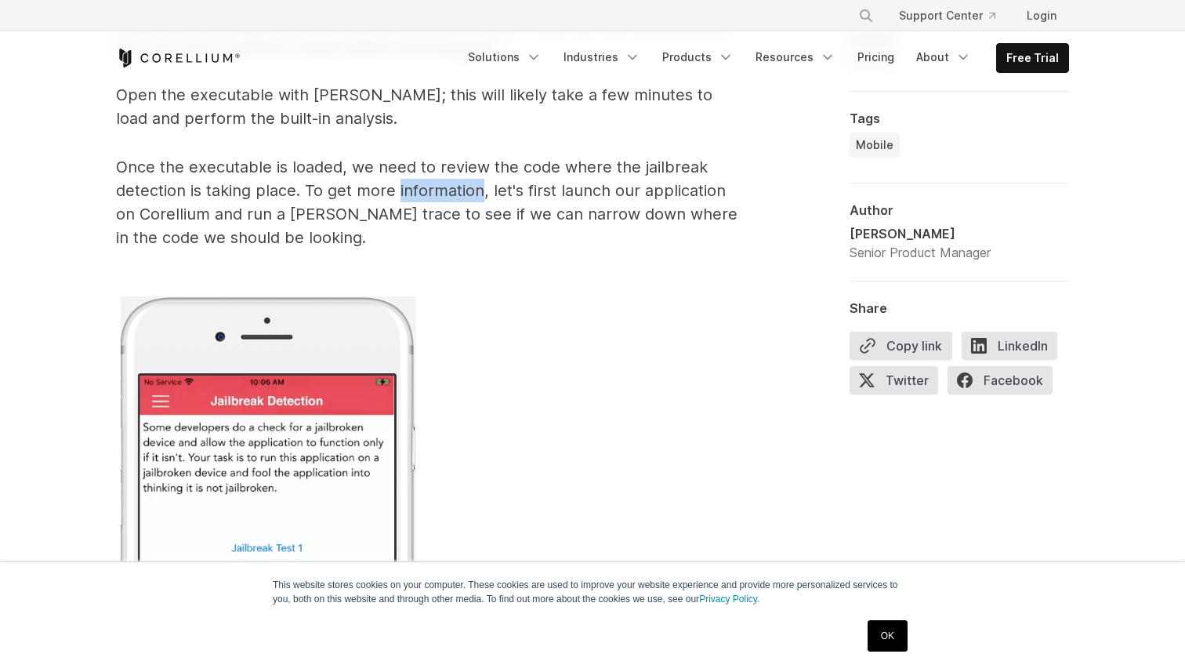
click at [426, 197] on span "Once the executable is loaded, we need to review the code where the jailbreak d…" at bounding box center [427, 202] width 622 height 89
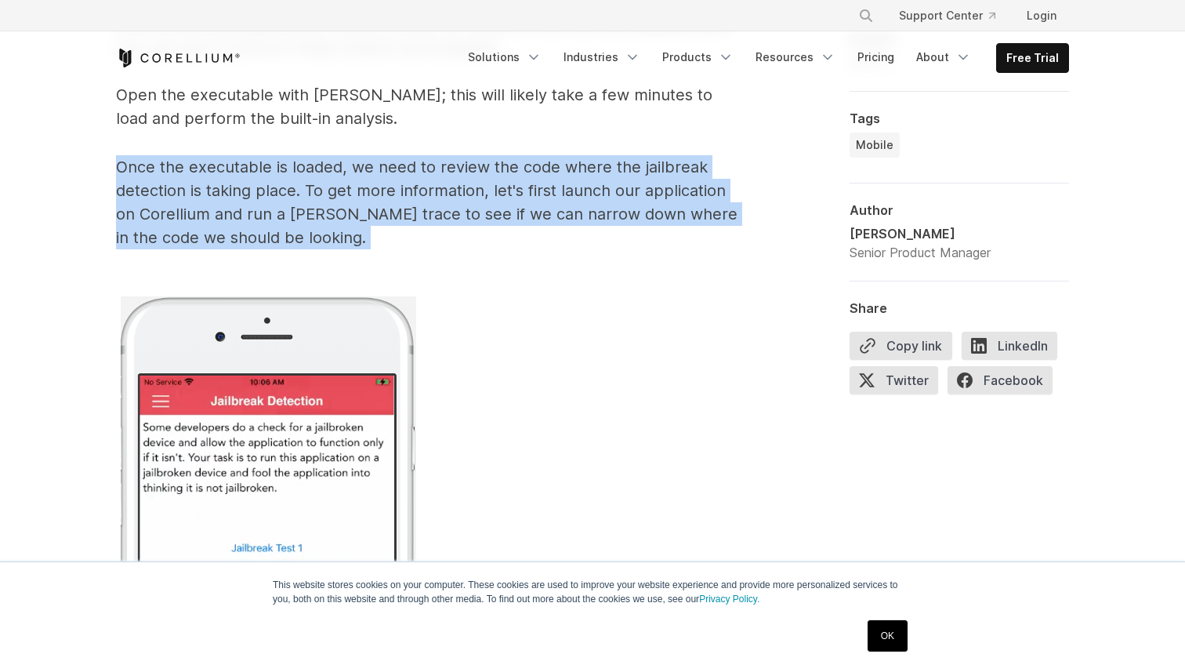
click at [426, 197] on span "Once the executable is loaded, we need to review the code where the jailbreak d…" at bounding box center [427, 202] width 622 height 89
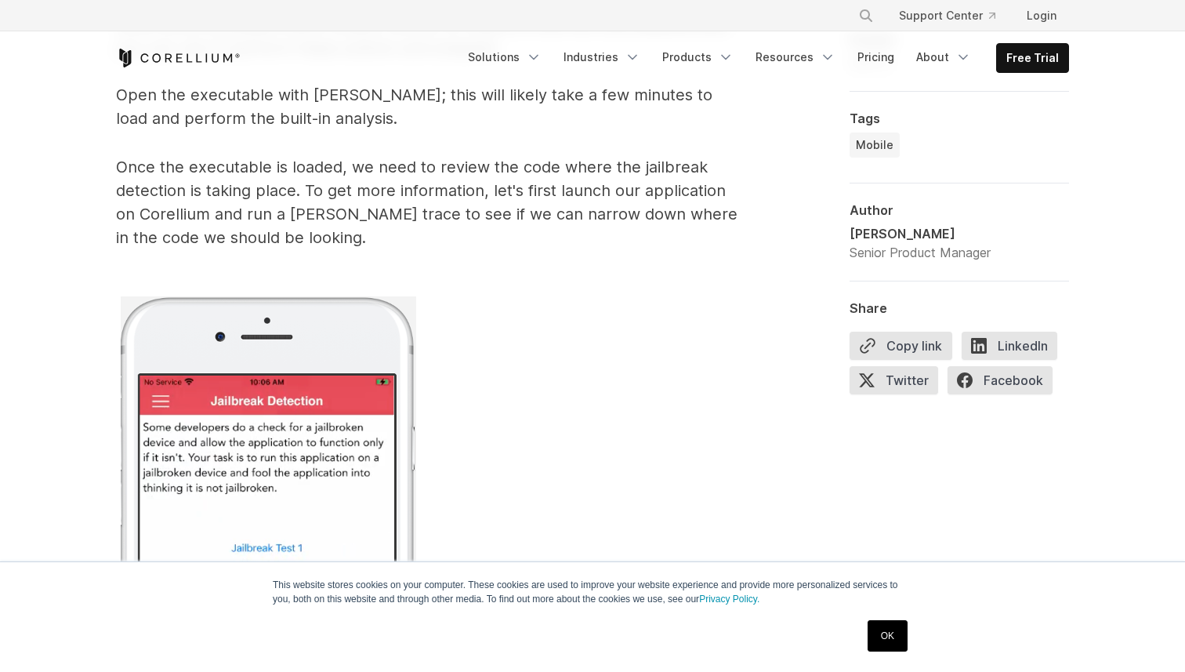
click at [404, 194] on span "Once the executable is loaded, we need to review the code where the jailbreak d…" at bounding box center [427, 202] width 622 height 89
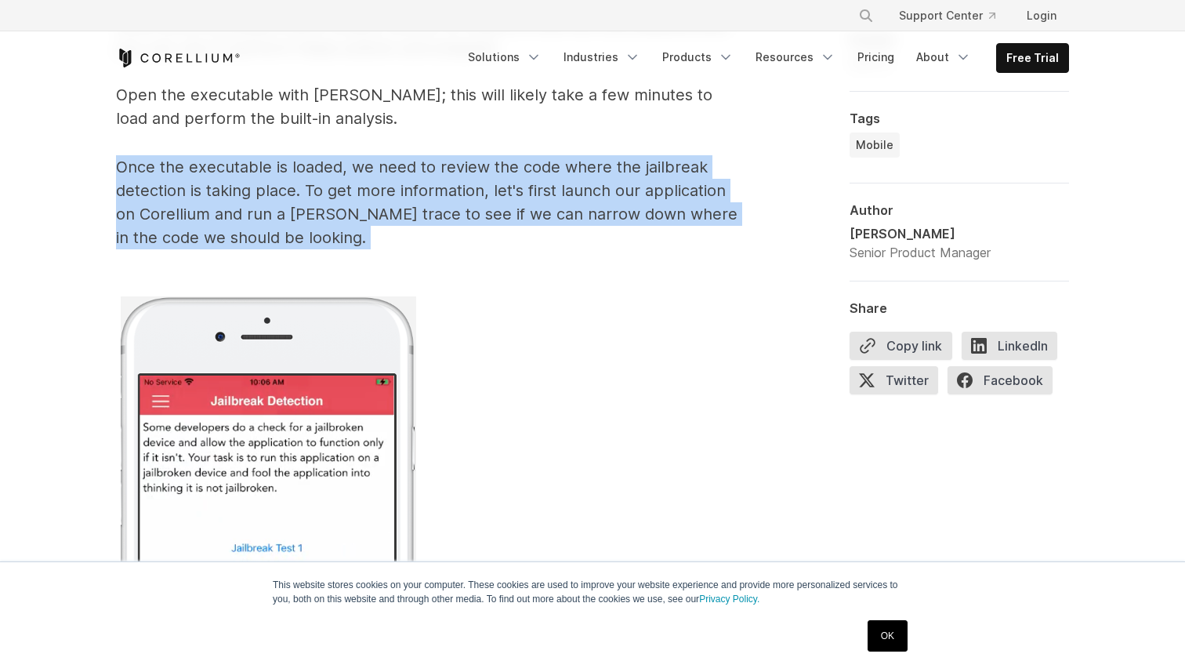
click at [404, 194] on span "Once the executable is loaded, we need to review the code where the jailbreak d…" at bounding box center [427, 202] width 622 height 89
click at [423, 194] on span "Once the executable is loaded, we need to review the code where the jailbreak d…" at bounding box center [427, 202] width 622 height 89
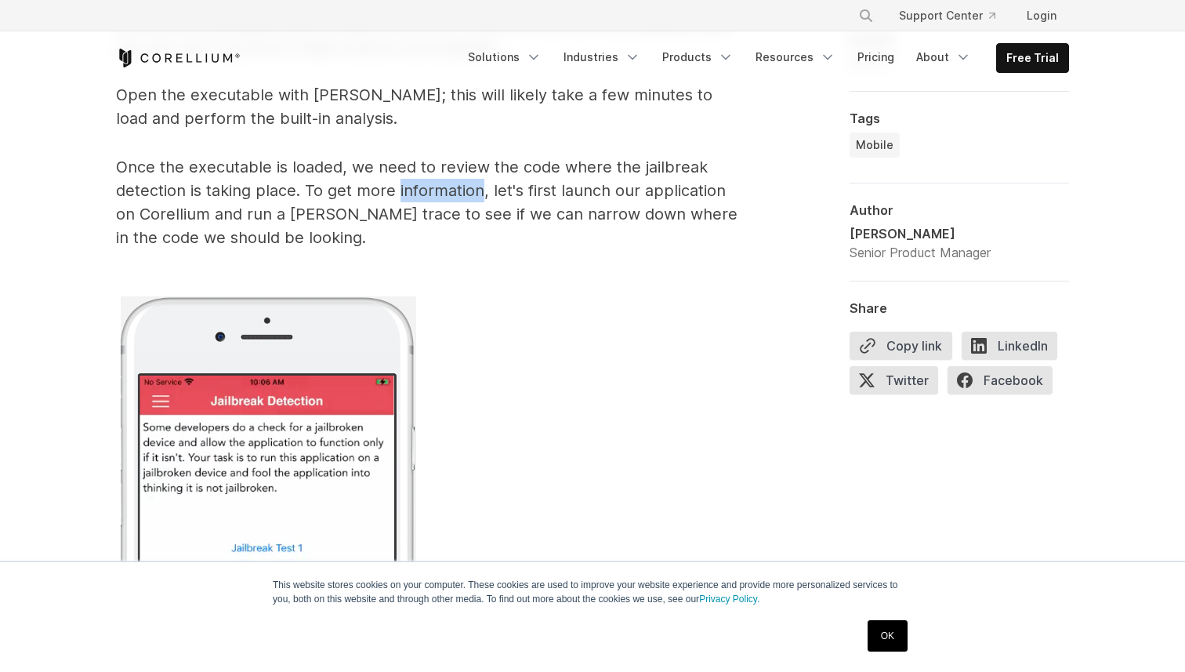
click at [423, 194] on span "Once the executable is loaded, we need to review the code where the jailbreak d…" at bounding box center [427, 202] width 622 height 89
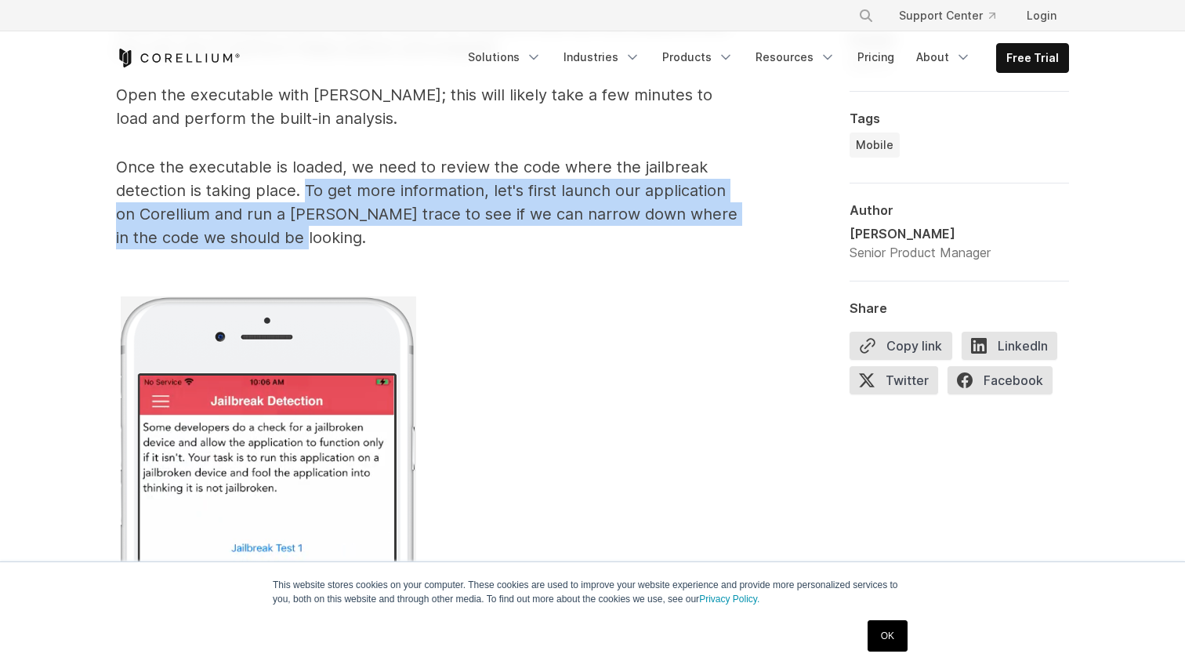
drag, startPoint x: 307, startPoint y: 187, endPoint x: 346, endPoint y: 242, distance: 67.4
click at [345, 242] on p "Once the executable is loaded, we need to review the code where the jailbreak d…" at bounding box center [429, 628] width 627 height 947
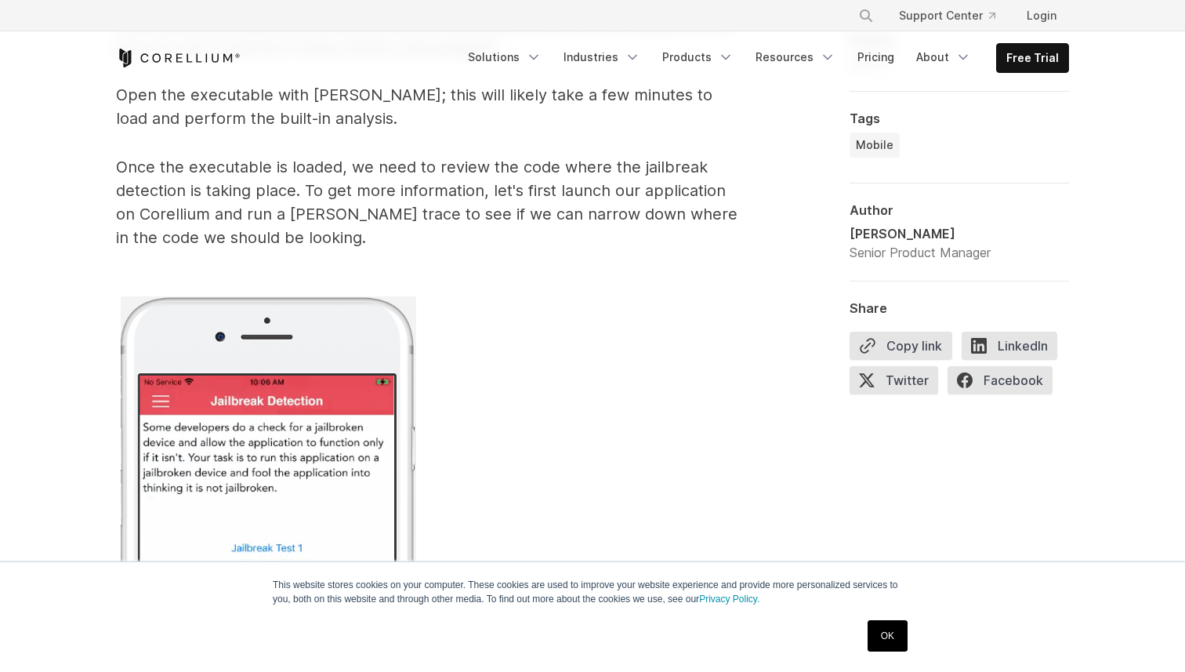
click at [376, 220] on span "Once the executable is loaded, we need to review the code where the jailbreak d…" at bounding box center [427, 202] width 622 height 89
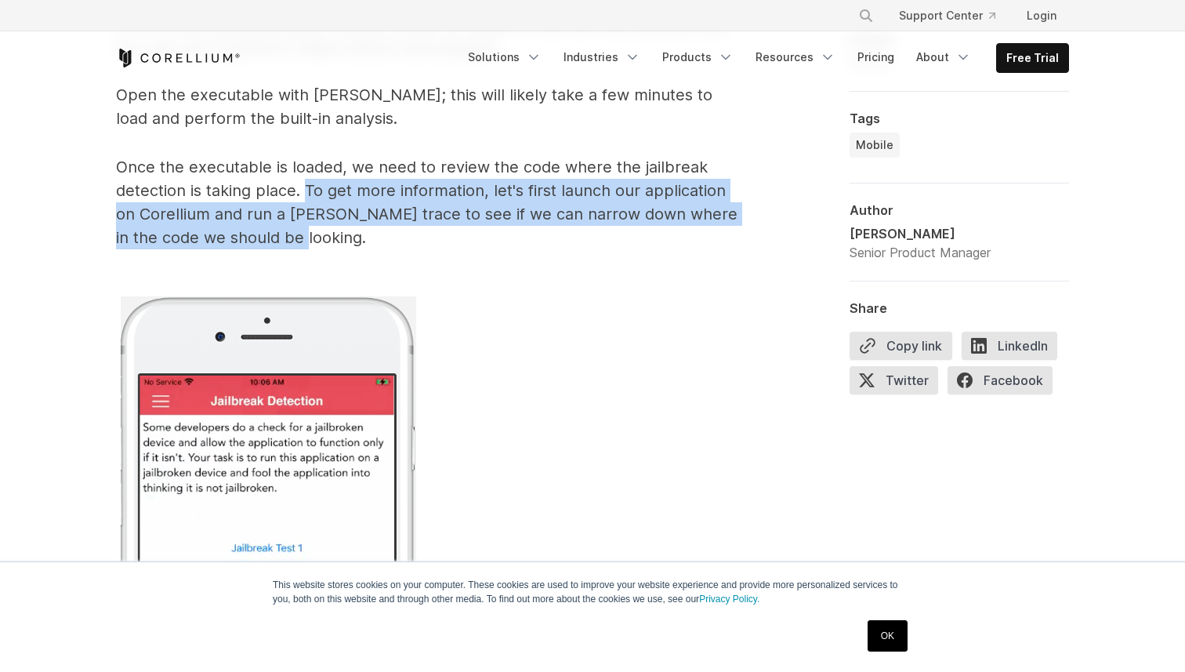
drag, startPoint x: 307, startPoint y: 191, endPoint x: 334, endPoint y: 238, distance: 54.1
click at [334, 238] on p "Once the executable is loaded, we need to review the code where the jailbreak d…" at bounding box center [429, 628] width 627 height 947
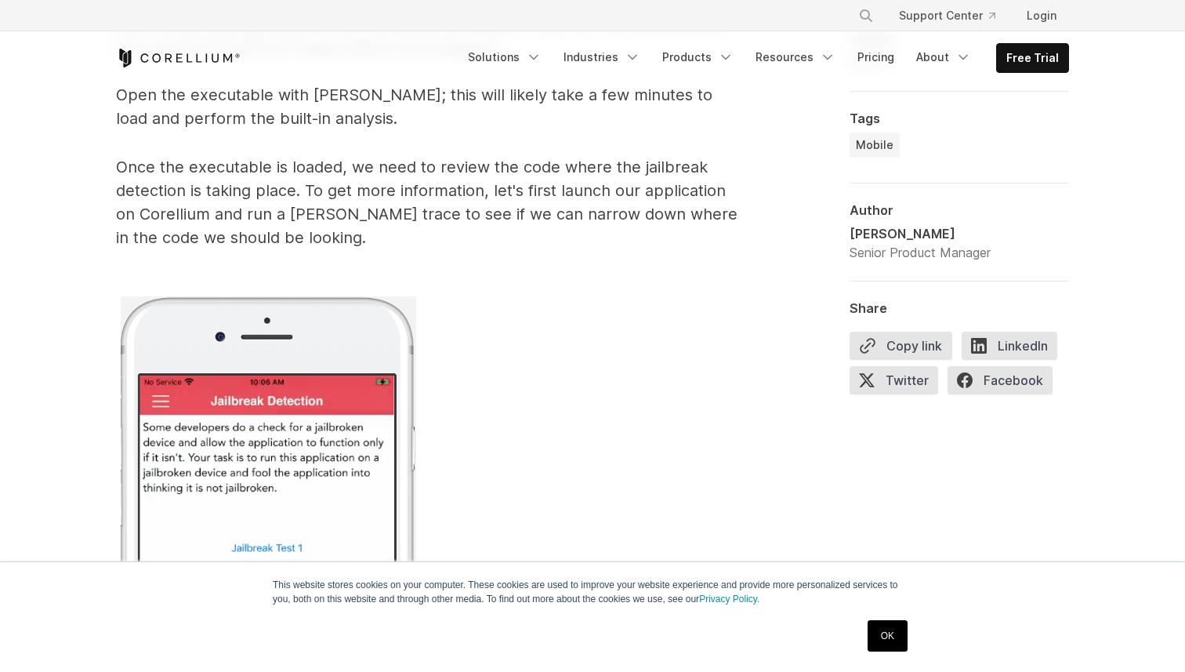
click at [374, 223] on span "Once the executable is loaded, we need to review the code where the jailbreak d…" at bounding box center [427, 202] width 622 height 89
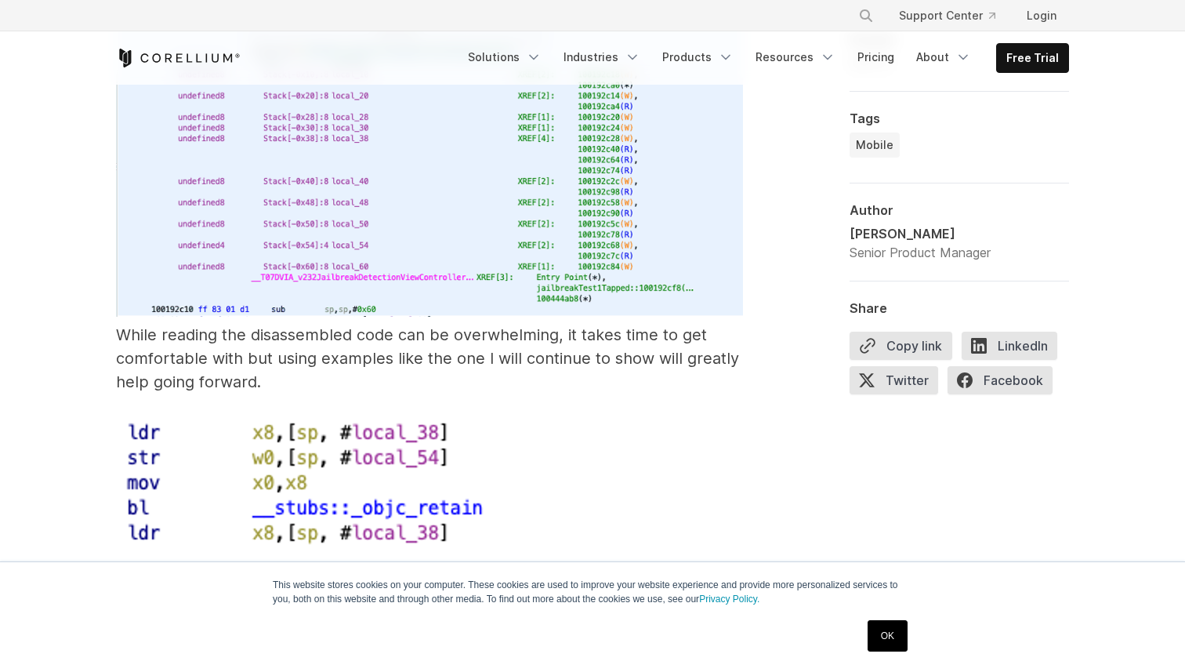
scroll to position [9143, 0]
